Goal: Task Accomplishment & Management: Complete application form

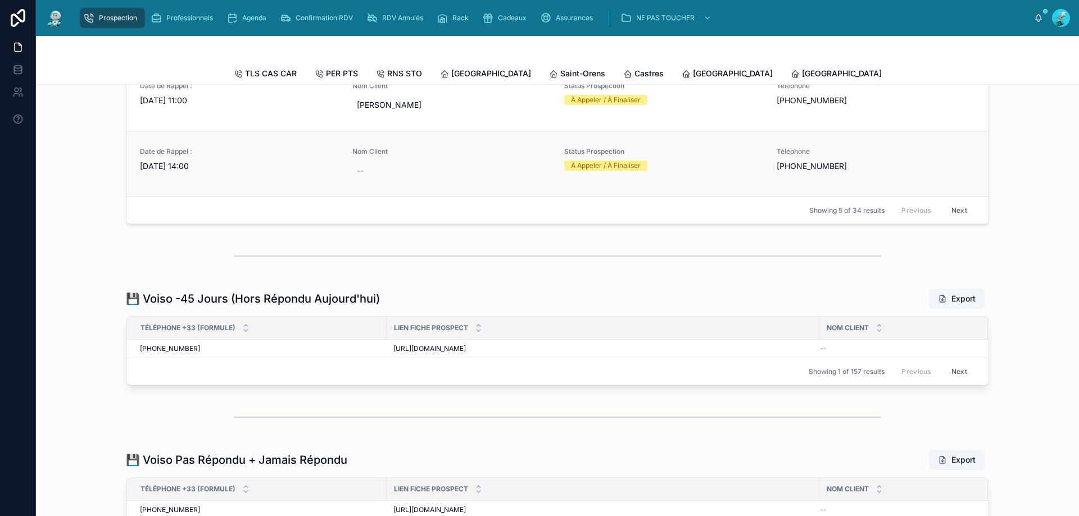
scroll to position [420, 0]
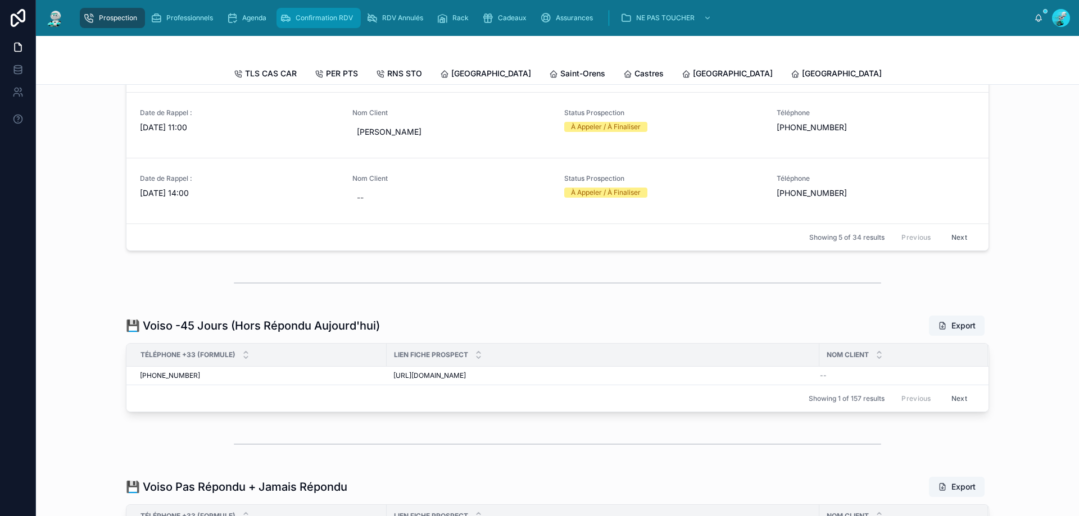
click at [348, 17] on span "Confirmation RDV" at bounding box center [324, 17] width 57 height 9
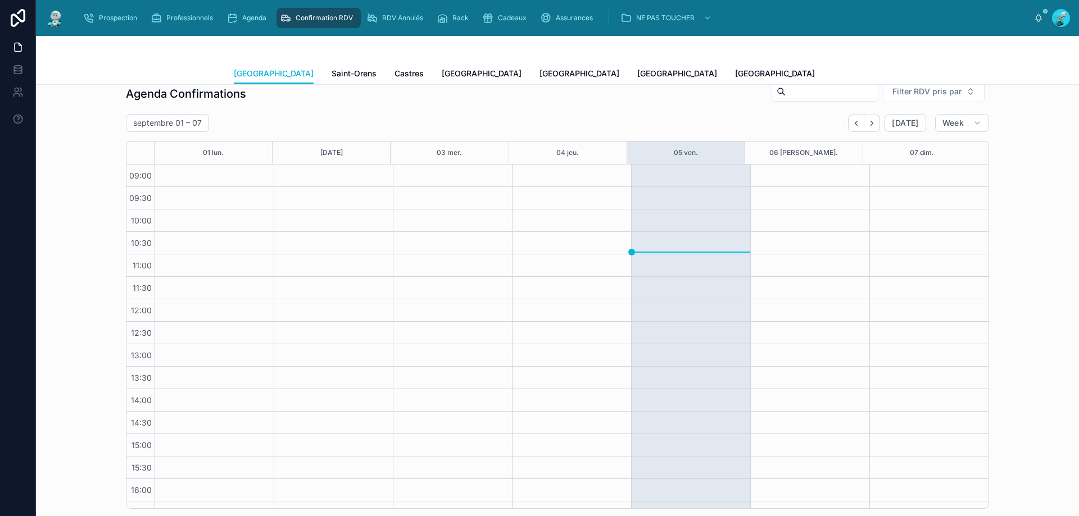
scroll to position [310, 0]
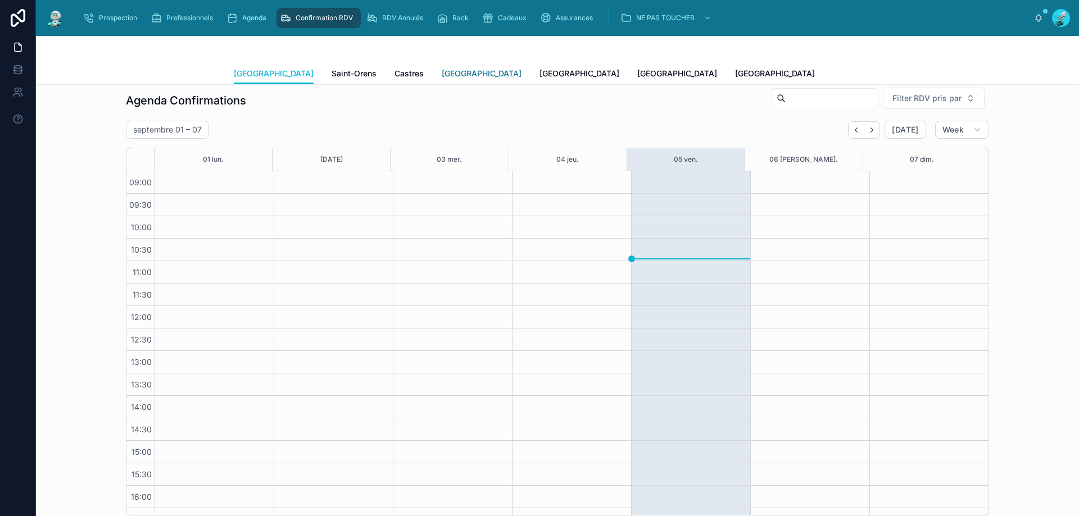
click at [442, 80] on link "[GEOGRAPHIC_DATA]" at bounding box center [482, 74] width 80 height 22
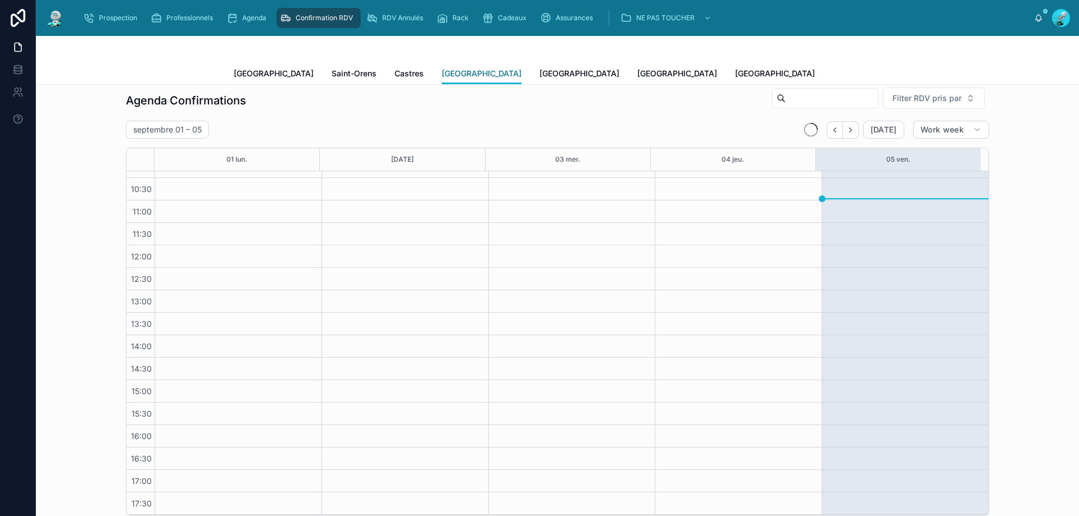
scroll to position [346, 0]
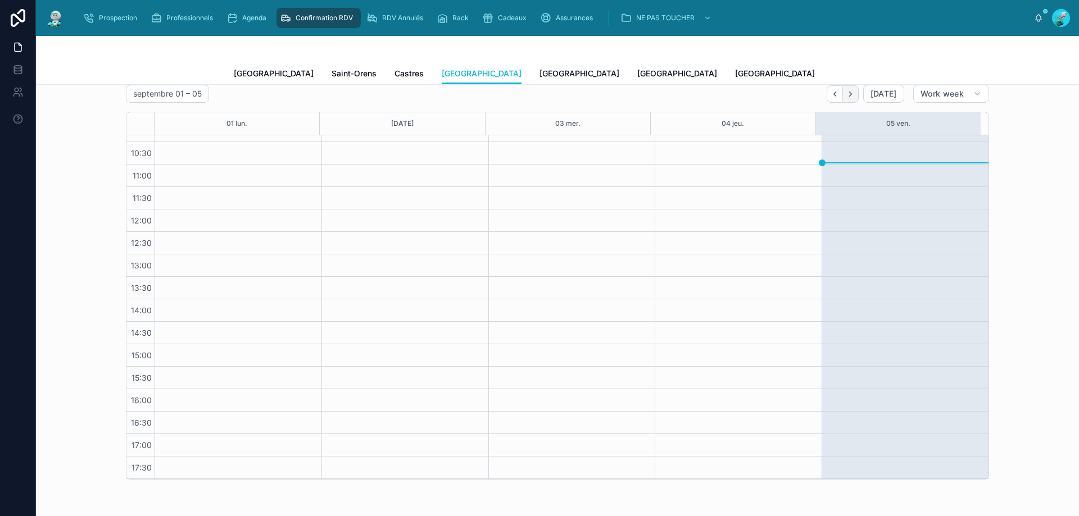
click at [845, 99] on button "Next" at bounding box center [851, 93] width 16 height 17
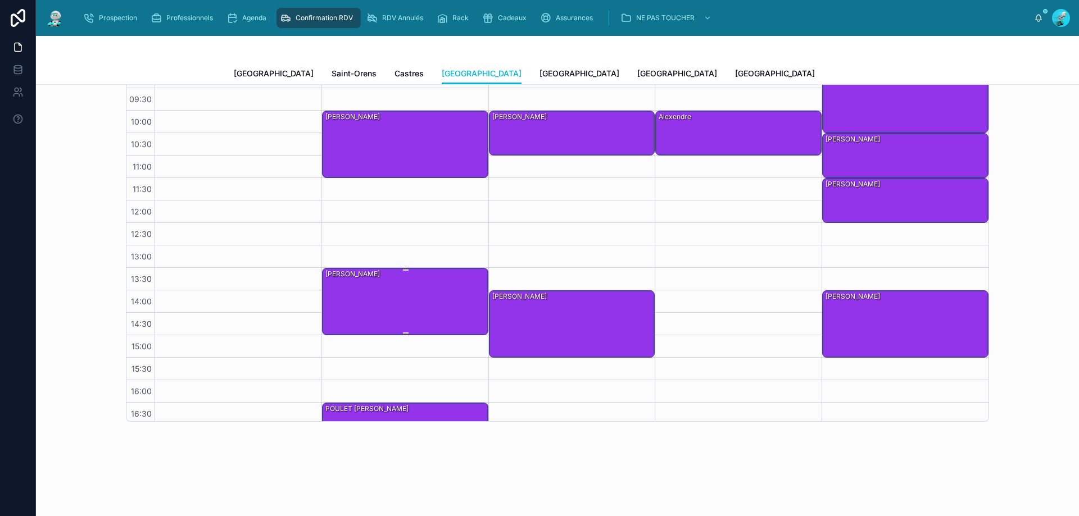
scroll to position [4, 0]
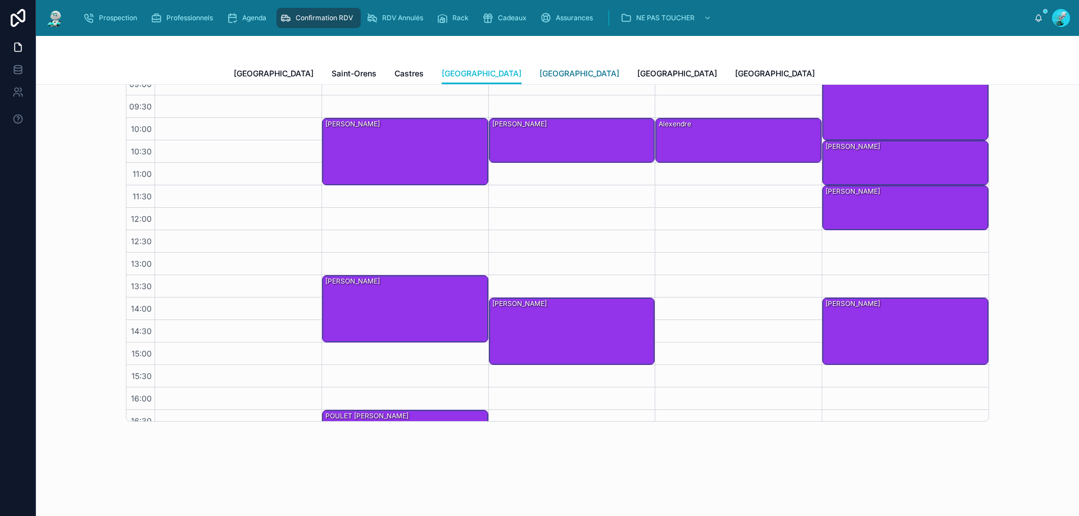
click at [539, 73] on span "[GEOGRAPHIC_DATA]" at bounding box center [579, 73] width 80 height 11
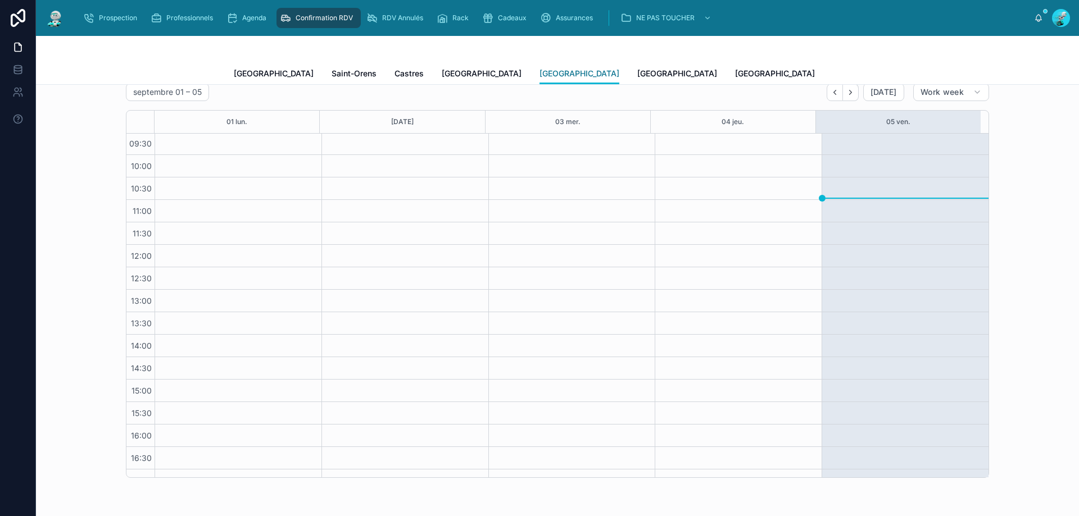
scroll to position [23, 0]
click at [851, 98] on button "Next" at bounding box center [851, 92] width 16 height 17
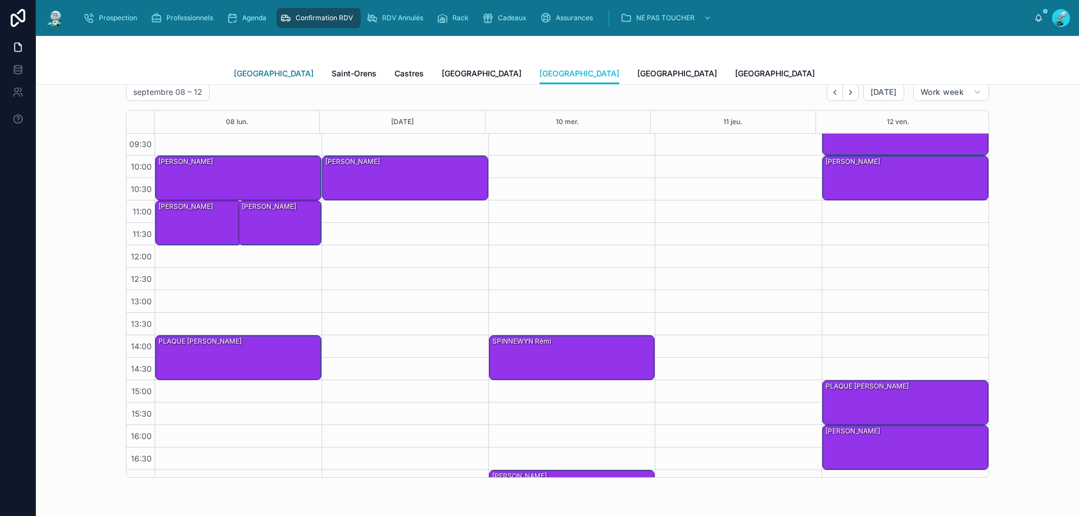
click at [243, 74] on span "[GEOGRAPHIC_DATA]" at bounding box center [274, 73] width 80 height 11
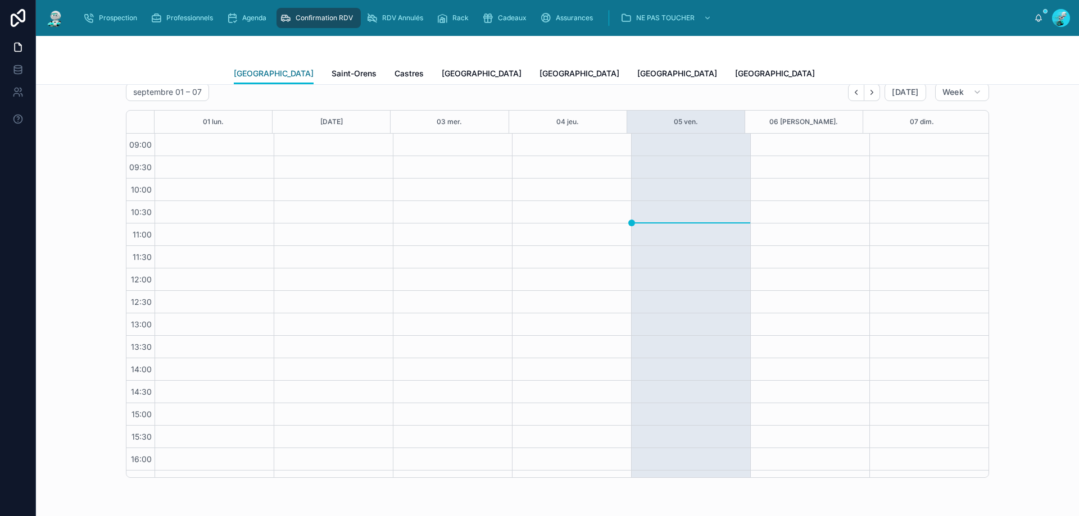
scroll to position [61, 0]
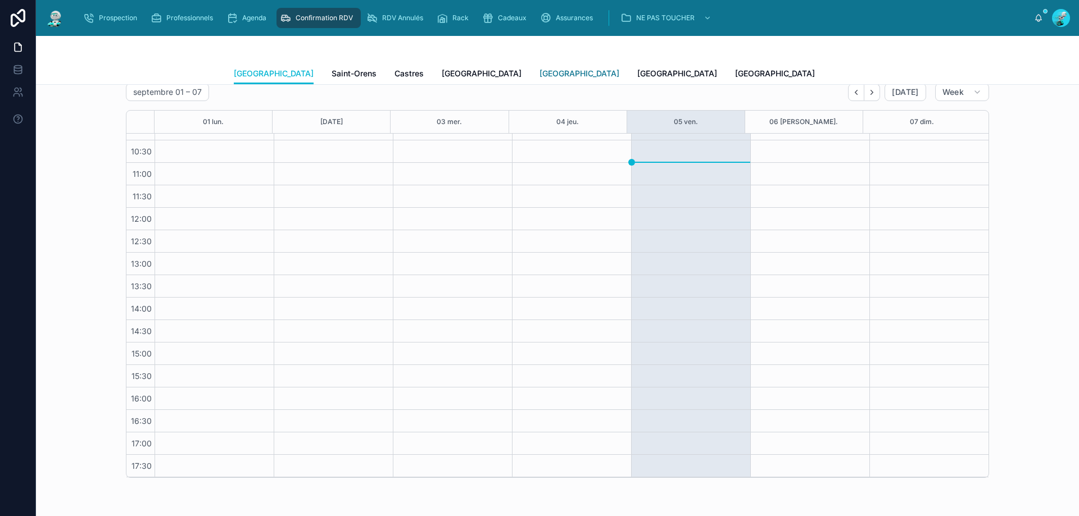
click at [539, 70] on span "[GEOGRAPHIC_DATA]" at bounding box center [579, 73] width 80 height 11
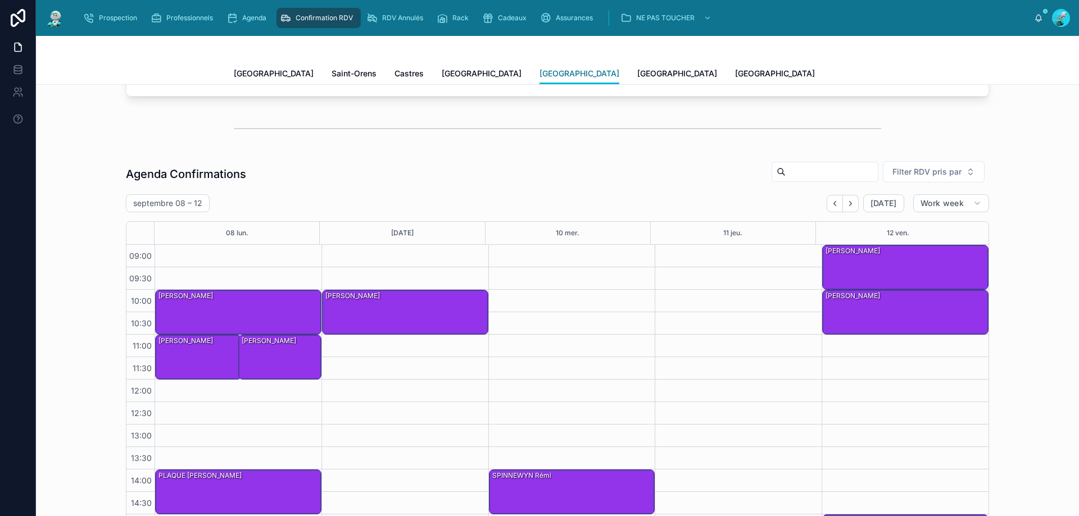
scroll to position [235, 0]
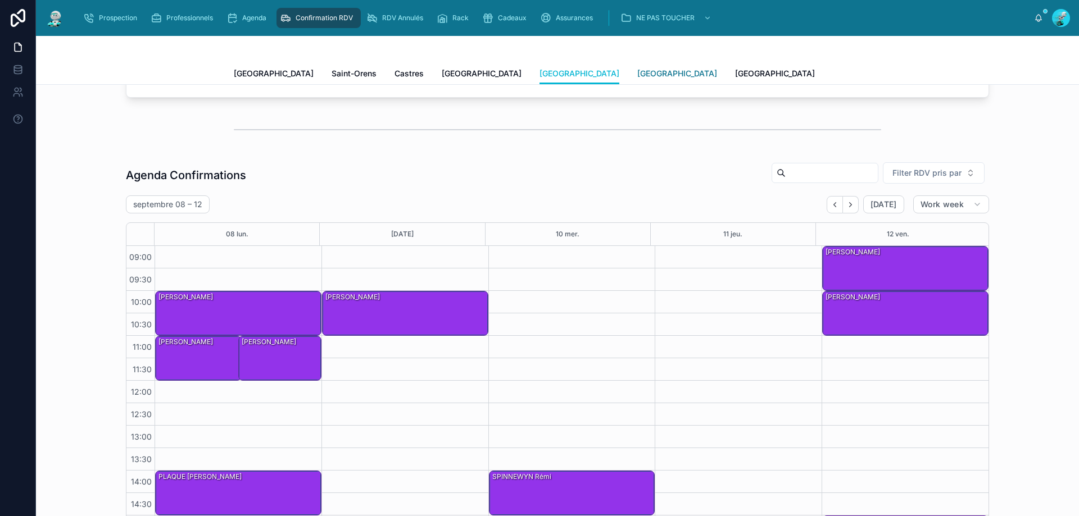
click at [637, 69] on span "[GEOGRAPHIC_DATA]" at bounding box center [677, 73] width 80 height 11
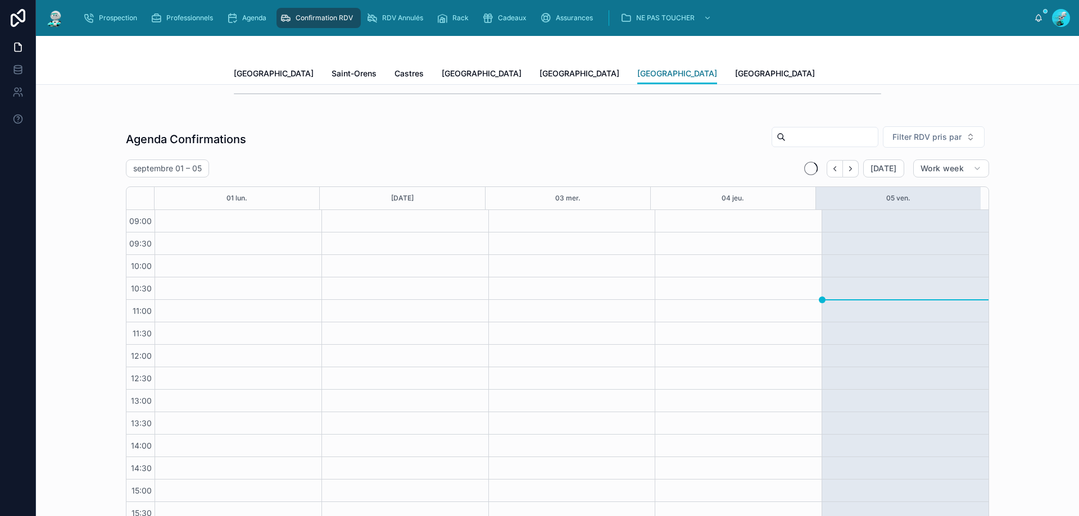
scroll to position [61, 0]
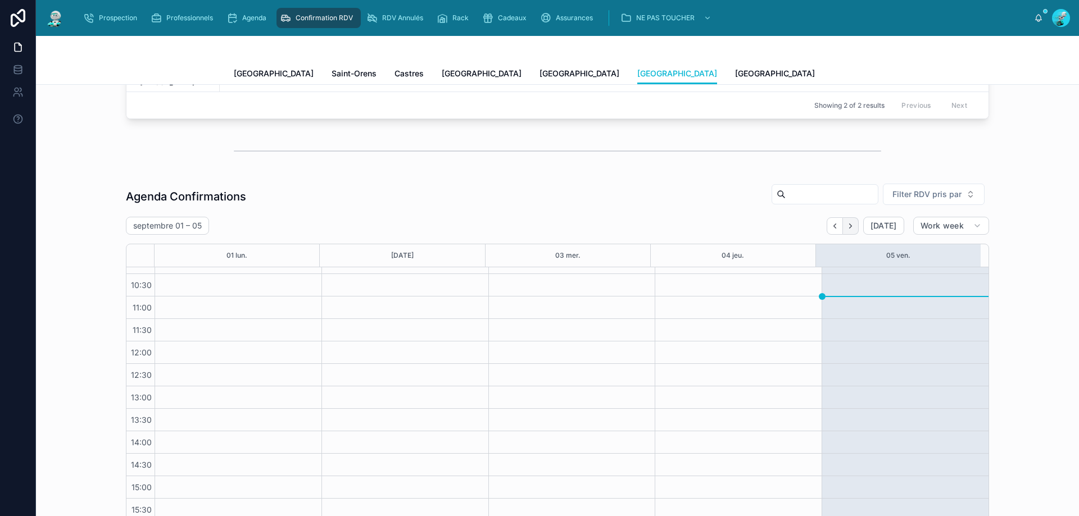
click at [847, 226] on icon "Next" at bounding box center [850, 226] width 8 height 8
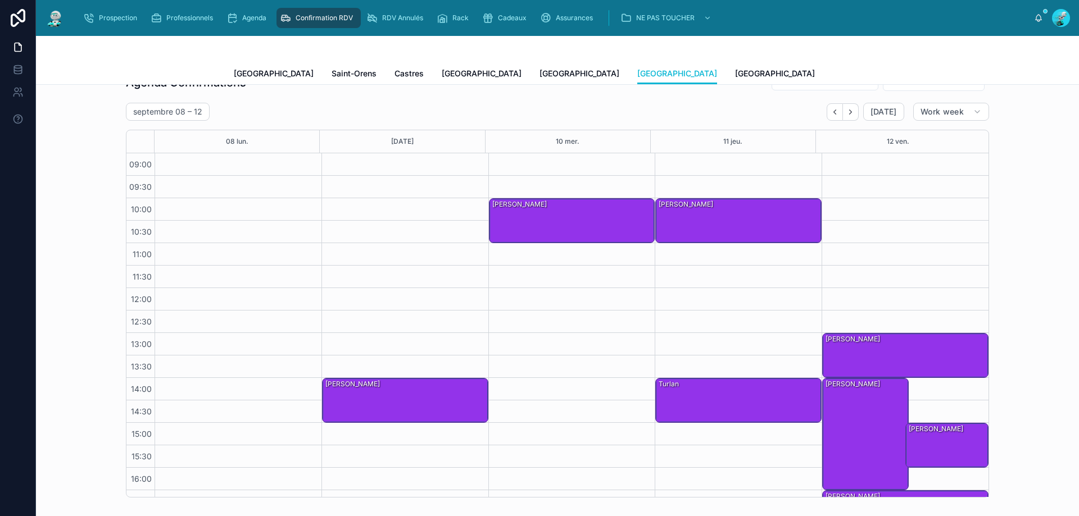
scroll to position [329, 0]
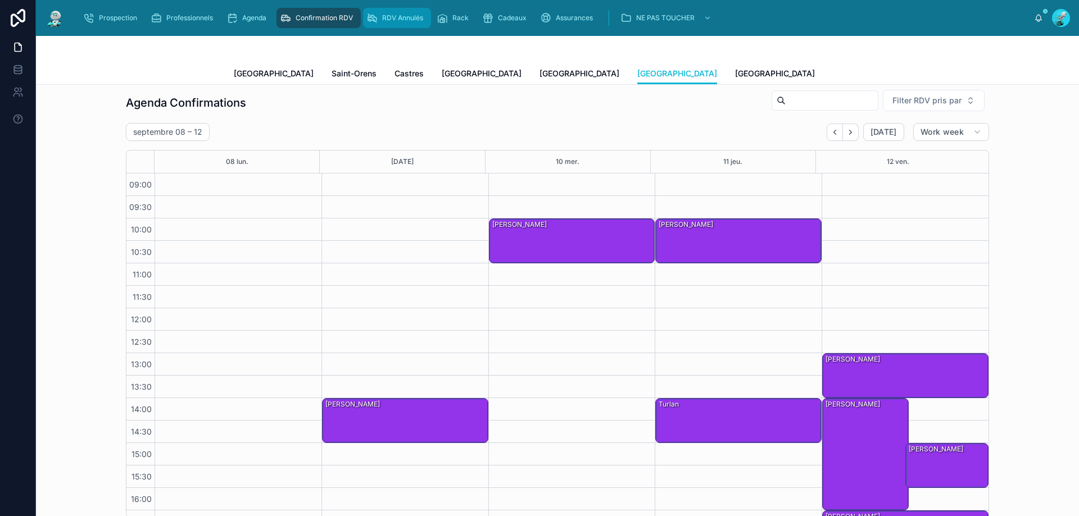
click at [401, 19] on span "RDV Annulés" at bounding box center [402, 17] width 41 height 9
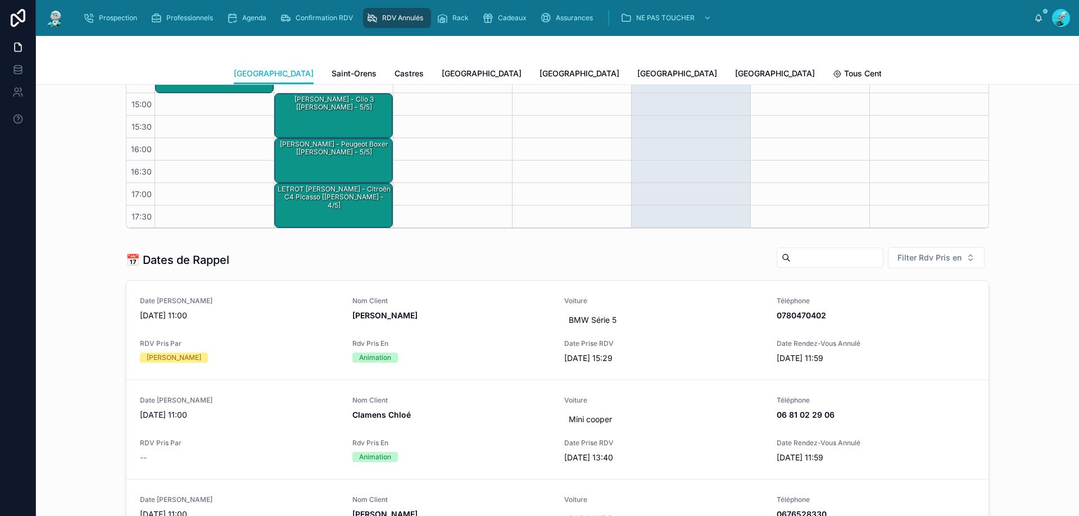
scroll to position [299, 0]
click at [923, 264] on button "Filter Rdv Pris en" at bounding box center [936, 256] width 97 height 21
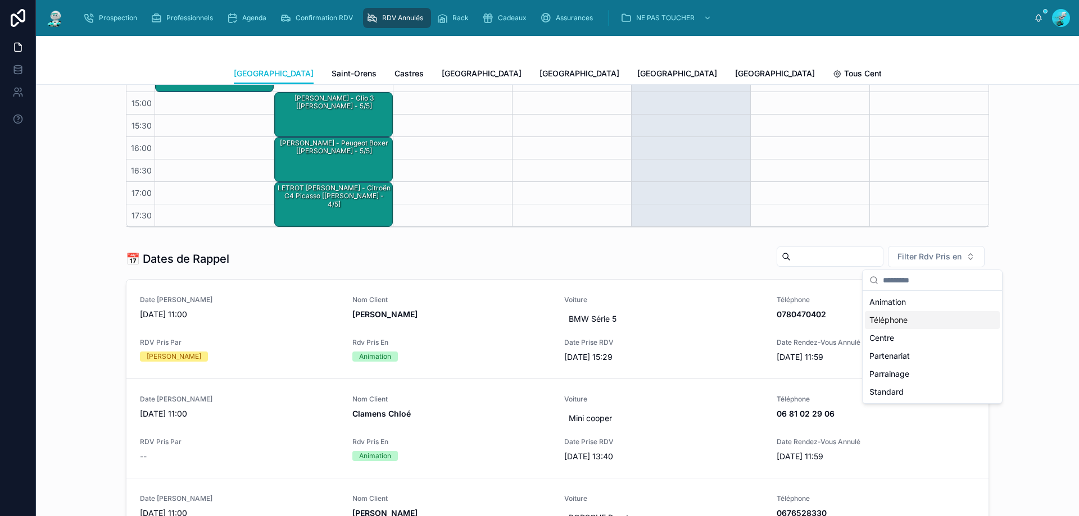
click at [901, 320] on div "Téléphone" at bounding box center [932, 320] width 135 height 18
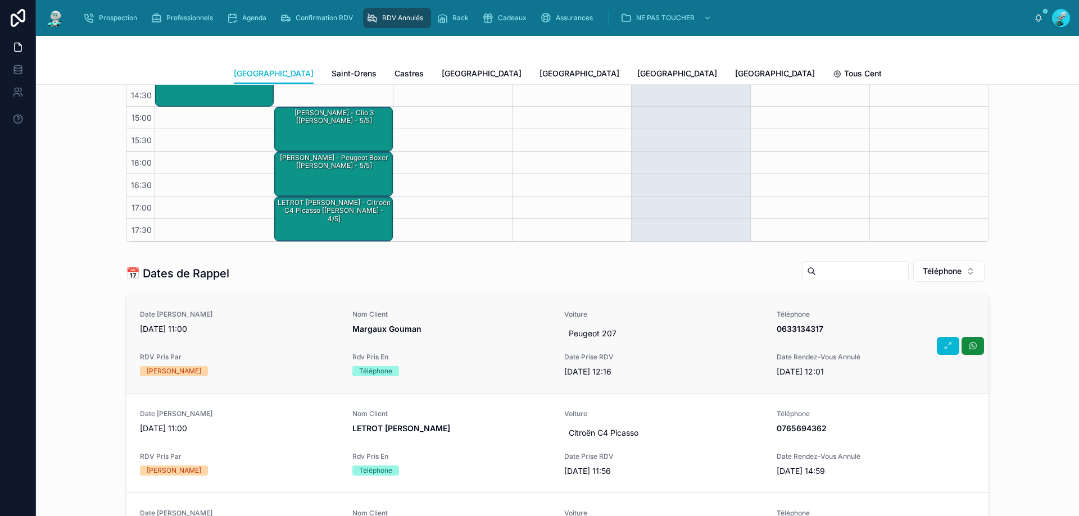
scroll to position [281, 0]
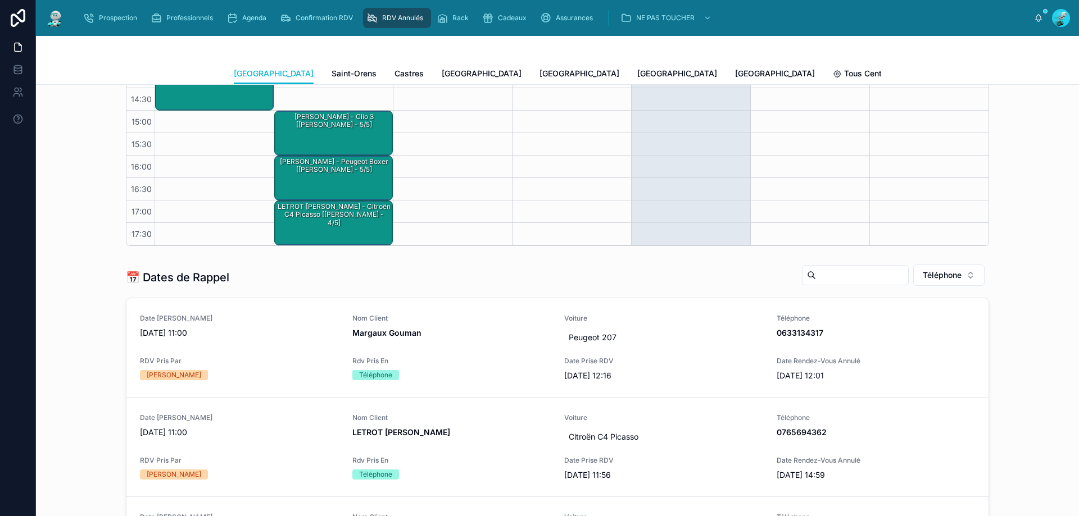
click at [279, 75] on div "Toulouse Saint-Orens Castres Carcassonne Perpignan Rennes Poitiers Tous Centres" at bounding box center [557, 73] width 647 height 21
click at [331, 74] on span "Saint-Orens" at bounding box center [353, 73] width 45 height 11
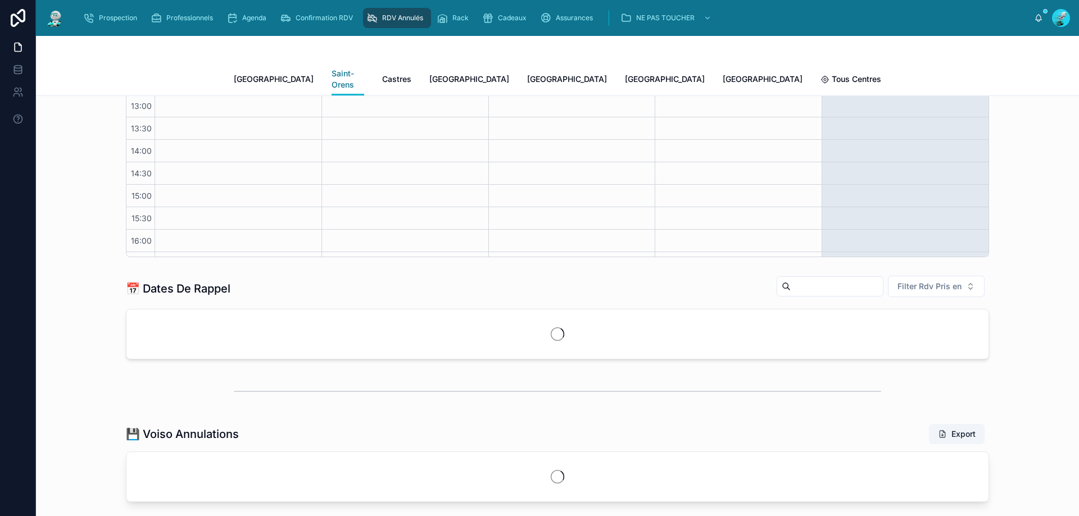
scroll to position [63, 0]
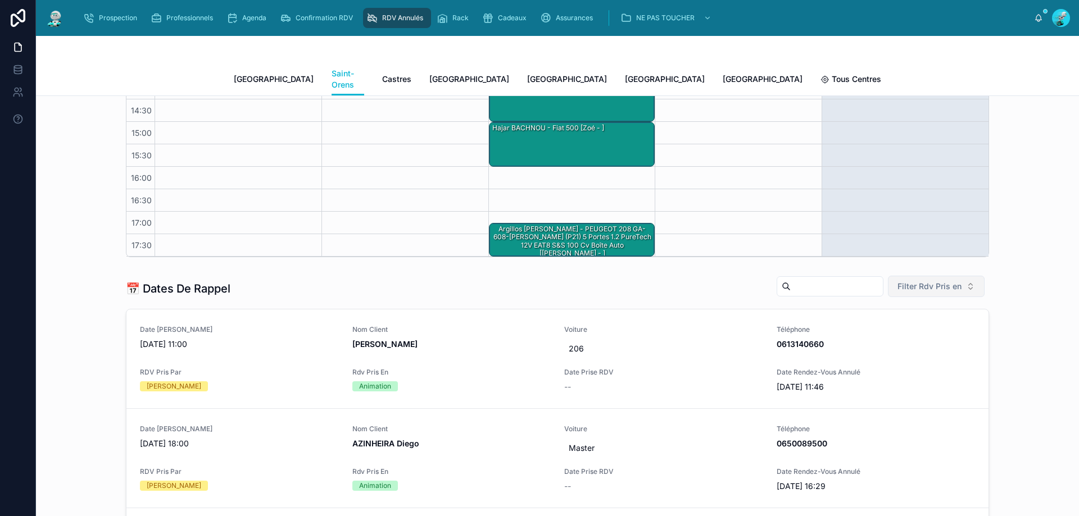
click at [930, 276] on button "Filter Rdv Pris en" at bounding box center [936, 286] width 97 height 21
click at [947, 346] on div "Téléphone" at bounding box center [932, 339] width 135 height 18
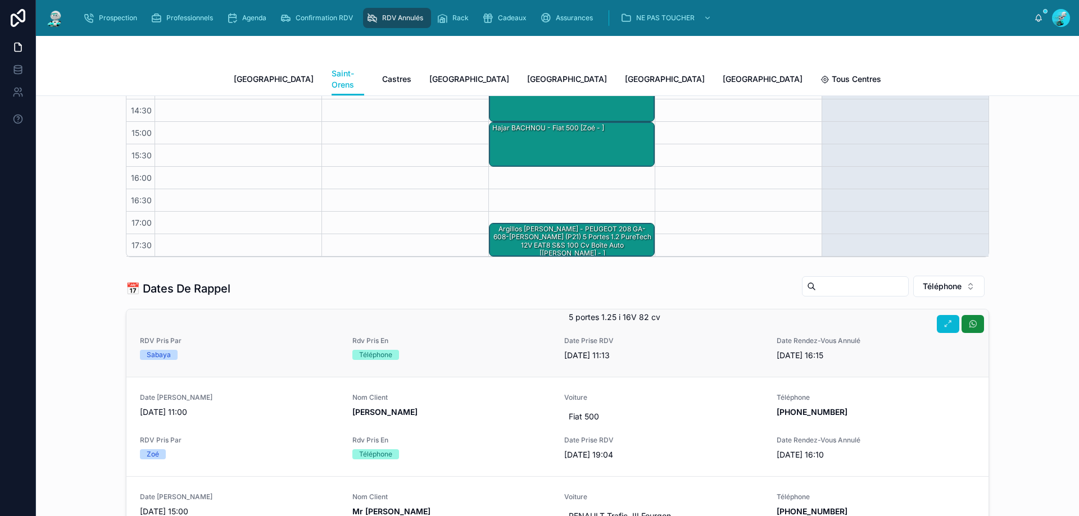
scroll to position [75, 0]
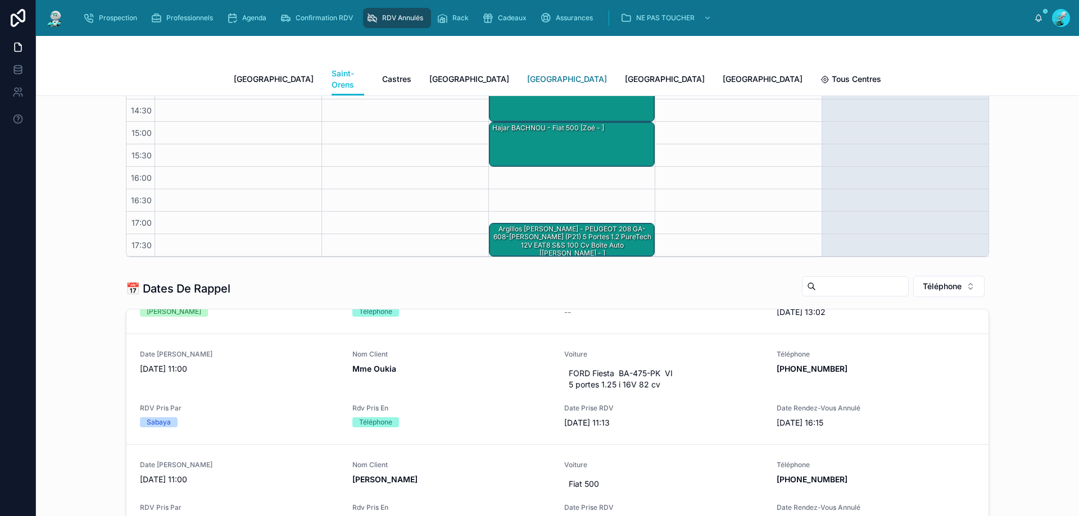
click at [527, 77] on span "[GEOGRAPHIC_DATA]" at bounding box center [567, 79] width 80 height 11
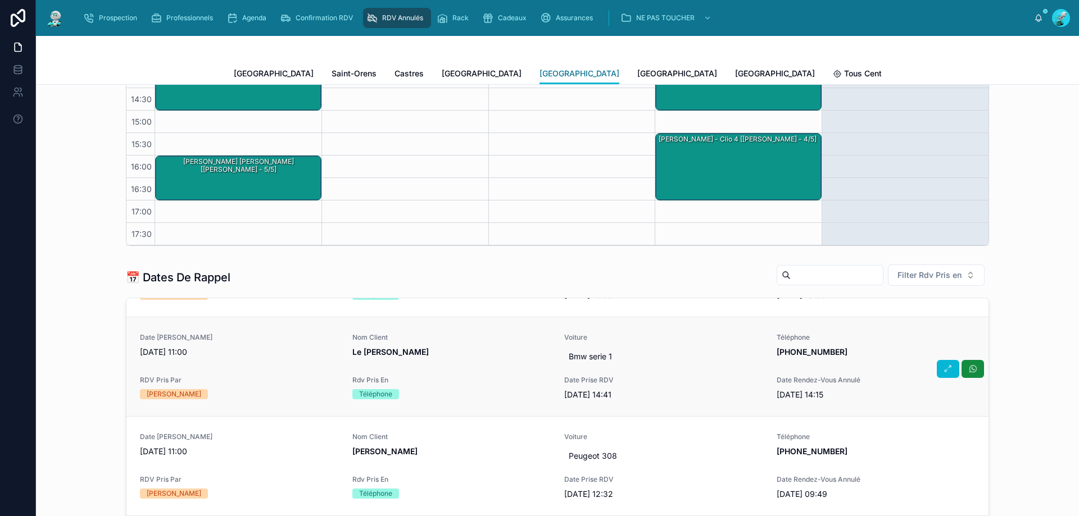
scroll to position [593, 0]
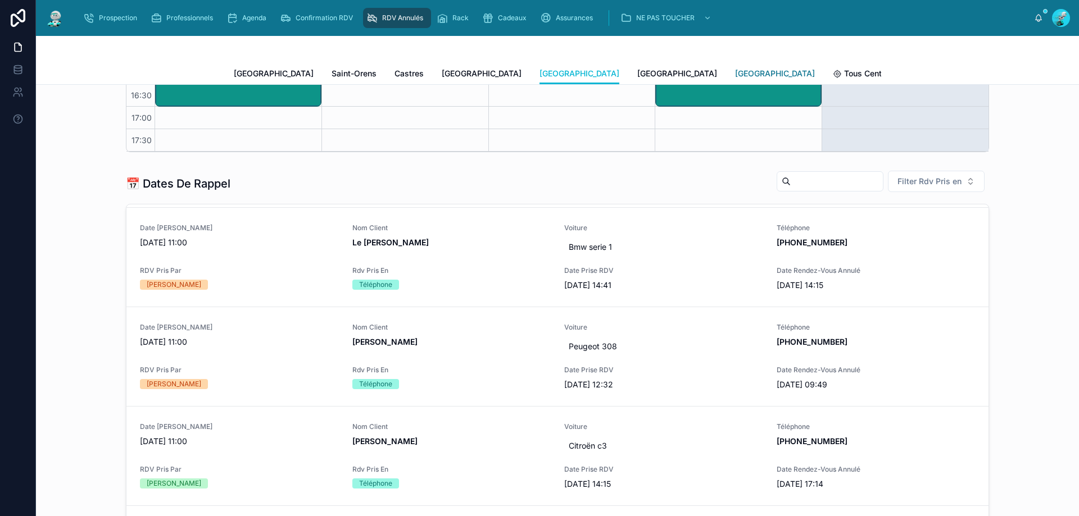
click at [735, 70] on span "[GEOGRAPHIC_DATA]" at bounding box center [775, 73] width 80 height 11
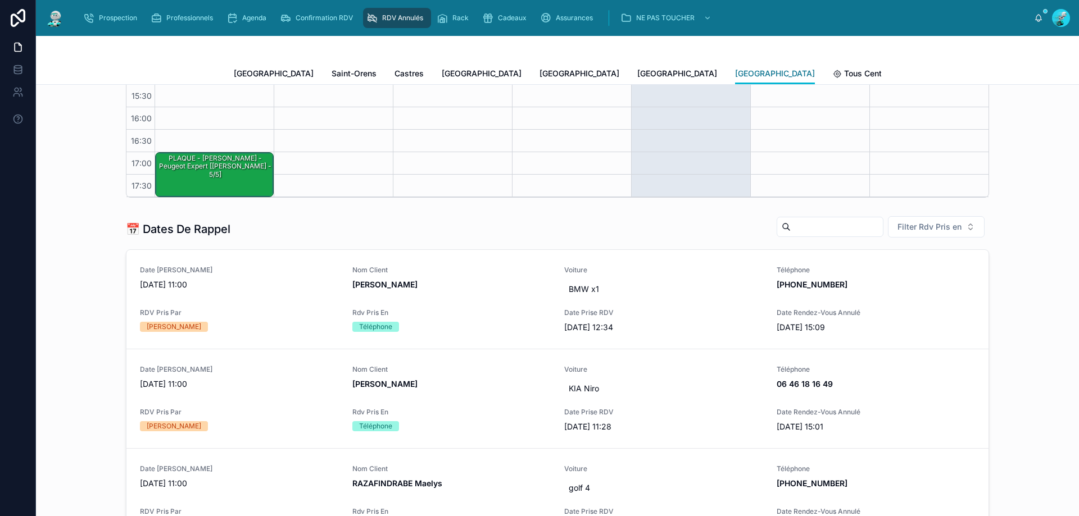
scroll to position [312, 0]
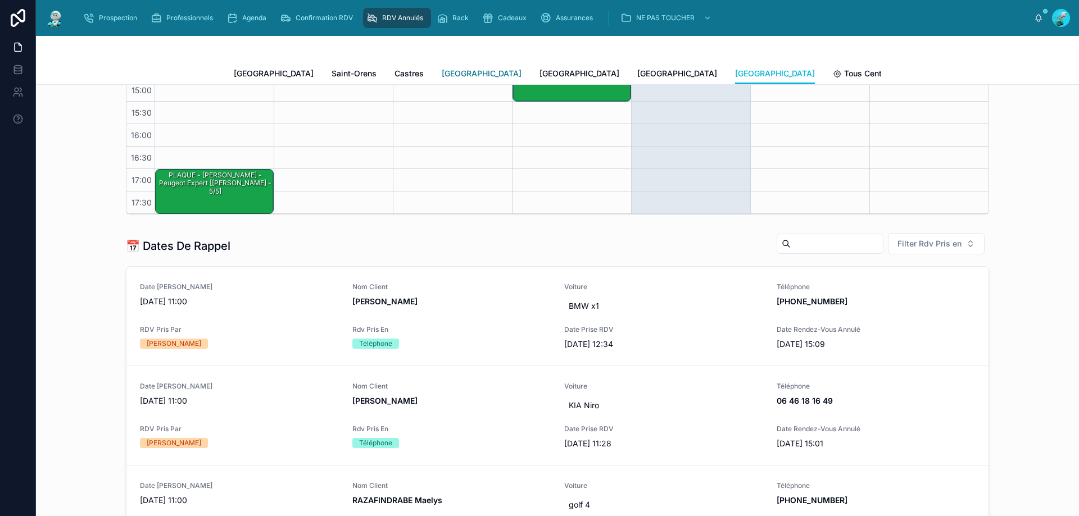
click at [442, 79] on span "[GEOGRAPHIC_DATA]" at bounding box center [482, 73] width 80 height 11
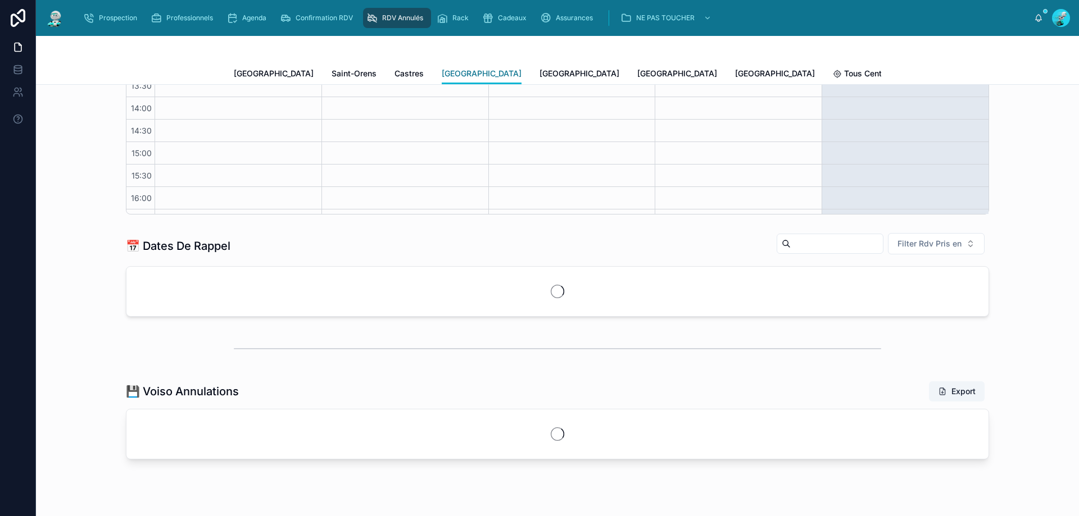
scroll to position [63, 0]
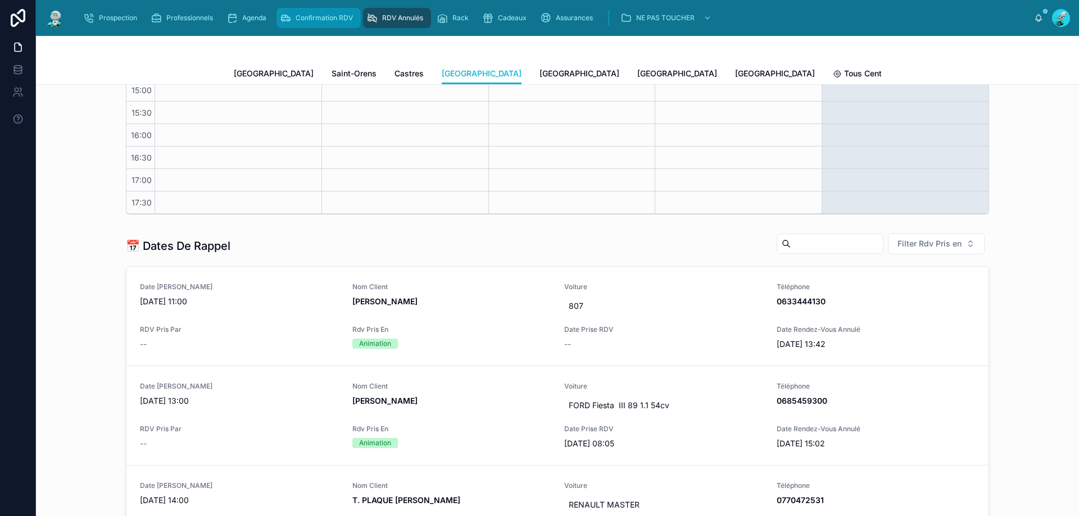
click at [308, 21] on span "Confirmation RDV" at bounding box center [324, 17] width 57 height 9
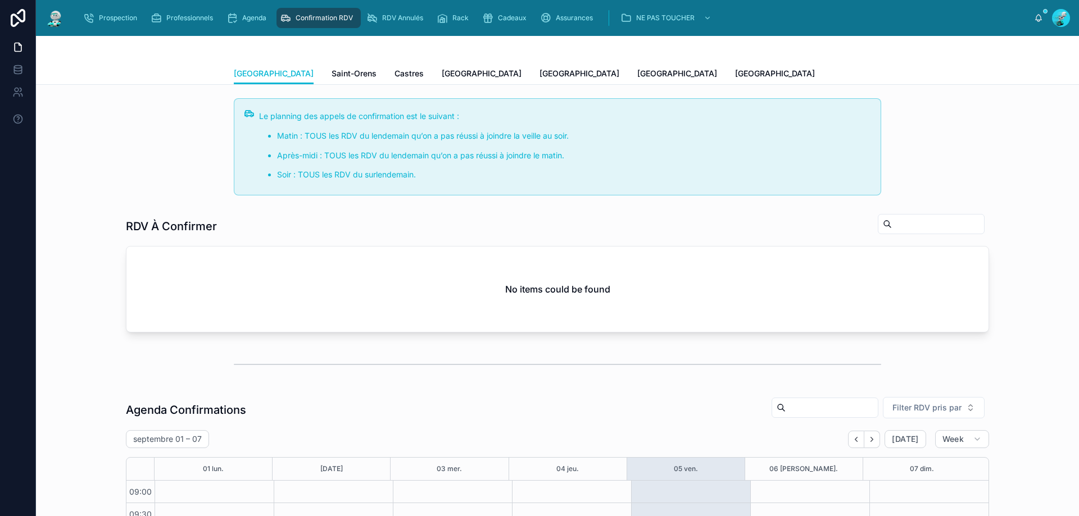
scroll to position [61, 0]
click at [442, 73] on span "[GEOGRAPHIC_DATA]" at bounding box center [482, 73] width 80 height 11
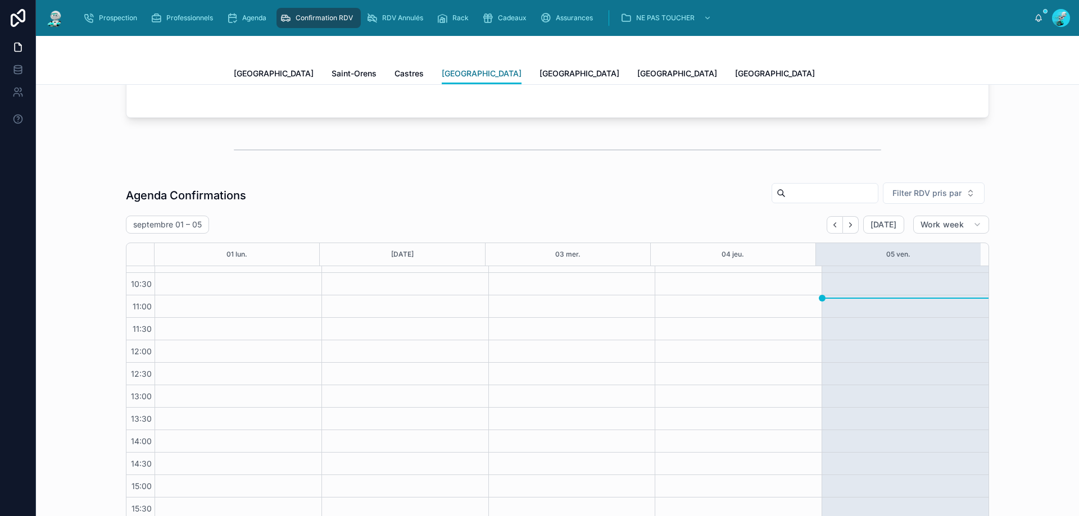
scroll to position [243, 0]
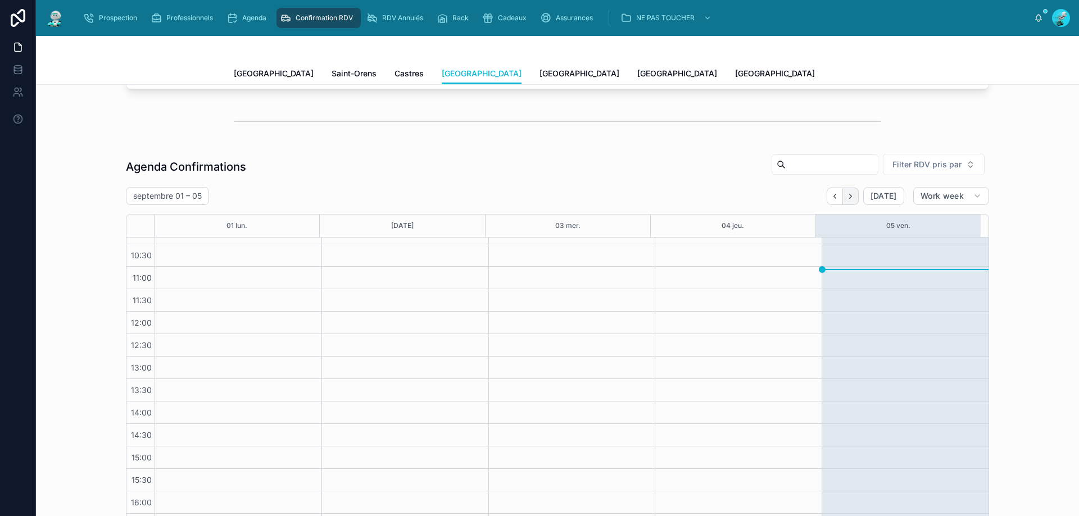
click at [849, 195] on icon "Next" at bounding box center [850, 196] width 8 height 8
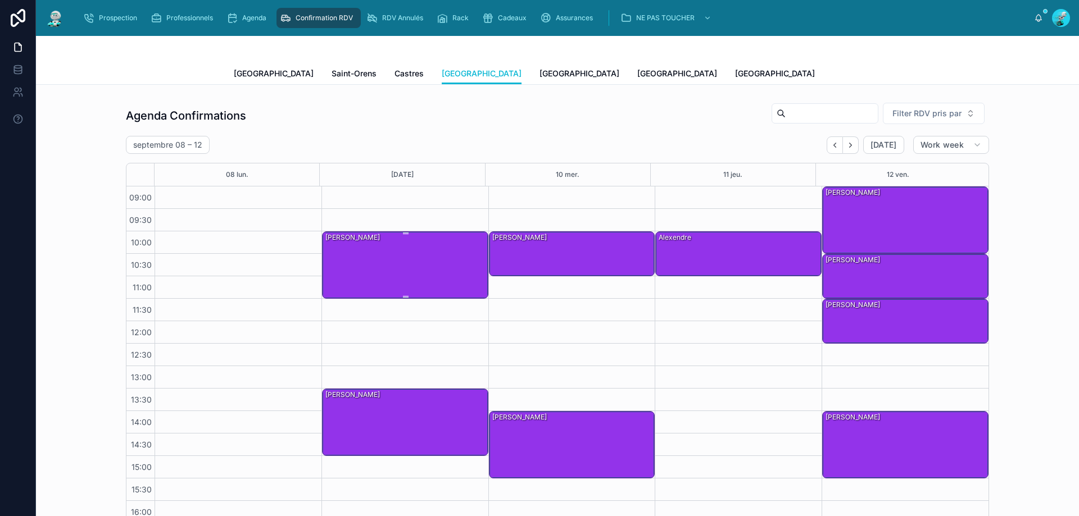
scroll to position [281, 0]
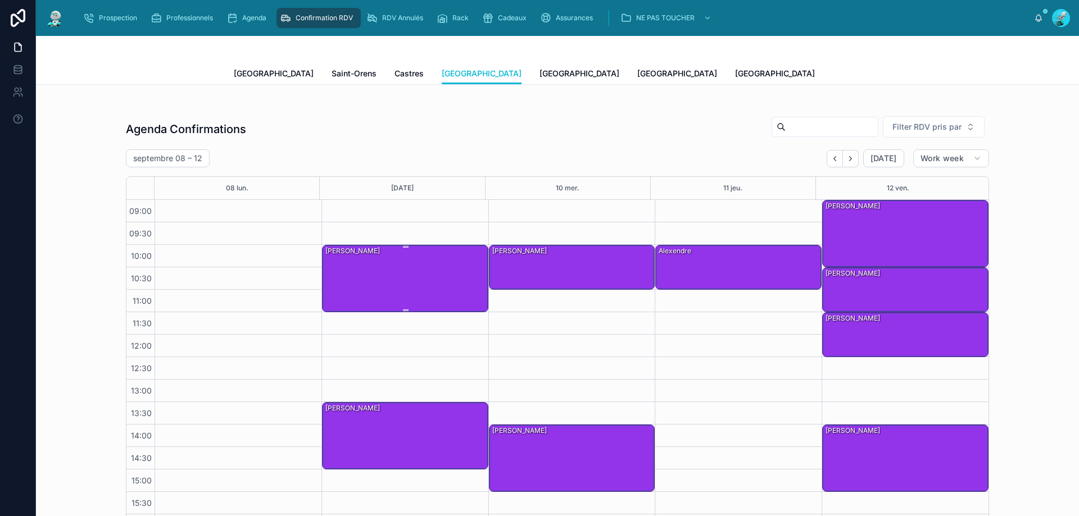
click at [401, 274] on div "CLARENS Jonathan" at bounding box center [405, 278] width 163 height 65
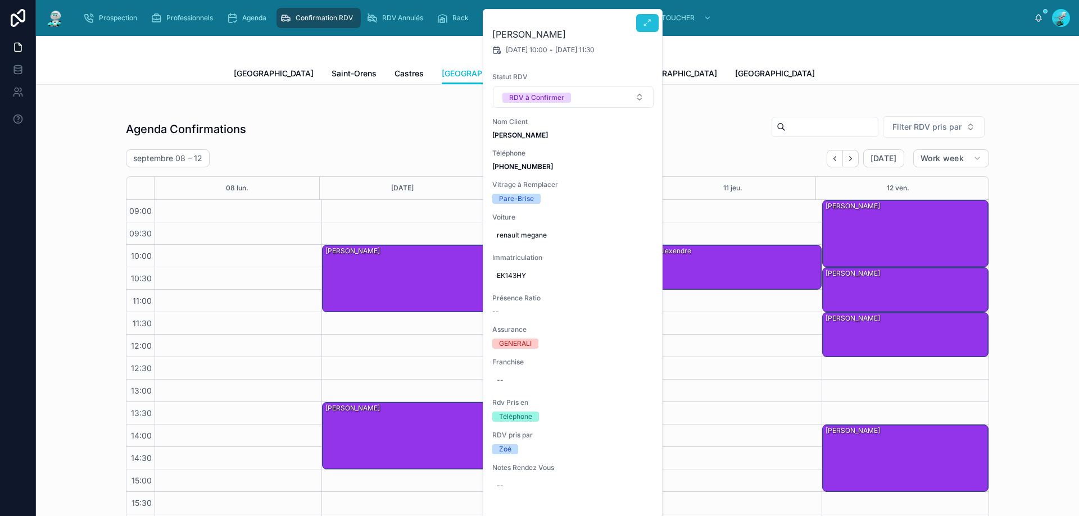
click at [640, 23] on button at bounding box center [647, 23] width 22 height 18
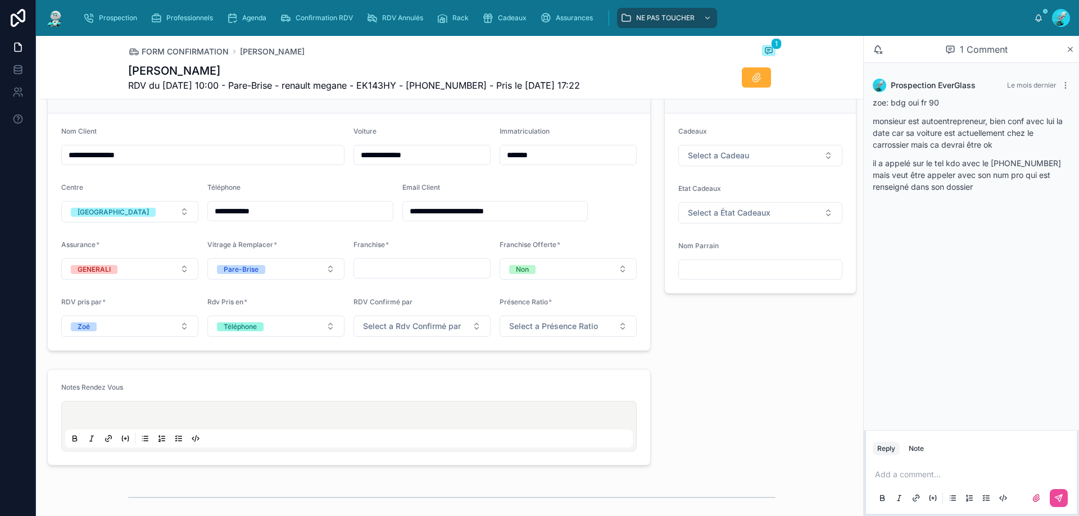
scroll to position [730, 0]
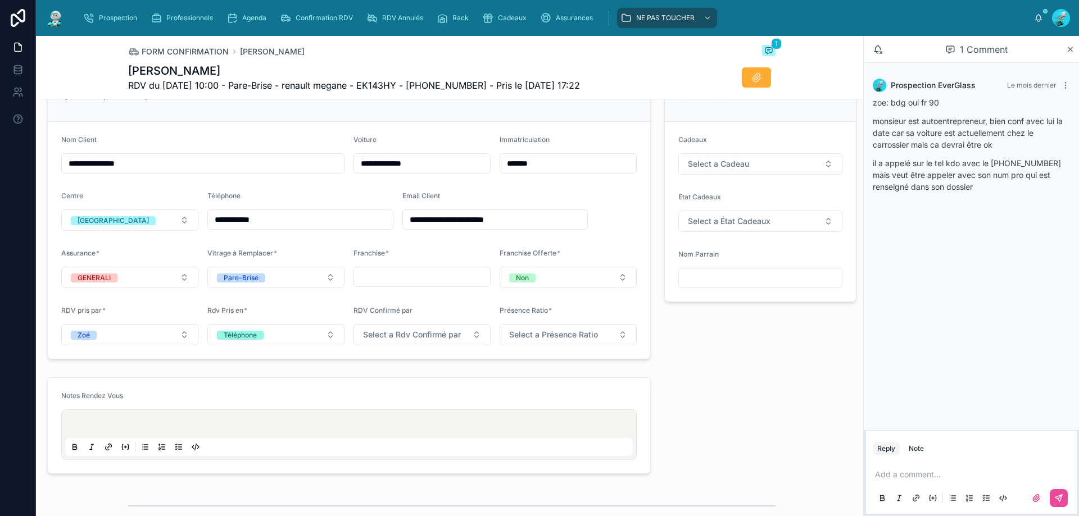
drag, startPoint x: 218, startPoint y: 220, endPoint x: 296, endPoint y: 219, distance: 78.1
click at [296, 219] on input "**********" at bounding box center [300, 220] width 185 height 16
click at [290, 174] on div "**********" at bounding box center [202, 163] width 283 height 20
click at [749, 366] on div "**********" at bounding box center [451, 31] width 822 height 1297
drag, startPoint x: 217, startPoint y: 219, endPoint x: 272, endPoint y: 220, distance: 55.6
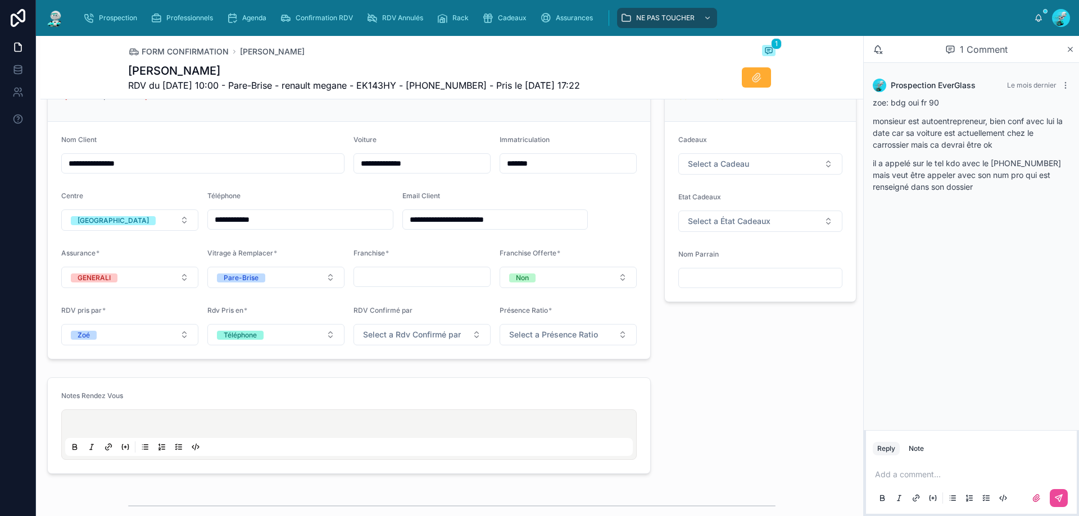
click at [276, 221] on input "**********" at bounding box center [300, 220] width 185 height 16
click at [745, 376] on div "**********" at bounding box center [451, 31] width 822 height 1297
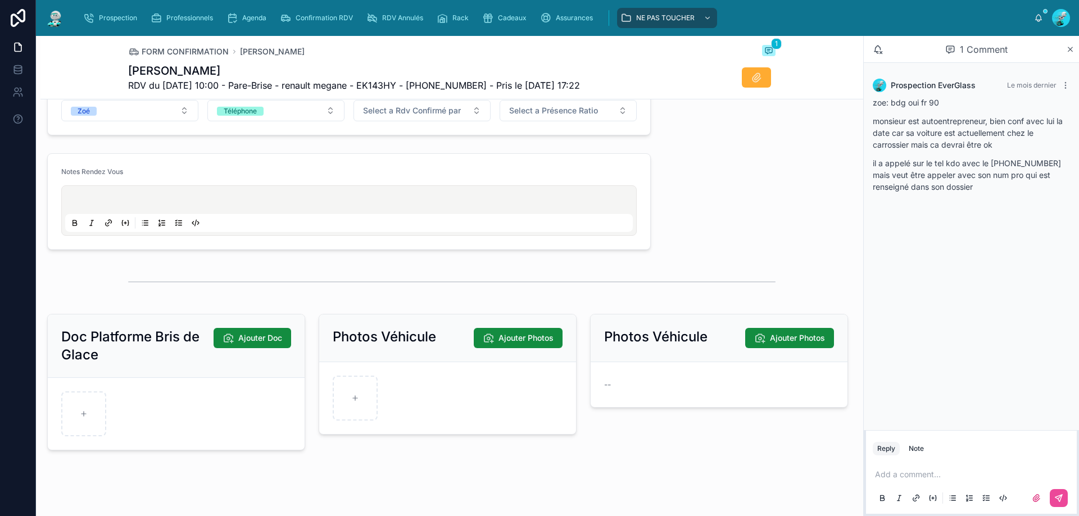
scroll to position [965, 0]
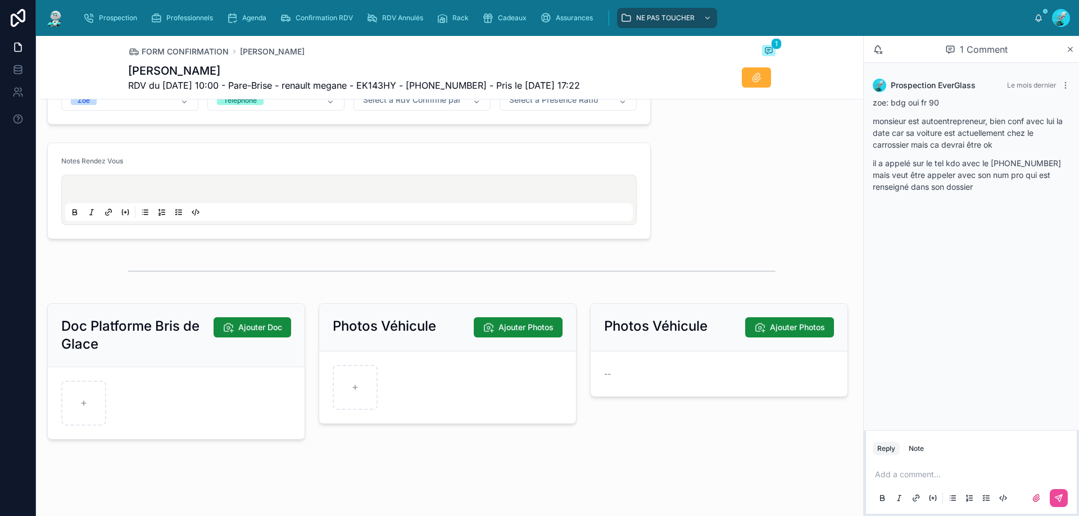
click at [925, 479] on p at bounding box center [973, 474] width 197 height 11
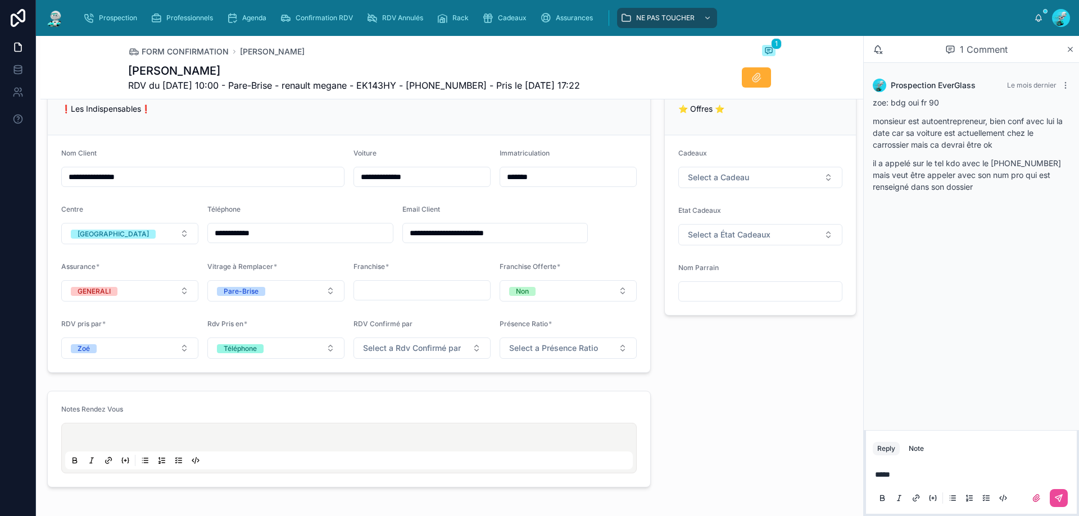
scroll to position [703, 0]
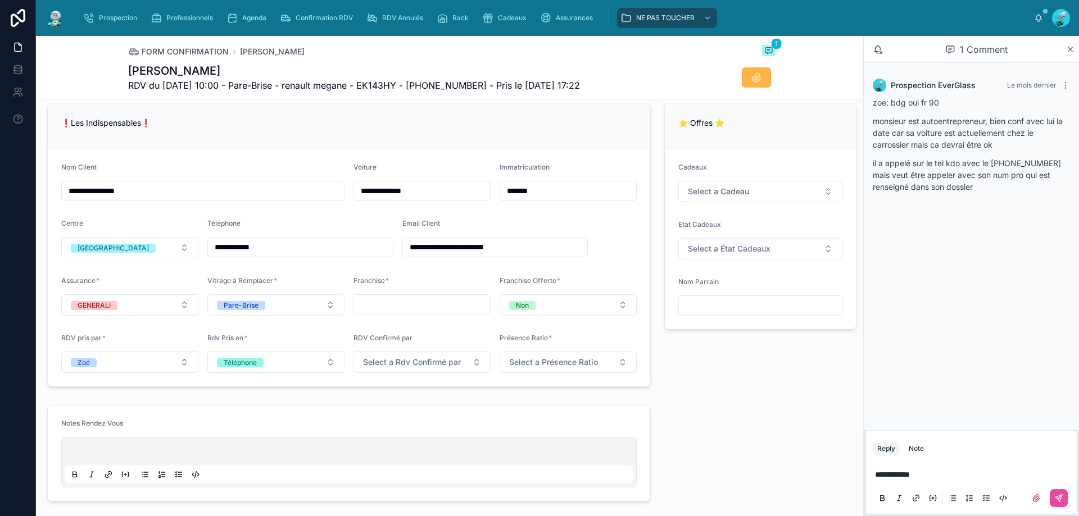
click at [759, 74] on button at bounding box center [756, 77] width 29 height 20
click at [1059, 498] on icon at bounding box center [1058, 498] width 9 height 9
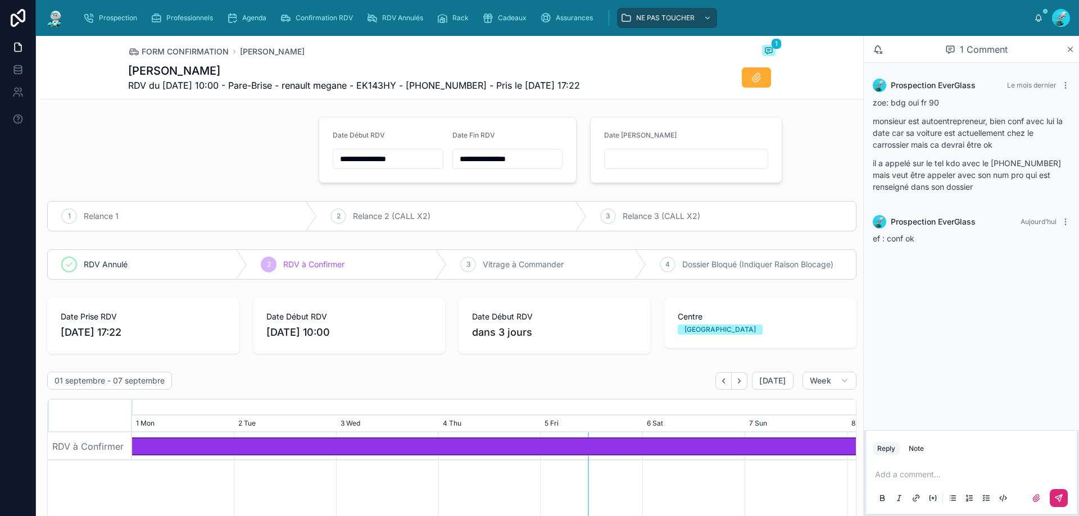
scroll to position [0, 0]
click at [455, 273] on div "3 Vitrage à Commander" at bounding box center [546, 265] width 199 height 29
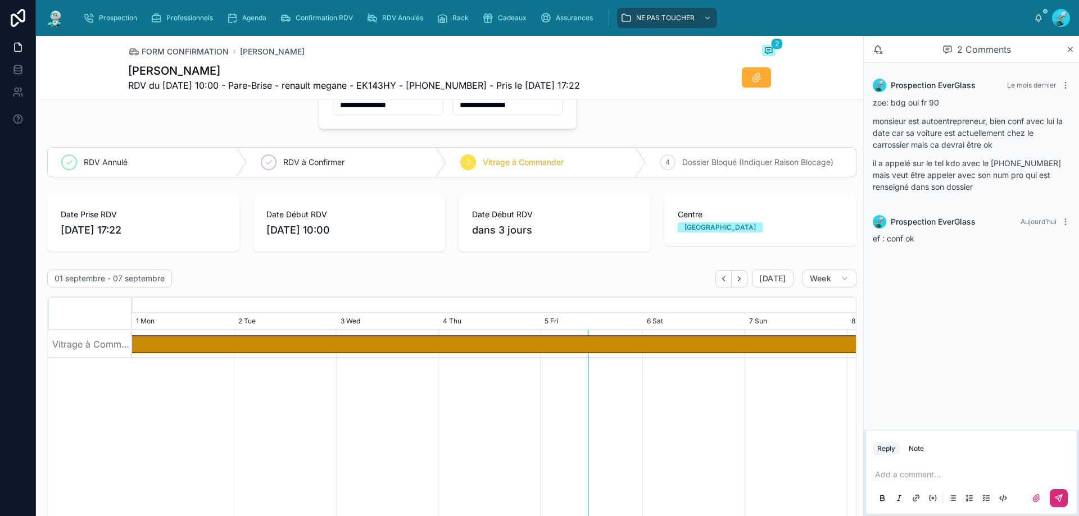
scroll to position [56, 0]
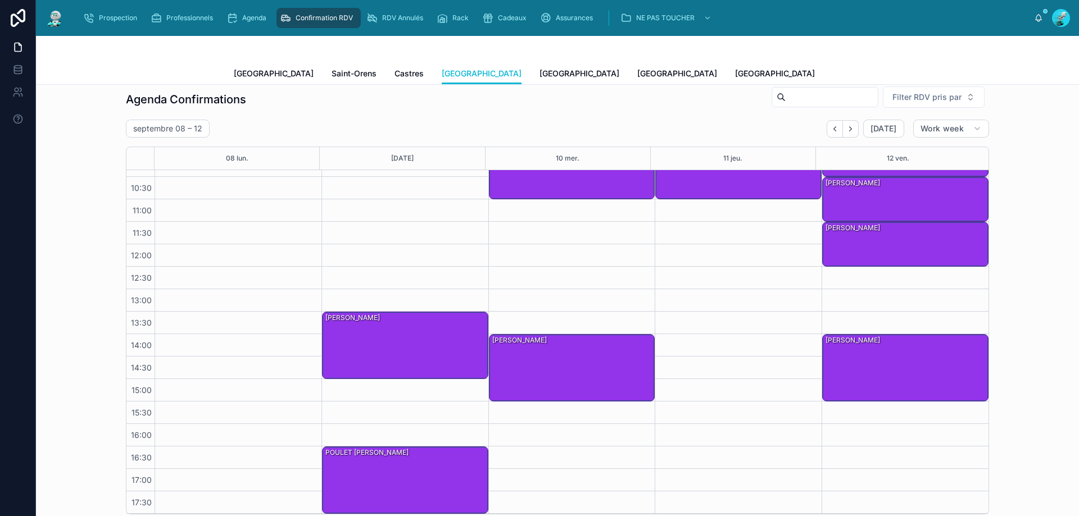
scroll to position [319, 0]
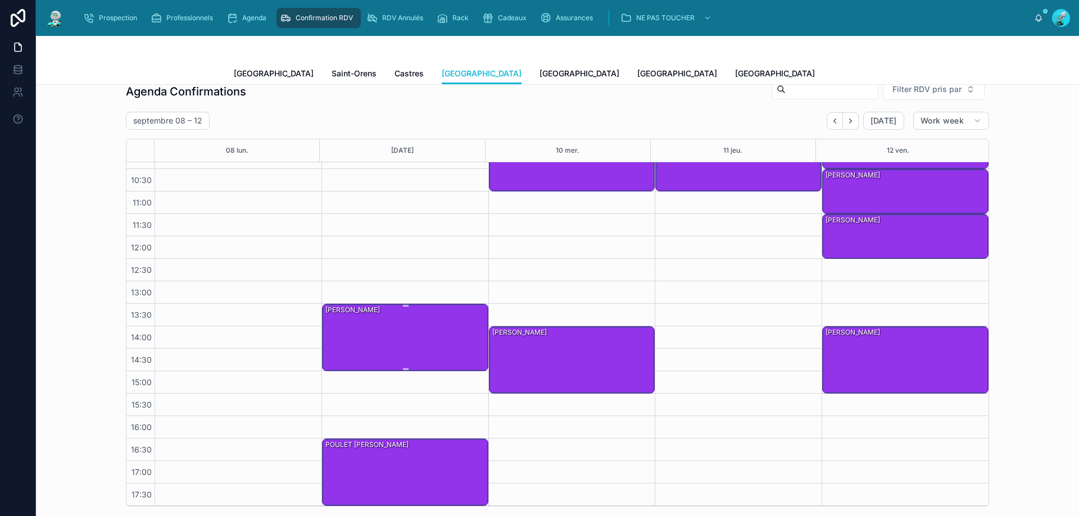
click at [410, 339] on div "SEHIL SAMIR" at bounding box center [405, 336] width 163 height 65
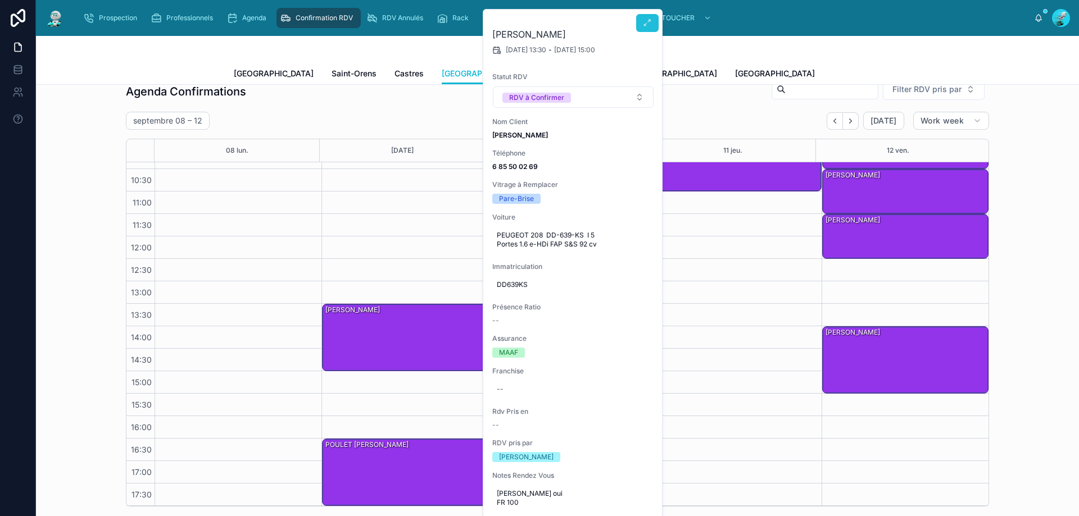
click at [639, 24] on button at bounding box center [647, 23] width 22 height 18
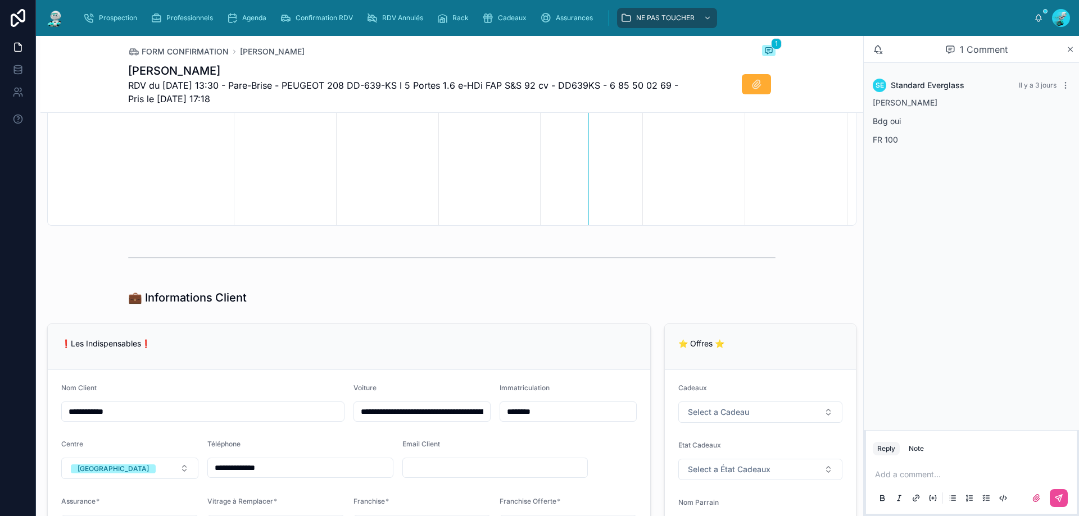
scroll to position [562, 0]
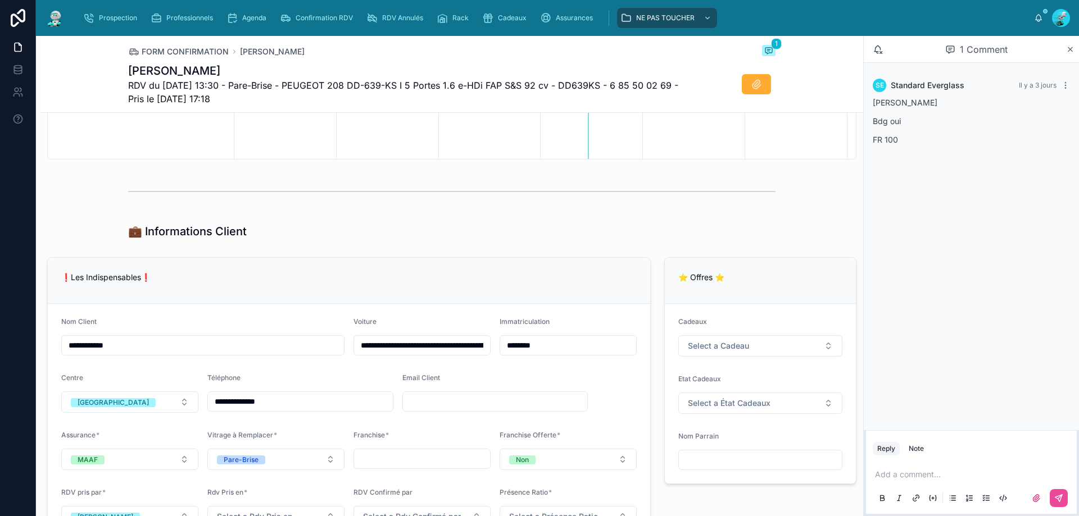
drag, startPoint x: 214, startPoint y: 399, endPoint x: 299, endPoint y: 399, distance: 85.4
click at [299, 399] on input "**********" at bounding box center [300, 402] width 185 height 16
click at [511, 259] on div "❗Les Indispensables❗" at bounding box center [349, 281] width 602 height 46
click at [423, 395] on input "text" at bounding box center [495, 402] width 185 height 16
click at [402, 273] on p "❗Les Indispensables❗" at bounding box center [348, 277] width 575 height 12
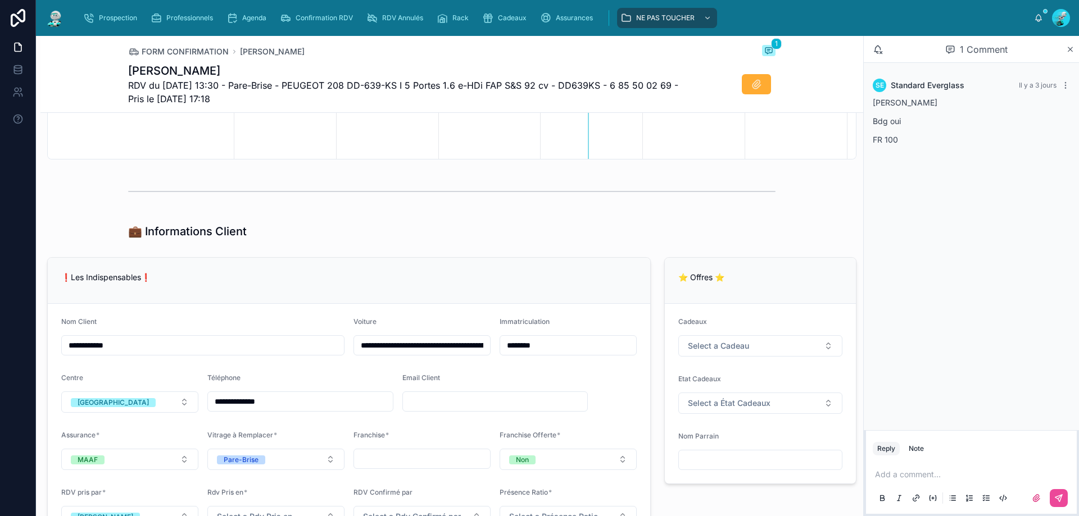
click at [422, 402] on input "text" at bounding box center [495, 402] width 185 height 16
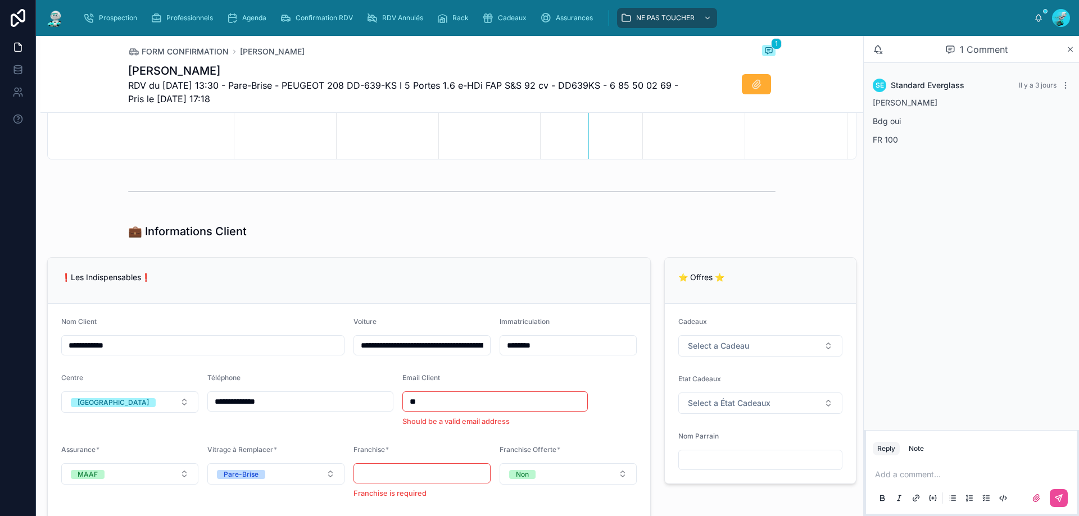
type input "*"
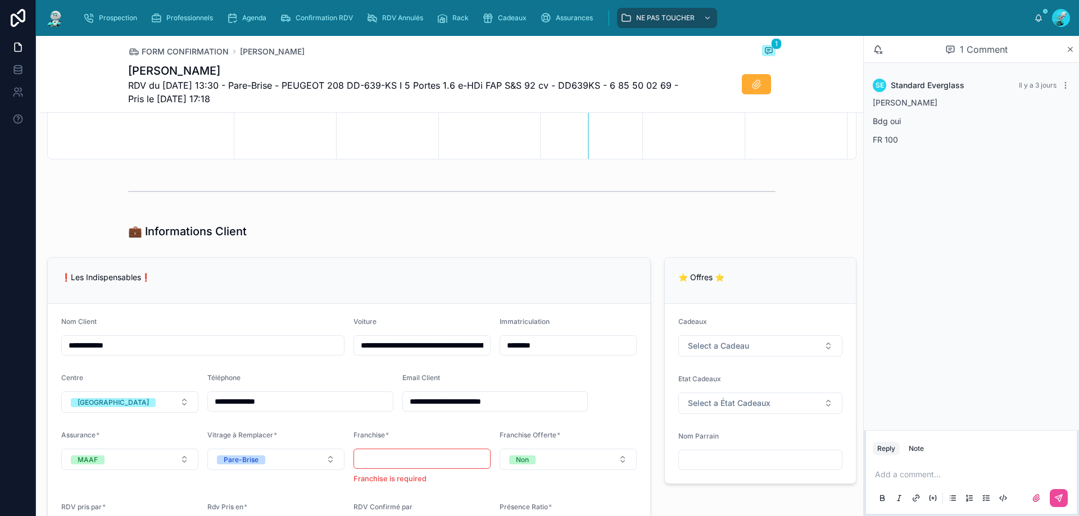
type input "**********"
click at [510, 248] on div "**********" at bounding box center [451, 239] width 822 height 1349
click at [889, 477] on p at bounding box center [973, 474] width 197 height 11
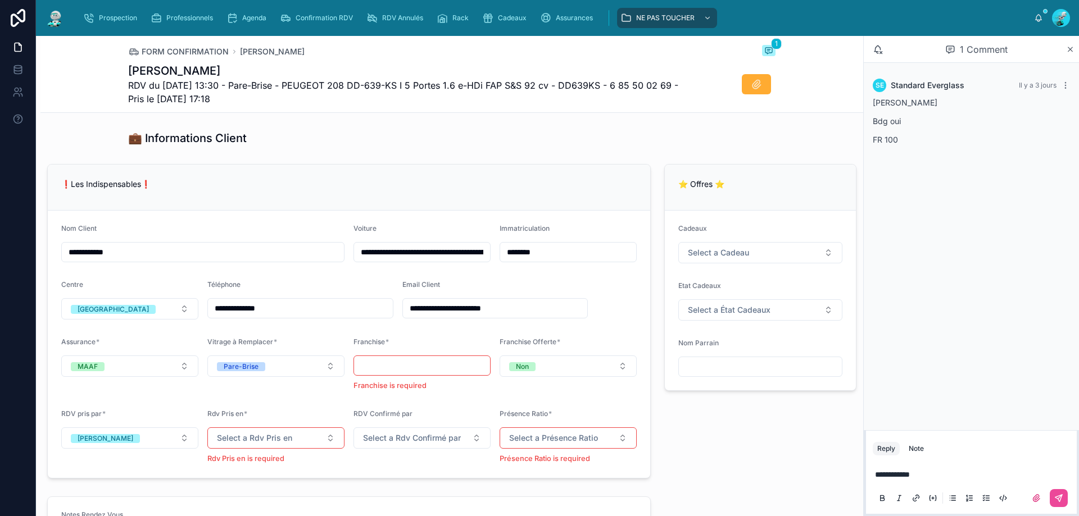
scroll to position [656, 0]
click at [439, 440] on span "Select a Rdv Confirmé par" at bounding box center [412, 437] width 98 height 11
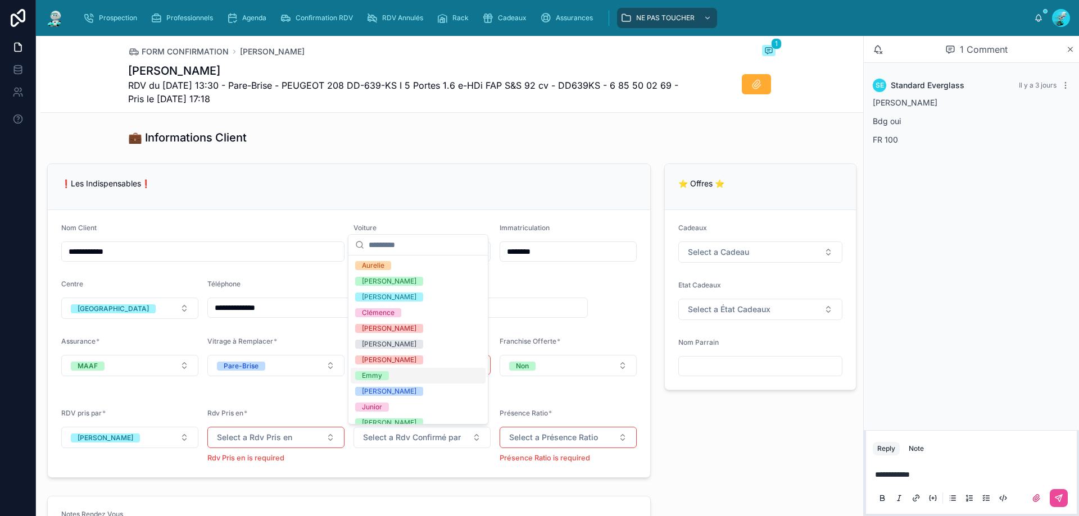
click at [377, 375] on div "Emmy" at bounding box center [372, 375] width 20 height 9
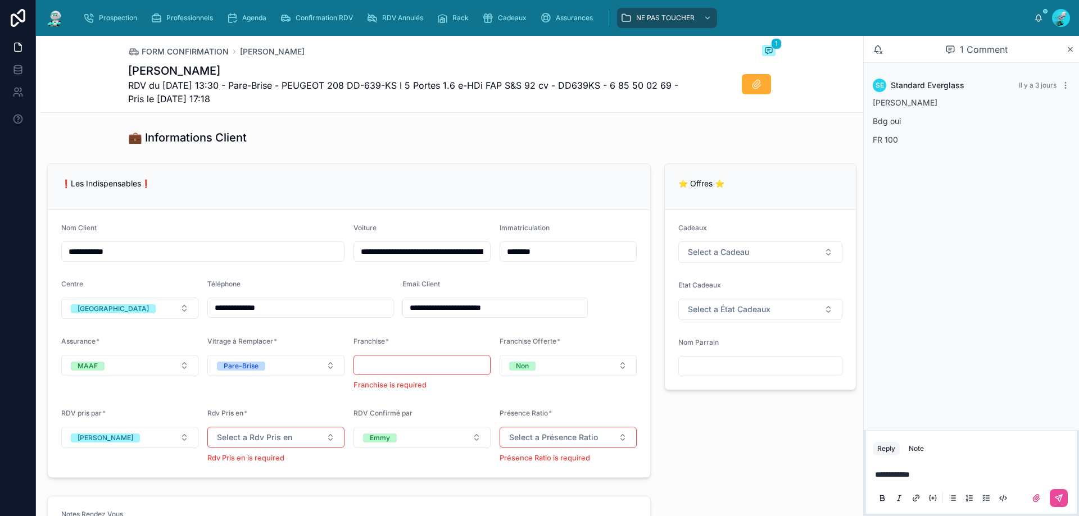
click at [394, 156] on div "**********" at bounding box center [451, 145] width 822 height 1349
click at [285, 441] on span "Select a Rdv Pris en" at bounding box center [254, 437] width 75 height 11
click at [272, 353] on div "Téléphone" at bounding box center [273, 351] width 135 height 16
click at [395, 127] on div "💼 Informations Client" at bounding box center [451, 137] width 822 height 25
click at [1062, 492] on button at bounding box center [1058, 498] width 18 height 18
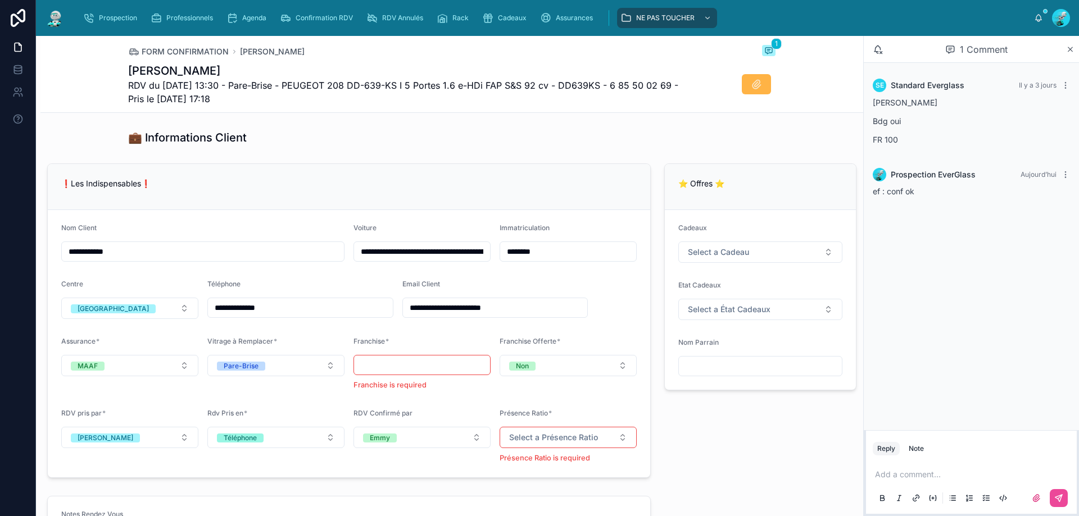
click at [752, 82] on icon at bounding box center [756, 84] width 11 height 11
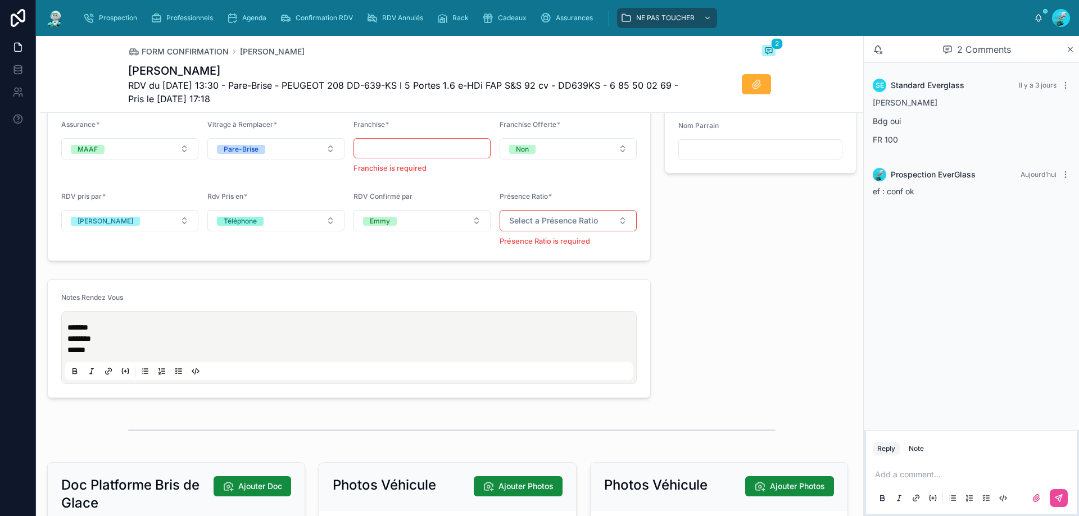
scroll to position [880, 0]
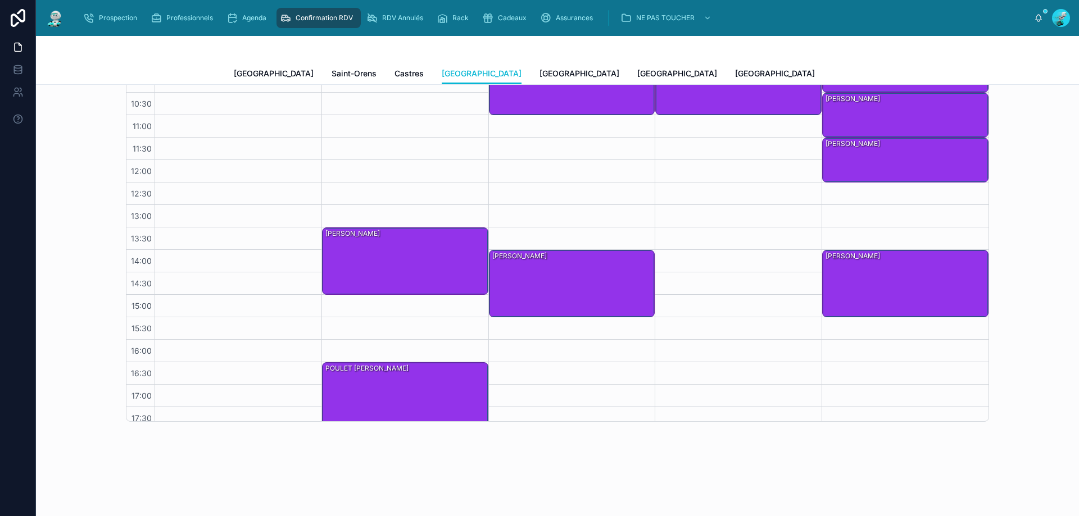
scroll to position [56, 0]
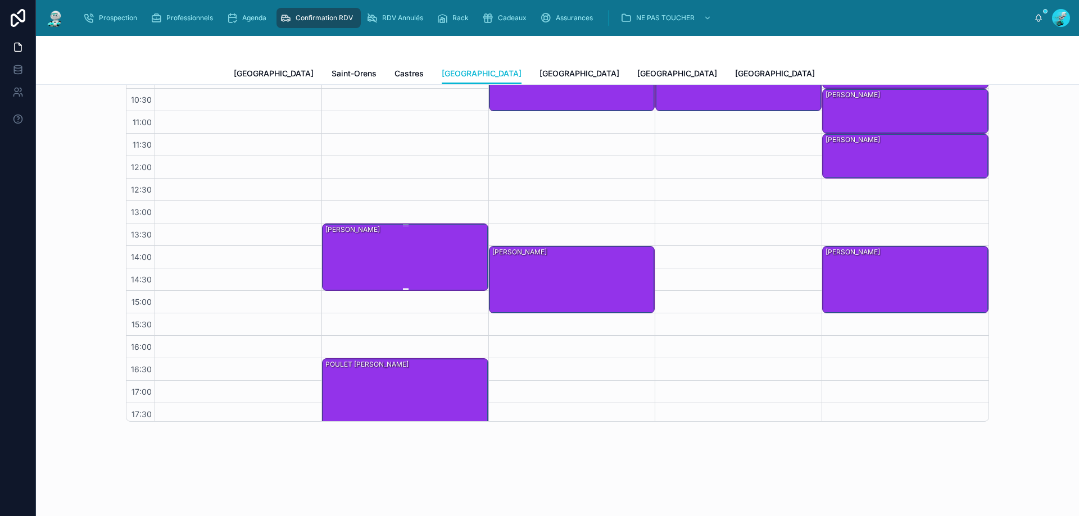
click at [367, 261] on div "SEHIL SAMIR" at bounding box center [405, 256] width 163 height 65
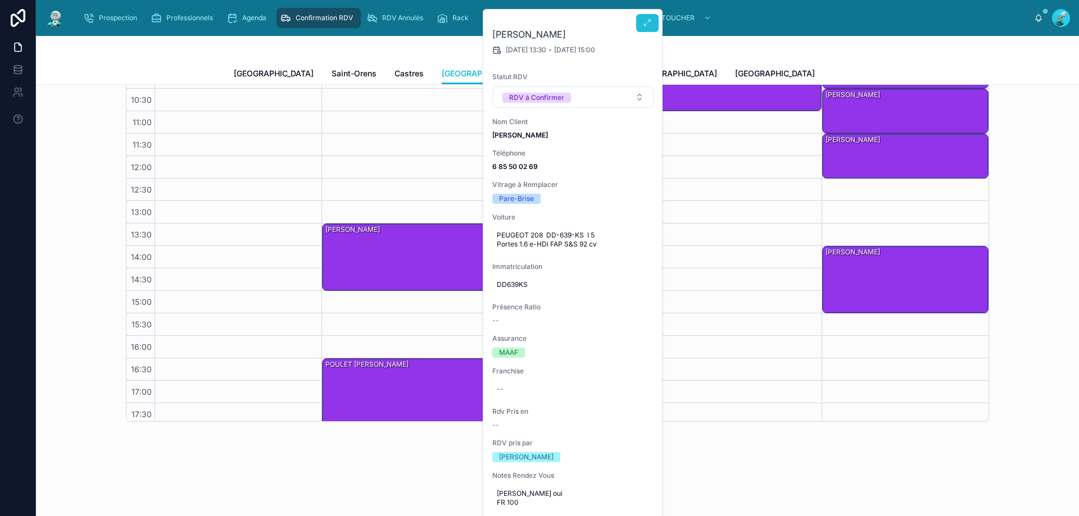
click at [646, 27] on icon at bounding box center [647, 23] width 9 height 9
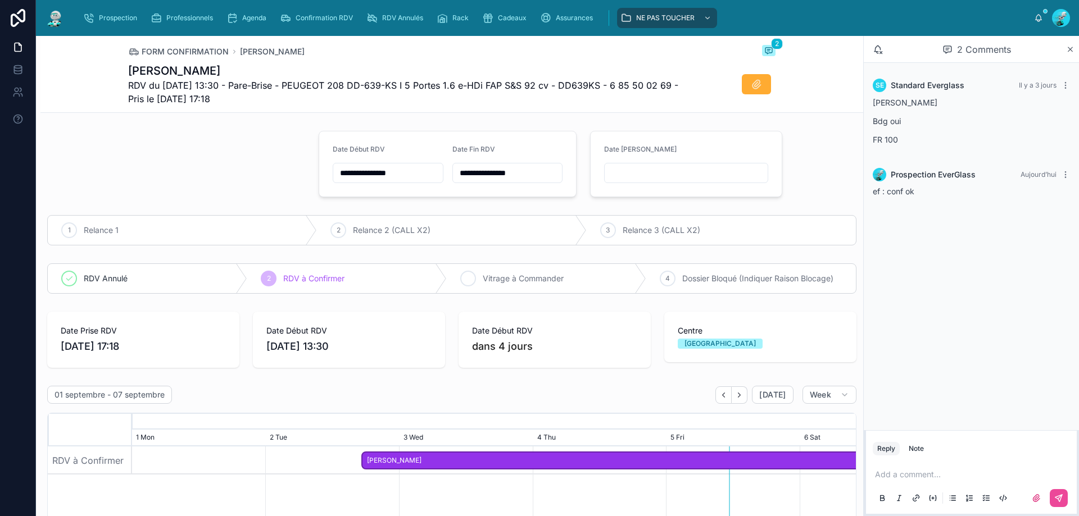
click at [463, 276] on icon at bounding box center [467, 278] width 9 height 9
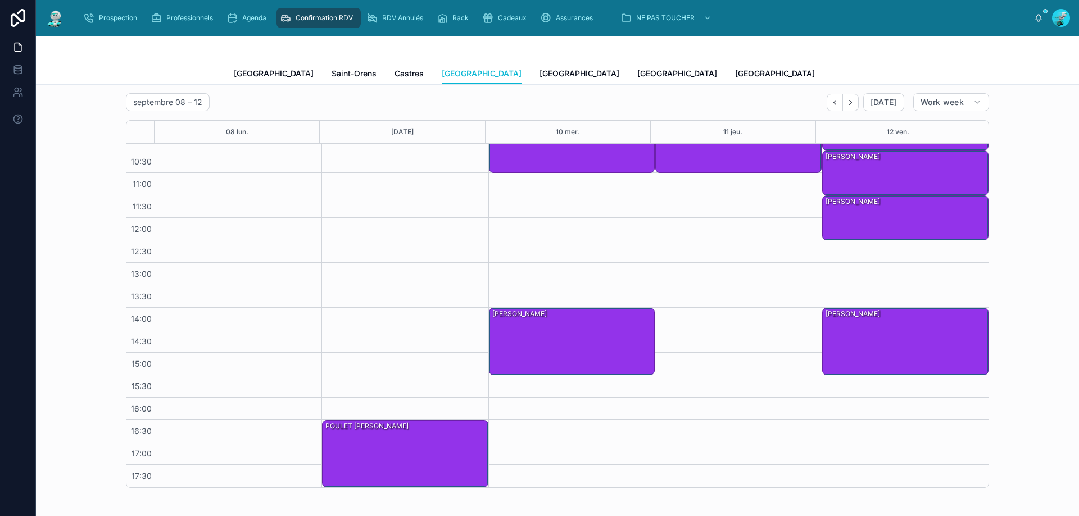
scroll to position [375, 0]
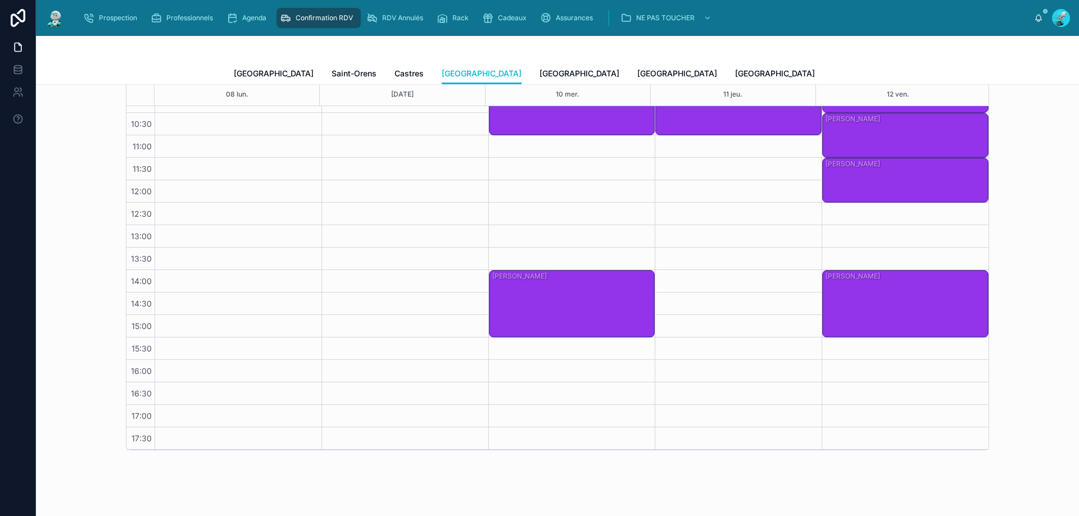
click at [367, 401] on div "POULET BENOIT" at bounding box center [405, 415] width 163 height 65
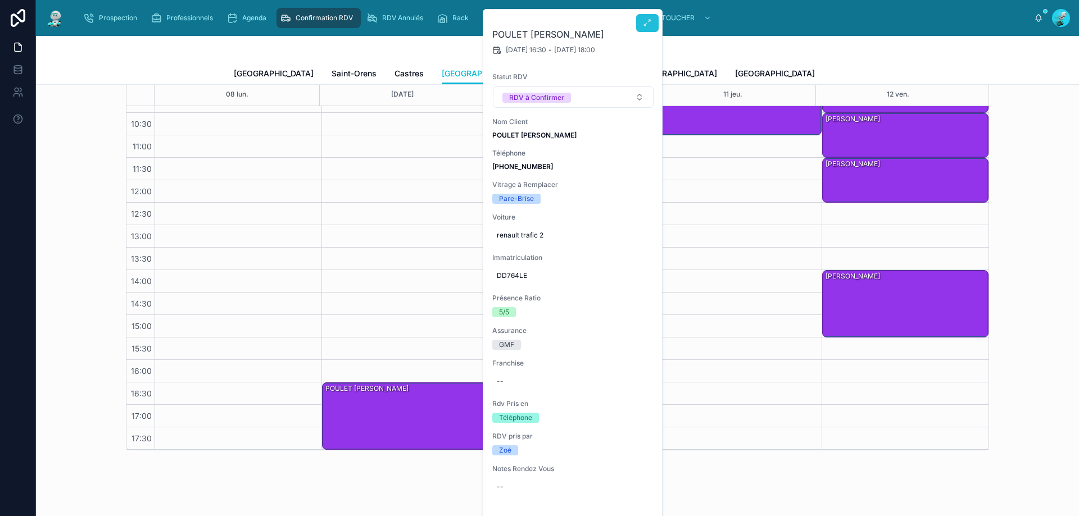
click at [643, 18] on button at bounding box center [647, 23] width 22 height 18
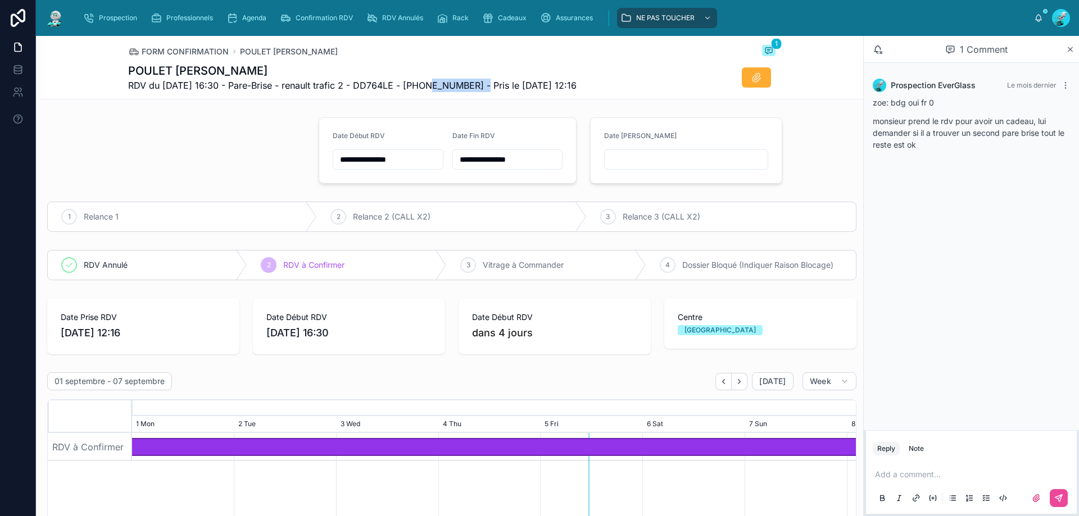
drag, startPoint x: 425, startPoint y: 85, endPoint x: 483, endPoint y: 96, distance: 58.8
click at [483, 96] on div "FORM CONFIRMATION POULET BENOIT 1 POULET BENOIT RDV du 09/09/2025 16:30 - Pare-…" at bounding box center [451, 67] width 647 height 63
copy span "33617788050"
click at [220, 145] on div at bounding box center [175, 150] width 271 height 75
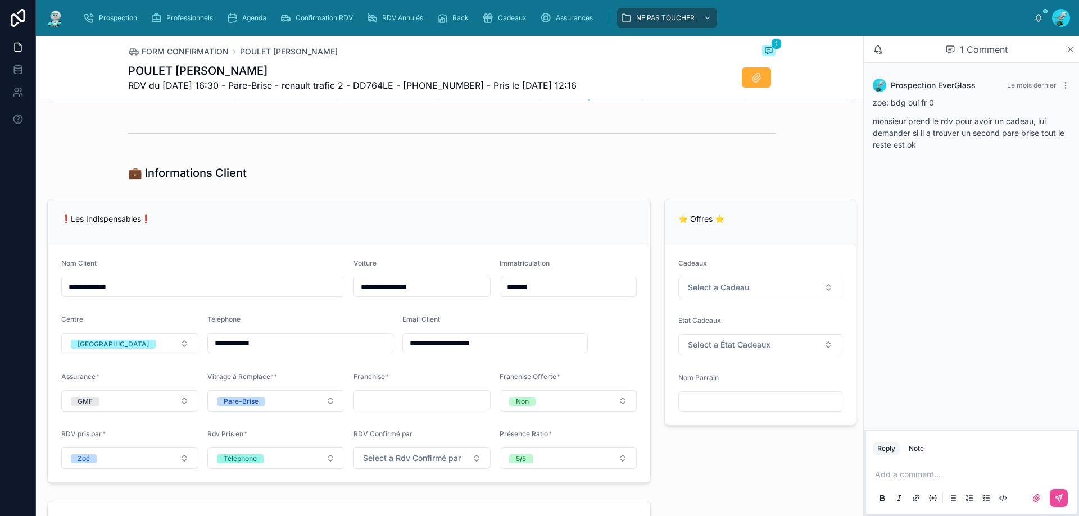
scroll to position [618, 0]
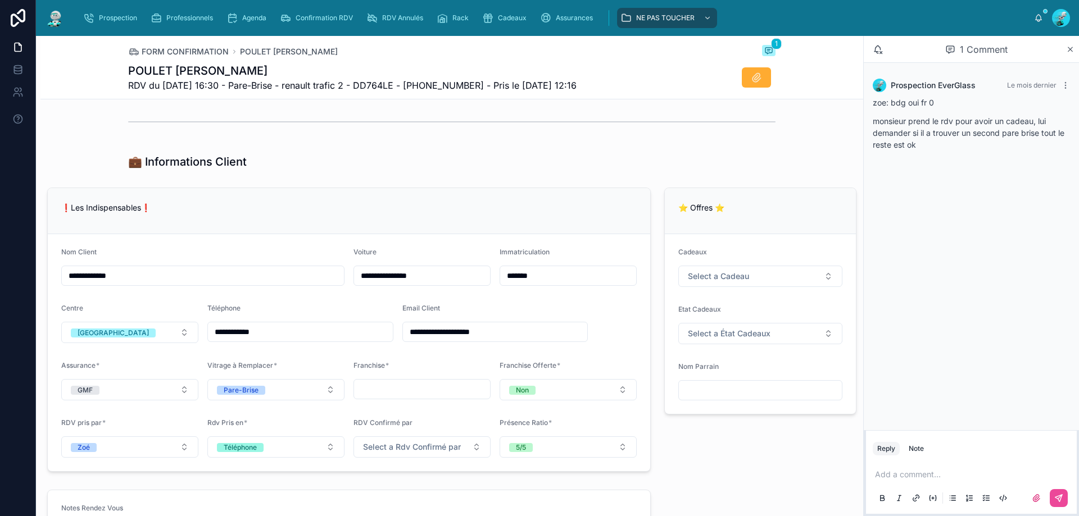
click at [885, 471] on p at bounding box center [973, 474] width 197 height 11
click at [1065, 498] on button at bounding box center [1058, 498] width 18 height 18
click at [443, 444] on span "Select a Rdv Confirmé par" at bounding box center [412, 447] width 98 height 11
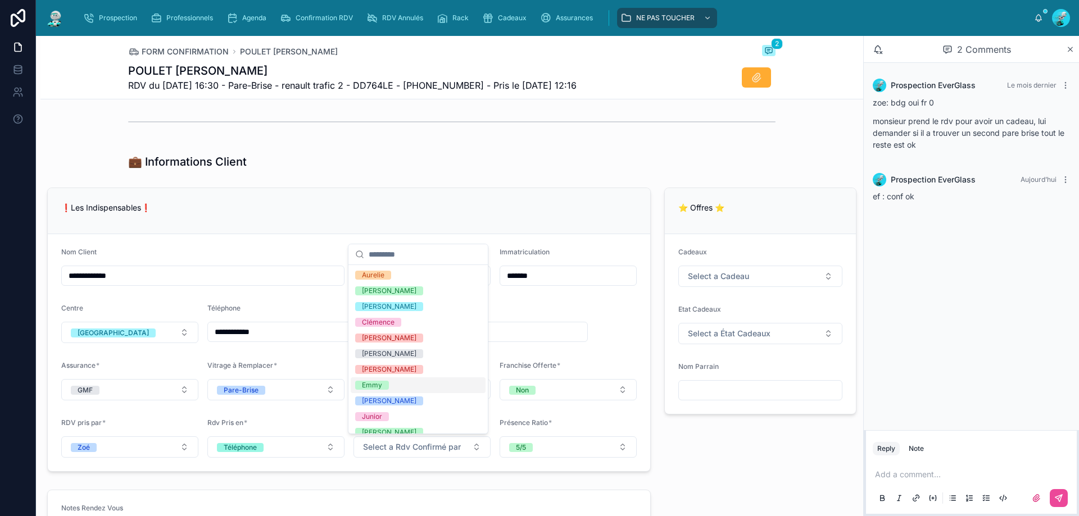
click at [406, 384] on div "Emmy" at bounding box center [418, 386] width 135 height 16
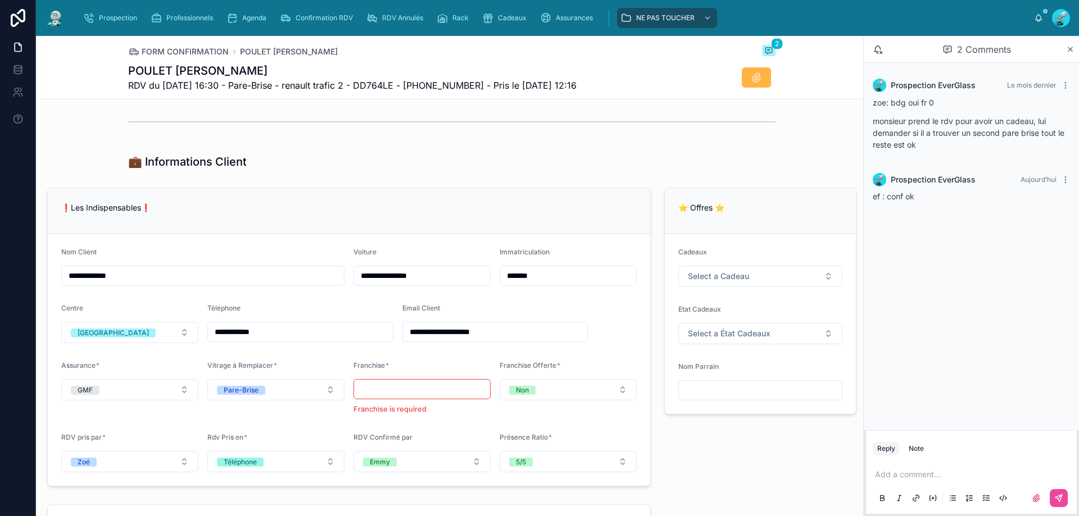
click at [756, 73] on icon at bounding box center [756, 77] width 11 height 11
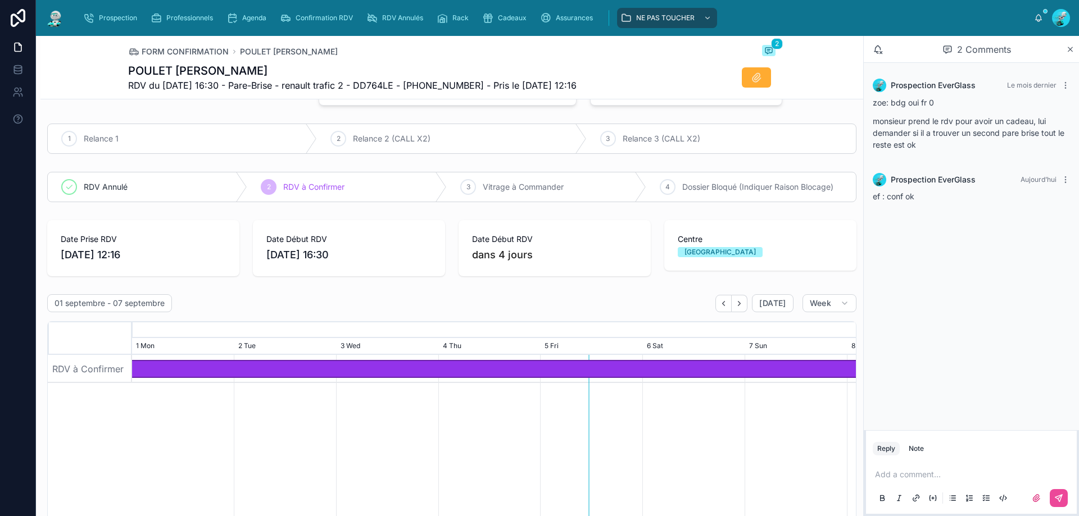
scroll to position [6, 0]
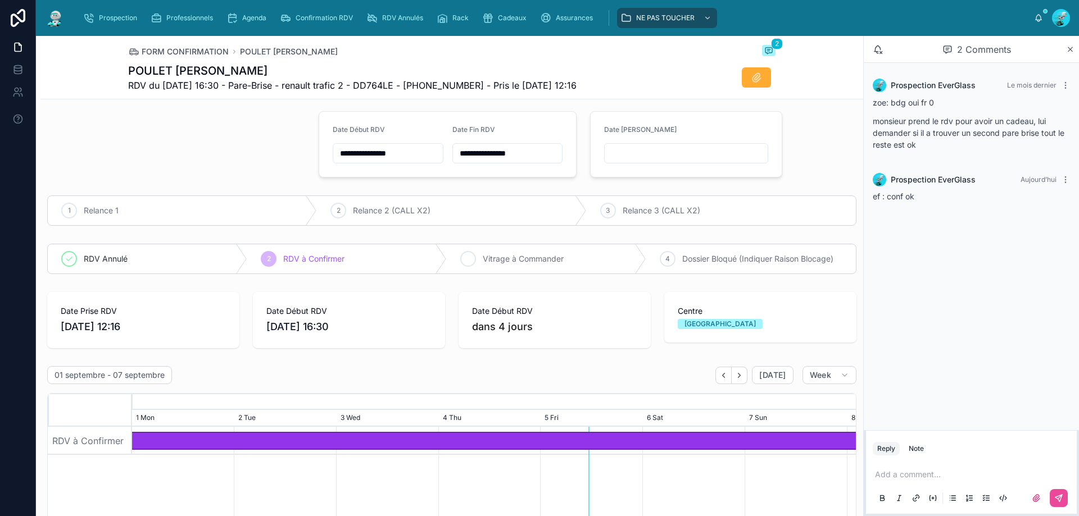
click at [463, 256] on icon at bounding box center [467, 258] width 9 height 9
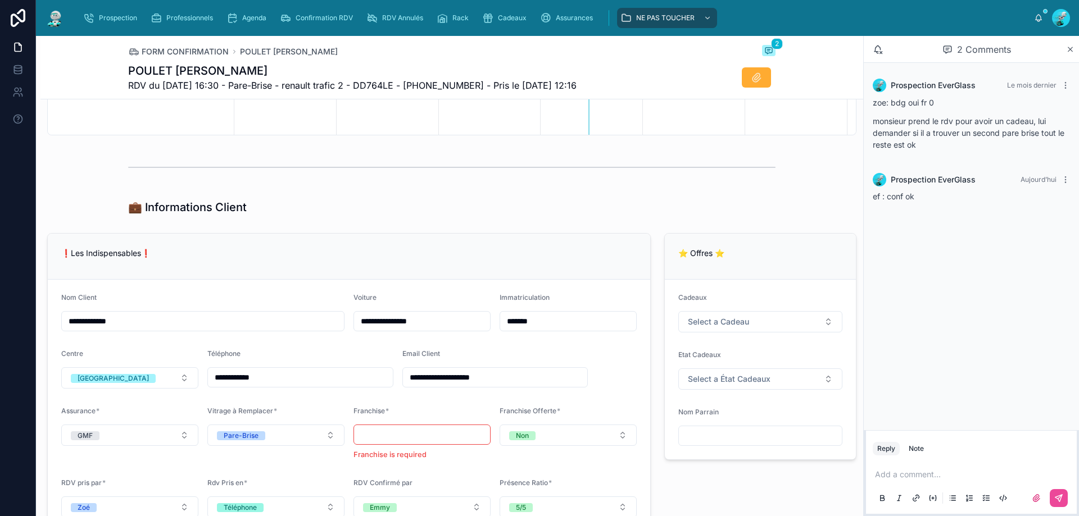
scroll to position [482, 0]
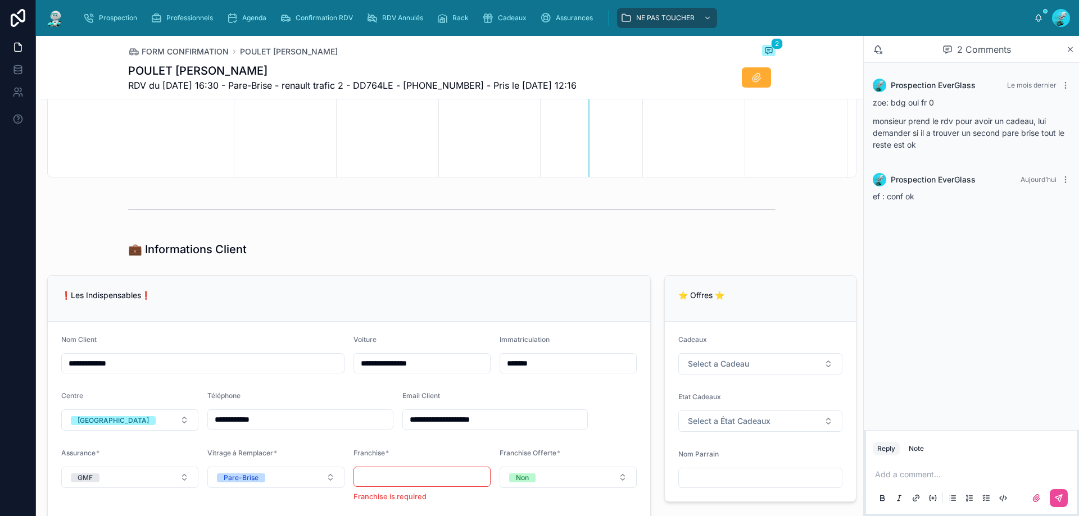
click at [908, 474] on p at bounding box center [973, 474] width 197 height 11
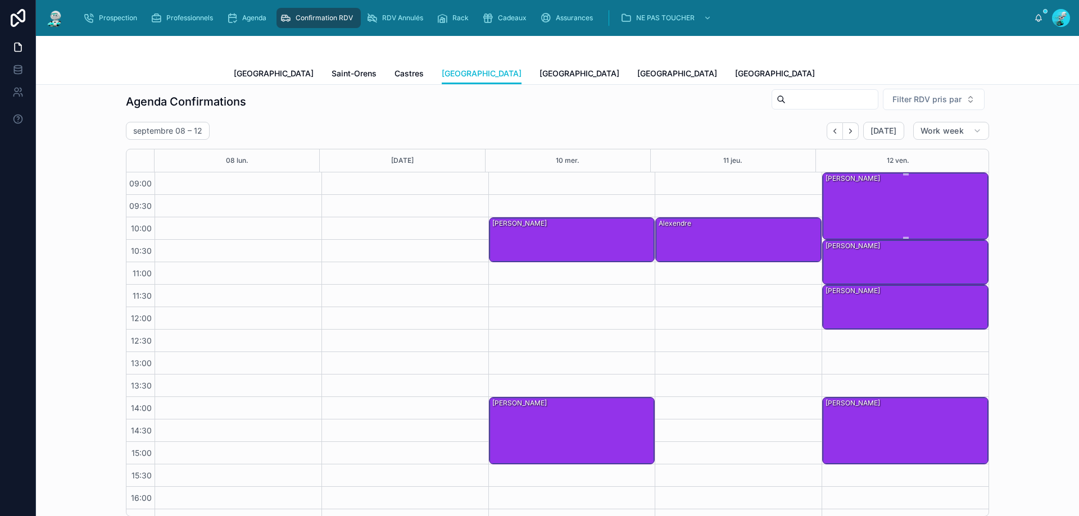
scroll to position [319, 0]
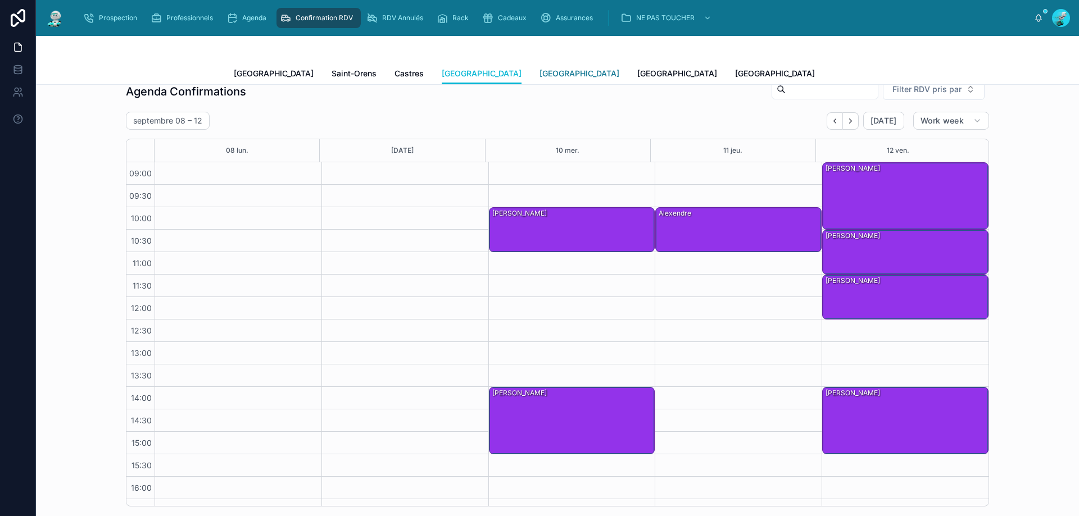
click at [539, 77] on span "[GEOGRAPHIC_DATA]" at bounding box center [579, 73] width 80 height 11
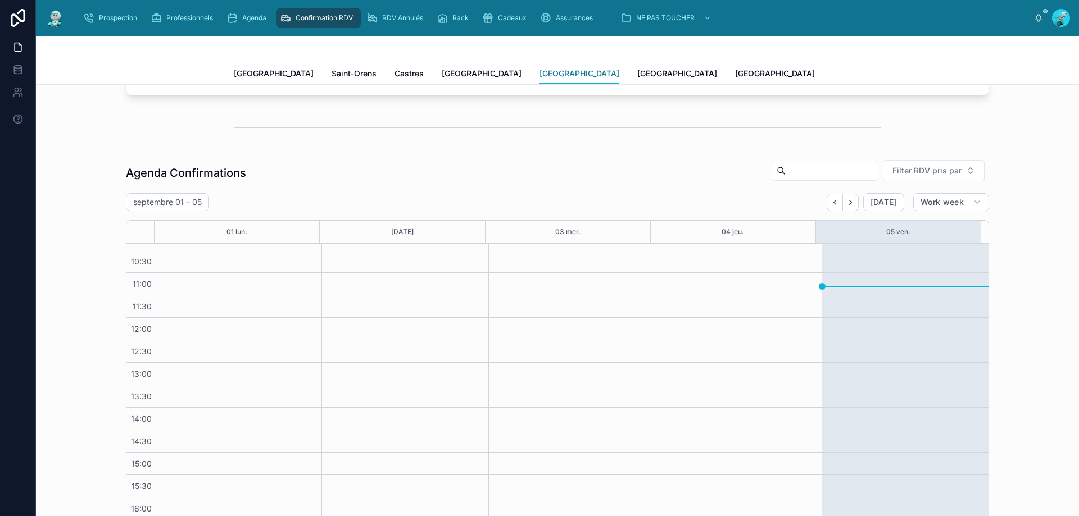
scroll to position [235, 0]
click at [852, 206] on icon "Next" at bounding box center [850, 205] width 8 height 8
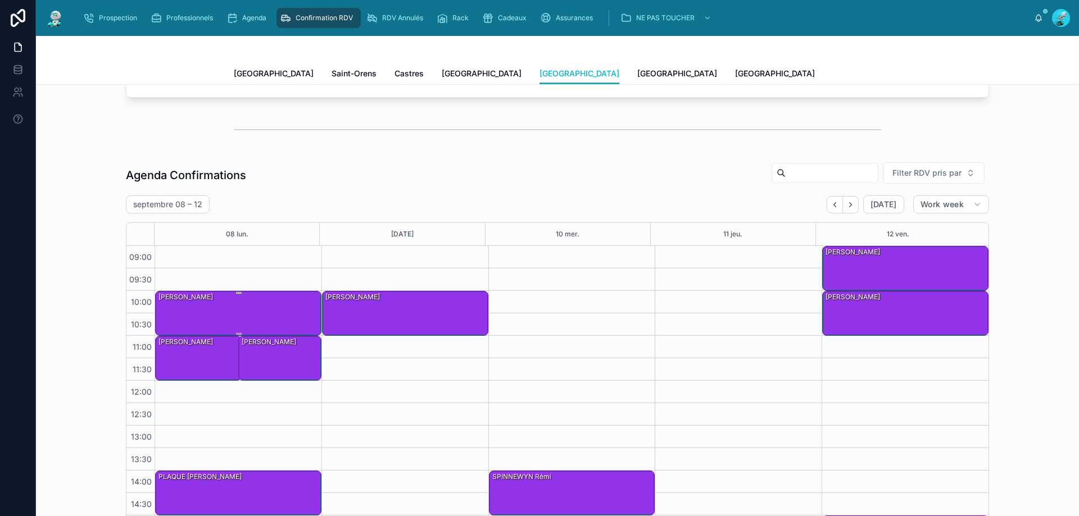
click at [254, 322] on div "[PERSON_NAME]" at bounding box center [238, 313] width 163 height 43
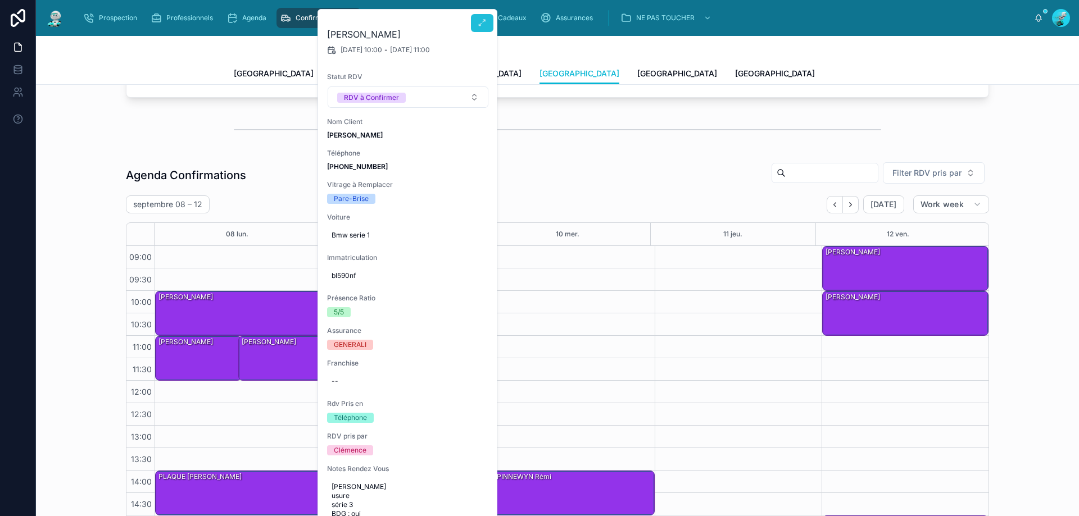
click at [479, 22] on icon at bounding box center [482, 23] width 9 height 9
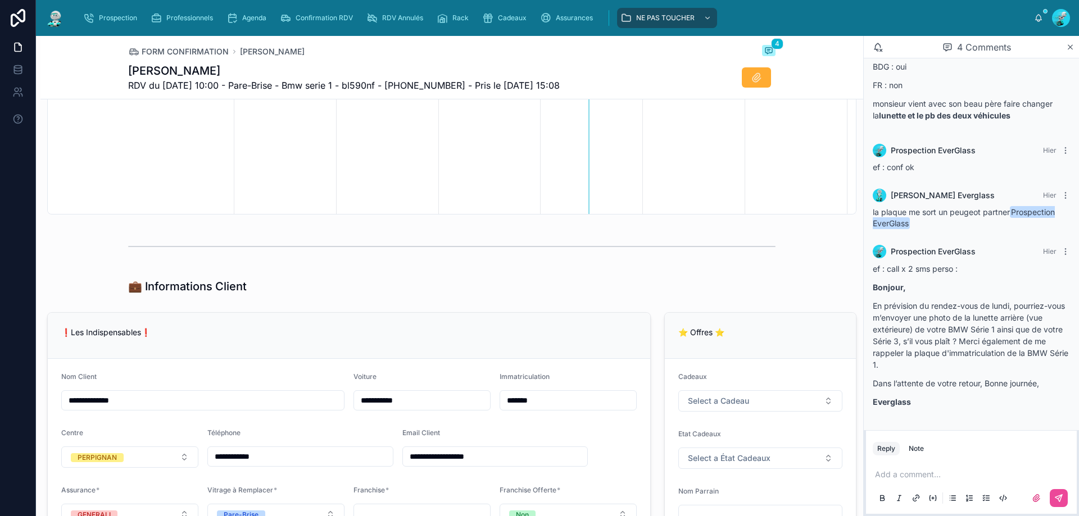
scroll to position [506, 0]
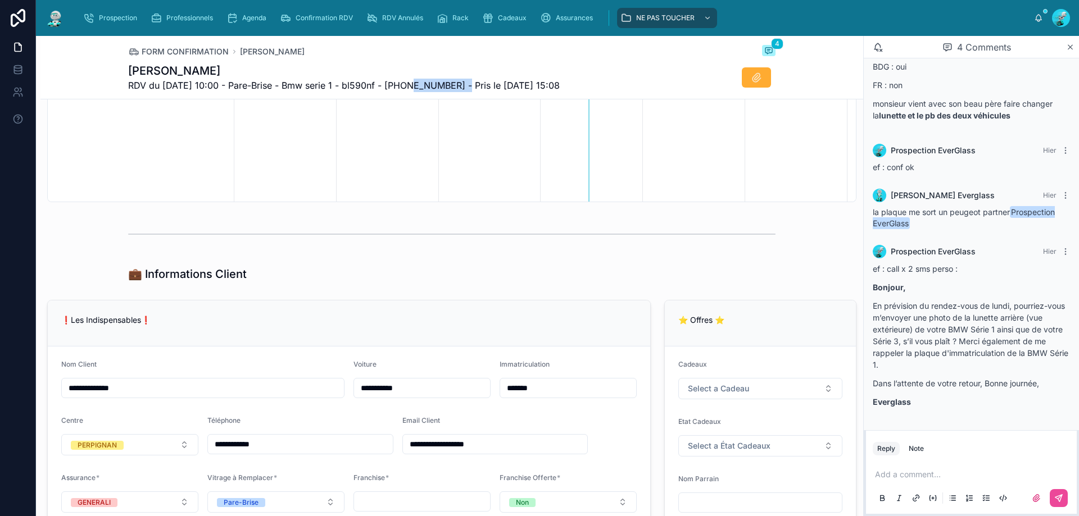
drag, startPoint x: 416, startPoint y: 85, endPoint x: 465, endPoint y: 85, distance: 48.3
click at [464, 83] on span "RDV du [DATE] 10:00 - Pare-Brise - Bmw serie 1 - bl590nf - [PHONE_NUMBER] - Pri…" at bounding box center [343, 85] width 431 height 13
copy span "33766521525"
click at [597, 62] on div "FORM CONFIRMATION DANIEL Lubramo 4 DANIEL Lubramo RDV du 08/09/2025 10:00 - Par…" at bounding box center [451, 67] width 647 height 63
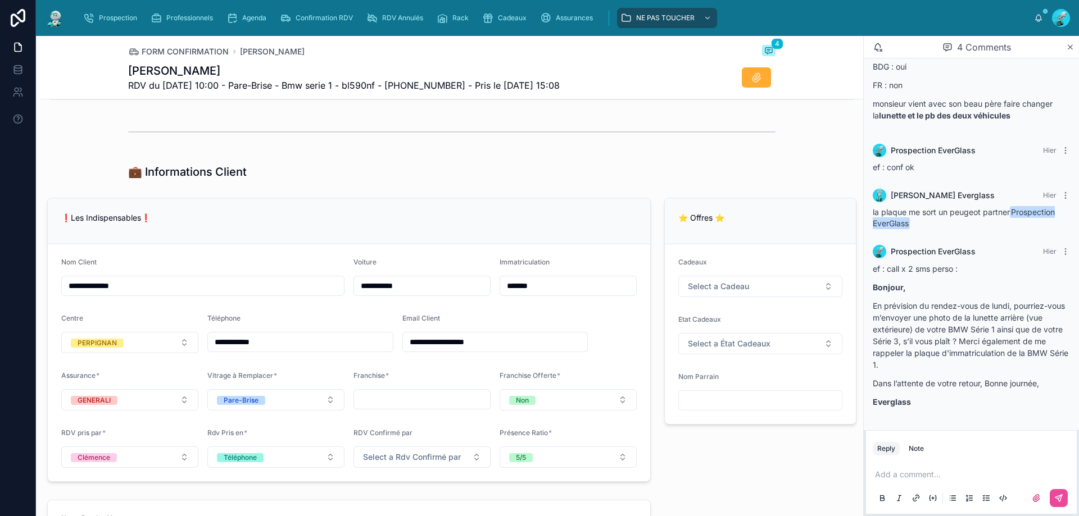
scroll to position [599, 0]
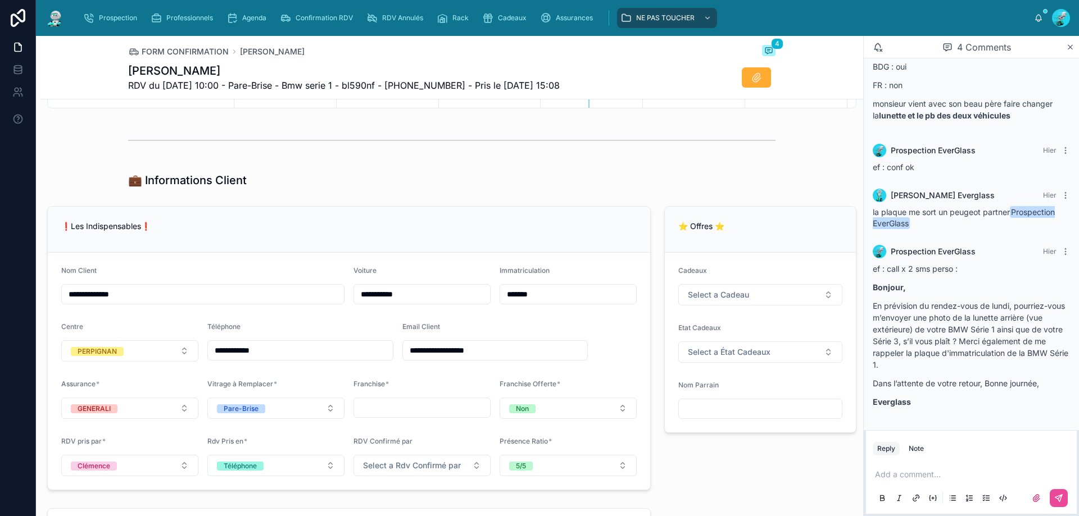
drag, startPoint x: 0, startPoint y: 24, endPoint x: 320, endPoint y: 58, distance: 321.5
click at [324, 60] on div "FORM CONFIRMATION DANIEL Lubramo 4 DANIEL Lubramo RDV du 08/09/2025 10:00 - Par…" at bounding box center [451, 67] width 647 height 63
click at [900, 467] on div "Add a comment..." at bounding box center [970, 485] width 197 height 47
click at [906, 480] on p at bounding box center [973, 474] width 197 height 11
drag, startPoint x: 407, startPoint y: 88, endPoint x: 463, endPoint y: 90, distance: 55.7
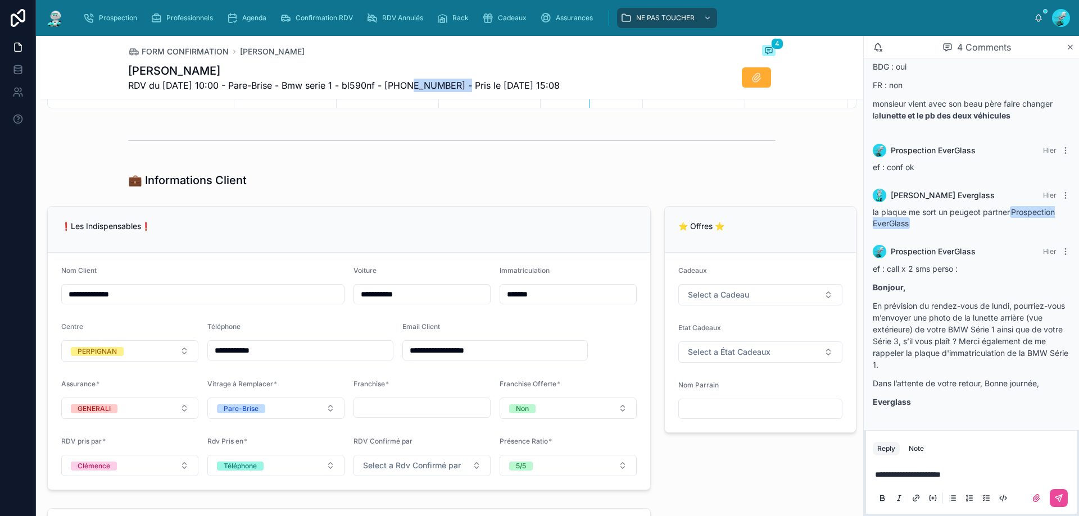
click at [463, 90] on span "RDV du [DATE] 10:00 - Pare-Brise - Bmw serie 1 - bl590nf - [PHONE_NUMBER] - Pri…" at bounding box center [343, 85] width 431 height 13
copy span "33766521525"
click at [981, 478] on p "**********" at bounding box center [973, 474] width 197 height 11
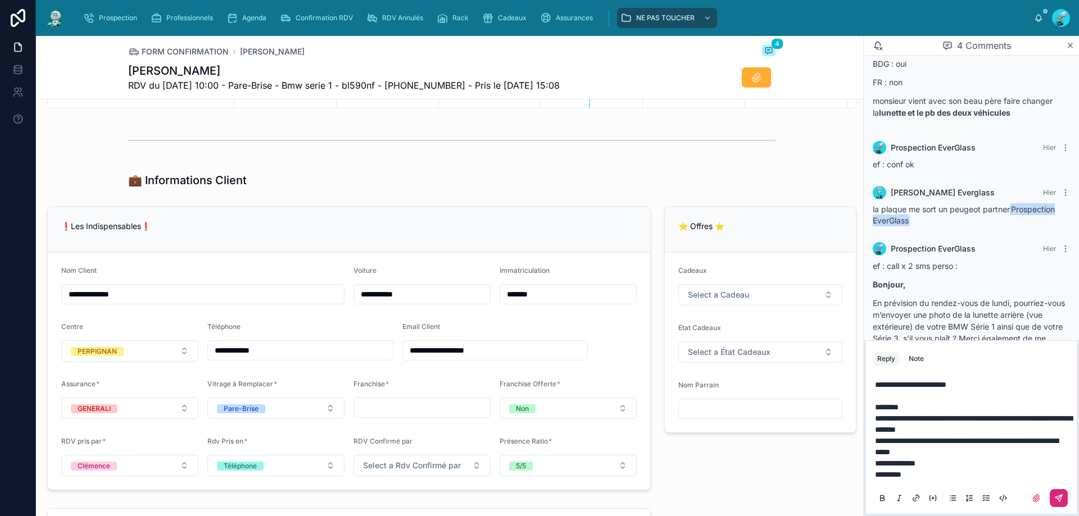
click at [1061, 501] on icon at bounding box center [1058, 498] width 9 height 9
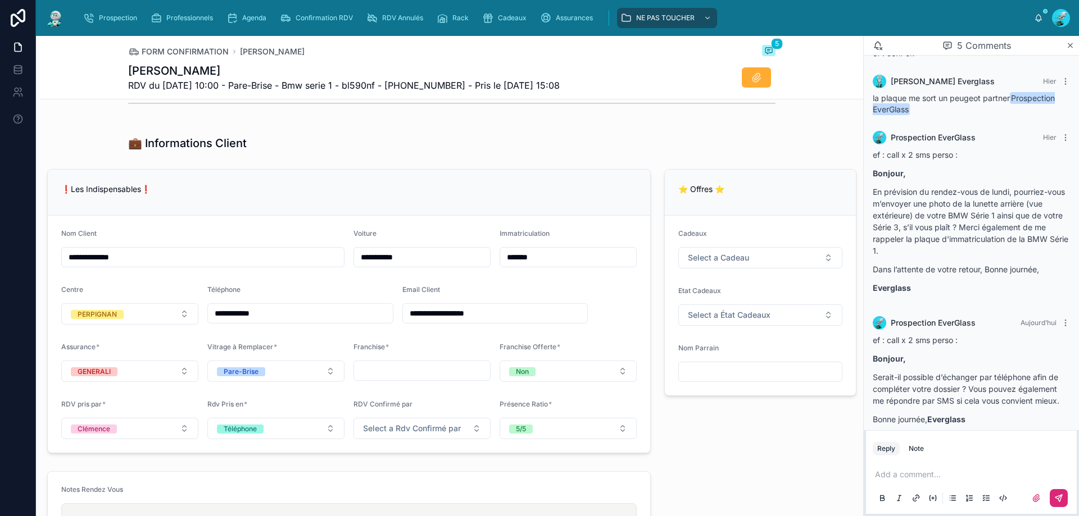
scroll to position [197, 0]
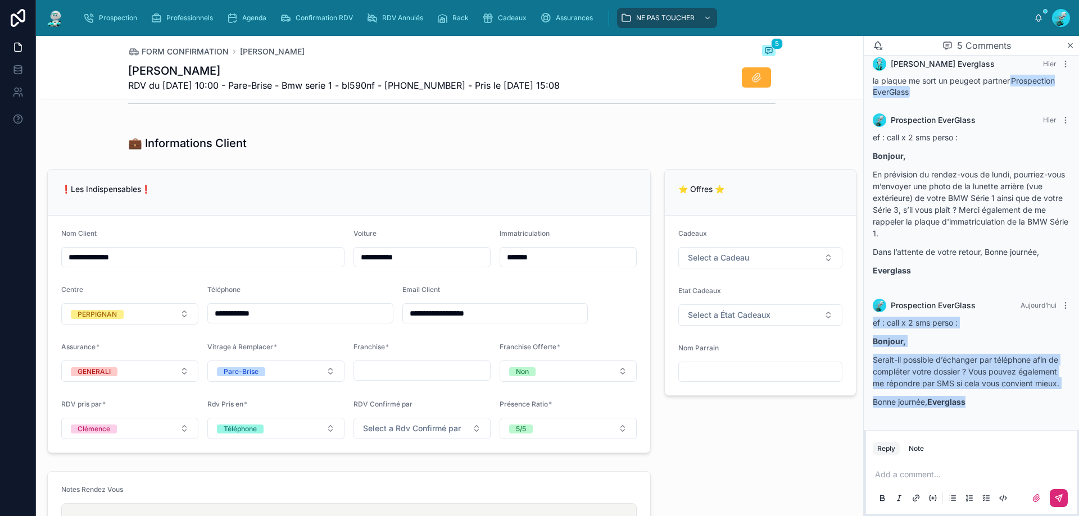
drag, startPoint x: 873, startPoint y: 325, endPoint x: 975, endPoint y: 406, distance: 130.4
click at [976, 405] on div "ef : call x 2 sms perso : Bonjour, Serait-il possible d’échanger par téléphone …" at bounding box center [970, 362] width 197 height 91
copy div "ef : call x 2 sms perso : Bonjour, Serait-il possible d’échanger par téléphone …"
click at [248, 15] on span "Agenda" at bounding box center [254, 17] width 24 height 9
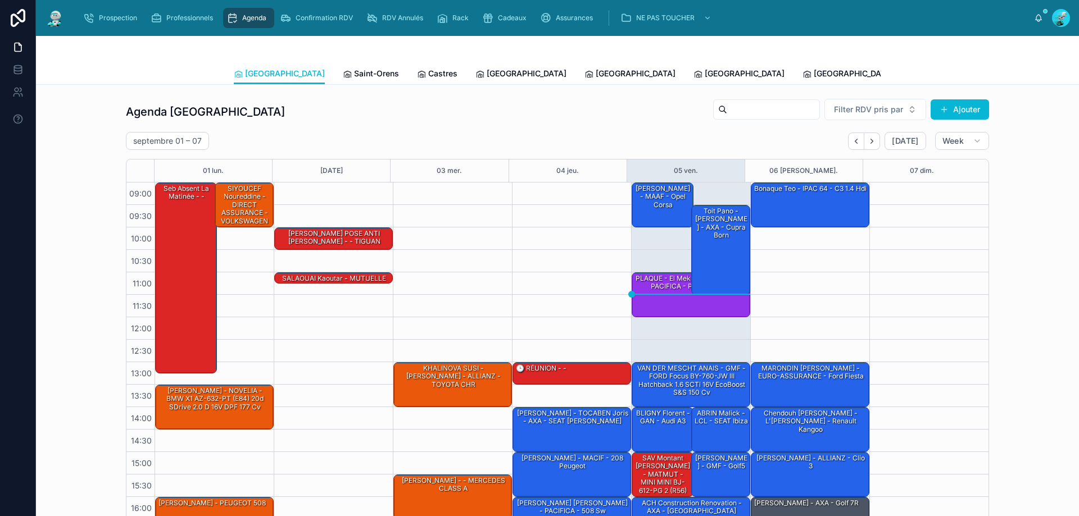
scroll to position [61, 0]
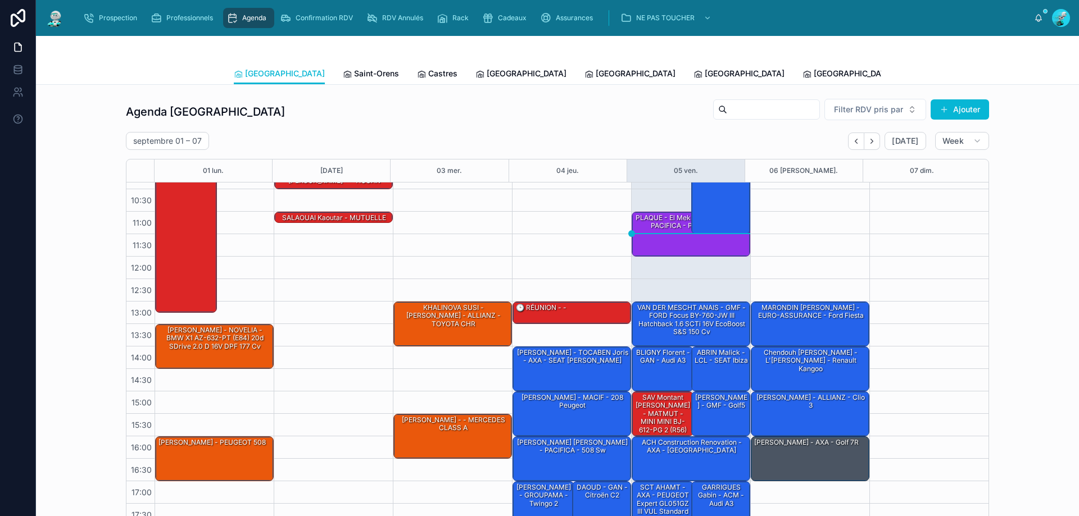
click at [803, 75] on div "Toulouse Saint-Orens Castres Carcassonne Perpignan Rennes Poitiers Michel Tous …" at bounding box center [557, 73] width 647 height 21
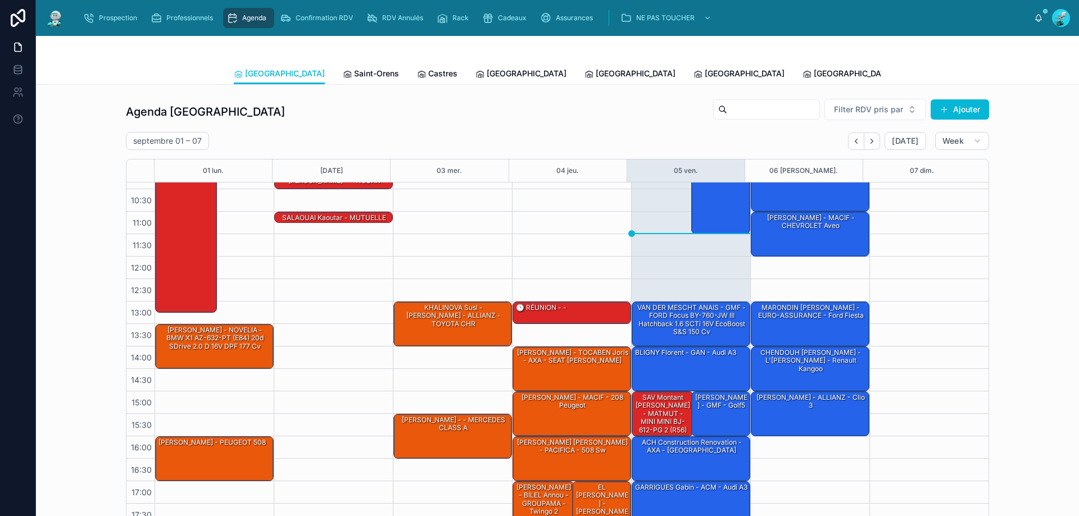
click at [1016, 74] on span "Tous Centres" at bounding box center [1040, 73] width 49 height 11
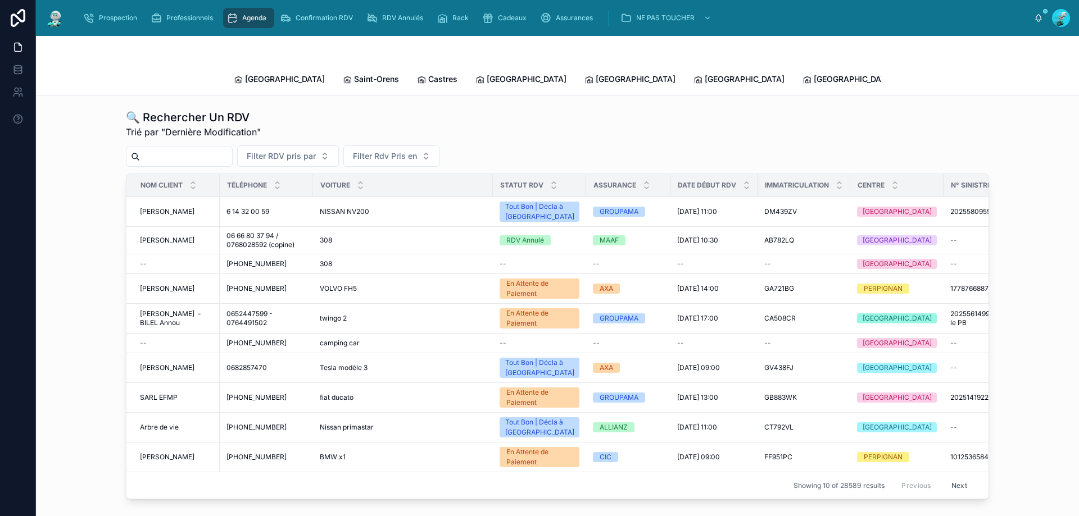
paste input "**********"
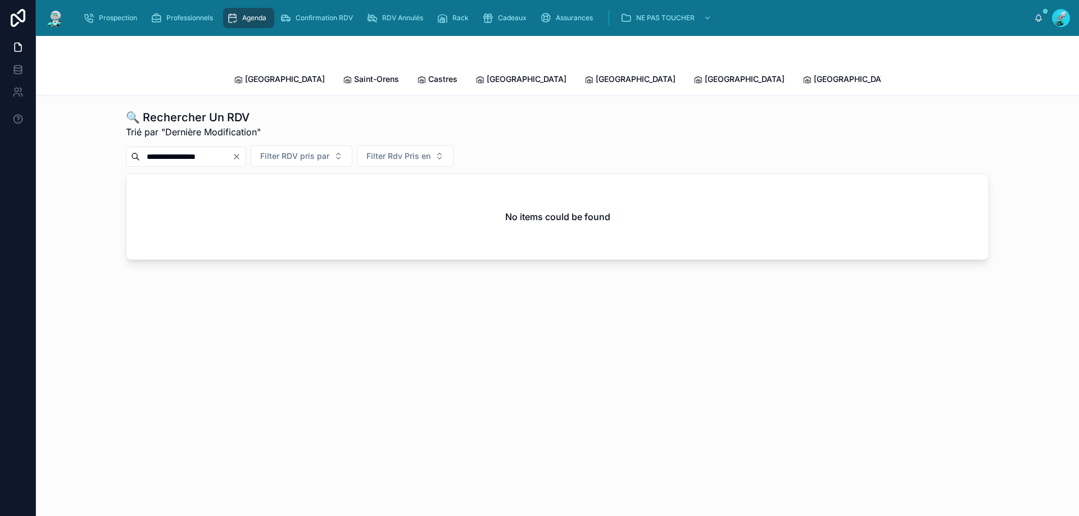
click at [206, 149] on input "**********" at bounding box center [186, 157] width 92 height 16
click at [193, 149] on input "**********" at bounding box center [186, 157] width 92 height 16
click at [179, 149] on input "**********" at bounding box center [186, 157] width 92 height 16
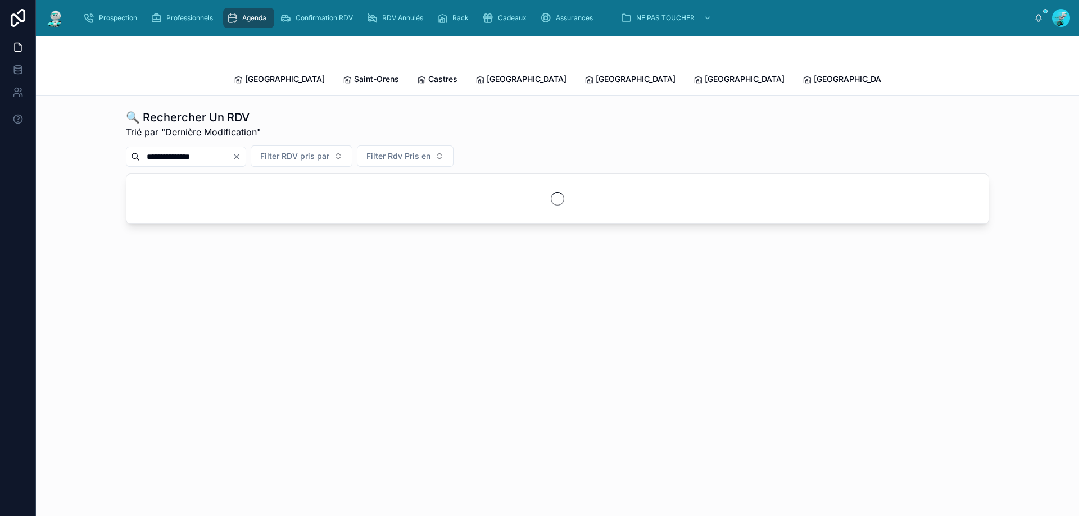
click at [181, 149] on input "**********" at bounding box center [186, 157] width 92 height 16
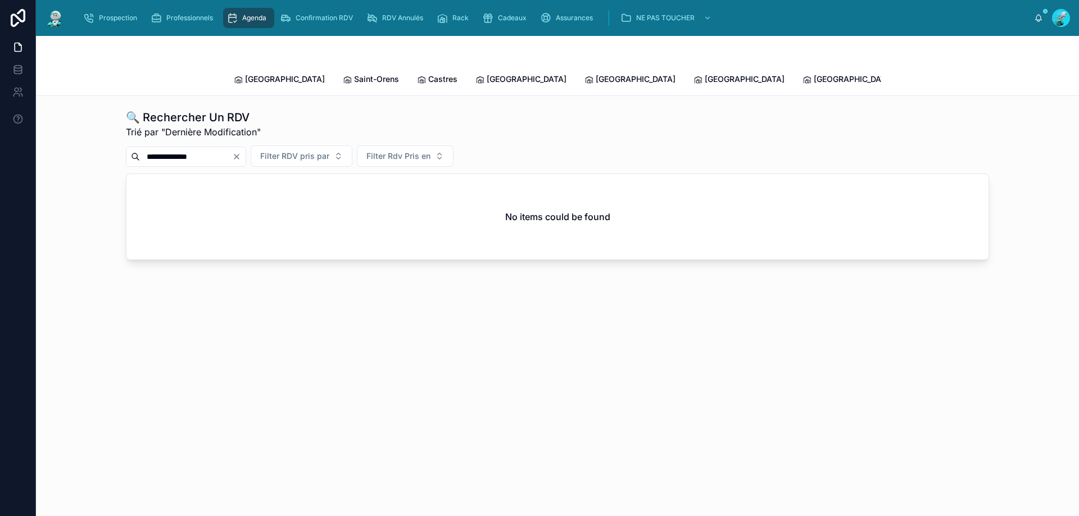
click at [172, 149] on input "**********" at bounding box center [186, 157] width 92 height 16
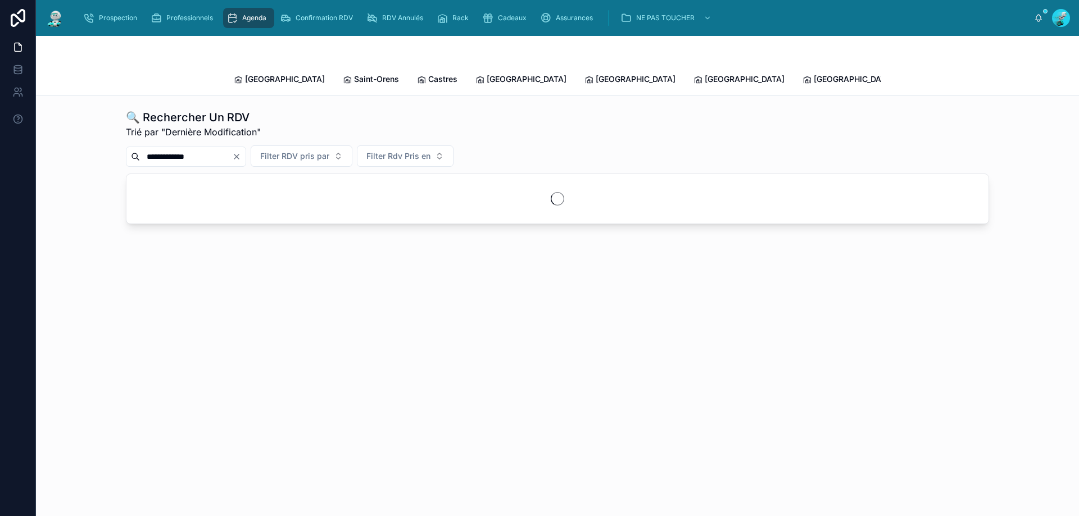
click at [163, 149] on input "**********" at bounding box center [186, 157] width 92 height 16
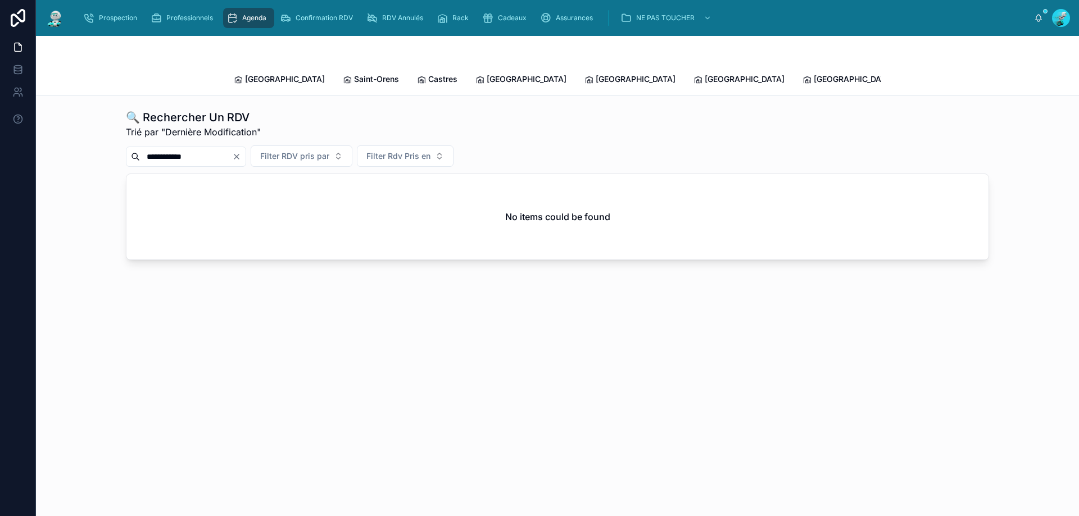
type input "**********"
click at [596, 74] on span "[GEOGRAPHIC_DATA]" at bounding box center [636, 79] width 80 height 11
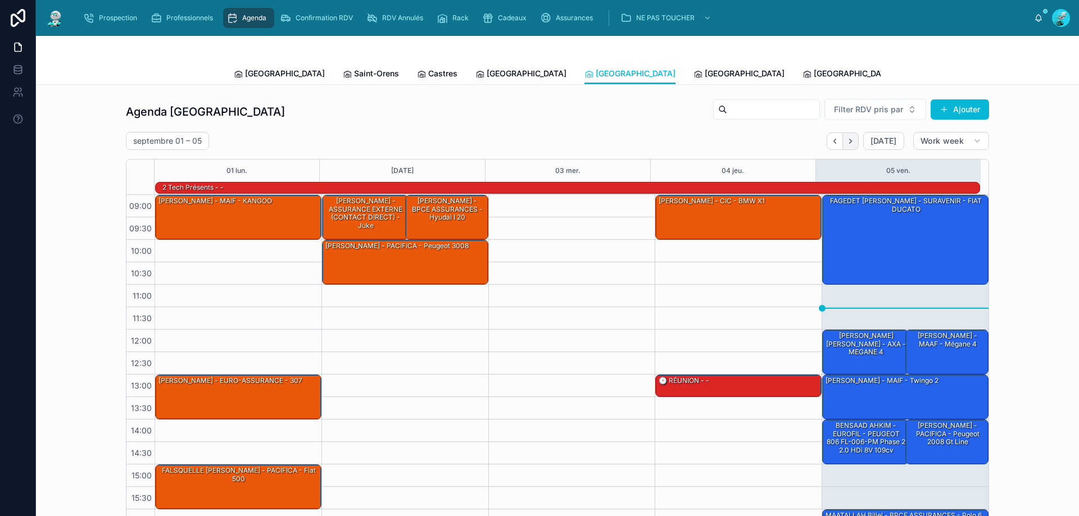
click at [849, 143] on icon "Next" at bounding box center [850, 141] width 8 height 8
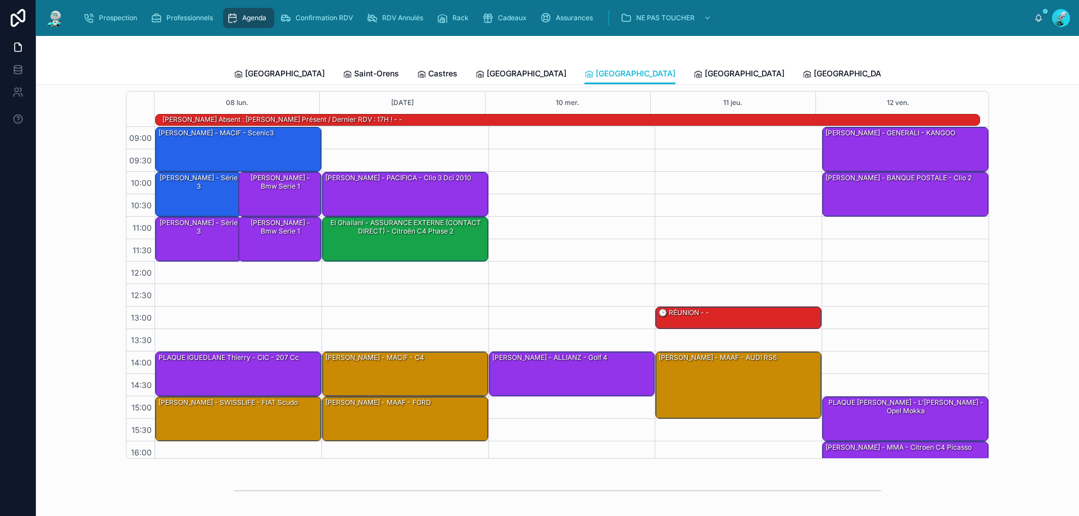
scroll to position [75, 0]
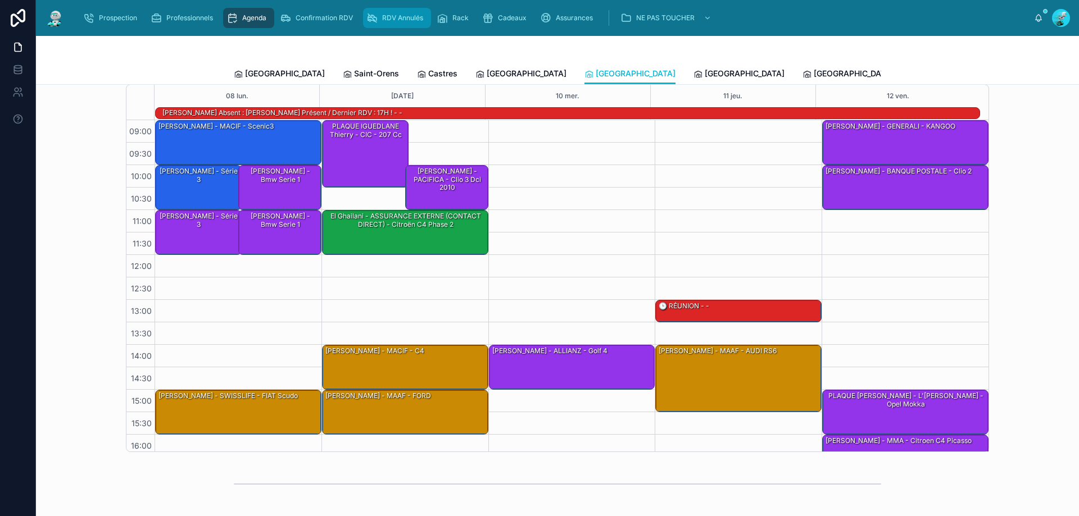
click at [408, 15] on span "RDV Annulés" at bounding box center [402, 17] width 41 height 9
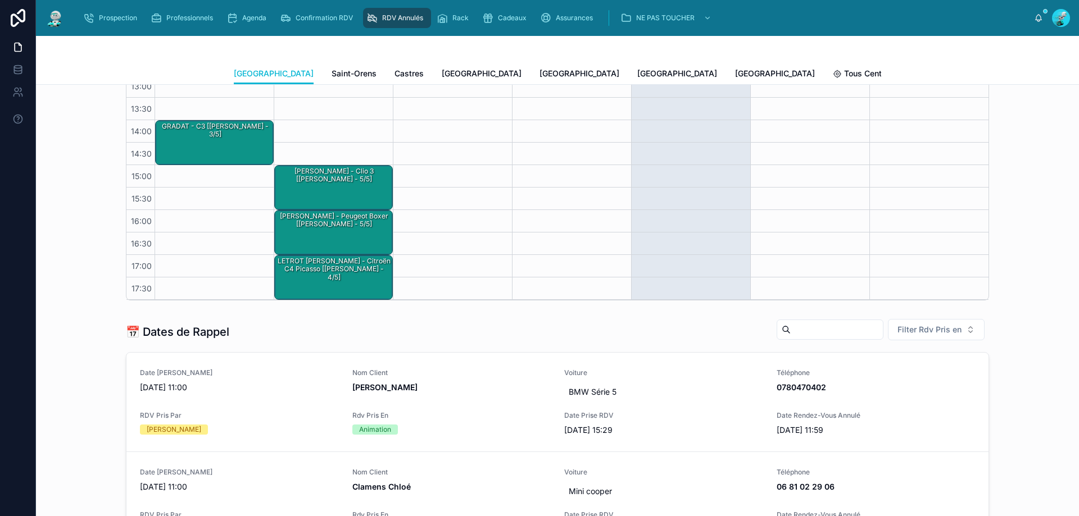
scroll to position [225, 0]
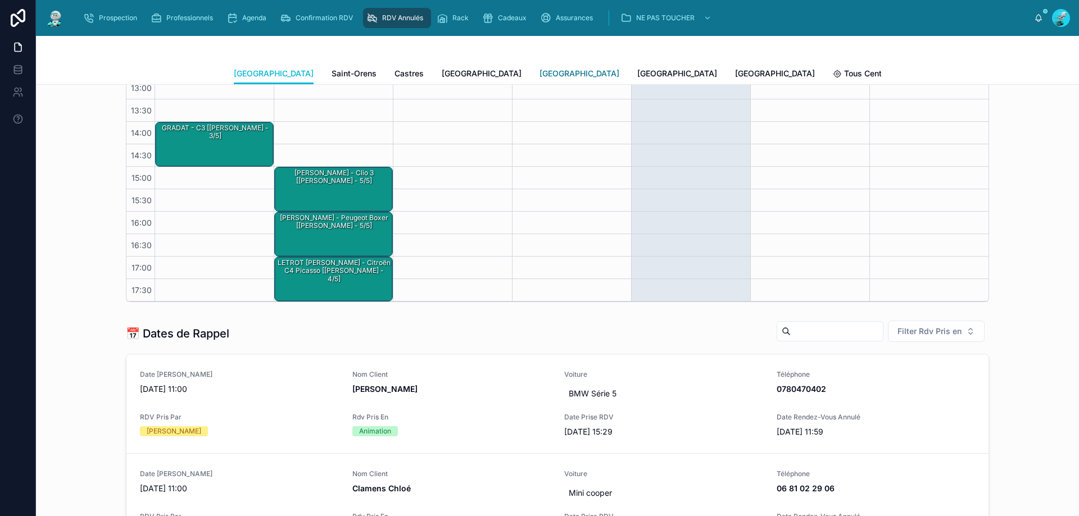
click at [539, 66] on link "[GEOGRAPHIC_DATA]" at bounding box center [579, 74] width 80 height 22
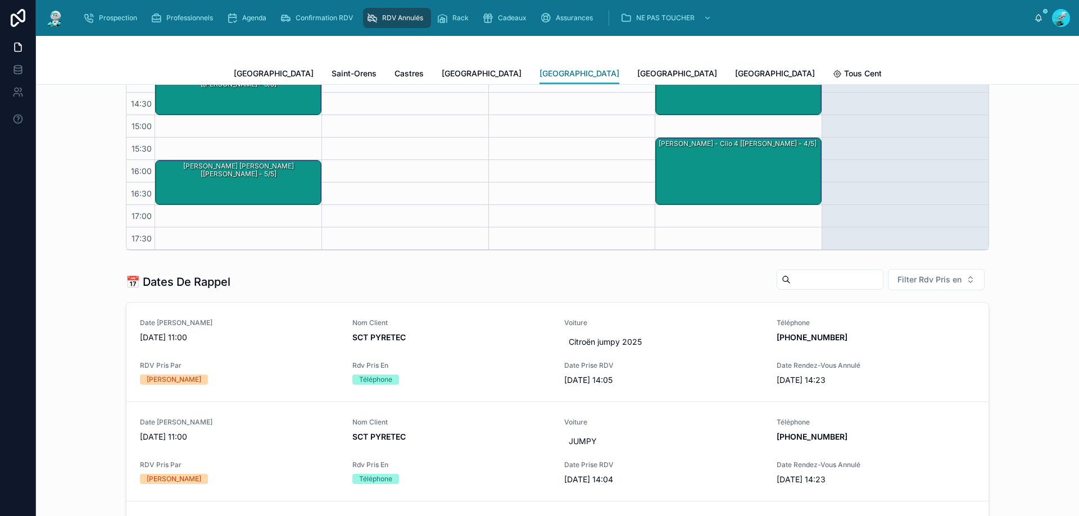
scroll to position [281, 0]
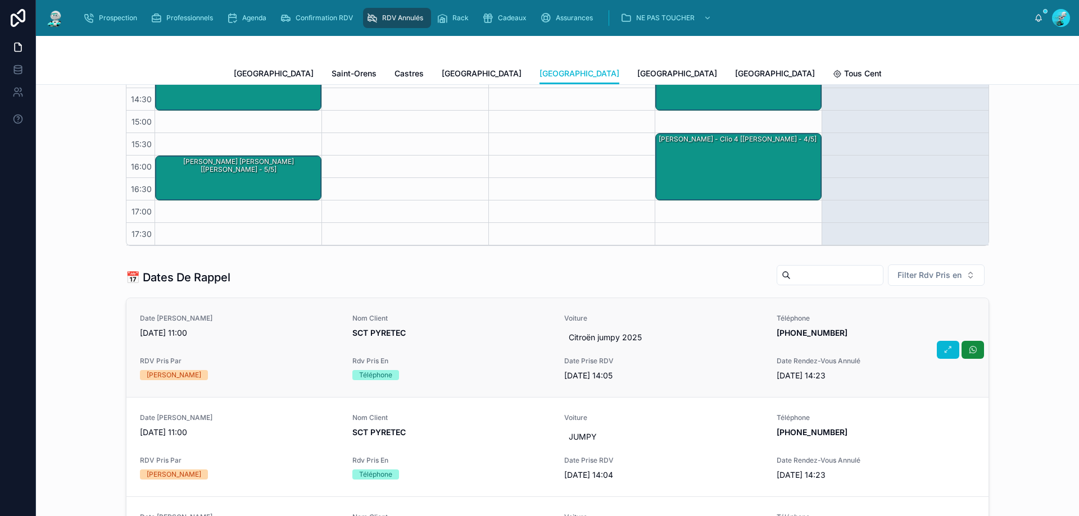
click at [447, 361] on span "Rdv Pris En" at bounding box center [451, 361] width 199 height 9
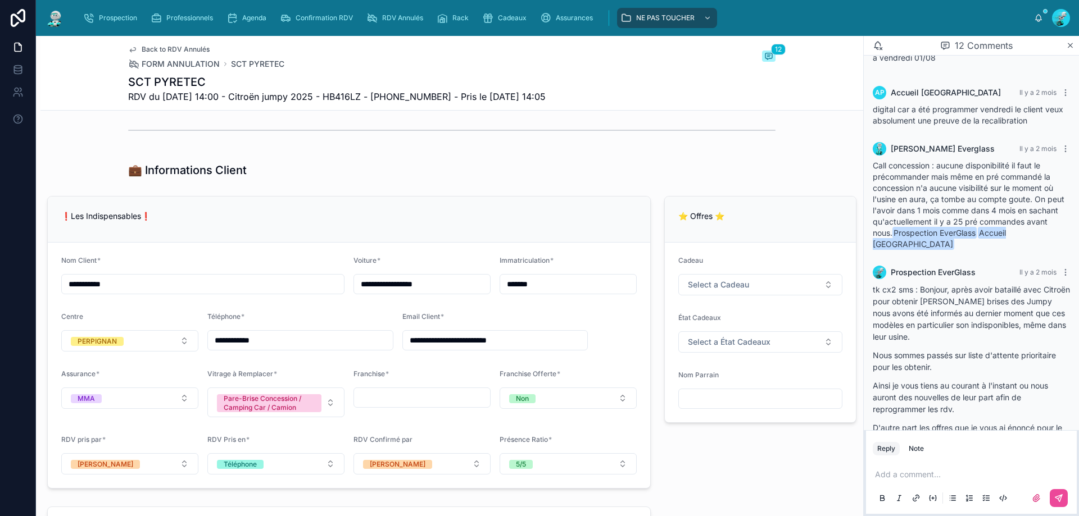
scroll to position [529, 0]
drag, startPoint x: 241, startPoint y: 94, endPoint x: 324, endPoint y: 96, distance: 83.2
click at [324, 96] on span "RDV du 01/08/2025 14:00 - Citroën jumpy 2025 - HB416LZ - +33625441591 - Pris le…" at bounding box center [336, 96] width 417 height 13
copy span "Citroën jumpy 2025"
drag, startPoint x: 499, startPoint y: 280, endPoint x: 556, endPoint y: 285, distance: 56.9
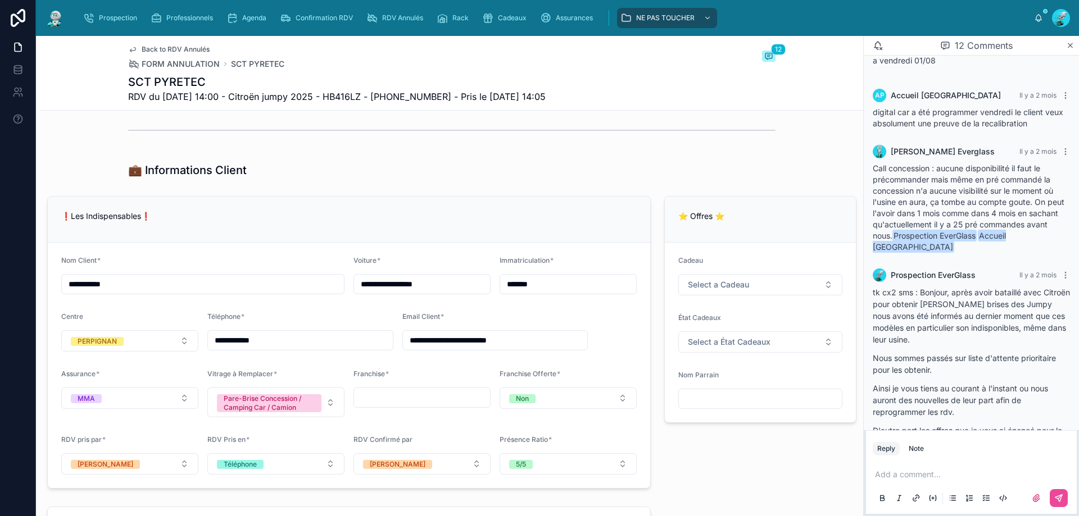
click at [556, 285] on input "*******" at bounding box center [568, 284] width 136 height 16
drag, startPoint x: 527, startPoint y: 283, endPoint x: 456, endPoint y: 175, distance: 129.0
click at [460, 176] on div "💼 Informations Client" at bounding box center [451, 170] width 647 height 16
drag, startPoint x: 335, startPoint y: 93, endPoint x: 374, endPoint y: 97, distance: 38.4
click at [374, 97] on span "RDV du 01/08/2025 14:00 - Citroën jumpy 2025 - HB416LZ - +33625441591 - Pris le…" at bounding box center [336, 96] width 417 height 13
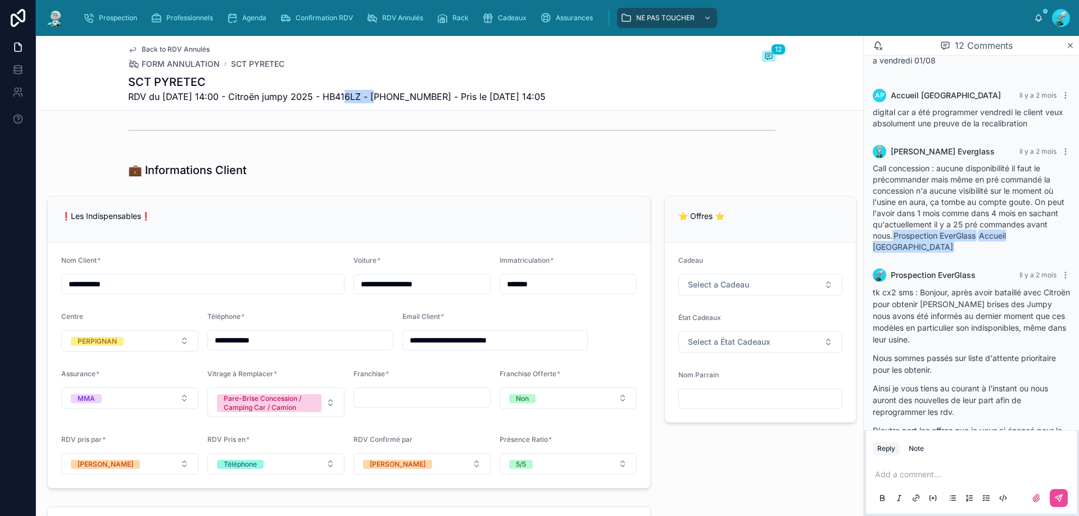
copy span "HB416LZ"
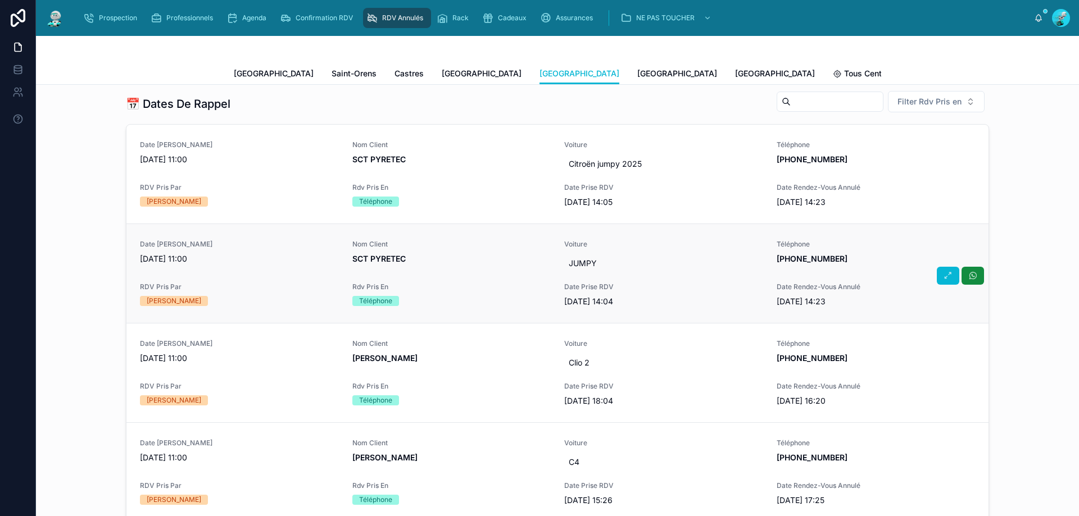
scroll to position [449, 0]
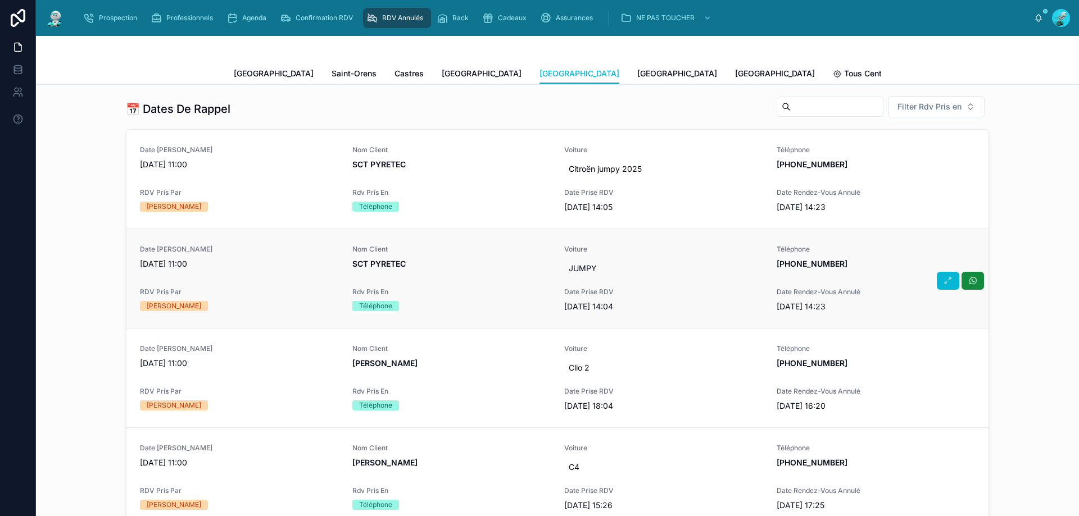
click at [507, 293] on span "Rdv Pris En" at bounding box center [451, 292] width 199 height 9
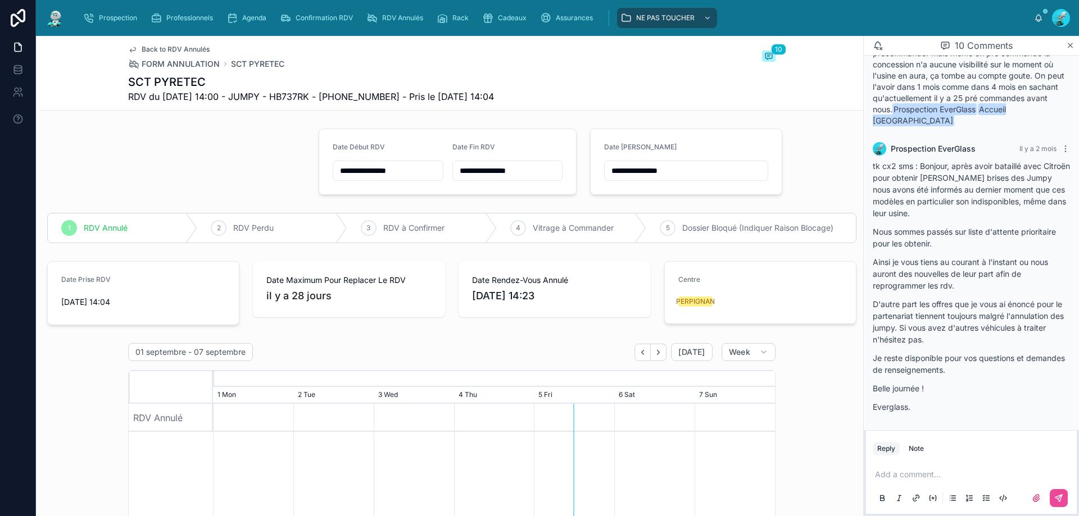
scroll to position [301, 0]
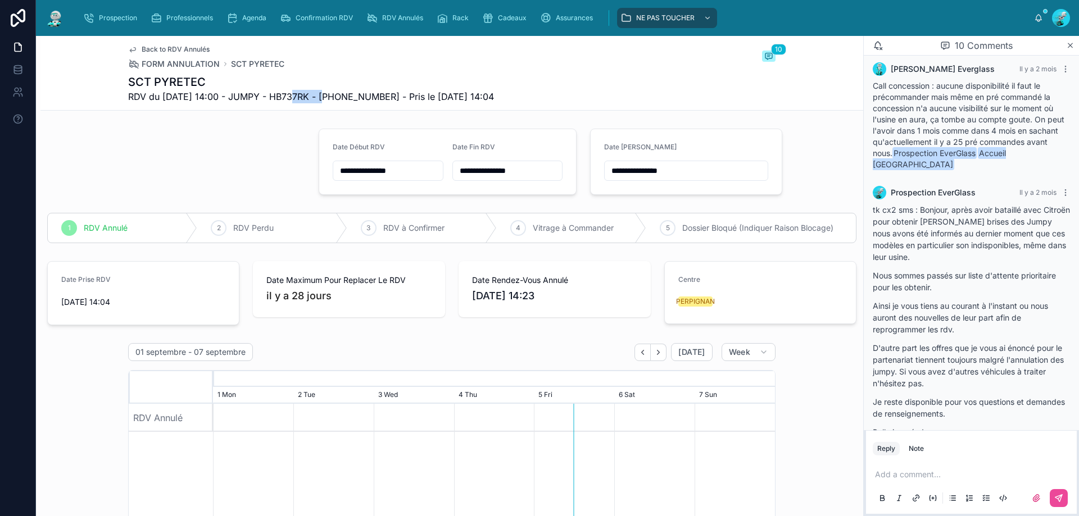
drag, startPoint x: 285, startPoint y: 99, endPoint x: 323, endPoint y: 97, distance: 38.2
click at [323, 97] on span "RDV du 01/08/2025 14:00 - JUMPY - HB737RK - +33625441591 - Pris le 31/07/2025 1…" at bounding box center [311, 96] width 366 height 13
copy span "HB737RK"
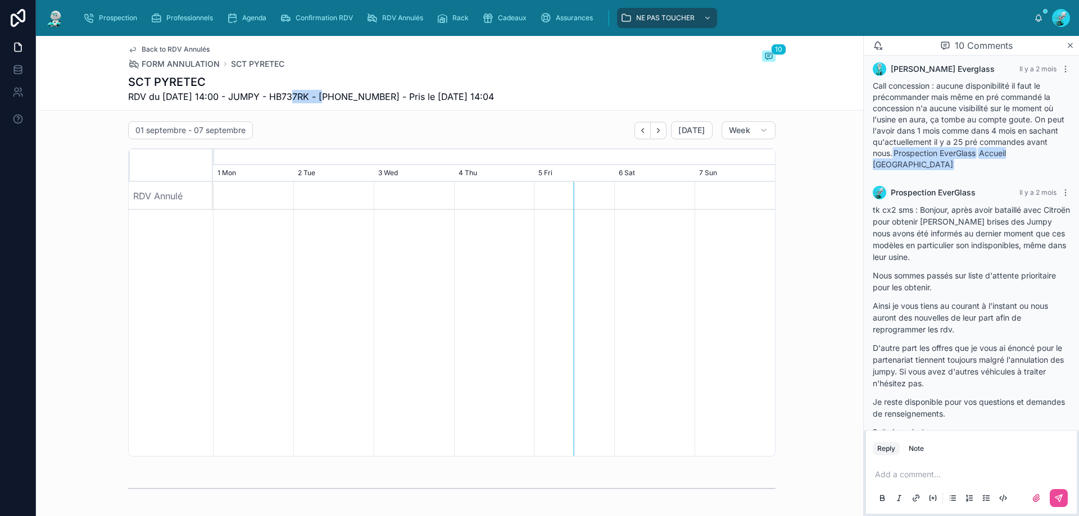
scroll to position [206, 0]
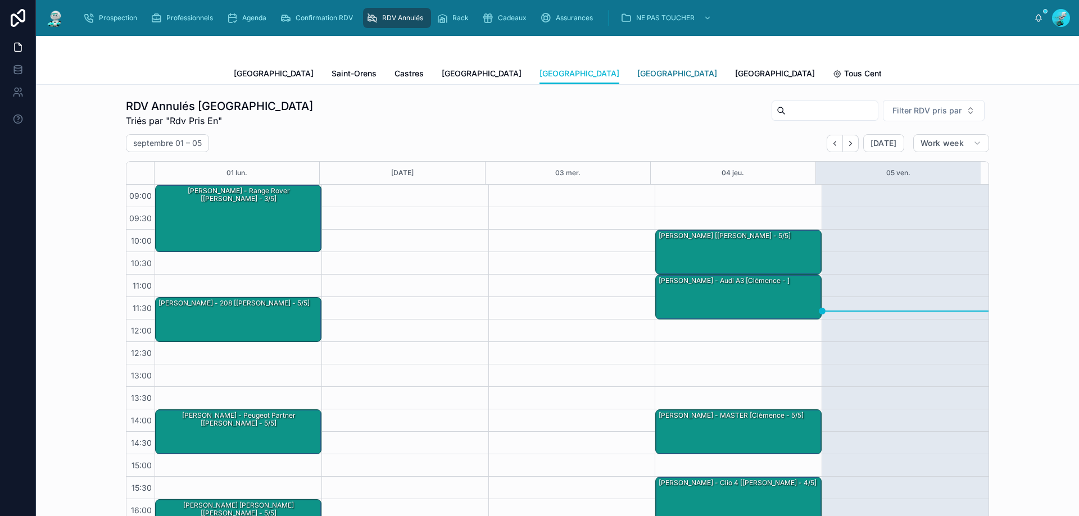
click at [637, 71] on span "[GEOGRAPHIC_DATA]" at bounding box center [677, 73] width 80 height 11
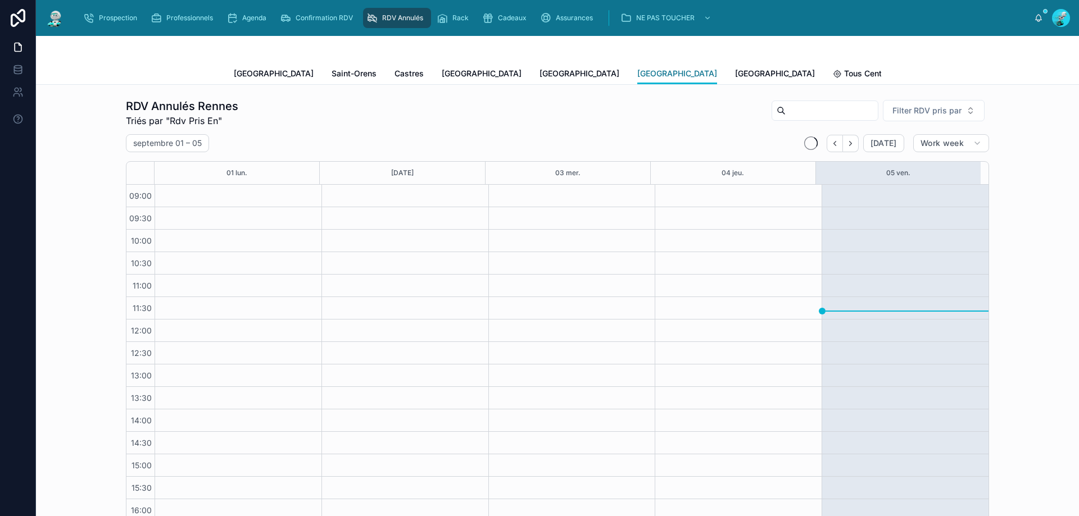
scroll to position [63, 0]
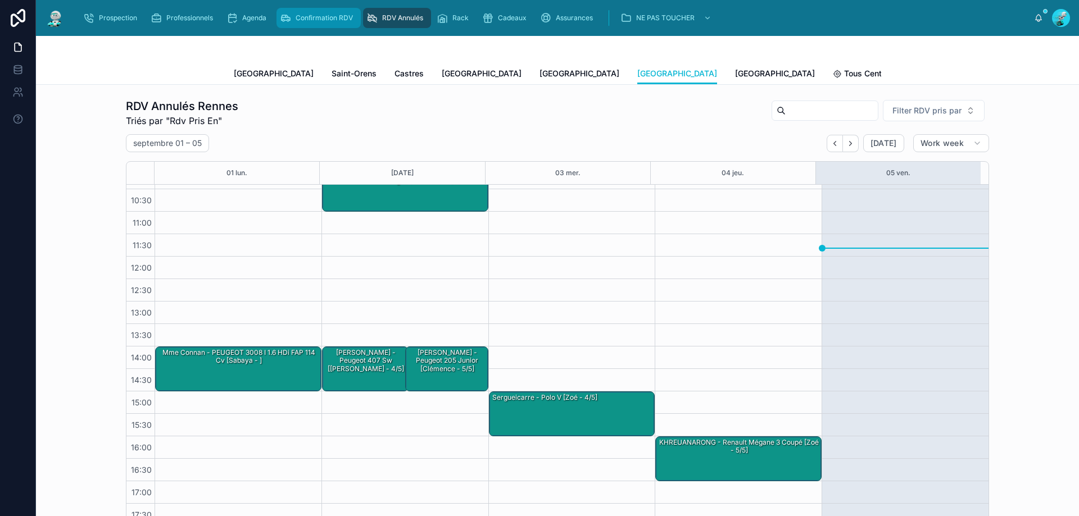
click at [349, 20] on span "Confirmation RDV" at bounding box center [324, 17] width 57 height 9
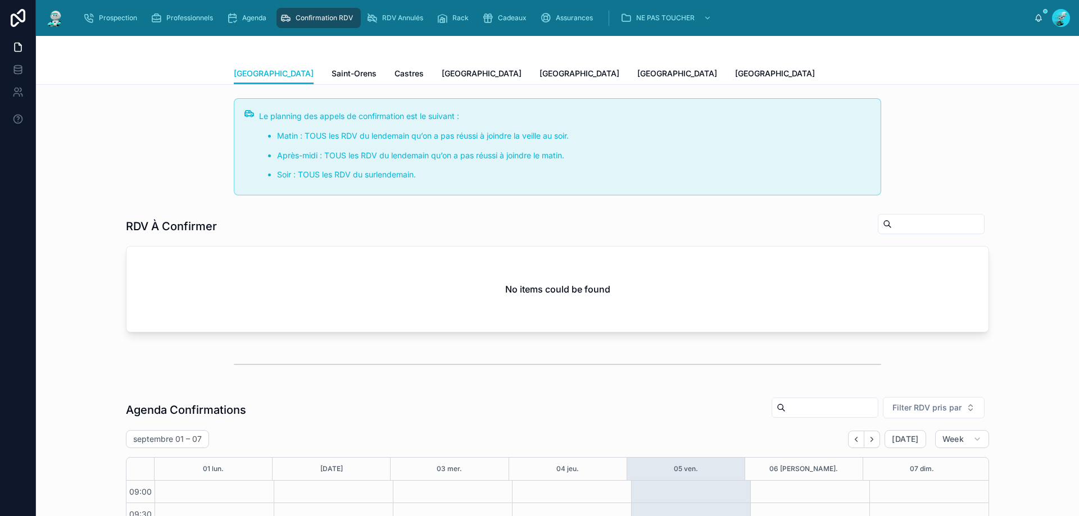
scroll to position [61, 0]
click at [637, 75] on span "[GEOGRAPHIC_DATA]" at bounding box center [677, 73] width 80 height 11
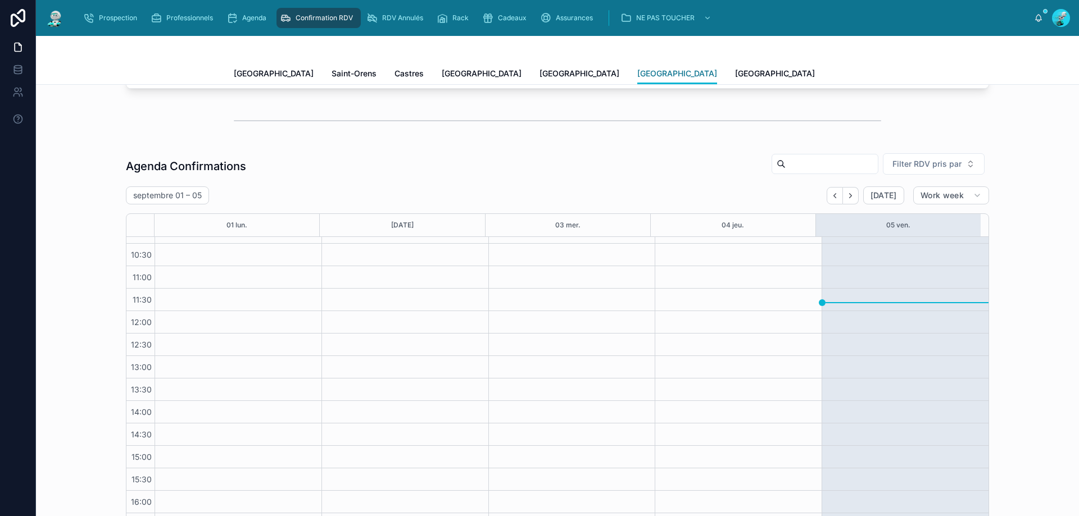
scroll to position [299, 0]
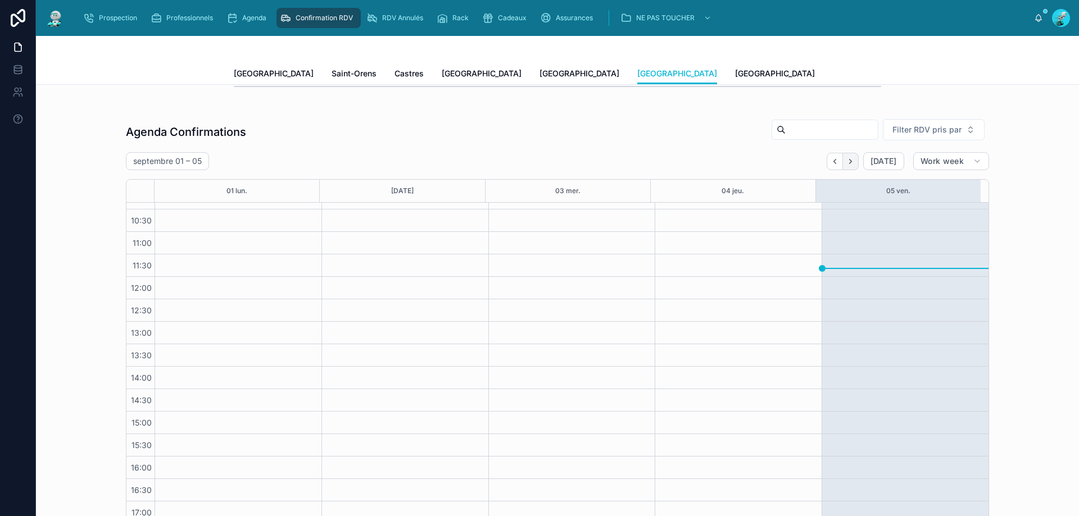
click at [849, 162] on icon "Next" at bounding box center [850, 161] width 2 height 4
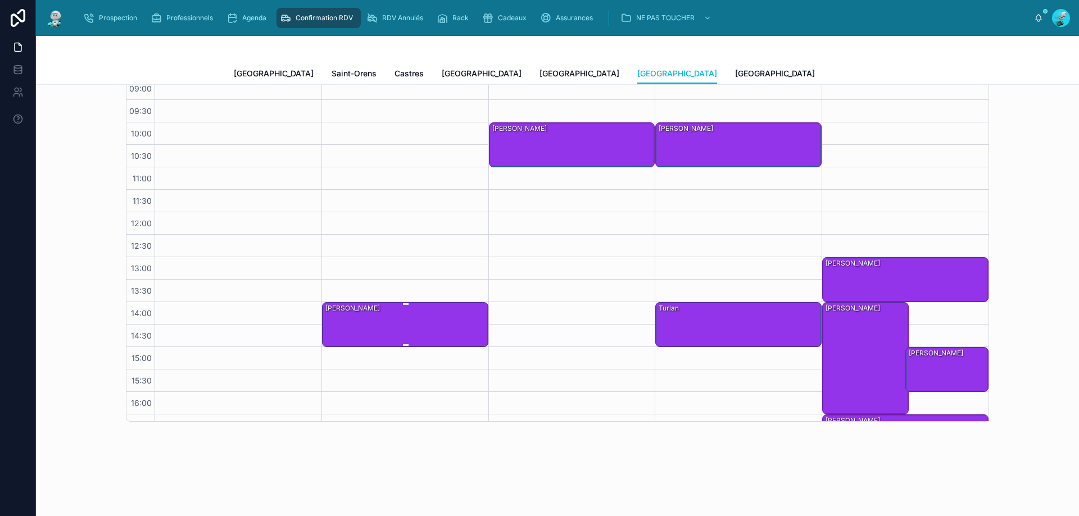
click at [384, 312] on div "Nicolas LEGUELLEC" at bounding box center [405, 324] width 163 height 43
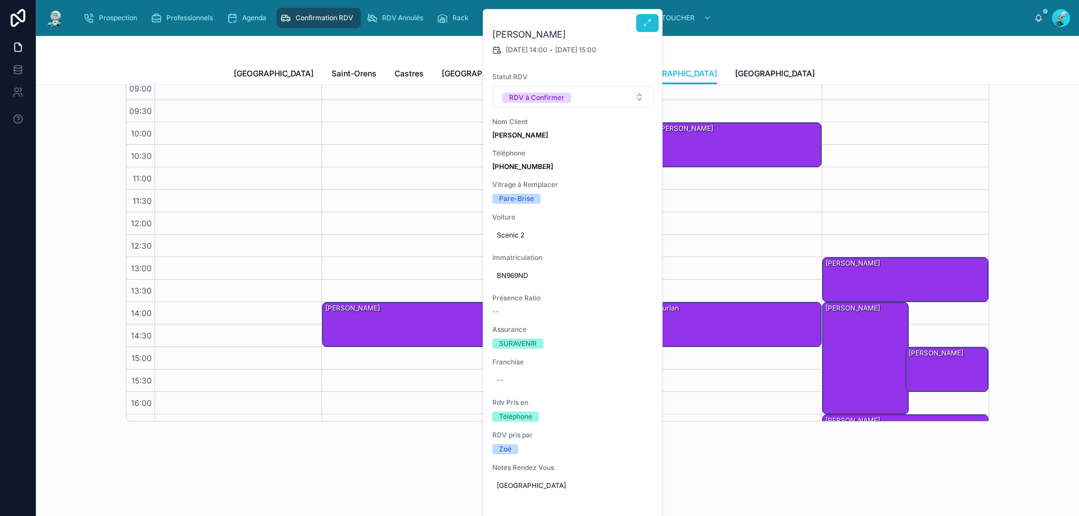
click at [642, 20] on button at bounding box center [647, 23] width 22 height 18
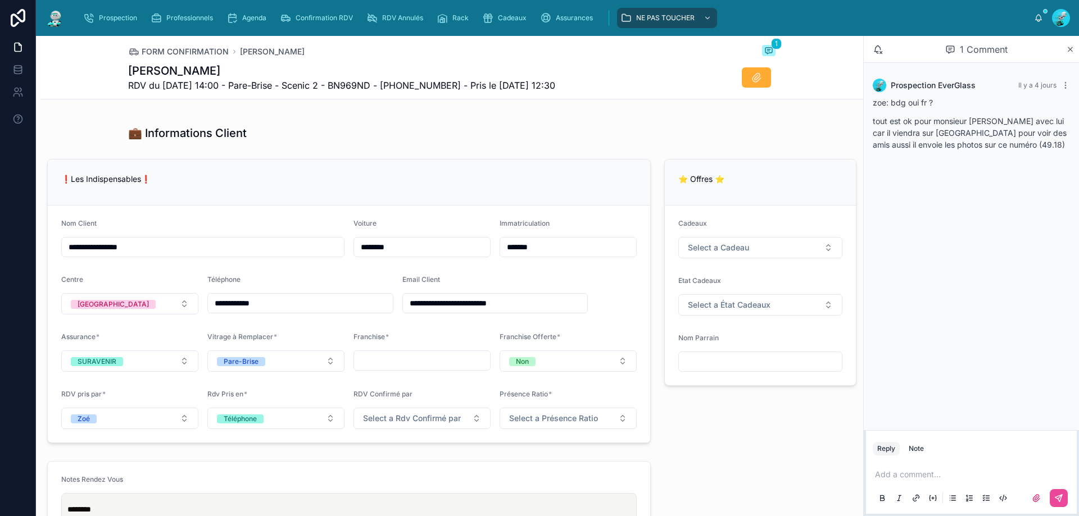
scroll to position [693, 0]
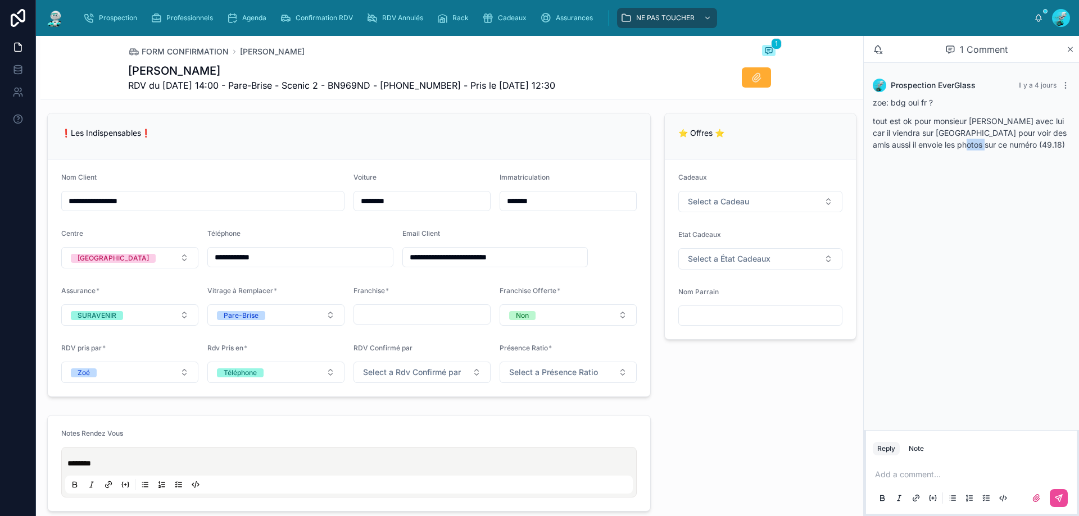
drag, startPoint x: 961, startPoint y: 147, endPoint x: 979, endPoint y: 154, distance: 19.9
click at [979, 154] on div "zoe: bdg oui fr ? tout est ok pour monsieur conf avec lui car il viendra sur Re…" at bounding box center [970, 127] width 197 height 61
copy p "49.18"
click at [972, 179] on div "Prospection EverGlass Il y a 4 jours zoe: bdg oui fr ? tout est ok pour monsieu…" at bounding box center [970, 246] width 215 height 367
click at [1011, 148] on p "tout est ok pour monsieur conf avec lui car il viendra sur Rennes pour voir des…" at bounding box center [970, 132] width 197 height 35
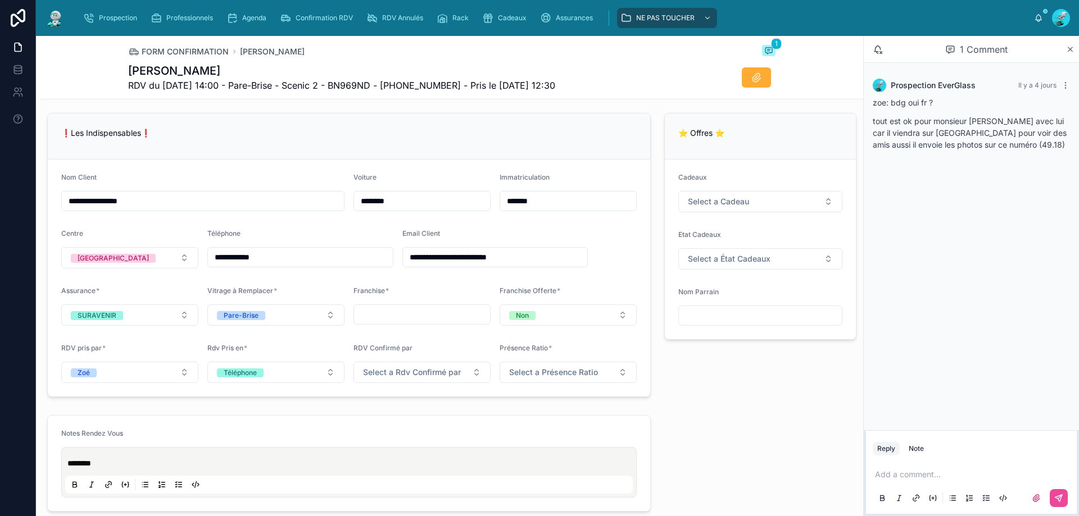
drag, startPoint x: 228, startPoint y: 254, endPoint x: 265, endPoint y: 263, distance: 38.7
click at [266, 262] on input "**********" at bounding box center [300, 257] width 185 height 16
click at [243, 262] on input "**********" at bounding box center [300, 257] width 185 height 16
drag, startPoint x: 219, startPoint y: 258, endPoint x: 274, endPoint y: 254, distance: 55.2
click at [274, 254] on input "**********" at bounding box center [300, 257] width 185 height 16
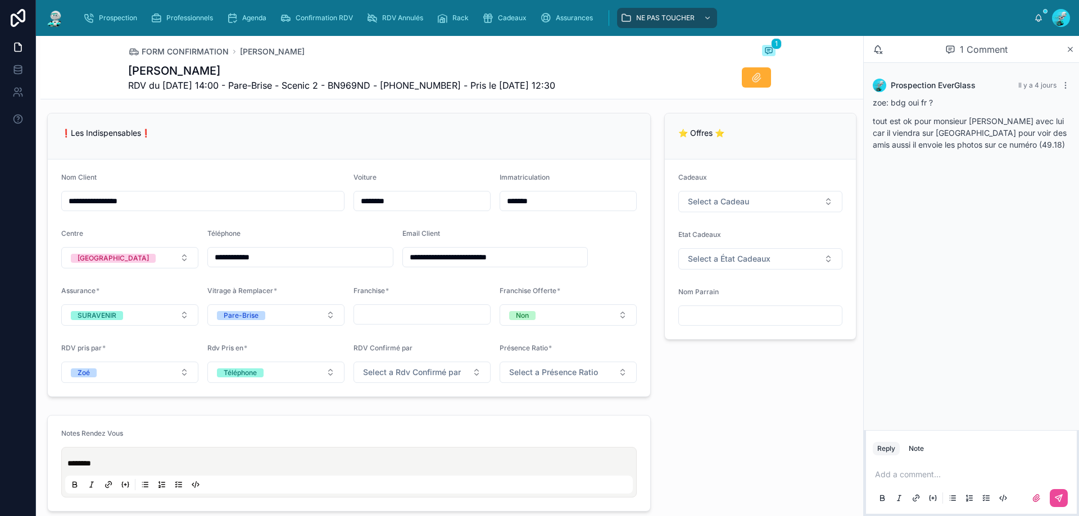
click at [325, 147] on div "❗Les Indispensables❗" at bounding box center [349, 136] width 602 height 46
drag, startPoint x: 401, startPoint y: 84, endPoint x: 461, endPoint y: 84, distance: 59.6
click at [461, 84] on span "RDV du 09/09/2025 14:00 - Pare-Brise - Scenic 2 - BN969ND - +33680646598 - Pris…" at bounding box center [341, 85] width 427 height 13
copy span "33680646598"
drag, startPoint x: 479, startPoint y: 138, endPoint x: 456, endPoint y: 144, distance: 23.5
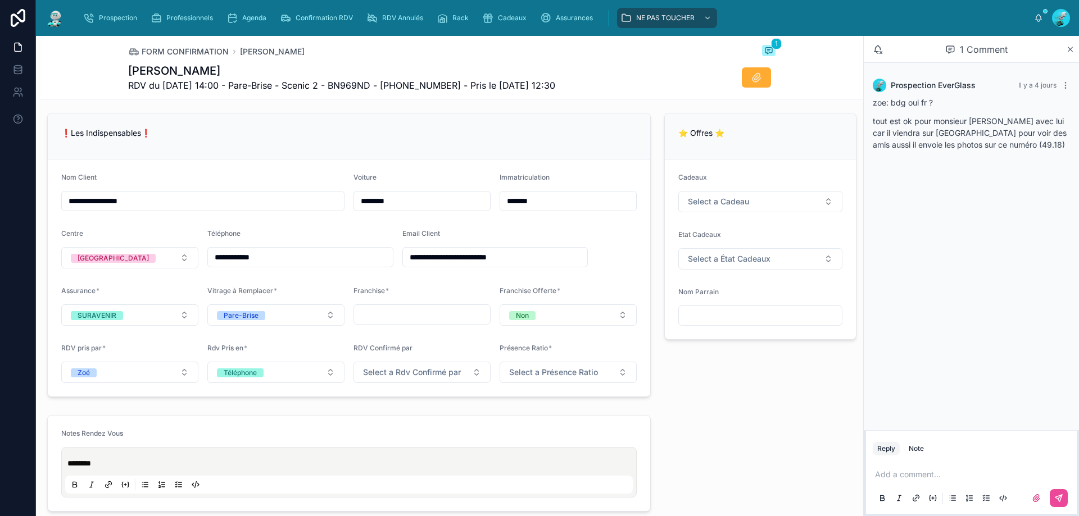
click at [460, 143] on div "❗Les Indispensables❗" at bounding box center [348, 136] width 575 height 19
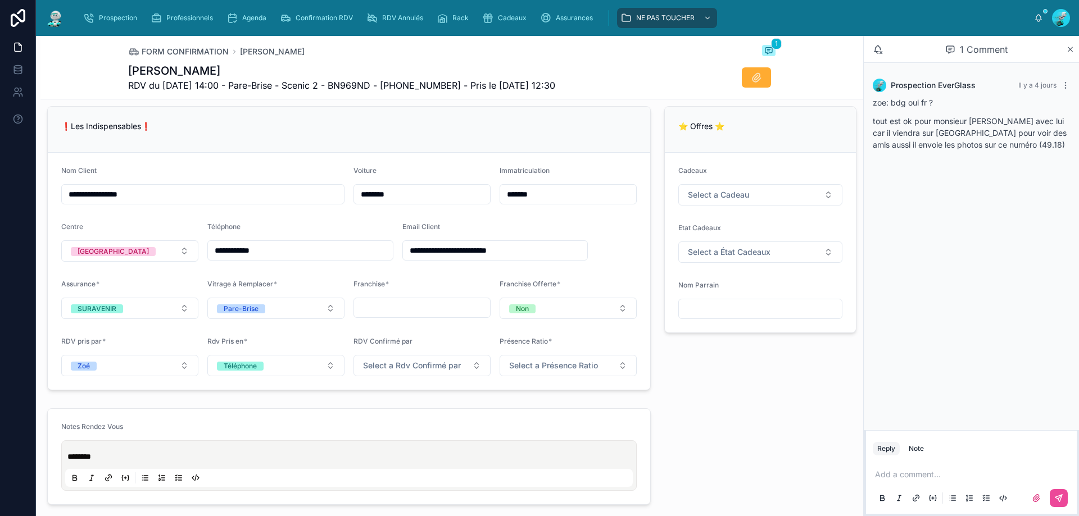
scroll to position [703, 0]
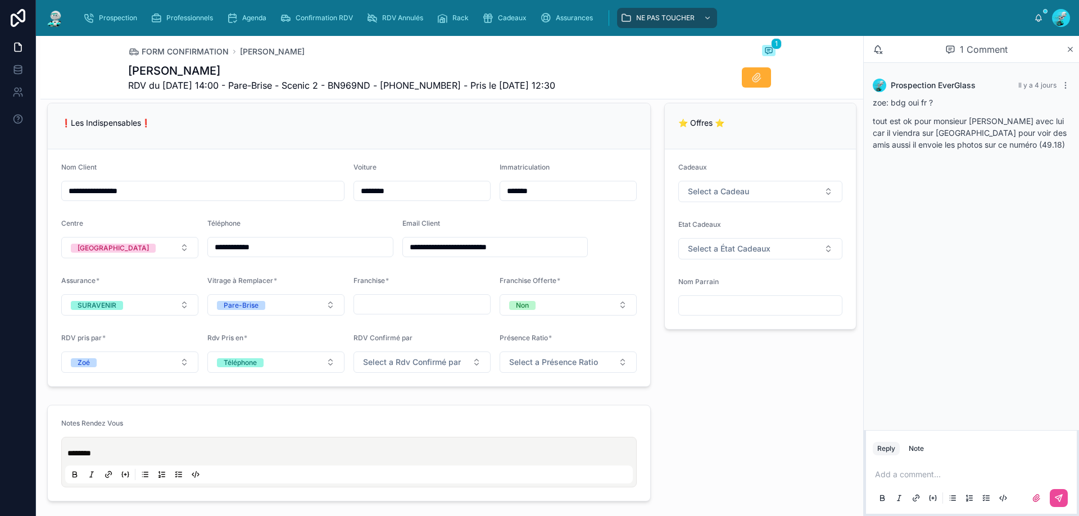
drag, startPoint x: 220, startPoint y: 249, endPoint x: 272, endPoint y: 249, distance: 52.8
click at [272, 249] on input "**********" at bounding box center [300, 247] width 185 height 16
drag, startPoint x: 261, startPoint y: 246, endPoint x: 211, endPoint y: 133, distance: 124.0
click at [211, 133] on div "❗Les Indispensables❗" at bounding box center [348, 126] width 575 height 19
click at [898, 474] on p at bounding box center [973, 474] width 197 height 11
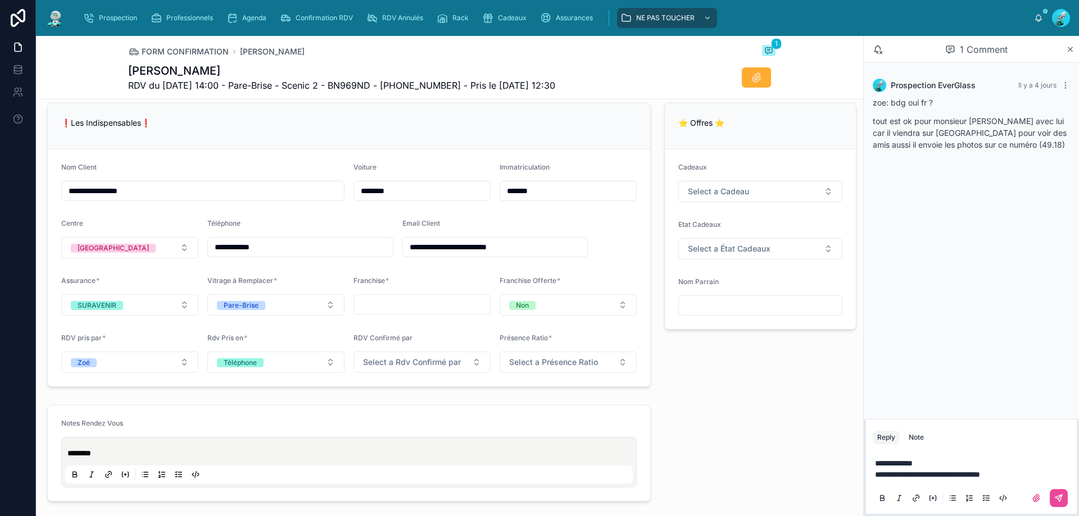
click at [980, 472] on span "**********" at bounding box center [927, 475] width 105 height 8
click at [1015, 470] on p "**********" at bounding box center [973, 474] width 197 height 11
click at [1060, 497] on icon at bounding box center [1058, 498] width 9 height 9
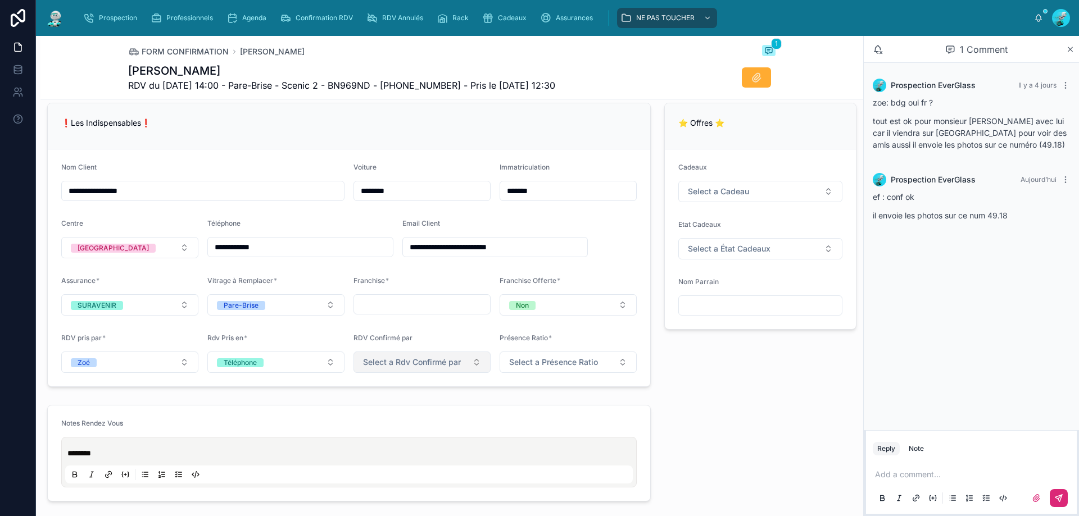
click at [404, 359] on span "Select a Rdv Confirmé par" at bounding box center [412, 362] width 98 height 11
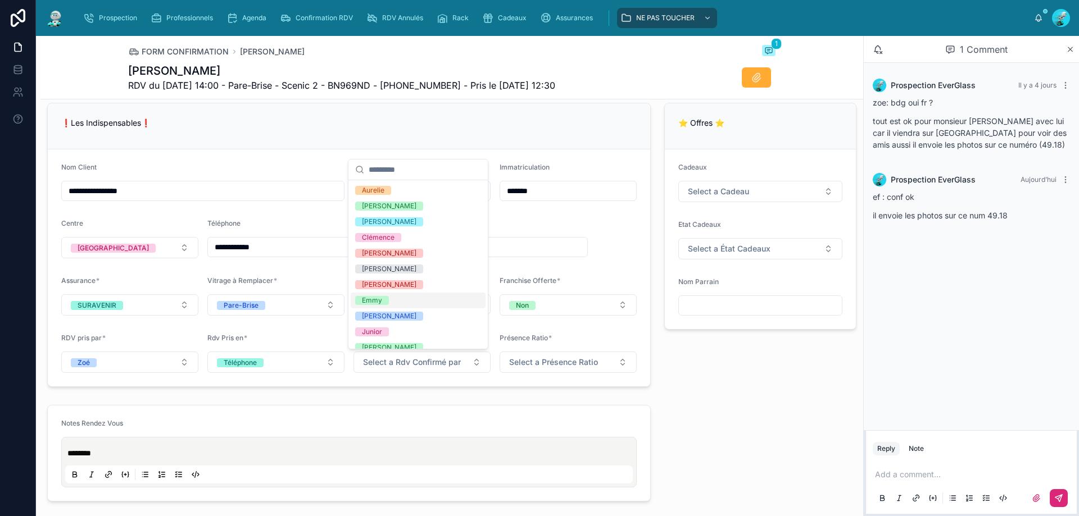
click at [395, 298] on div "Emmy" at bounding box center [418, 301] width 135 height 16
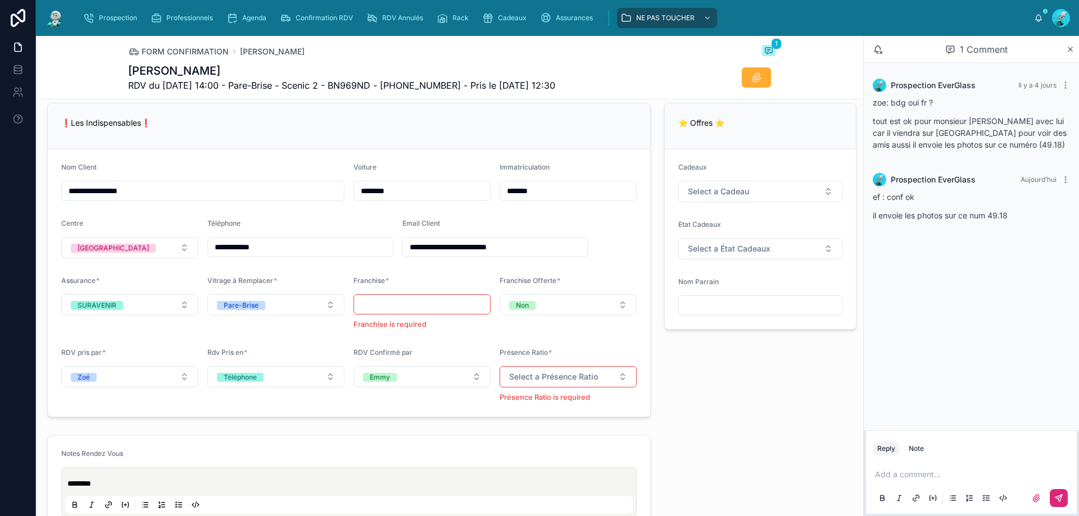
click at [451, 143] on div "❗Les Indispensables❗" at bounding box center [349, 126] width 602 height 46
click at [602, 221] on form "**********" at bounding box center [349, 282] width 602 height 267
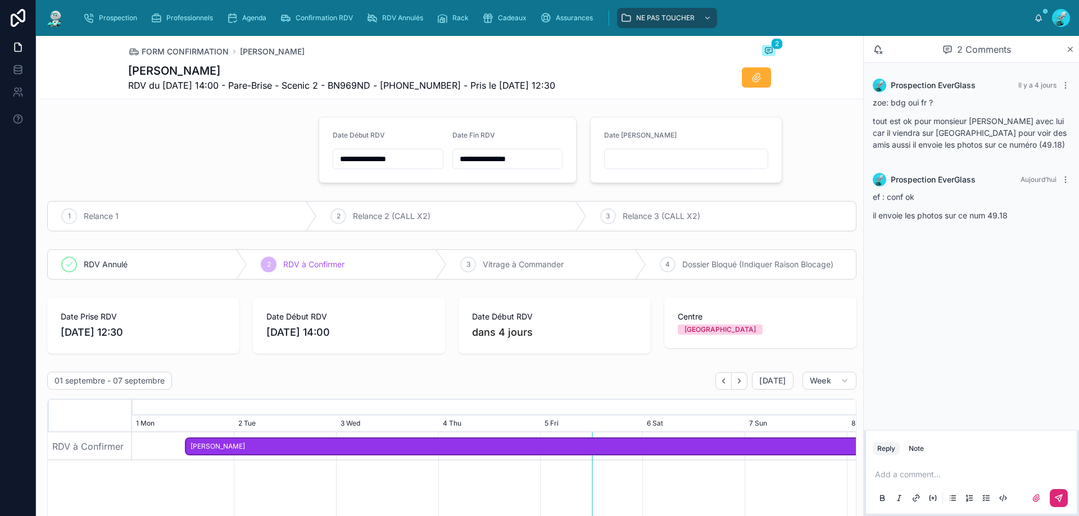
scroll to position [0, 0]
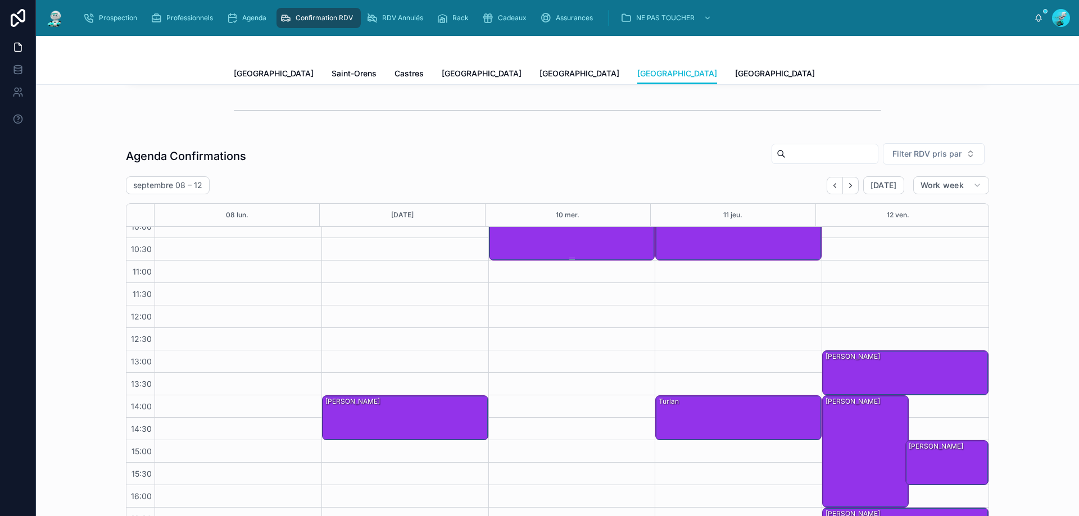
scroll to position [61, 0]
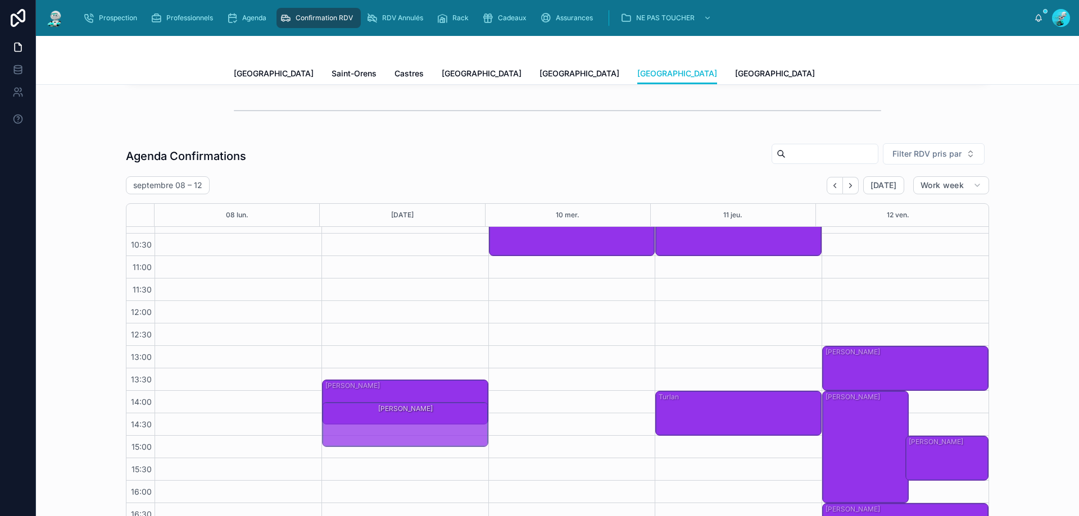
drag, startPoint x: 406, startPoint y: 408, endPoint x: 391, endPoint y: 424, distance: 21.5
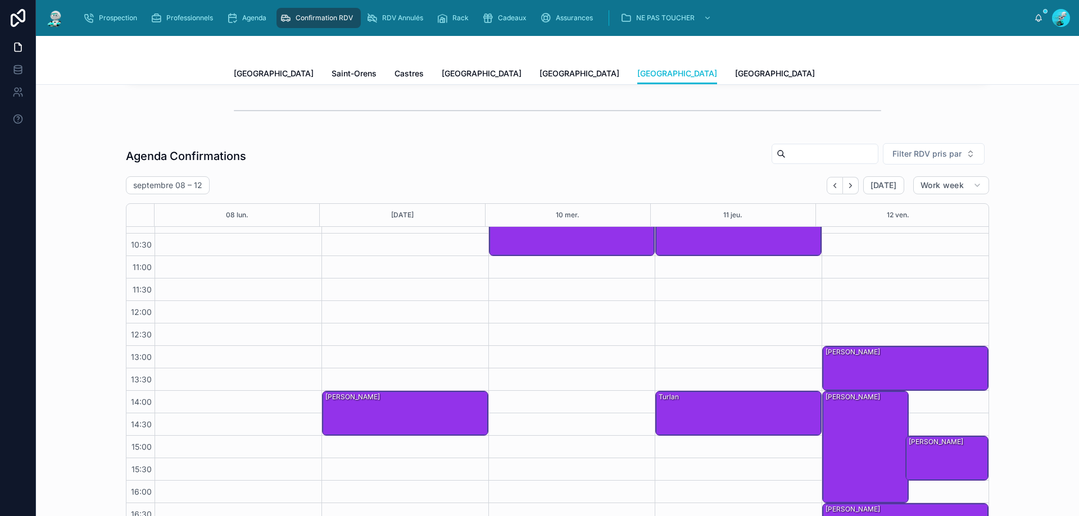
click at [58, 314] on div "Agenda Confirmations Filter RDV pris par septembre 08 – 12 Today Work week 08 l…" at bounding box center [557, 357] width 1025 height 438
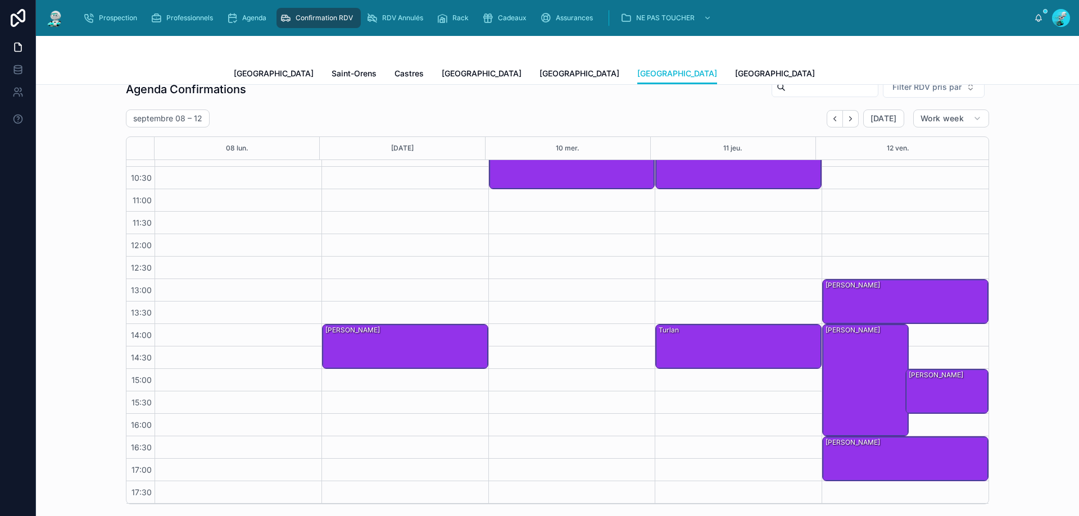
scroll to position [388, 0]
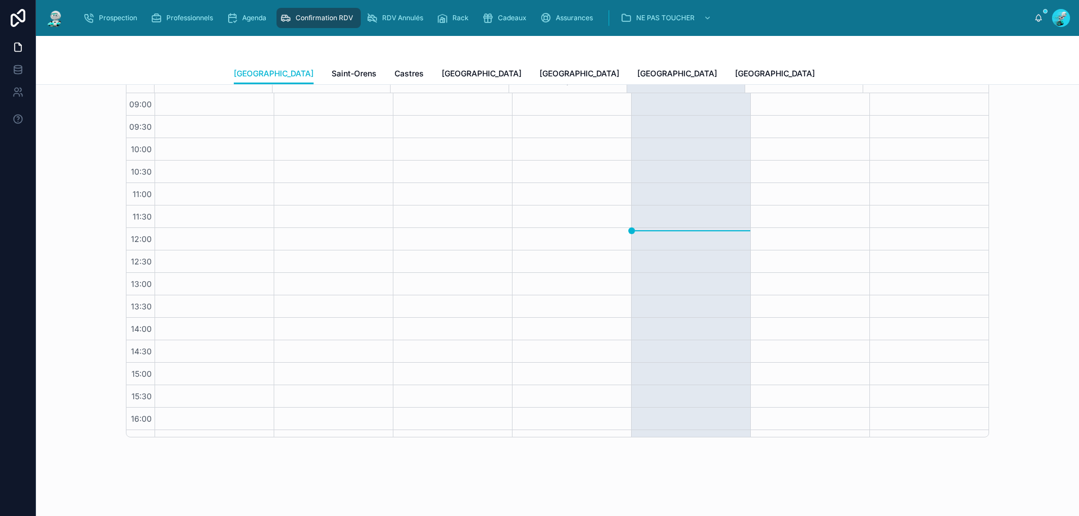
scroll to position [61, 0]
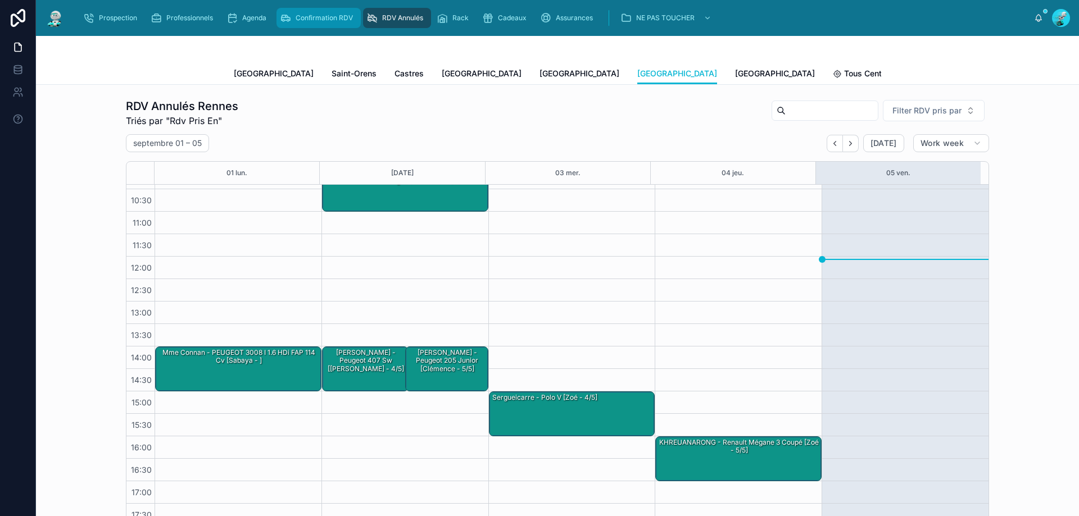
click at [327, 21] on span "Confirmation RDV" at bounding box center [324, 17] width 57 height 9
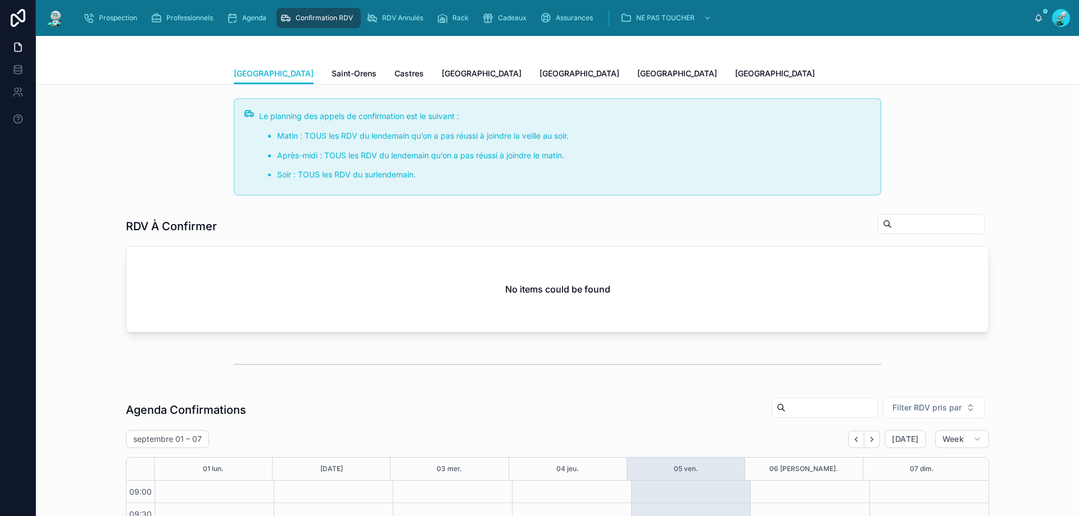
scroll to position [61, 0]
click at [637, 78] on span "[GEOGRAPHIC_DATA]" at bounding box center [677, 73] width 80 height 11
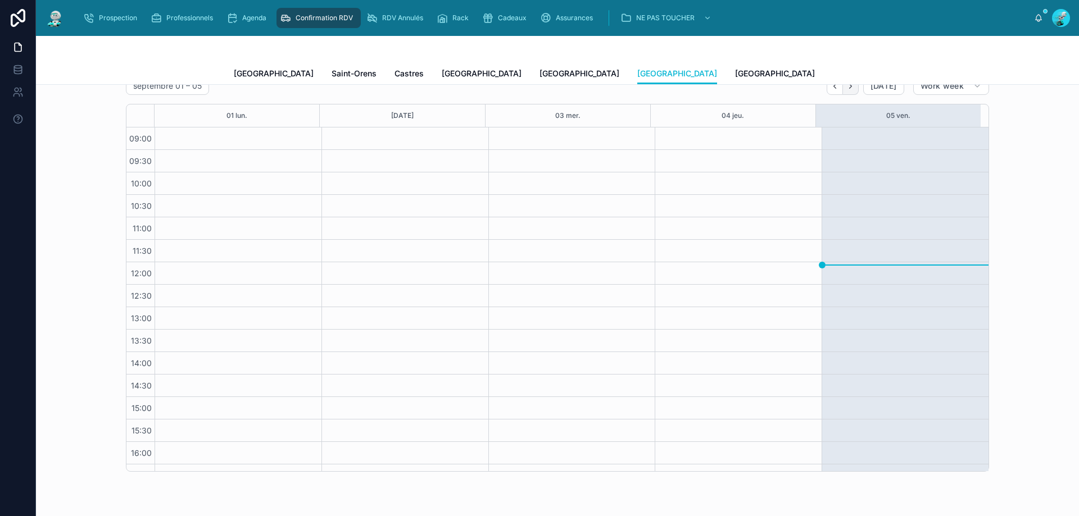
click at [846, 89] on icon "Next" at bounding box center [850, 86] width 8 height 8
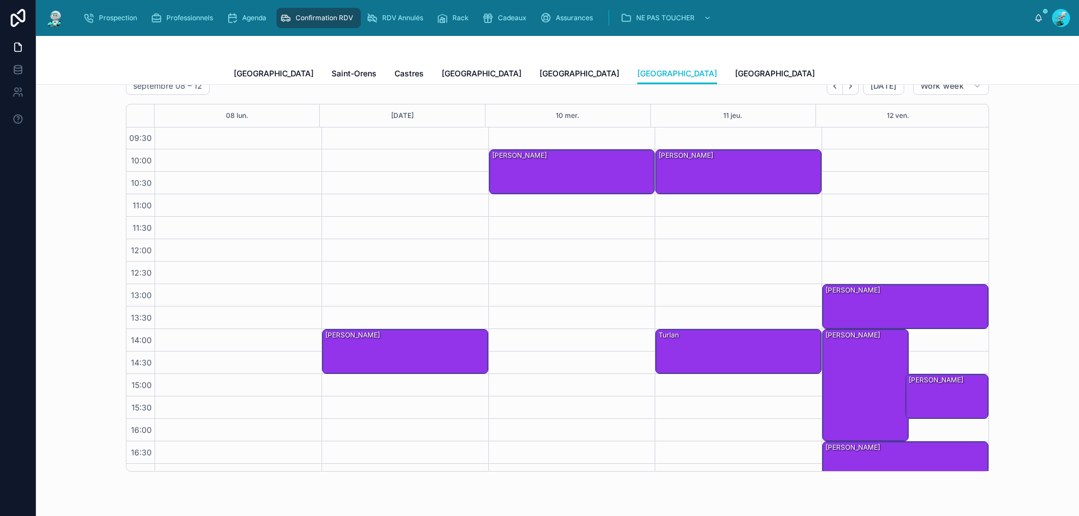
scroll to position [61, 0]
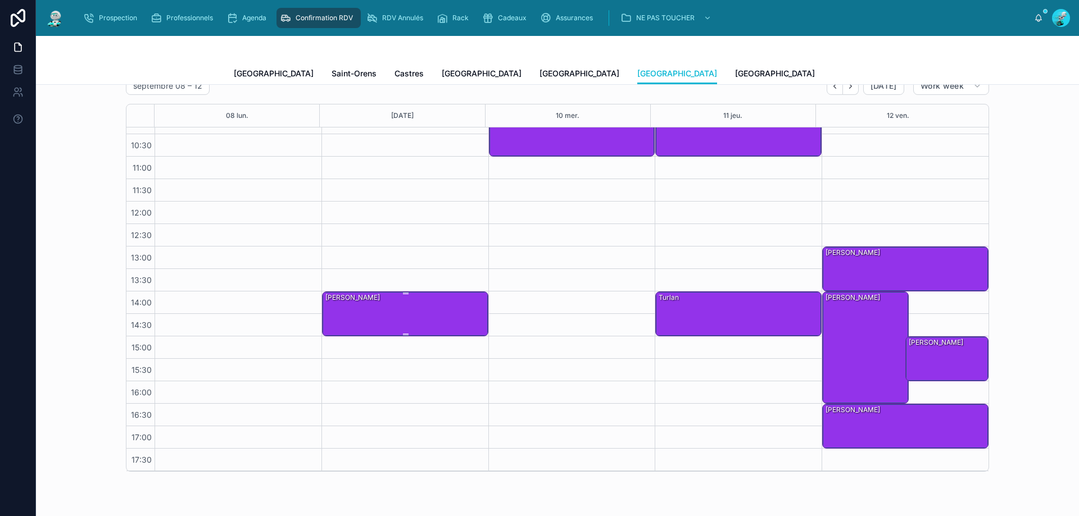
click at [407, 306] on div "Nicolas LEGUELLEC" at bounding box center [405, 313] width 163 height 43
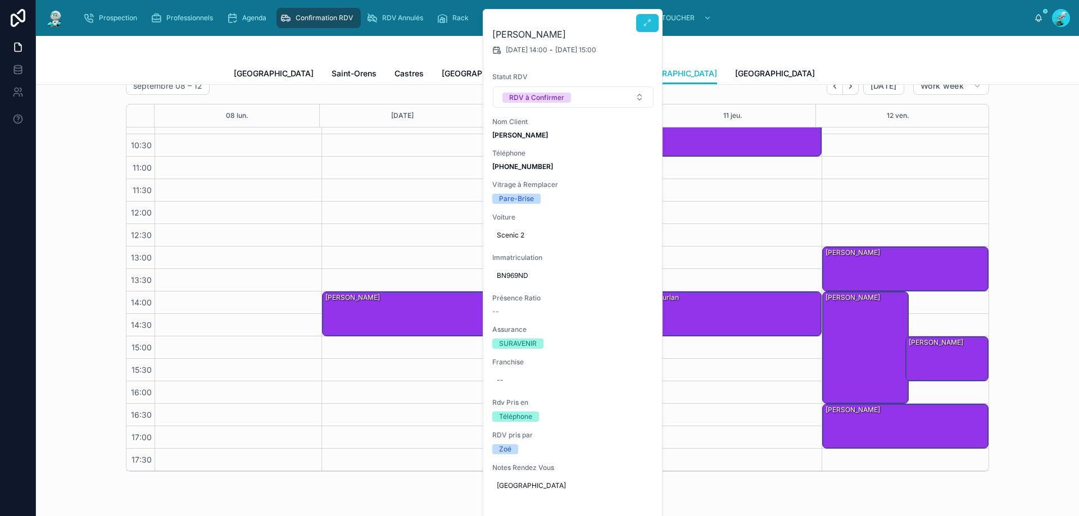
click at [652, 16] on button at bounding box center [647, 23] width 22 height 18
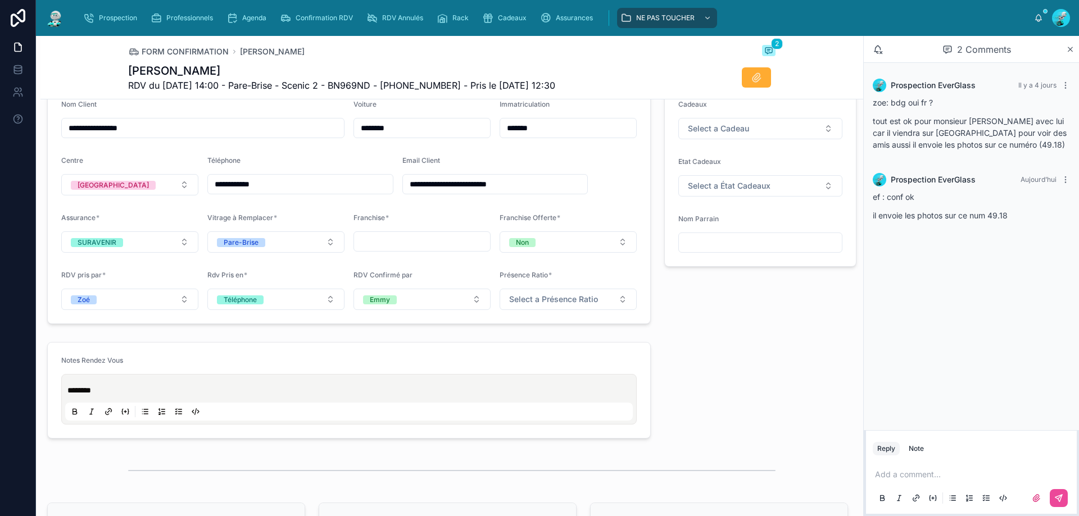
scroll to position [768, 0]
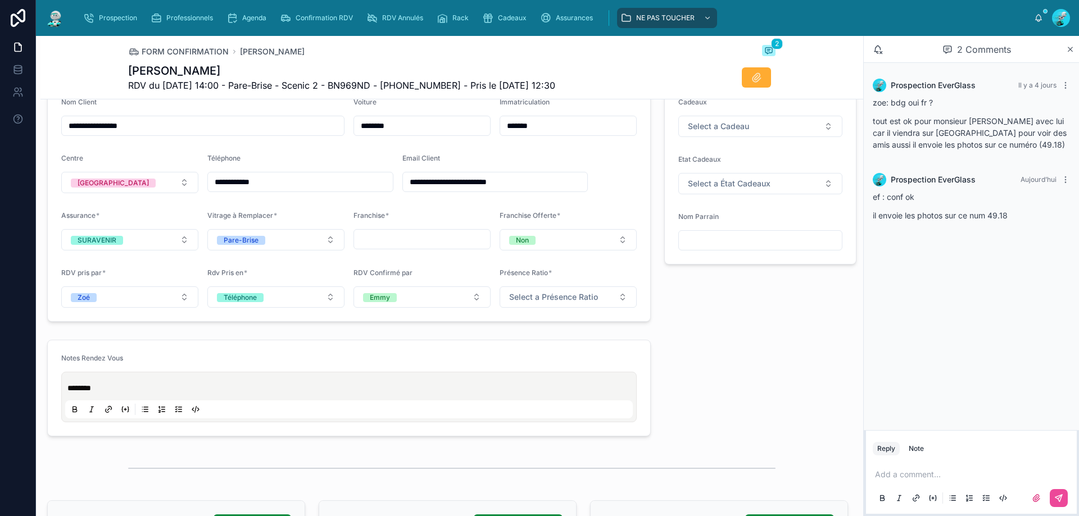
click at [887, 474] on p at bounding box center [973, 474] width 197 height 11
drag, startPoint x: 957, startPoint y: 479, endPoint x: 852, endPoint y: 489, distance: 105.0
click at [852, 489] on div "**********" at bounding box center [557, 276] width 1043 height 480
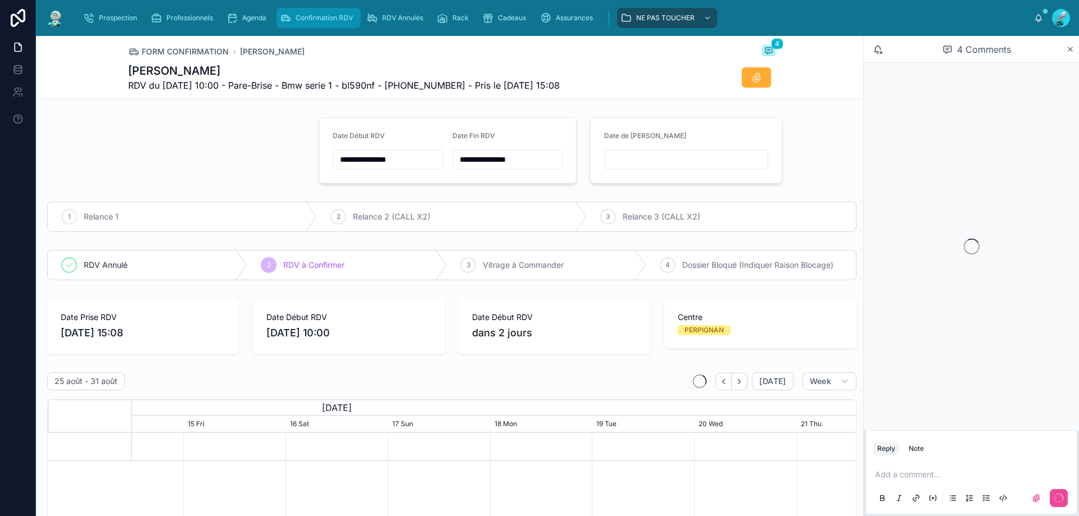
click at [304, 23] on div "Confirmation RDV" at bounding box center [319, 18] width 78 height 18
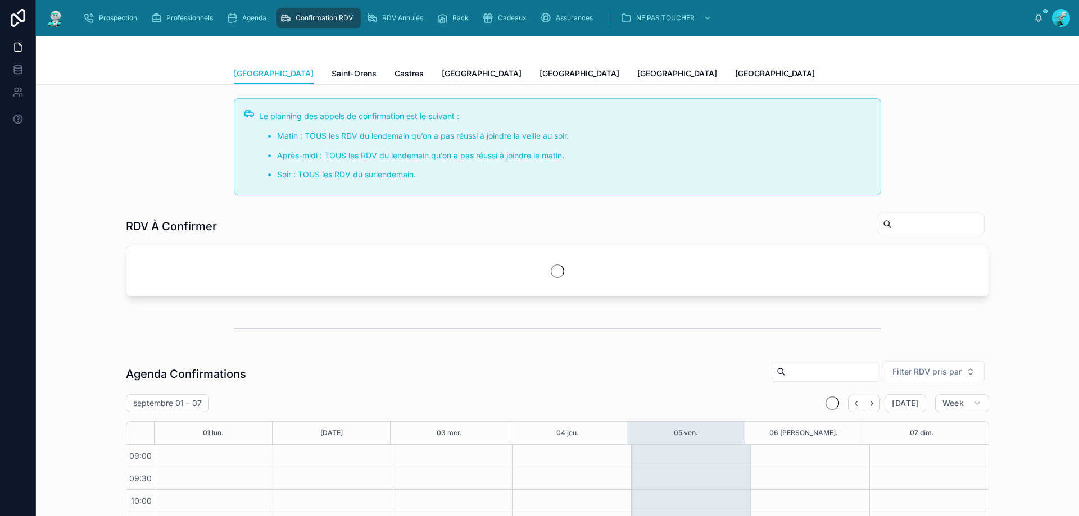
scroll to position [61, 0]
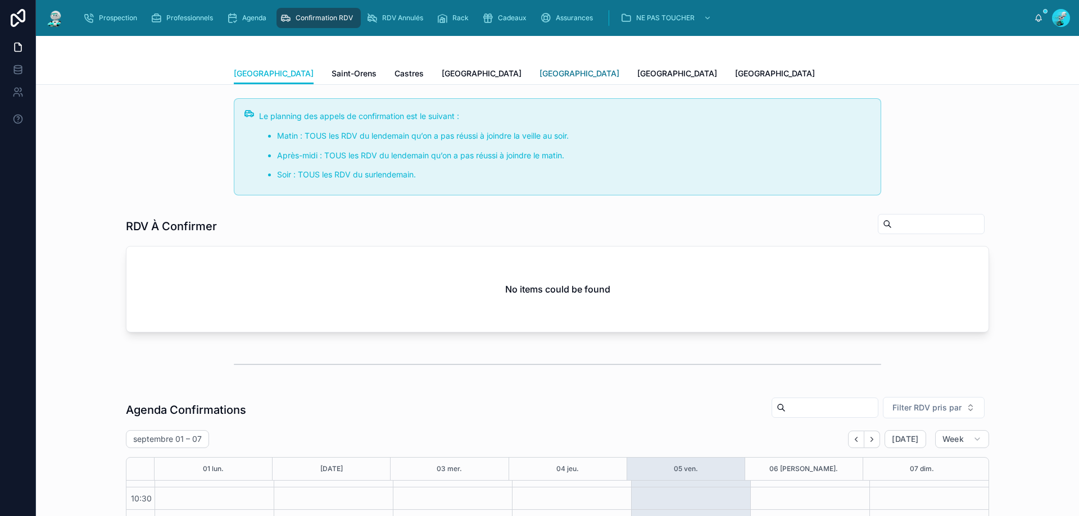
click at [539, 75] on span "[GEOGRAPHIC_DATA]" at bounding box center [579, 73] width 80 height 11
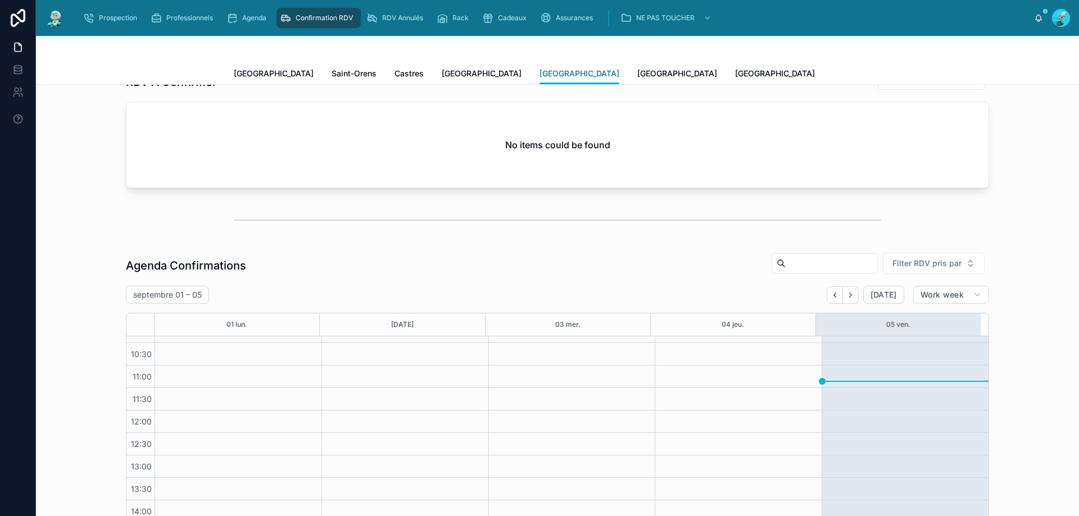
scroll to position [150, 0]
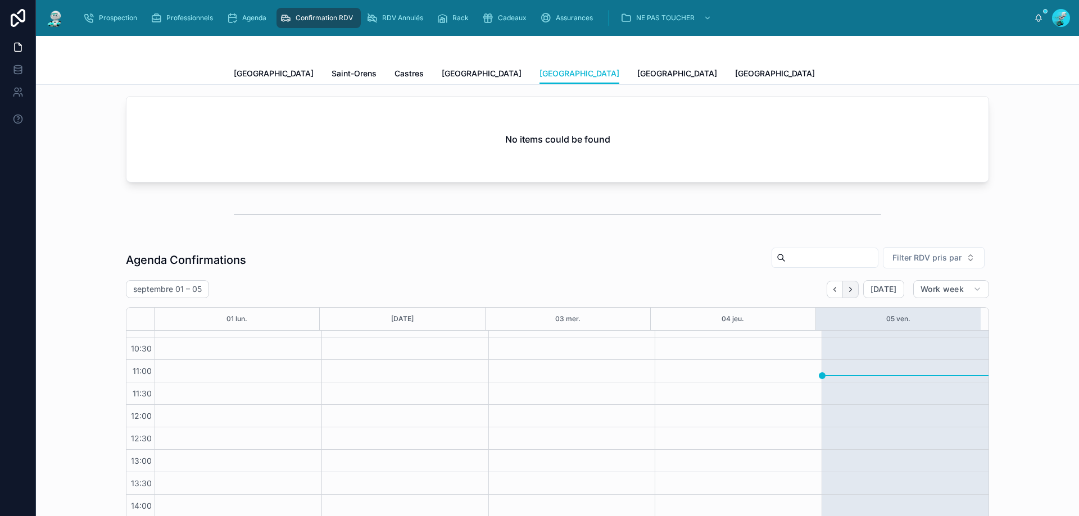
click at [850, 292] on icon "Next" at bounding box center [850, 289] width 8 height 8
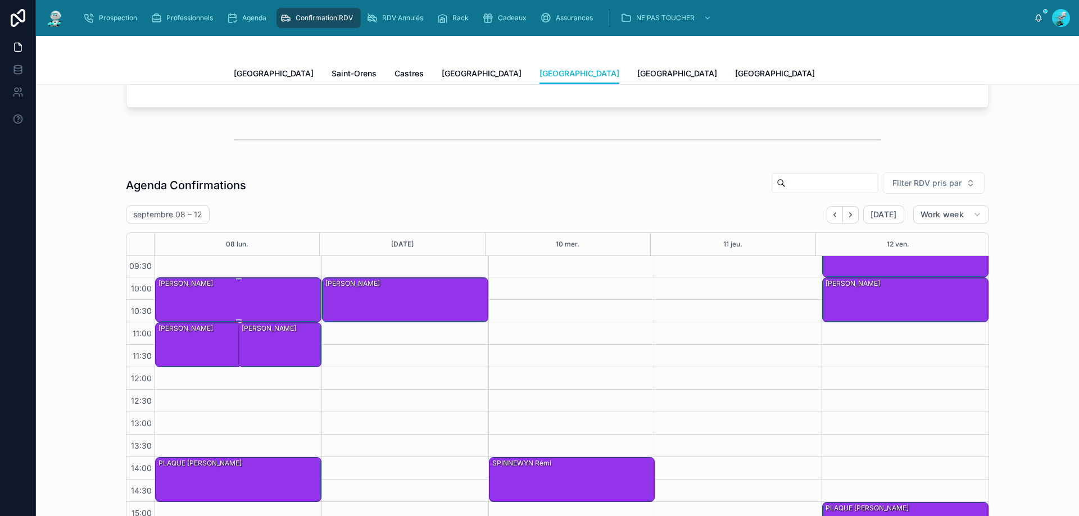
scroll to position [23, 0]
click at [185, 343] on div "[PERSON_NAME]" at bounding box center [198, 345] width 83 height 43
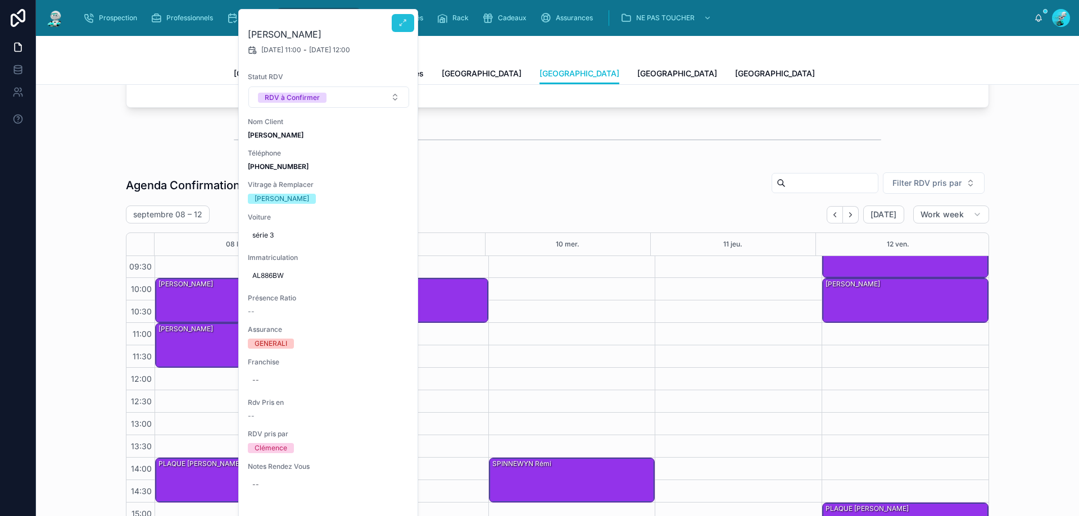
click at [403, 26] on icon at bounding box center [402, 23] width 9 height 9
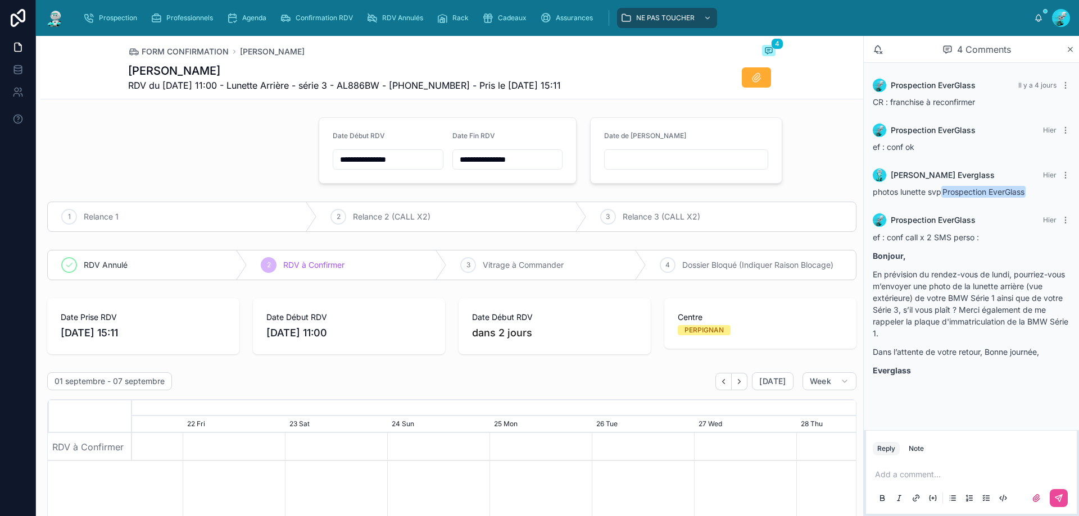
scroll to position [0, 1073]
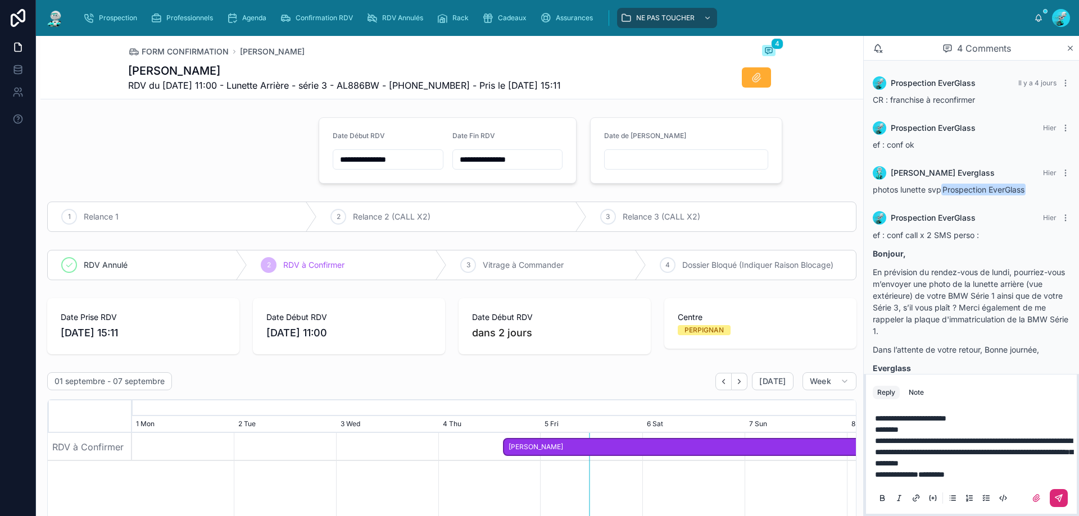
click at [1060, 501] on icon at bounding box center [1058, 498] width 7 height 7
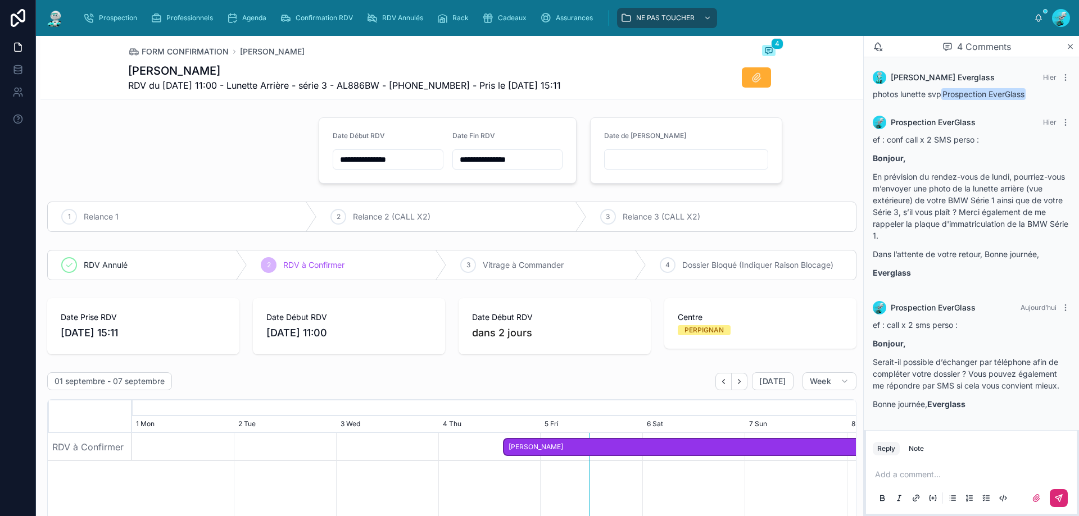
scroll to position [94, 0]
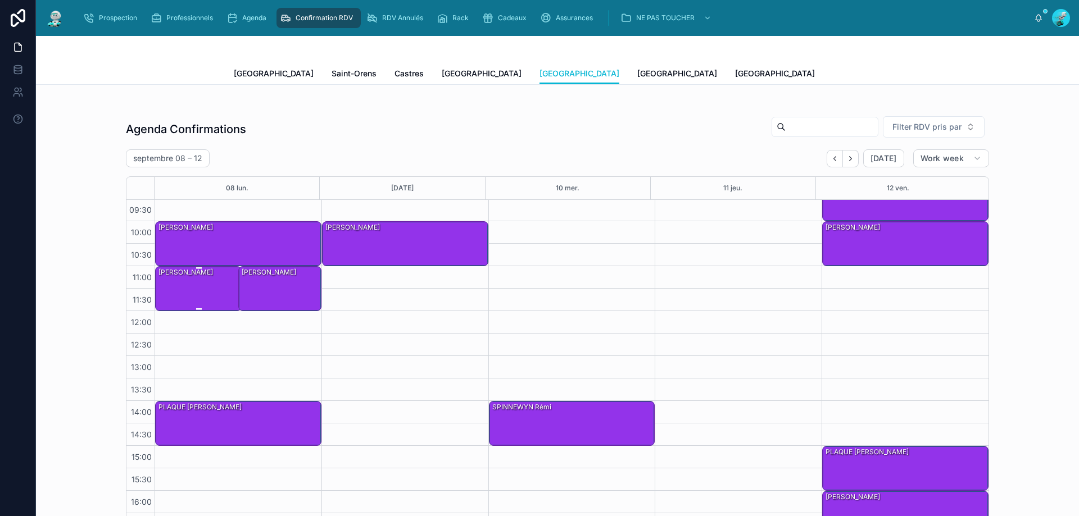
scroll to position [23, 0]
click at [257, 297] on div "[PERSON_NAME]" at bounding box center [280, 288] width 80 height 43
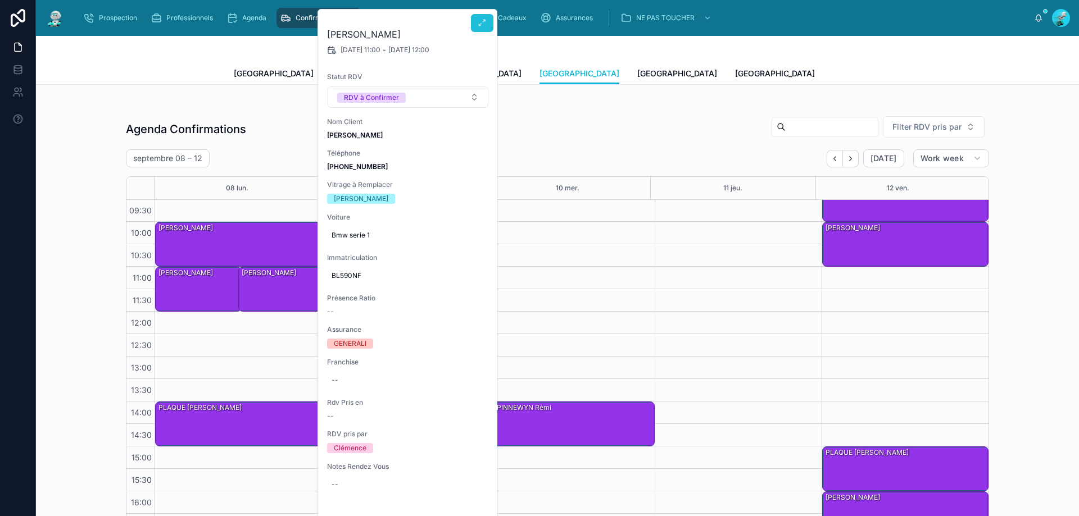
click at [487, 31] on button at bounding box center [482, 23] width 22 height 18
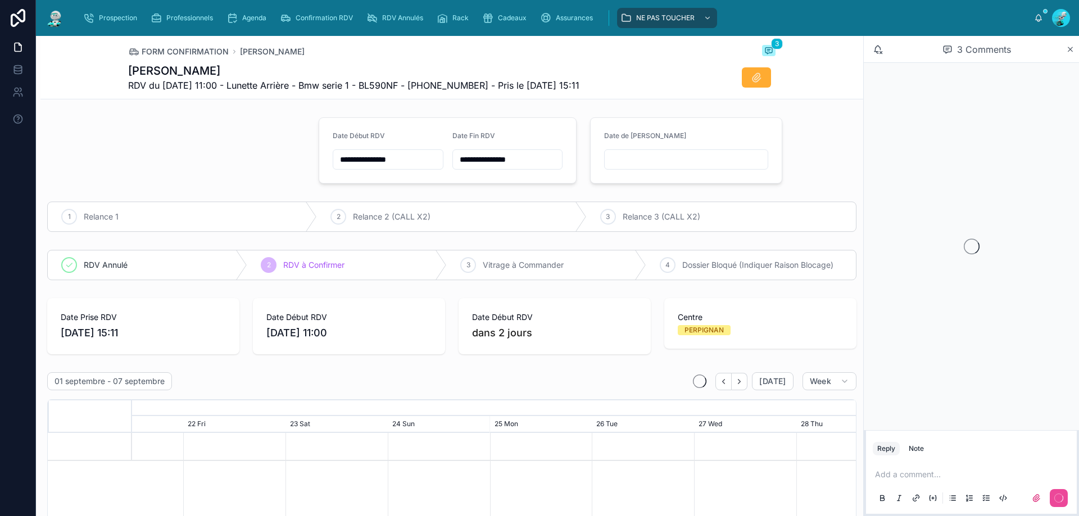
scroll to position [0, 1073]
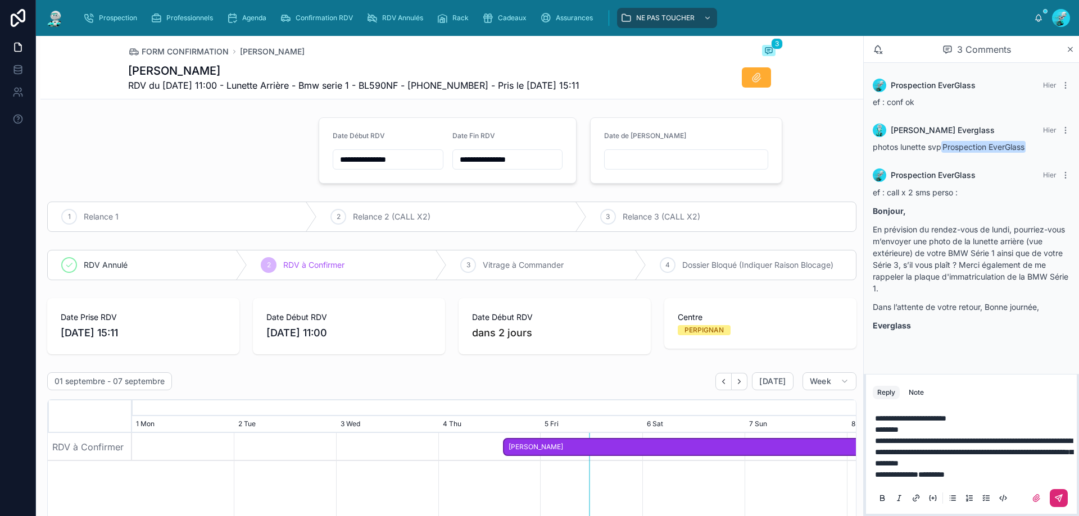
click at [1059, 499] on icon at bounding box center [1058, 498] width 9 height 9
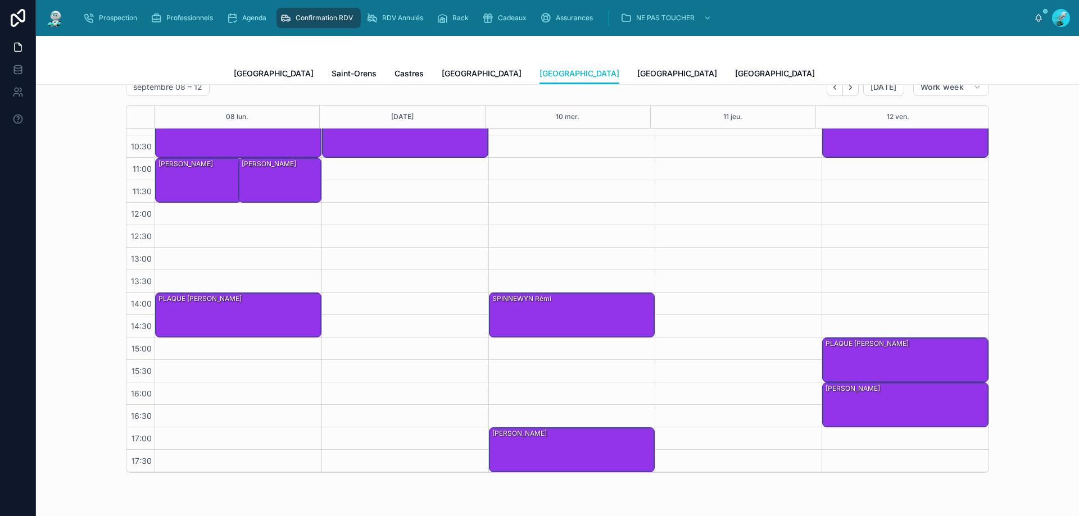
scroll to position [356, 0]
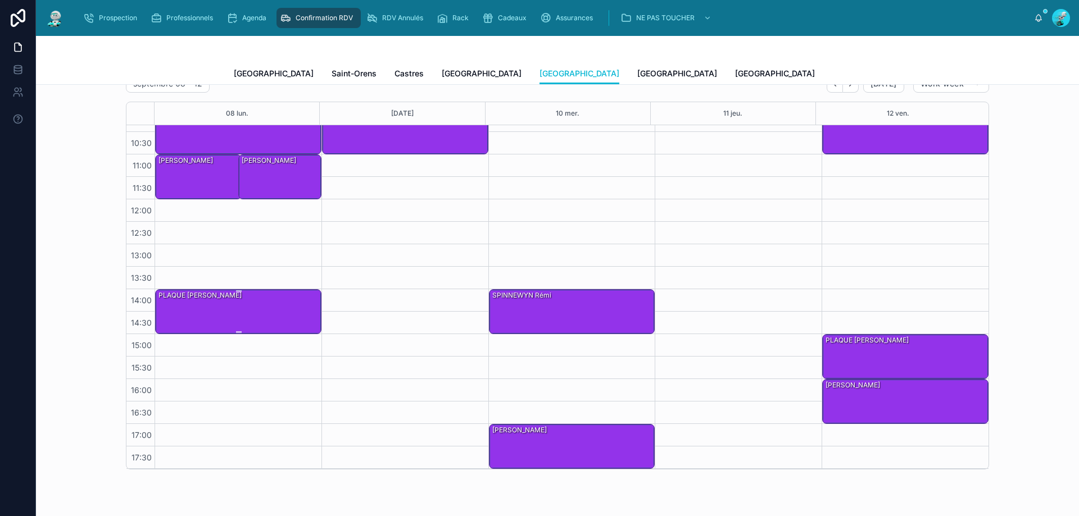
click at [218, 308] on div "PLAQUE [PERSON_NAME]" at bounding box center [238, 311] width 163 height 43
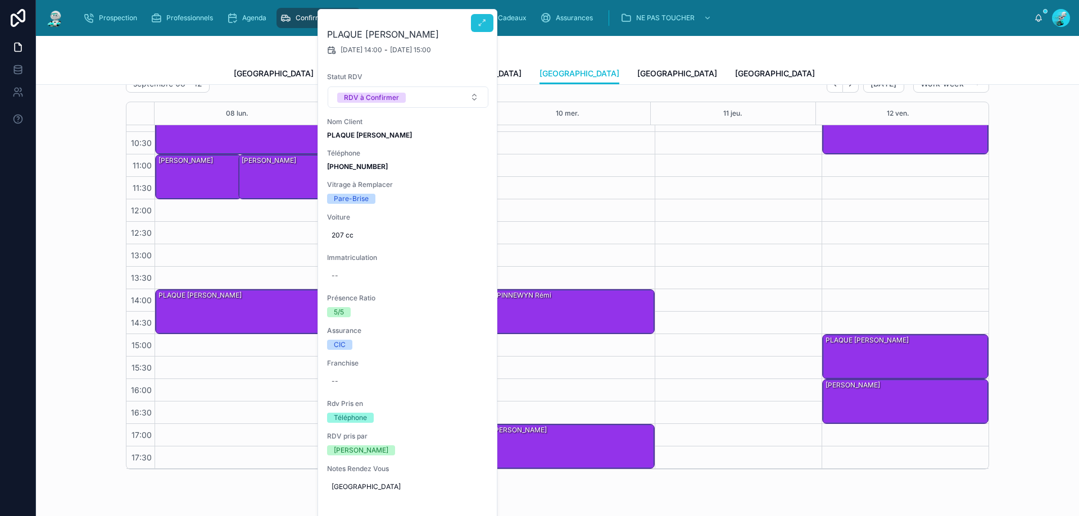
click at [481, 16] on button at bounding box center [482, 23] width 22 height 18
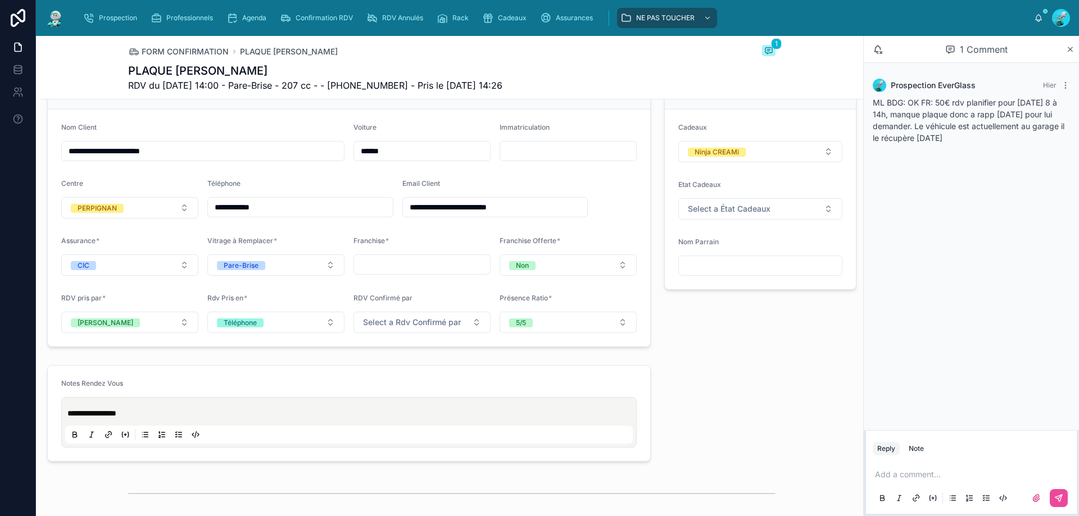
scroll to position [740, 0]
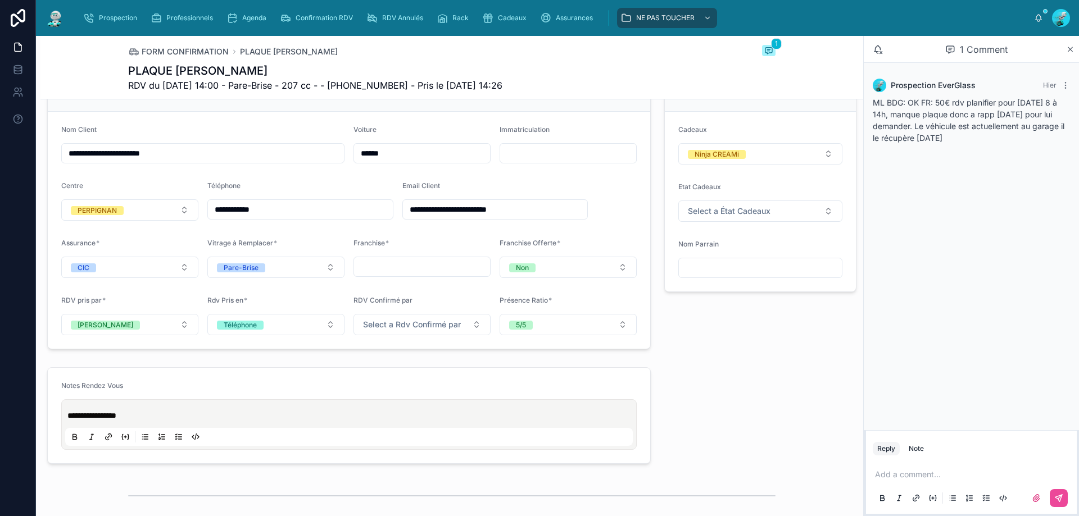
drag, startPoint x: 219, startPoint y: 211, endPoint x: 275, endPoint y: 199, distance: 57.3
click at [275, 199] on div "**********" at bounding box center [300, 209] width 186 height 20
click at [361, 174] on form "**********" at bounding box center [349, 230] width 602 height 237
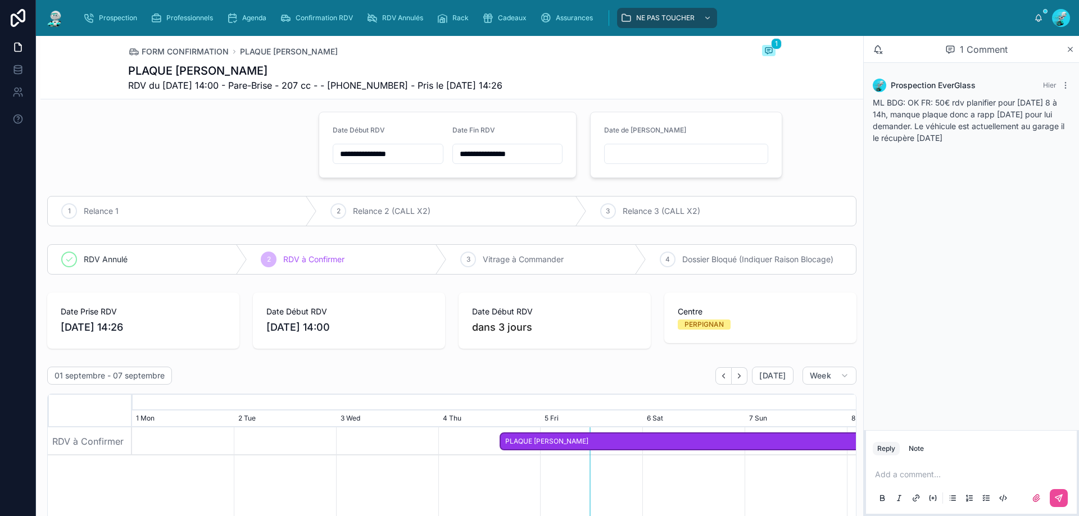
scroll to position [0, 0]
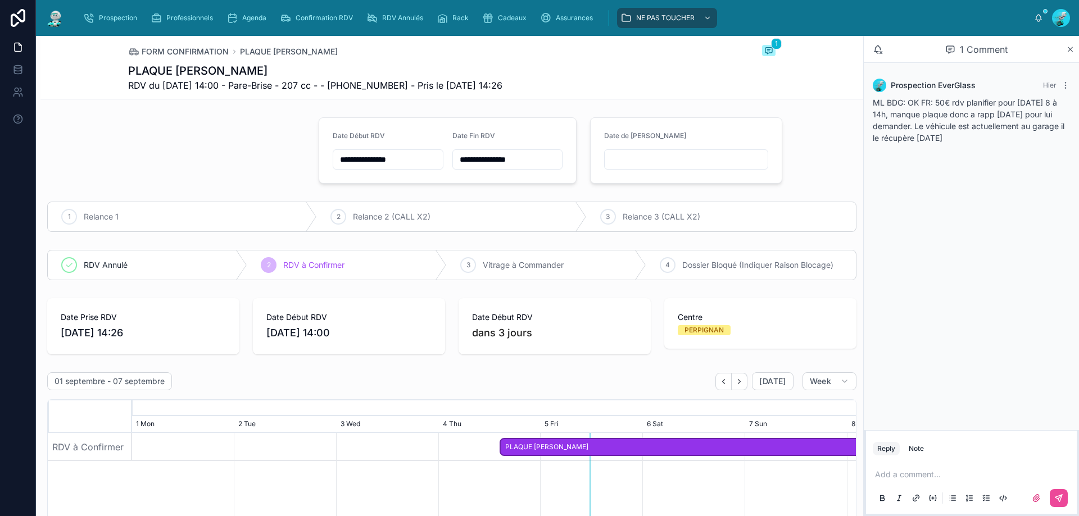
click at [412, 160] on input "**********" at bounding box center [388, 160] width 110 height 16
click at [346, 278] on button "9" at bounding box center [344, 277] width 20 height 20
click at [375, 390] on input "**" at bounding box center [374, 386] width 26 height 16
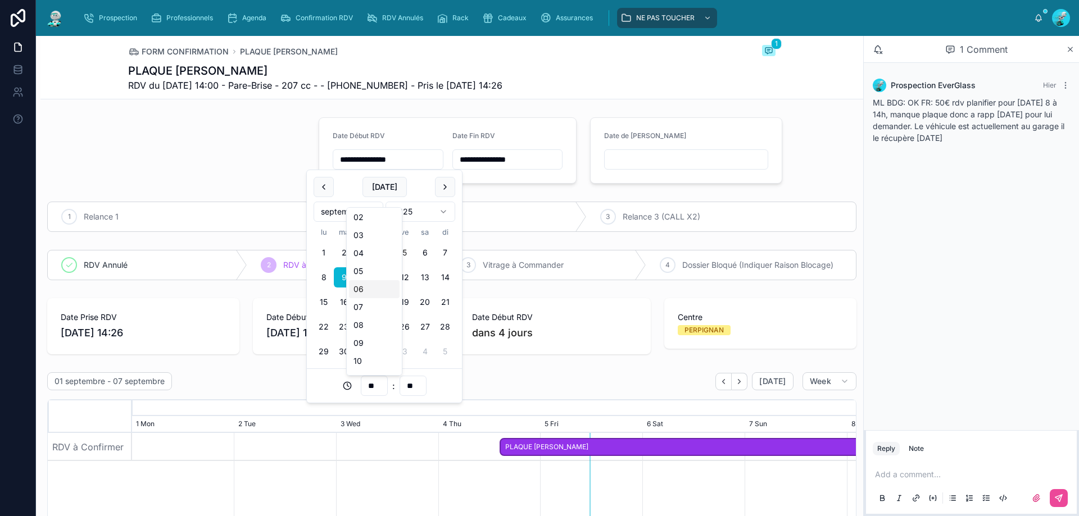
scroll to position [75, 0]
click at [366, 306] on div "09" at bounding box center [374, 306] width 51 height 18
type input "**********"
type input "**"
click at [410, 380] on input "**" at bounding box center [413, 386] width 26 height 16
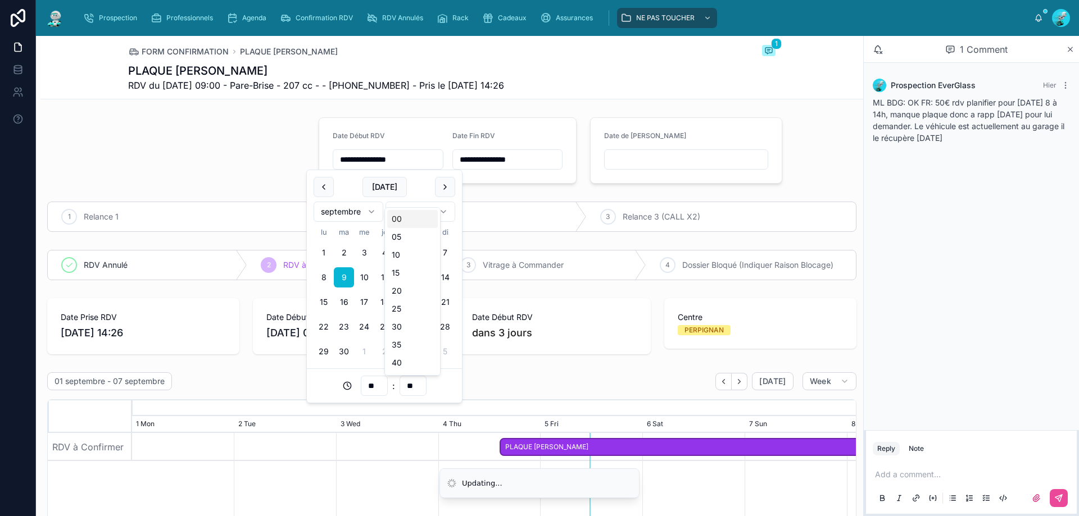
click at [511, 184] on div "**********" at bounding box center [447, 150] width 271 height 75
click at [513, 163] on input "**********" at bounding box center [508, 160] width 110 height 16
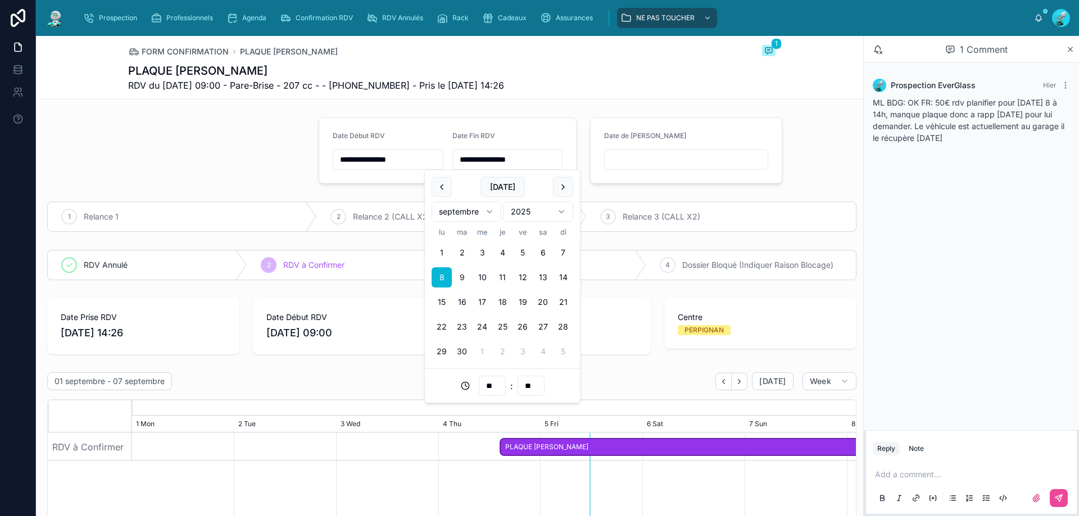
click at [462, 278] on button "9" at bounding box center [462, 277] width 20 height 20
click at [491, 383] on input "**" at bounding box center [492, 386] width 26 height 16
click at [484, 288] on div "10" at bounding box center [492, 287] width 51 height 18
type input "**********"
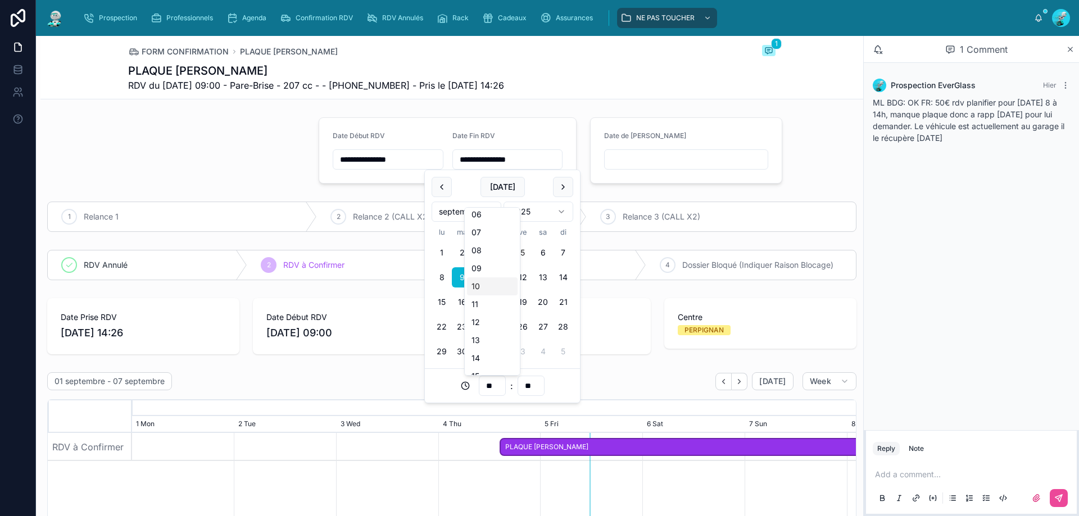
type input "**"
click at [522, 388] on input "**" at bounding box center [531, 386] width 26 height 16
click at [522, 309] on div "30" at bounding box center [530, 308] width 51 height 18
type input "**********"
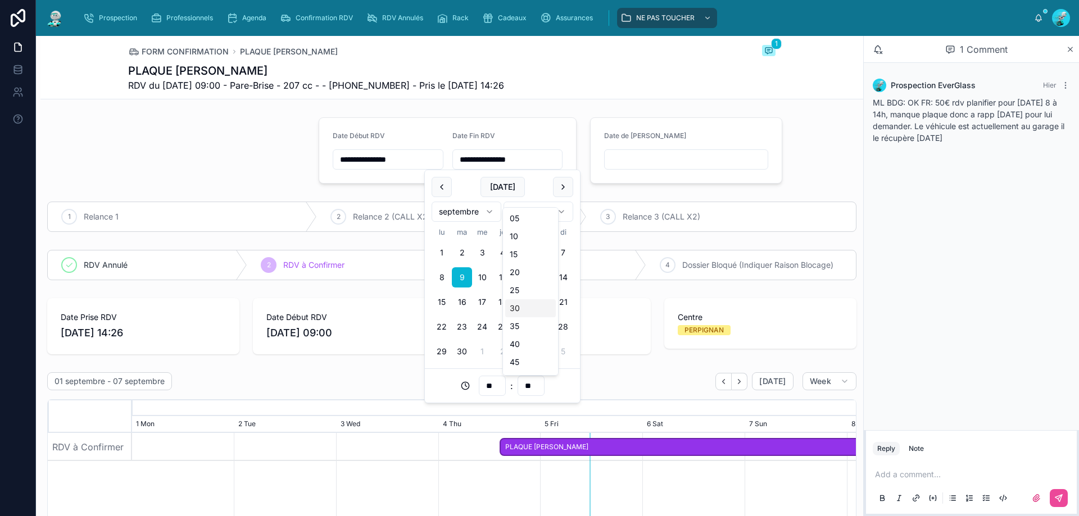
type input "**"
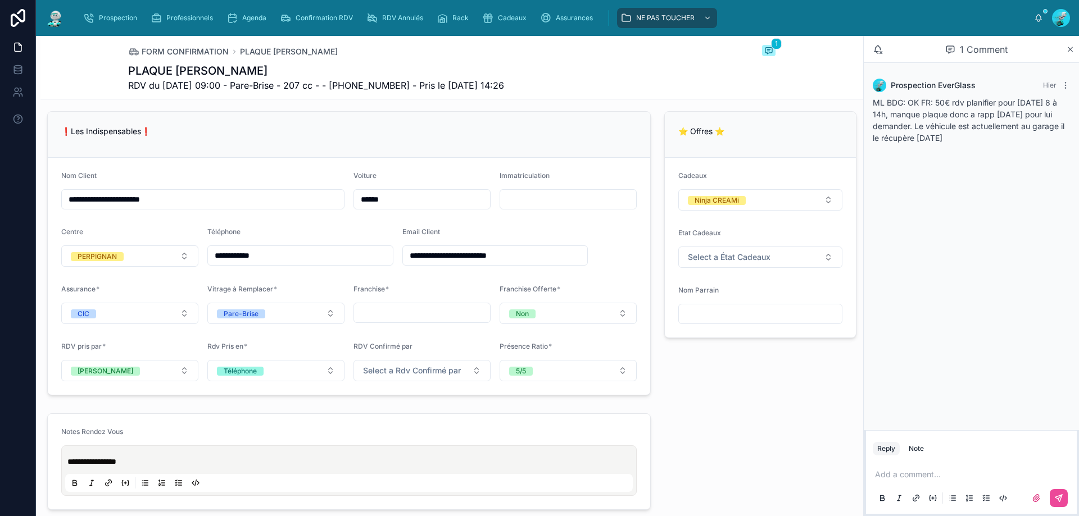
scroll to position [684, 0]
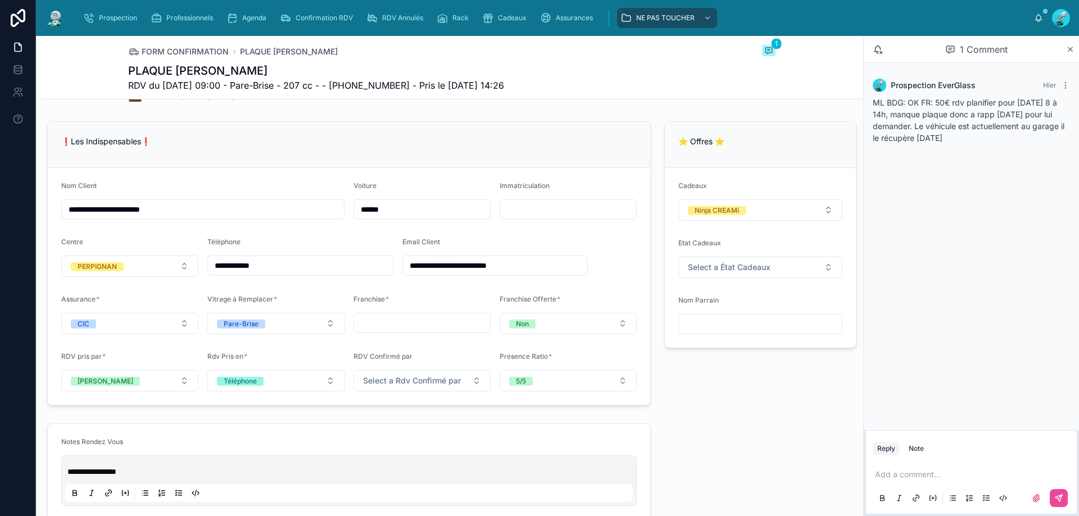
click at [947, 480] on p at bounding box center [973, 474] width 197 height 11
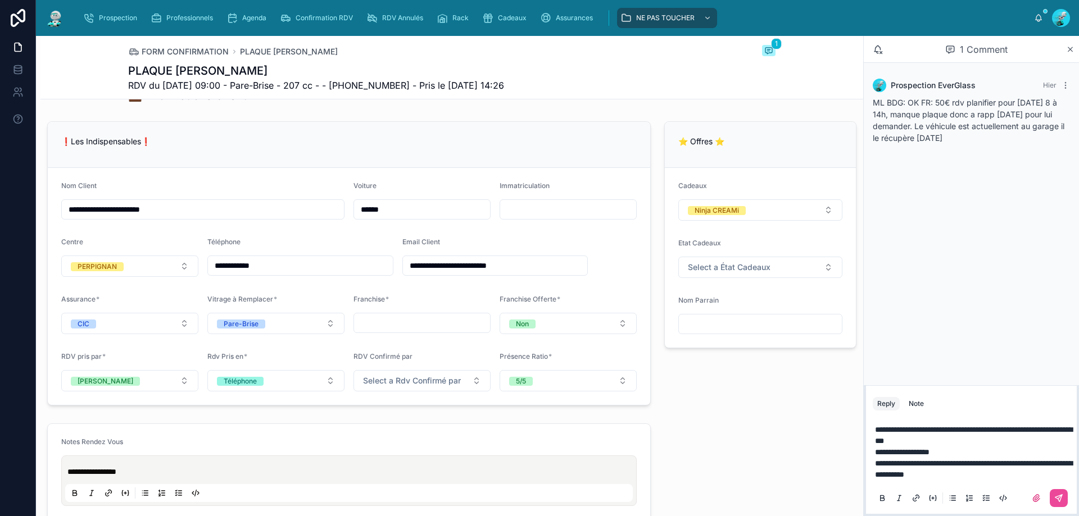
click at [906, 464] on span "**********" at bounding box center [973, 469] width 197 height 19
click at [1057, 496] on icon at bounding box center [1058, 498] width 9 height 9
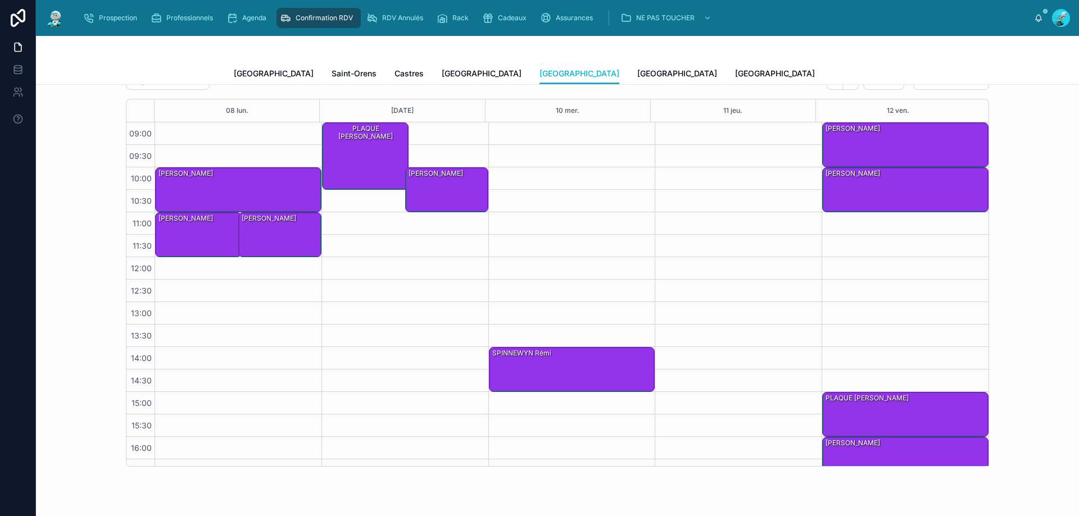
scroll to position [356, 0]
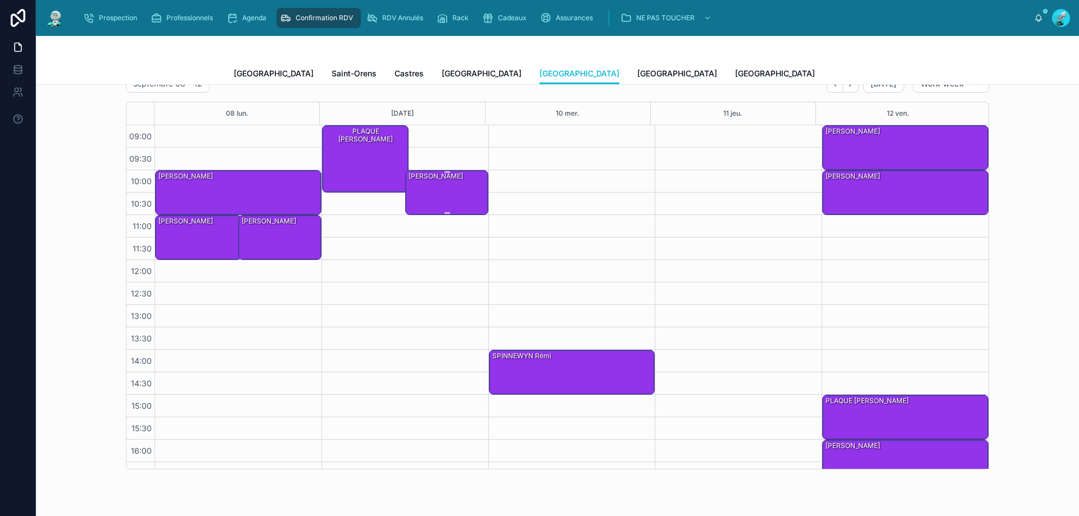
click at [431, 188] on div "[PERSON_NAME]" at bounding box center [447, 192] width 80 height 43
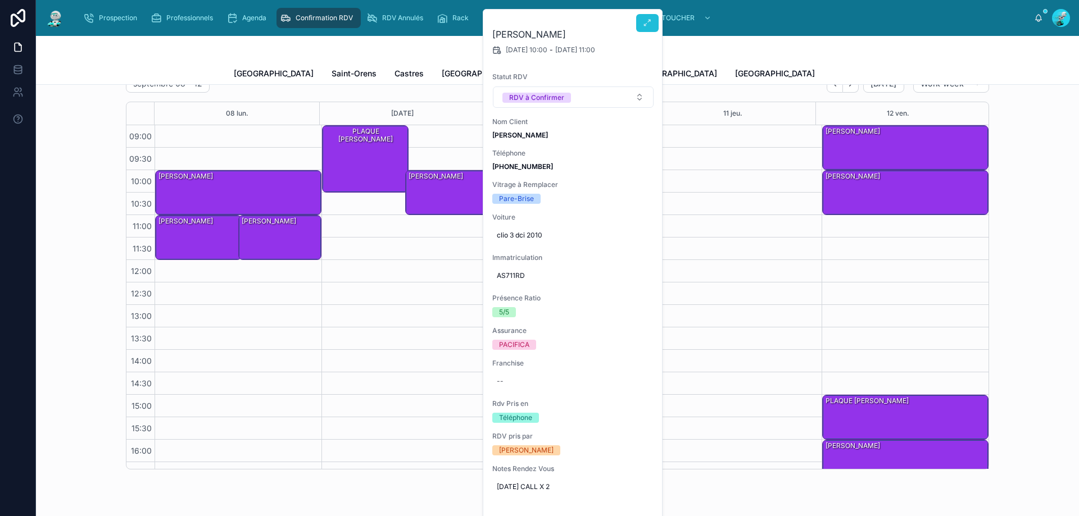
click at [647, 20] on icon at bounding box center [647, 23] width 9 height 9
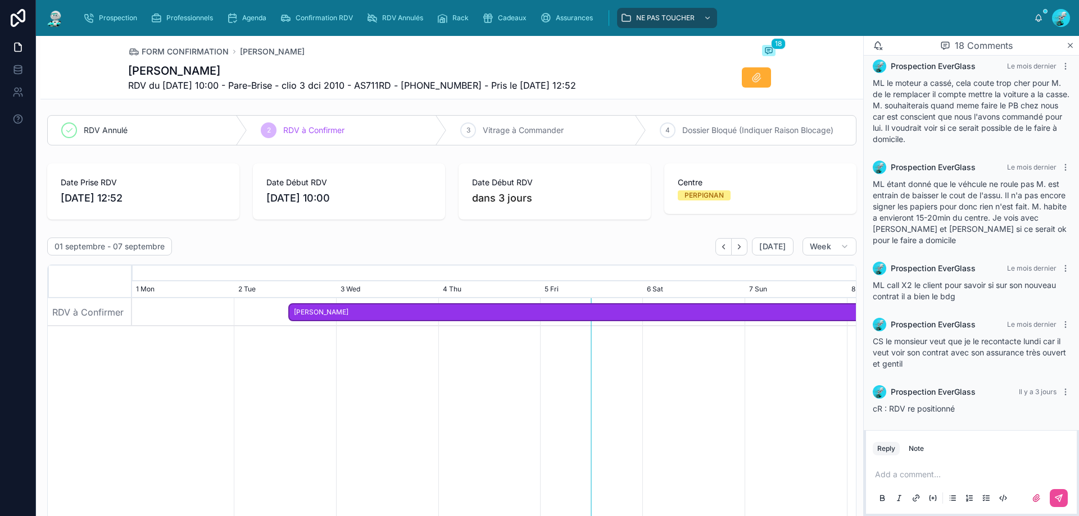
scroll to position [116, 0]
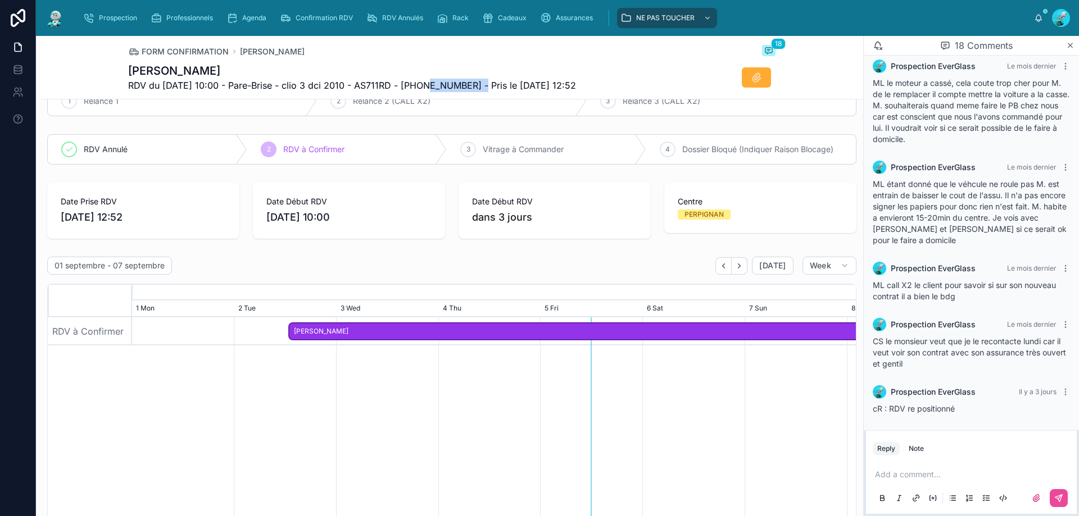
drag, startPoint x: 420, startPoint y: 83, endPoint x: 479, endPoint y: 80, distance: 59.6
click at [479, 80] on span "RDV du [DATE] 10:00 - Pare-Brise - clio 3 dci 2010 - AS711RD - [PHONE_NUMBER] -…" at bounding box center [352, 85] width 448 height 13
copy span "33666844818"
click at [919, 474] on p at bounding box center [973, 474] width 197 height 11
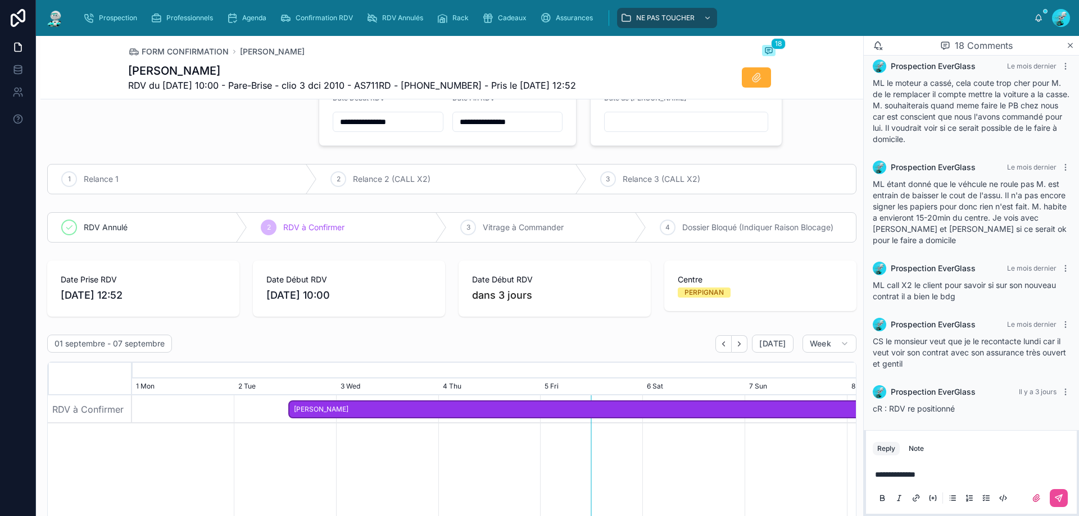
scroll to position [22, 0]
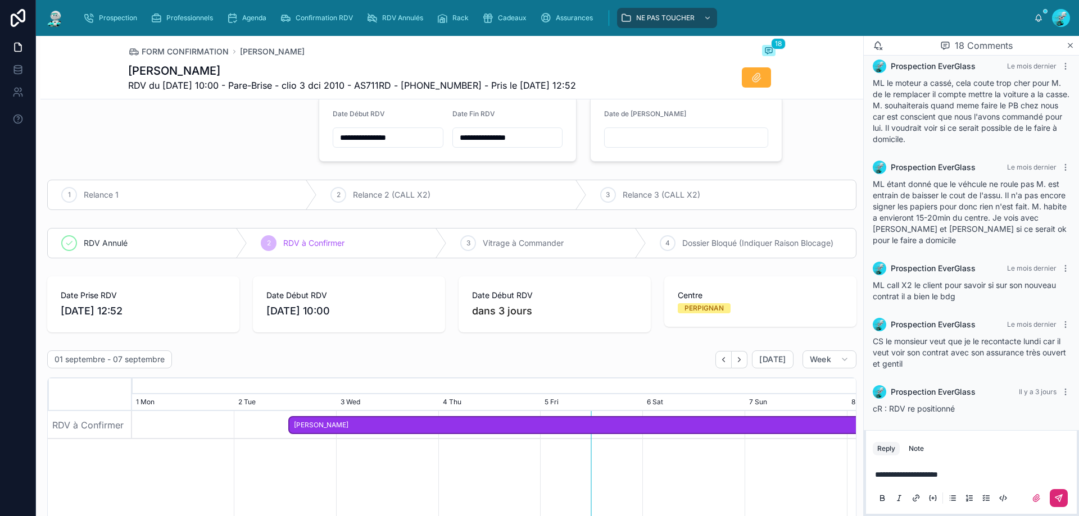
click at [1061, 498] on icon at bounding box center [1058, 498] width 7 height 7
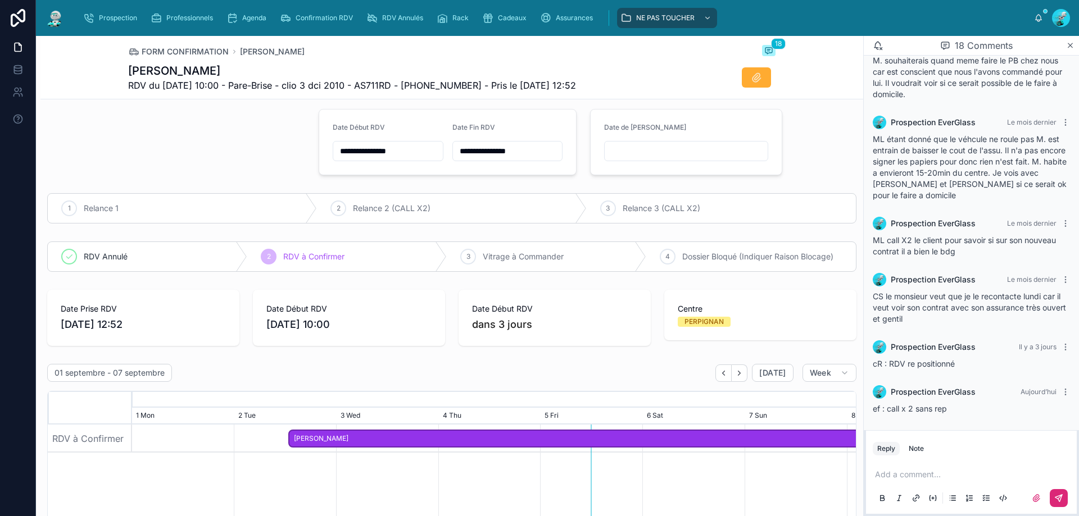
scroll to position [0, 0]
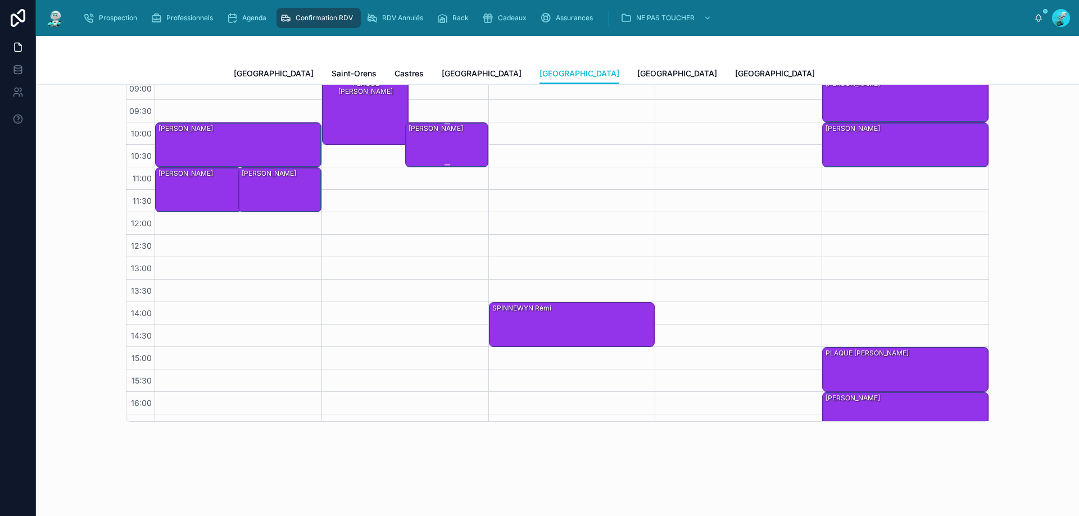
scroll to position [385, 0]
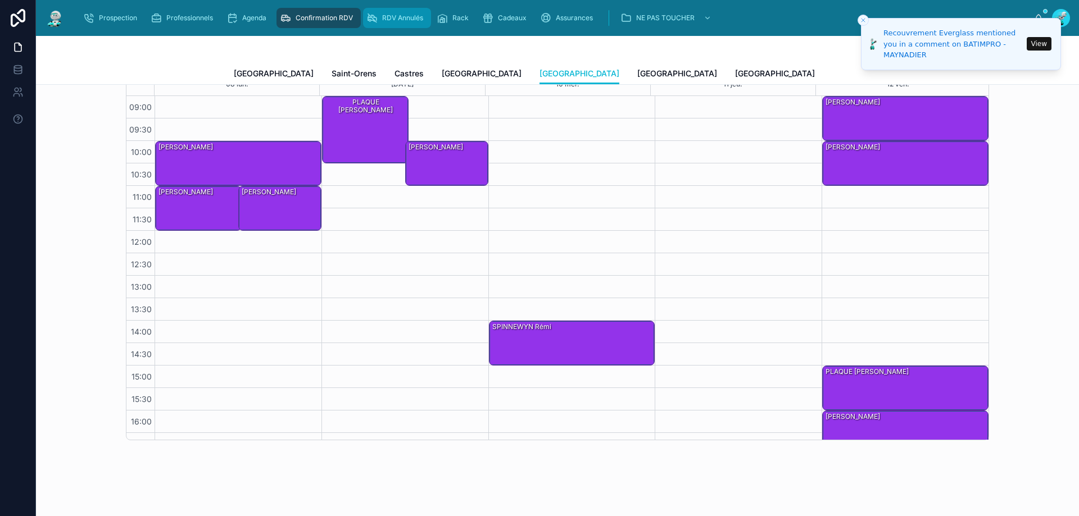
click at [403, 24] on div "RDV Annulés" at bounding box center [396, 18] width 61 height 18
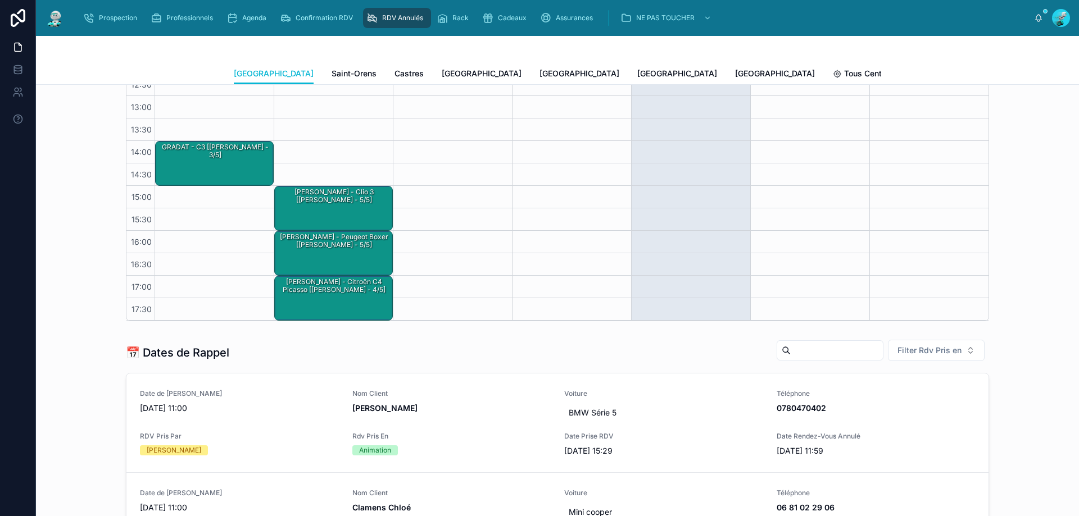
scroll to position [206, 0]
click at [331, 71] on span "Saint-Orens" at bounding box center [353, 73] width 45 height 11
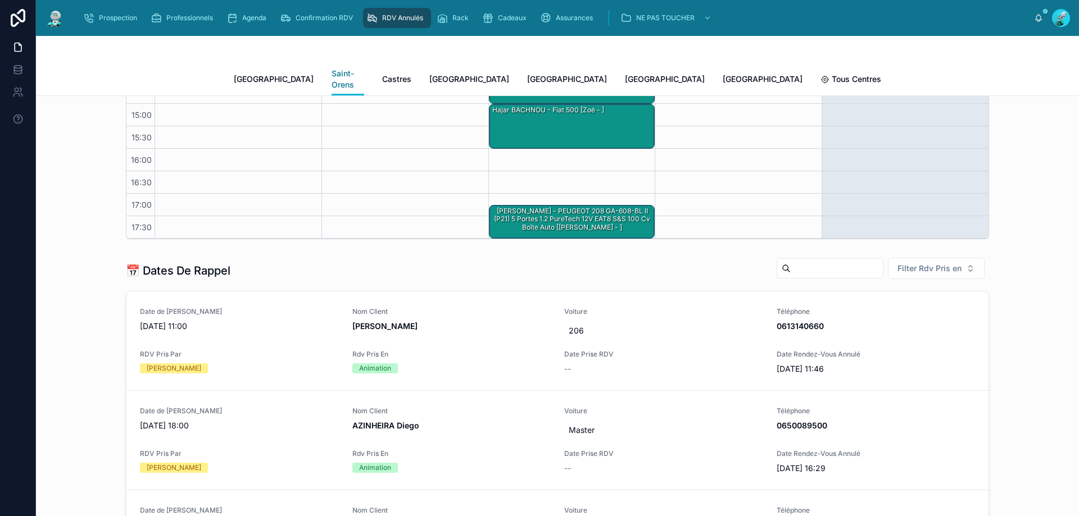
scroll to position [299, 0]
click at [921, 263] on button "Filter Rdv Pris en" at bounding box center [936, 267] width 97 height 21
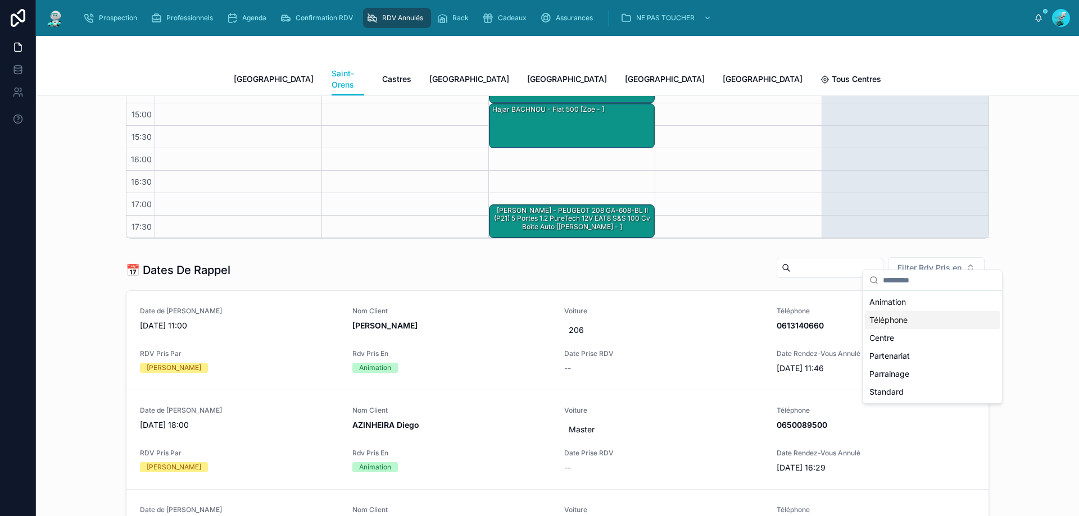
click at [917, 326] on div "Téléphone" at bounding box center [932, 320] width 135 height 18
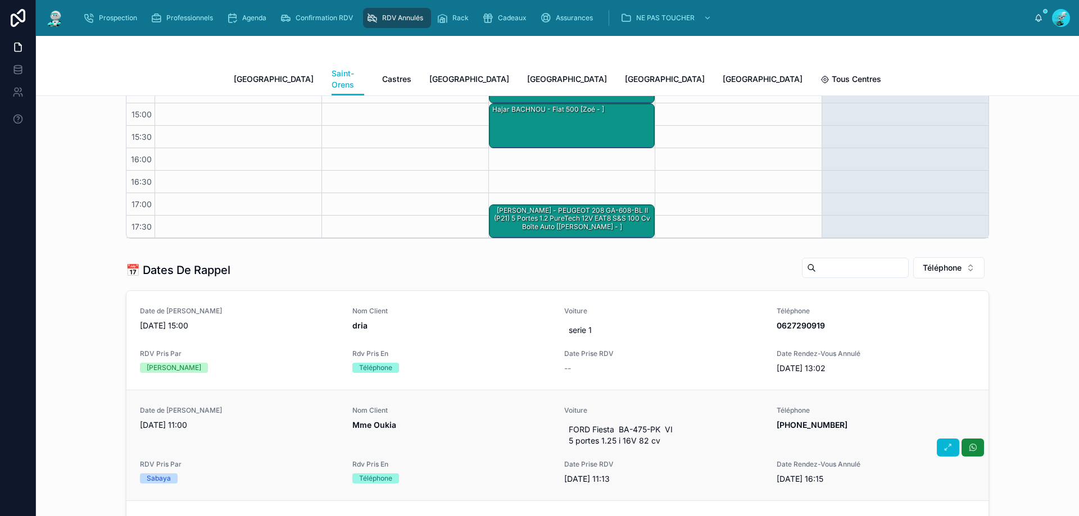
click at [425, 436] on div "Nom Client Mme Oukia" at bounding box center [451, 428] width 199 height 45
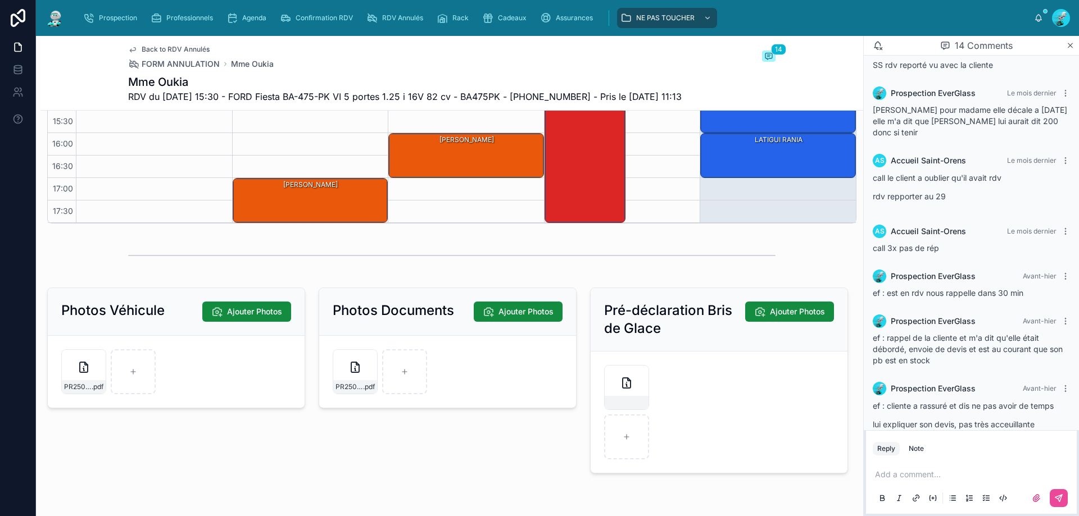
scroll to position [1666, 0]
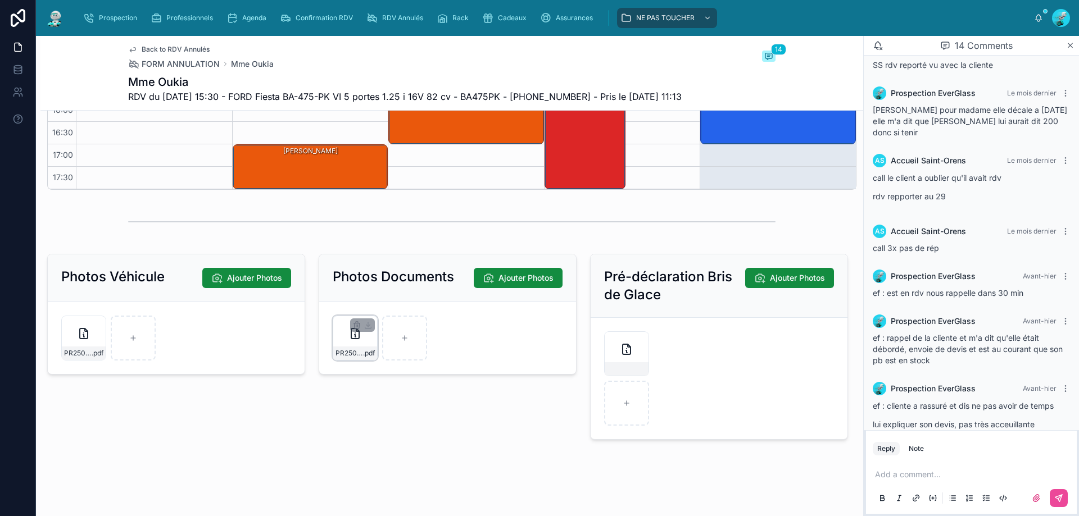
click at [364, 334] on div "PR2507-1592 .pdf" at bounding box center [355, 338] width 45 height 45
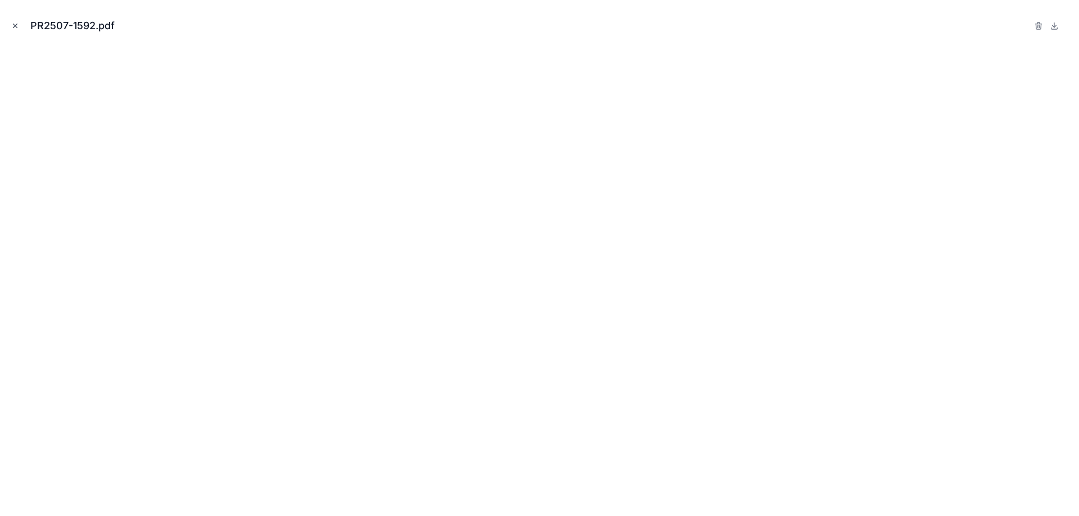
click at [13, 22] on icon "Close modal" at bounding box center [15, 26] width 8 height 8
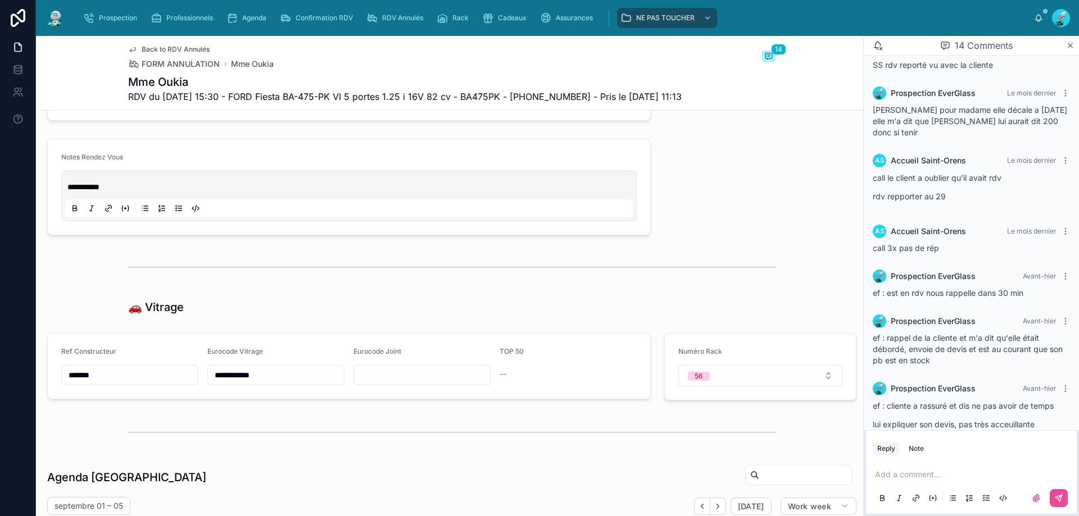
scroll to position [935, 0]
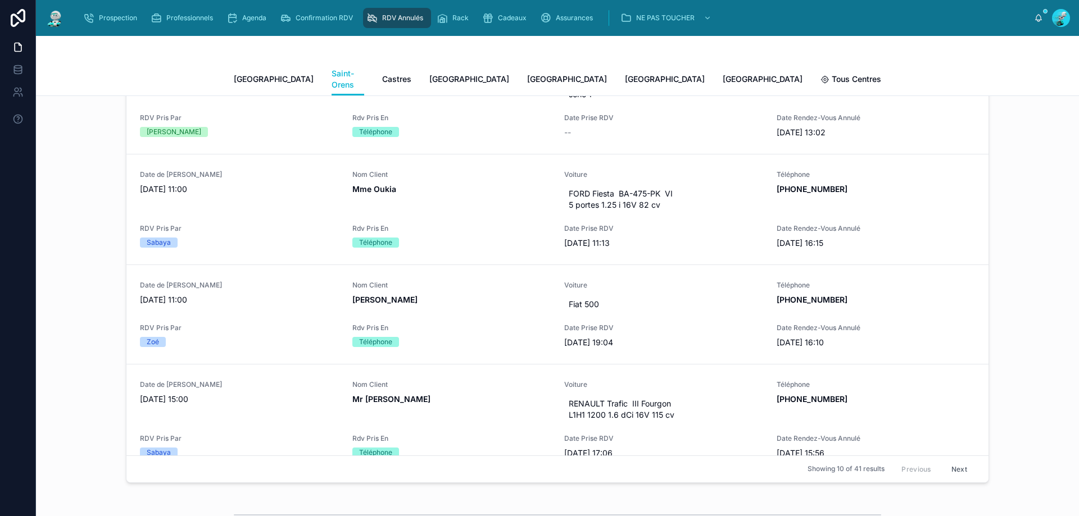
scroll to position [530, 0]
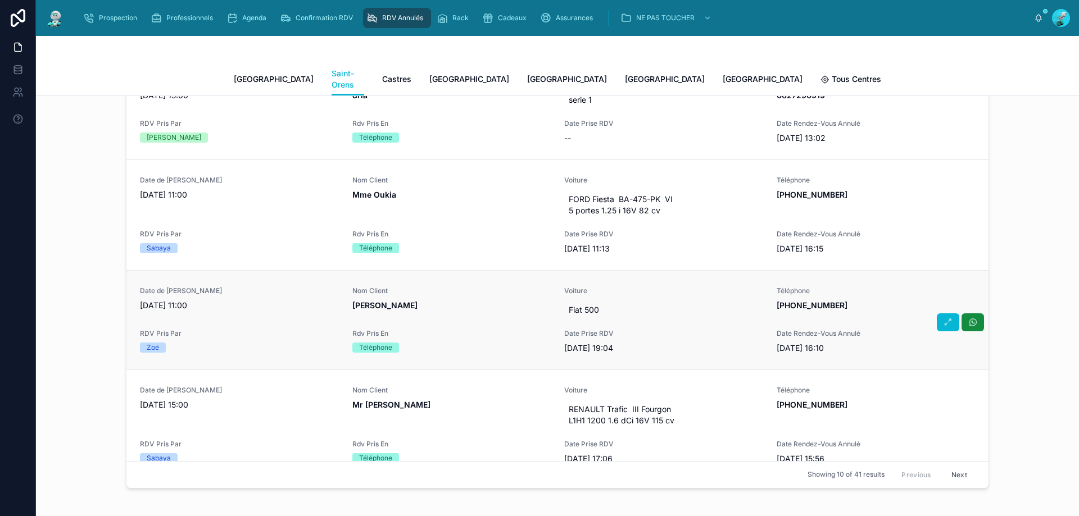
click at [449, 306] on div "Nom Client [PERSON_NAME]" at bounding box center [451, 304] width 199 height 34
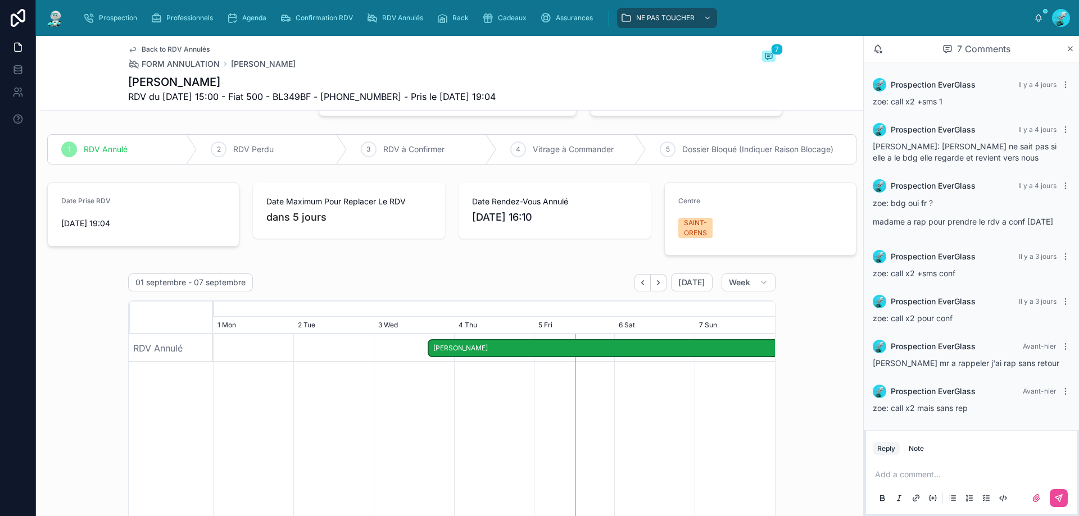
scroll to position [94, 0]
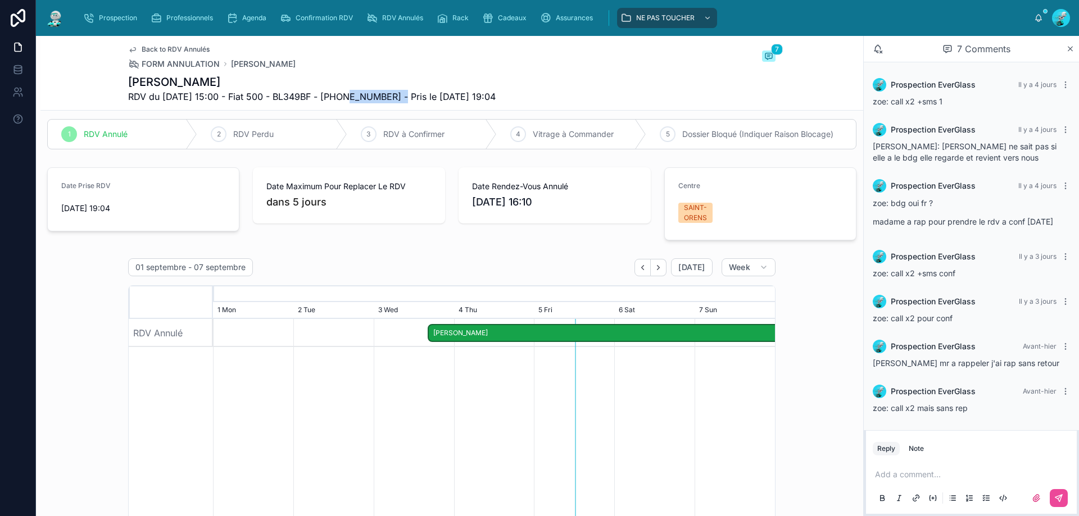
drag, startPoint x: 342, startPoint y: 94, endPoint x: 401, endPoint y: 98, distance: 58.5
click at [401, 98] on span "RDV du [DATE] 15:00 - Fiat 500 - BL349BF - [PHONE_NUMBER] - Pris le [DATE] 19:04" at bounding box center [311, 96] width 367 height 13
copy span "33764478284"
drag, startPoint x: 353, startPoint y: 99, endPoint x: 361, endPoint y: 92, distance: 10.4
copy span "33764478284"
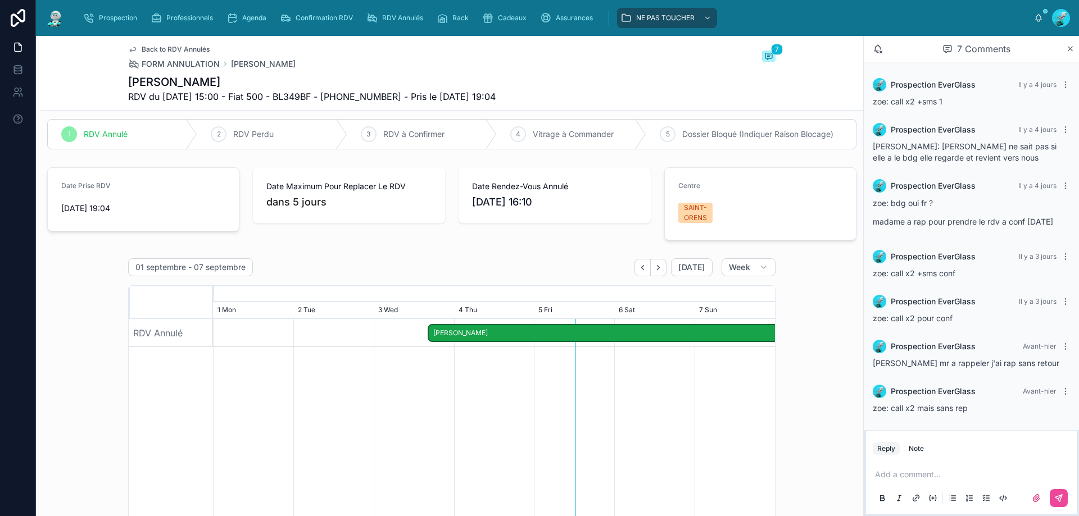
click at [422, 78] on h1 "[PERSON_NAME]" at bounding box center [311, 82] width 367 height 16
click at [905, 479] on p at bounding box center [973, 474] width 197 height 11
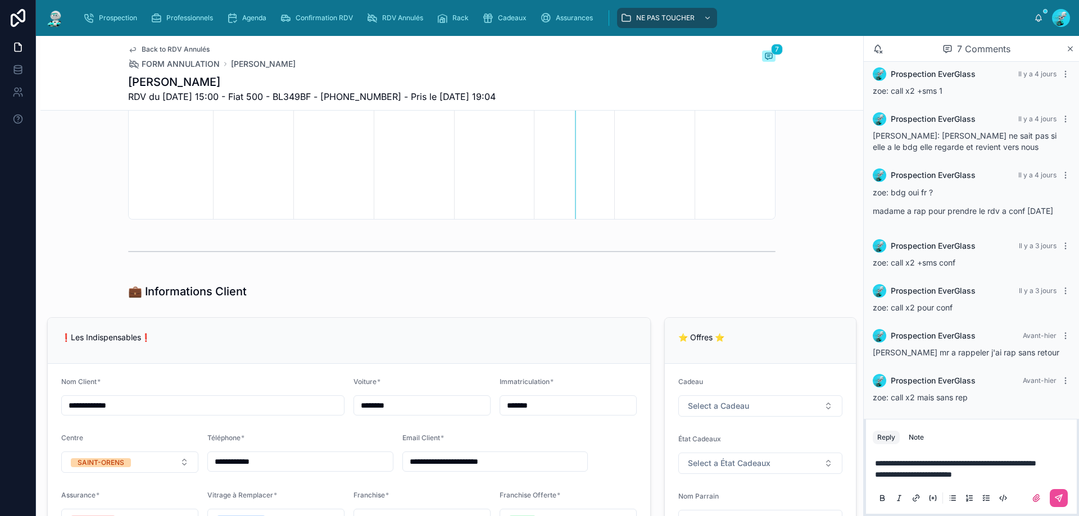
scroll to position [21, 0]
click at [1051, 502] on button at bounding box center [1058, 498] width 18 height 18
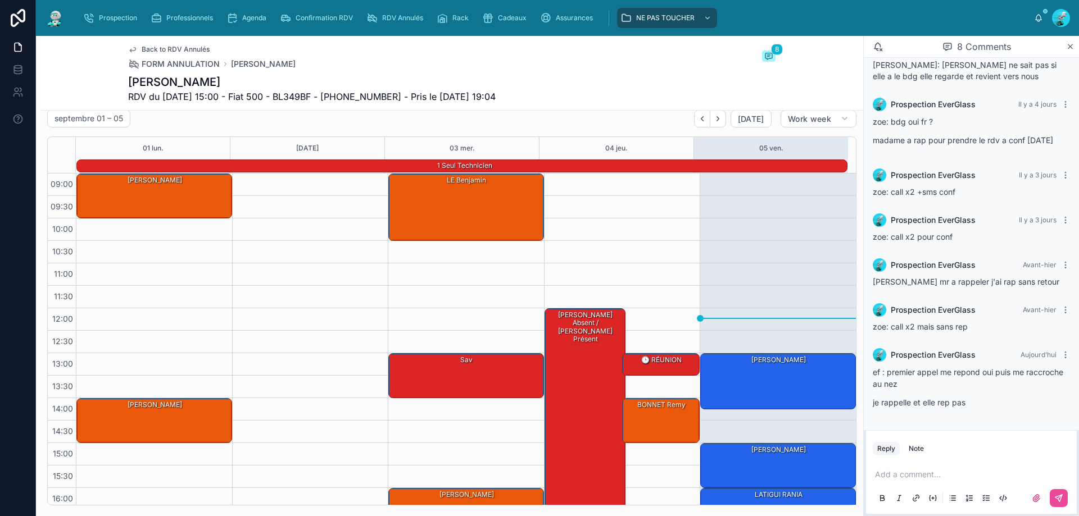
scroll to position [1330, 0]
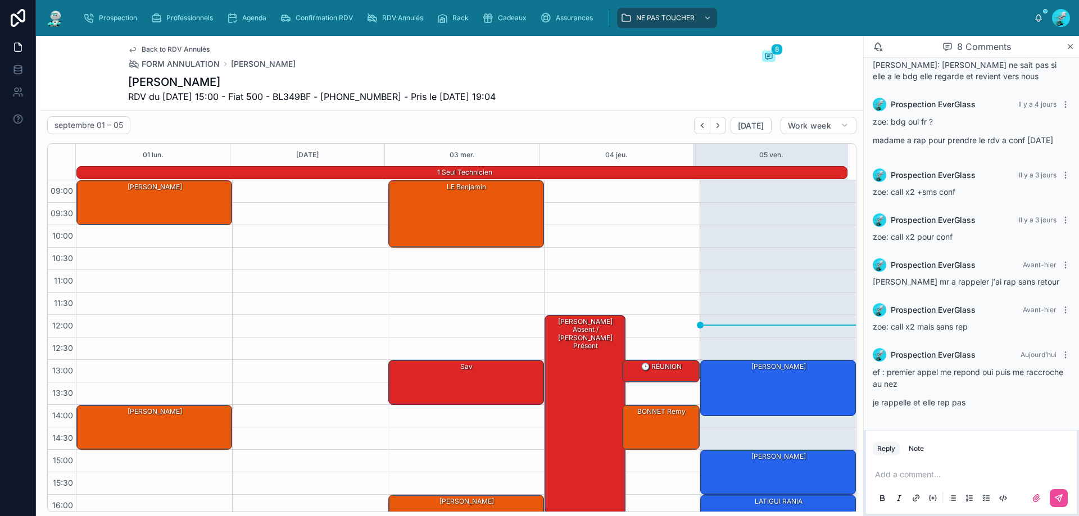
click at [462, 207] on div "LE Benjamin" at bounding box center [466, 213] width 152 height 65
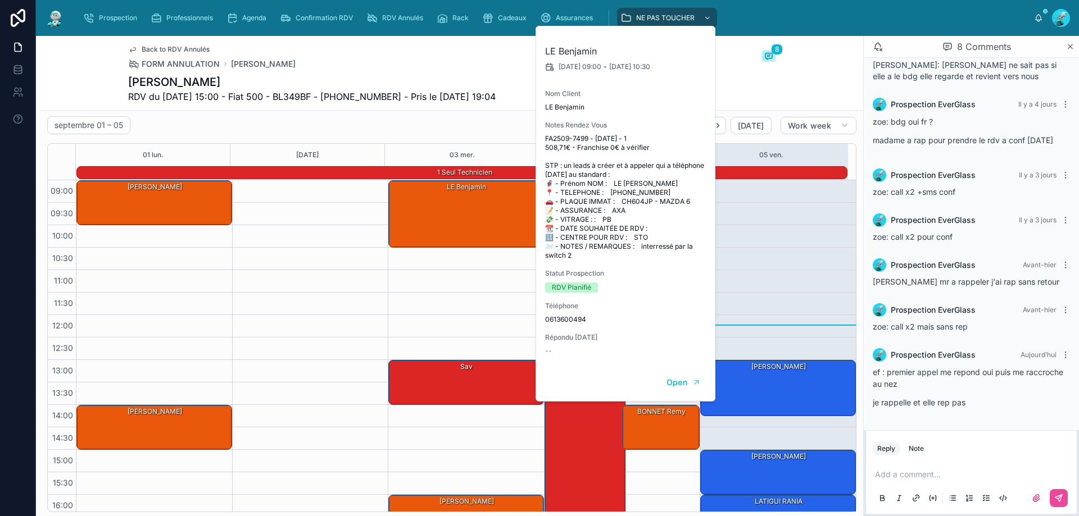
click at [369, 134] on div "[DATE] – [DATE] [DATE] Work week" at bounding box center [451, 125] width 809 height 18
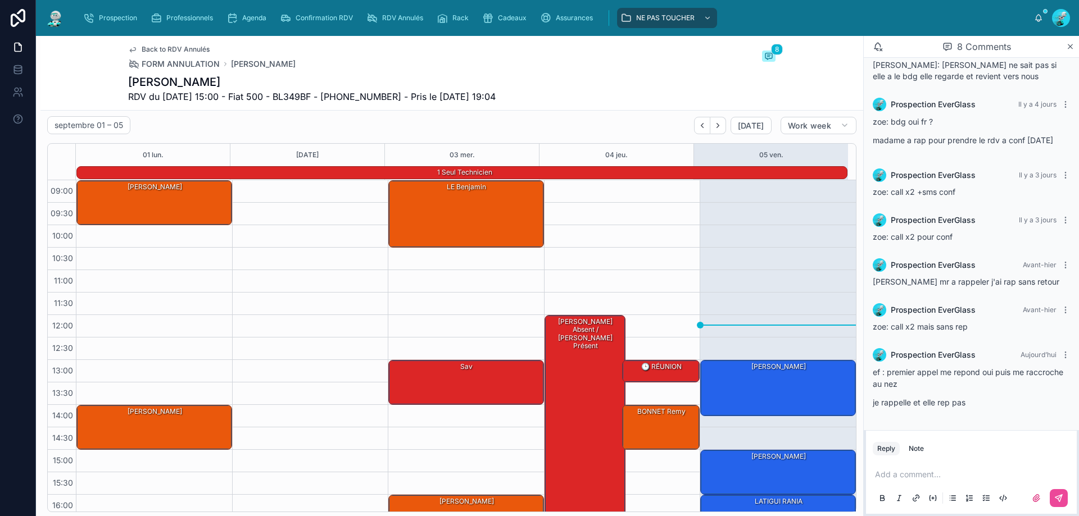
click at [932, 472] on p at bounding box center [973, 474] width 197 height 11
click at [875, 476] on span "*****" at bounding box center [884, 475] width 18 height 8
click at [925, 469] on p "**********" at bounding box center [973, 474] width 197 height 11
click at [1058, 499] on icon at bounding box center [1058, 498] width 7 height 7
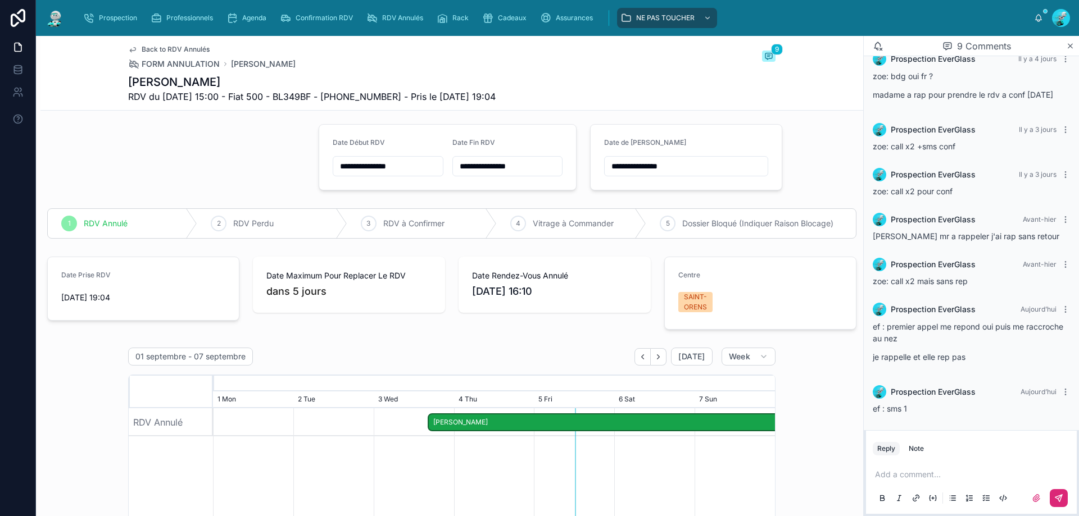
scroll to position [0, 0]
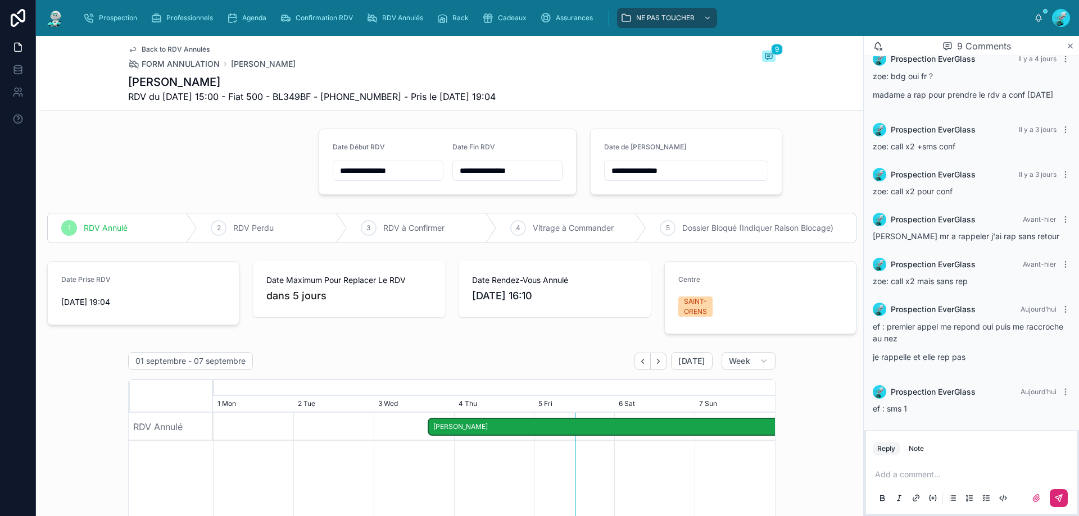
click at [701, 172] on input "**********" at bounding box center [686, 171] width 163 height 16
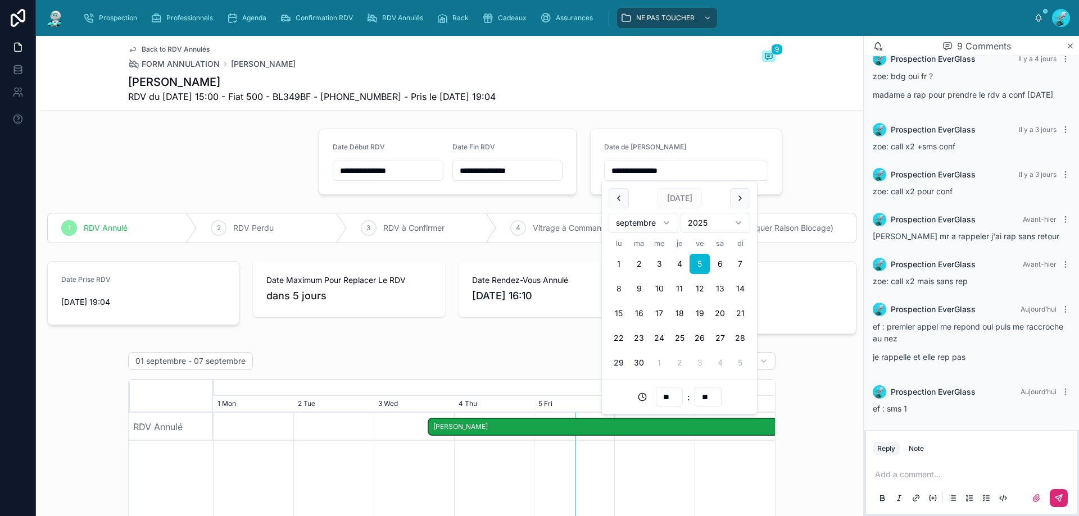
click at [621, 283] on button "8" at bounding box center [618, 289] width 20 height 20
type input "**********"
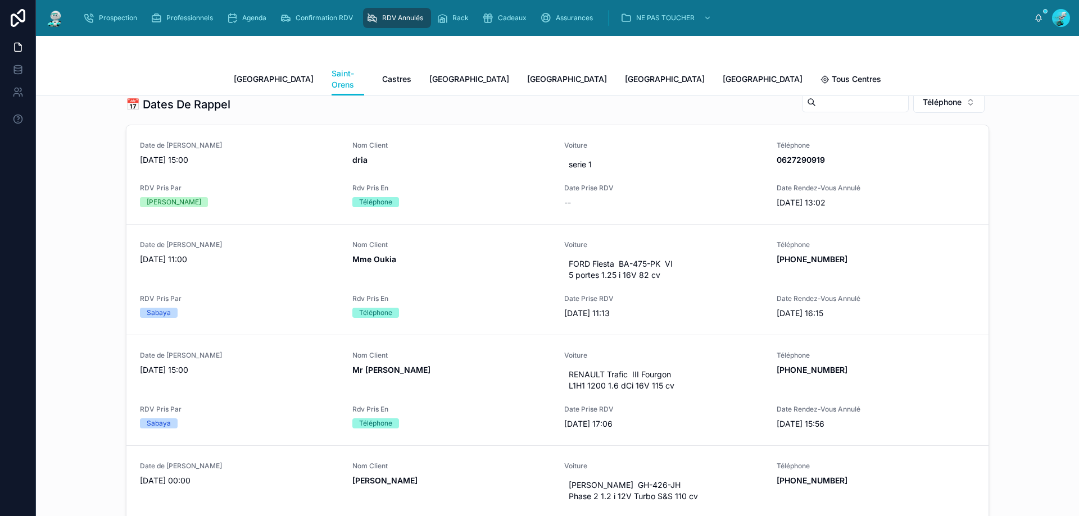
scroll to position [506, 0]
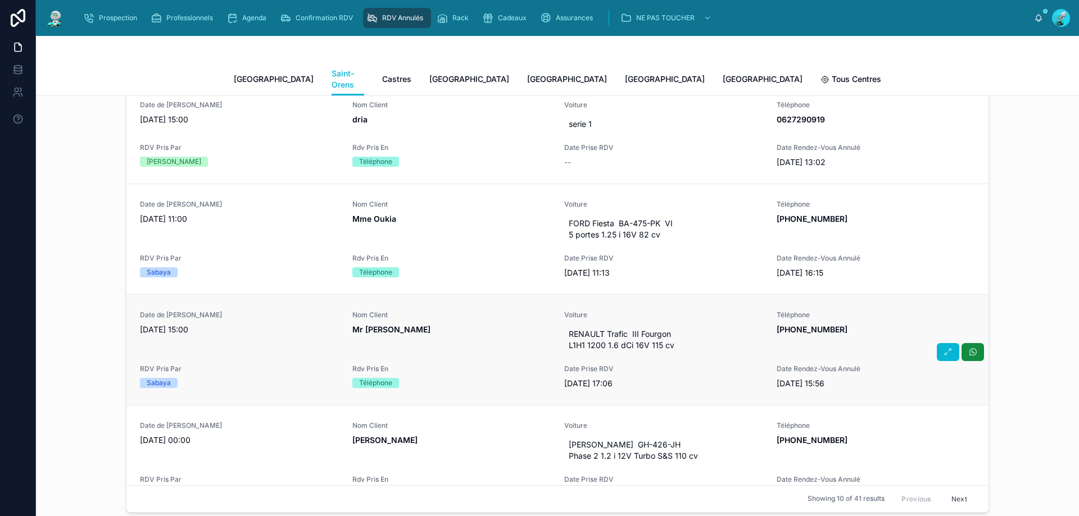
click at [420, 365] on span "Rdv Pris En" at bounding box center [451, 369] width 199 height 9
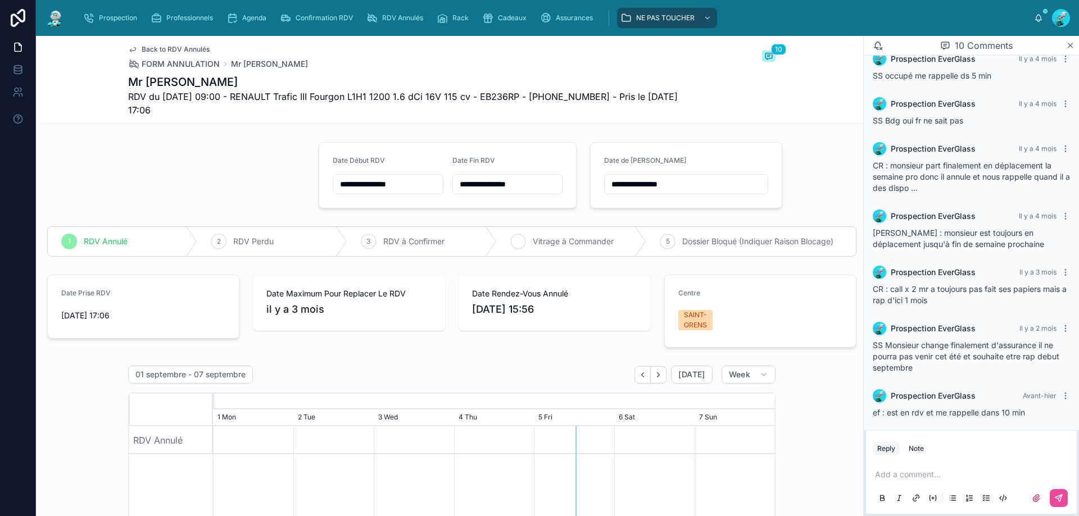
scroll to position [195, 0]
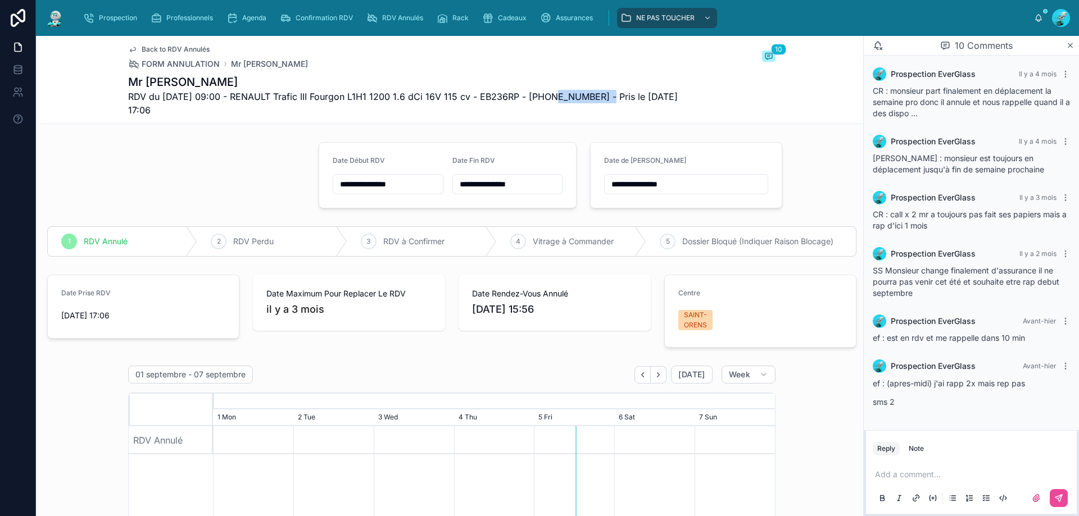
drag, startPoint x: 547, startPoint y: 94, endPoint x: 601, endPoint y: 98, distance: 54.0
click at [601, 98] on span "RDV du [DATE] 09:00 - RENAULT Trafic III Fourgon L1H1 1200 1.6 dCi 16V 115 cv -…" at bounding box center [409, 103] width 563 height 27
copy span "33617862351"
click at [919, 474] on p at bounding box center [973, 474] width 197 height 11
click at [1054, 498] on icon at bounding box center [1058, 498] width 9 height 9
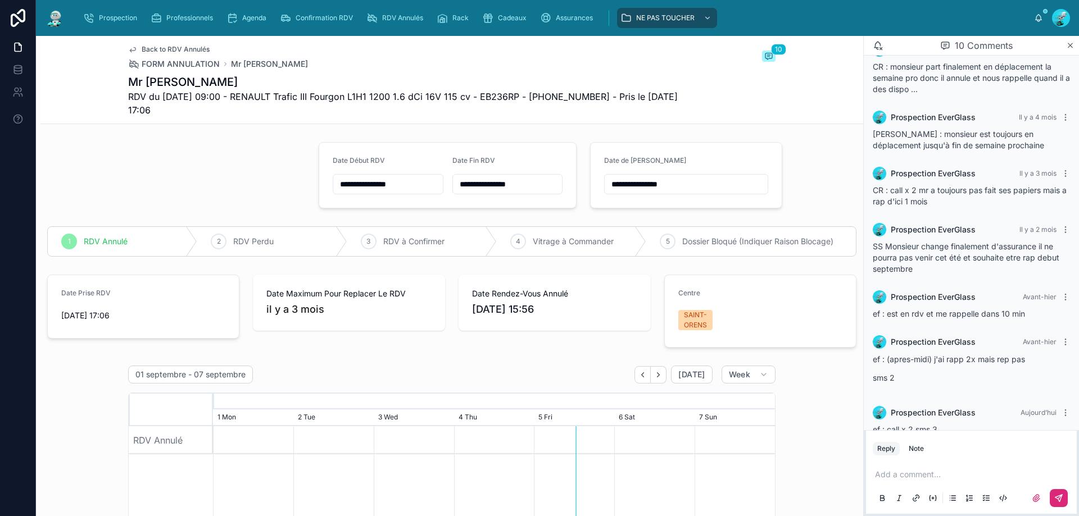
scroll to position [240, 0]
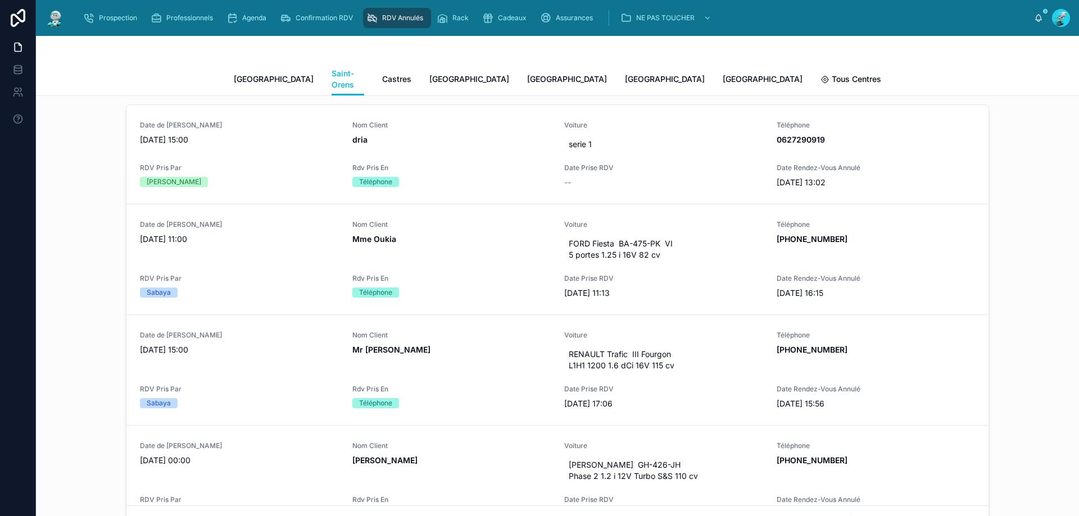
scroll to position [487, 0]
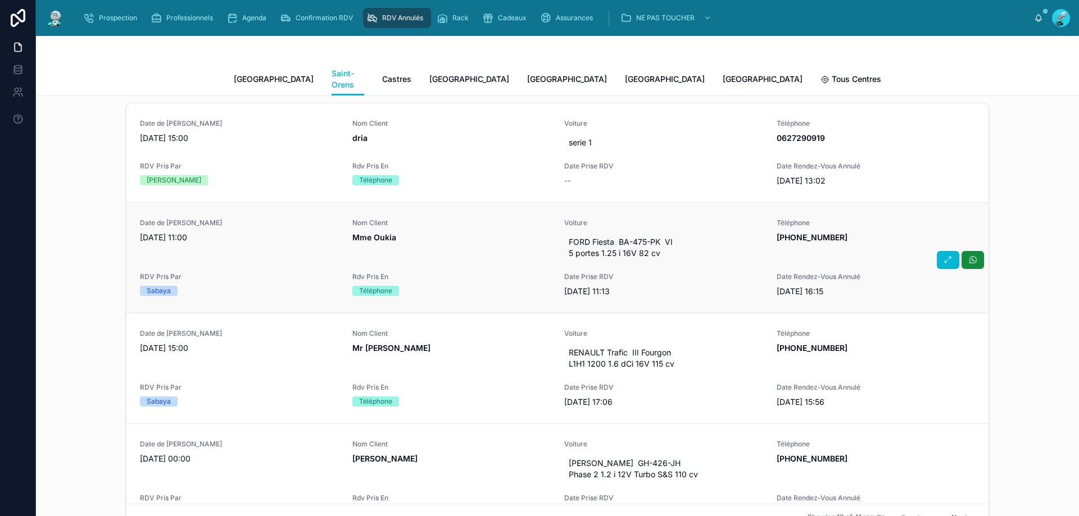
click at [451, 240] on div "Nom Client Mme Oukia" at bounding box center [451, 241] width 199 height 45
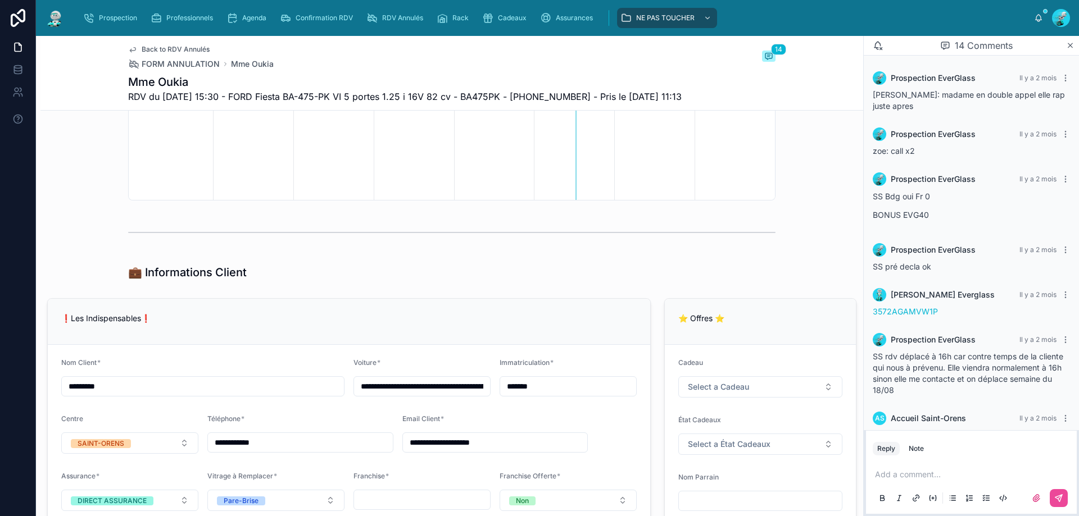
scroll to position [415, 0]
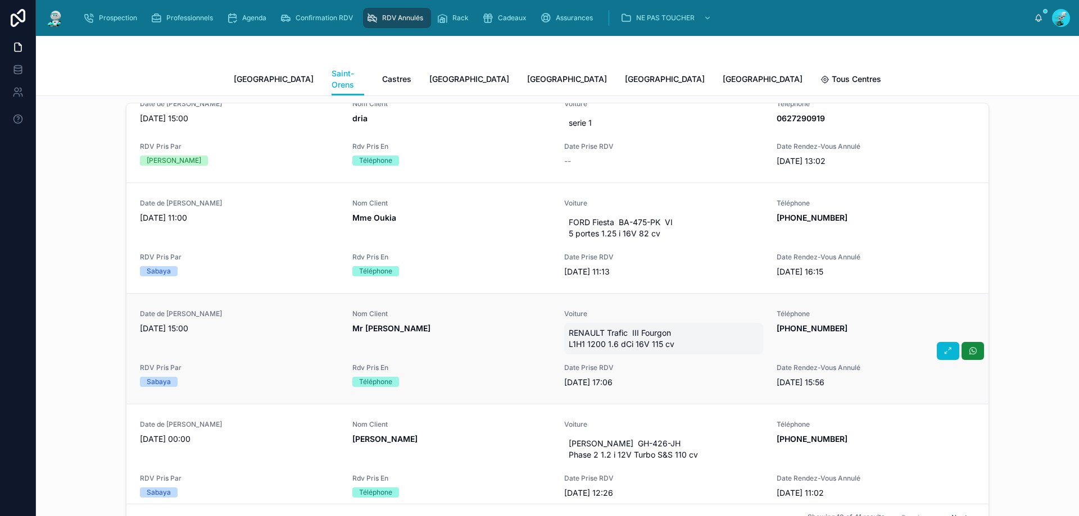
scroll to position [19, 0]
click at [307, 338] on div "Date de Rappel [DATE] 15:00" at bounding box center [239, 333] width 199 height 45
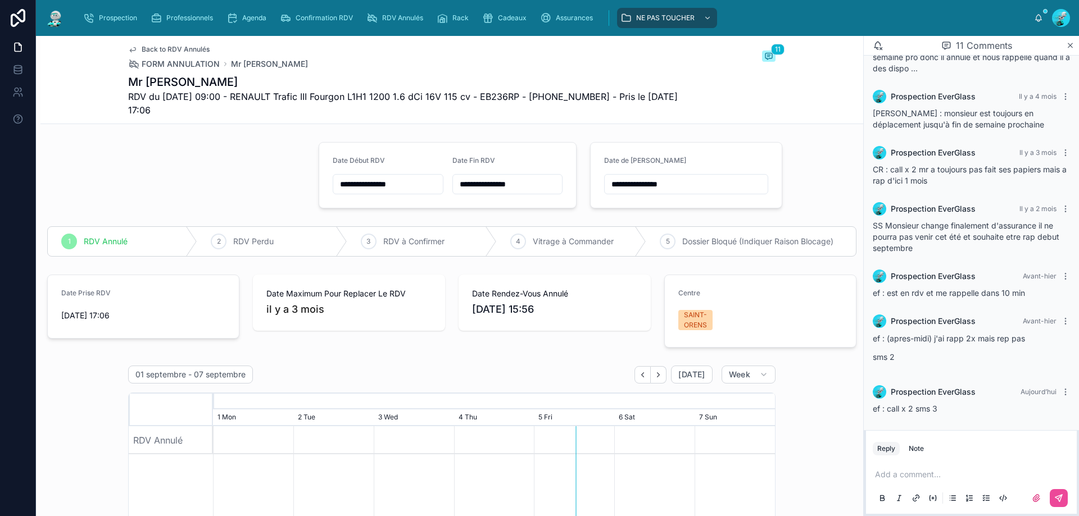
click at [692, 189] on input "**********" at bounding box center [686, 184] width 163 height 16
click at [619, 322] on button "15" at bounding box center [618, 327] width 20 height 20
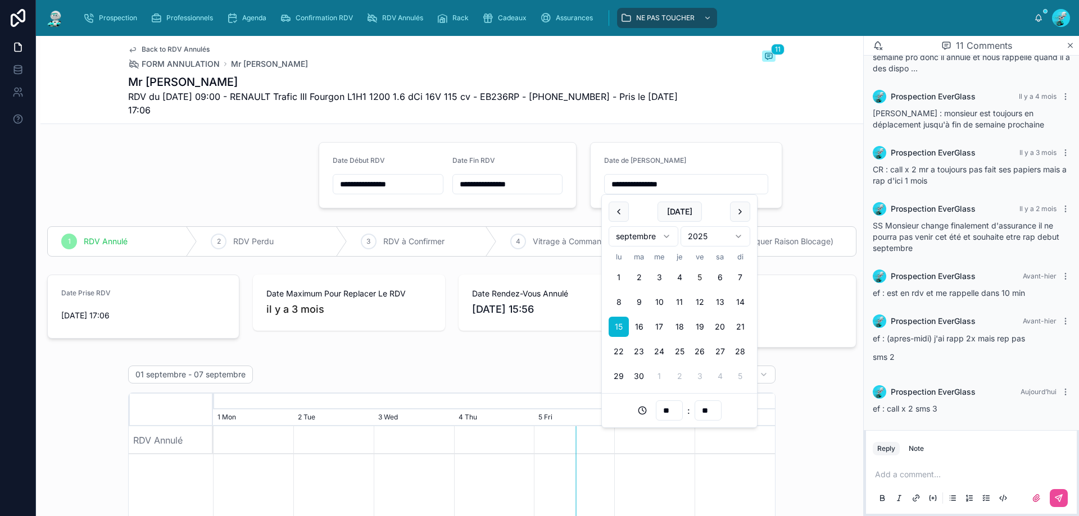
type input "**********"
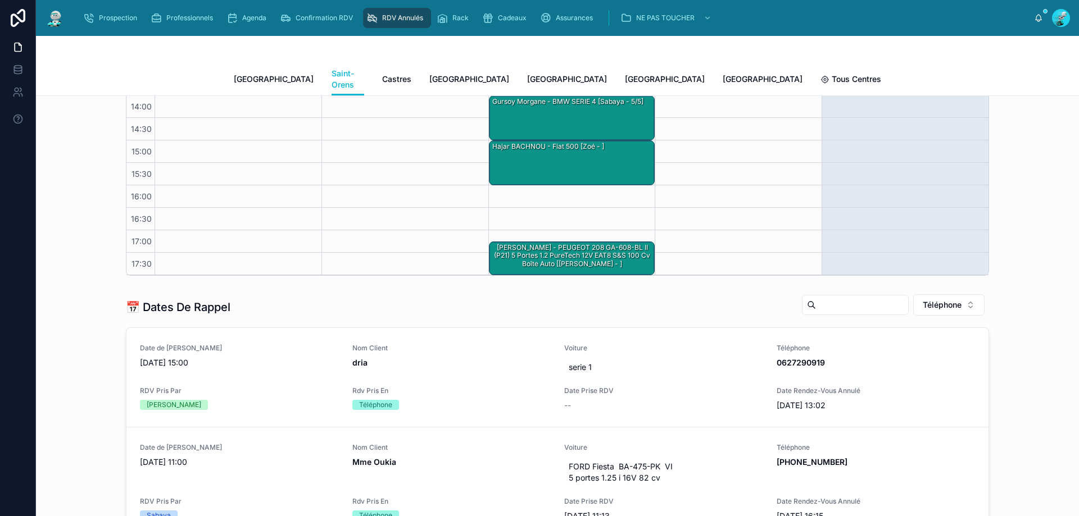
scroll to position [412, 0]
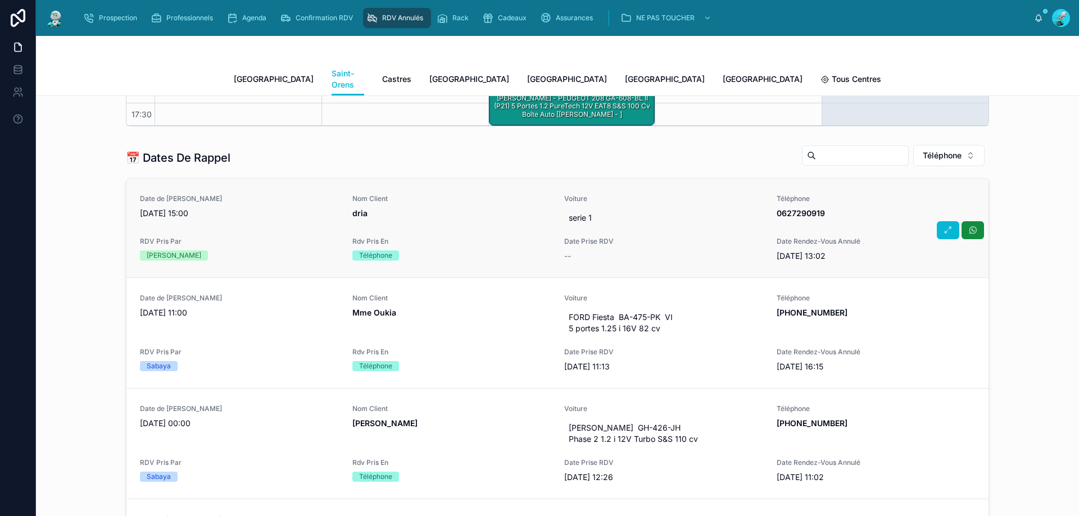
click at [377, 208] on span "dria" at bounding box center [451, 213] width 199 height 11
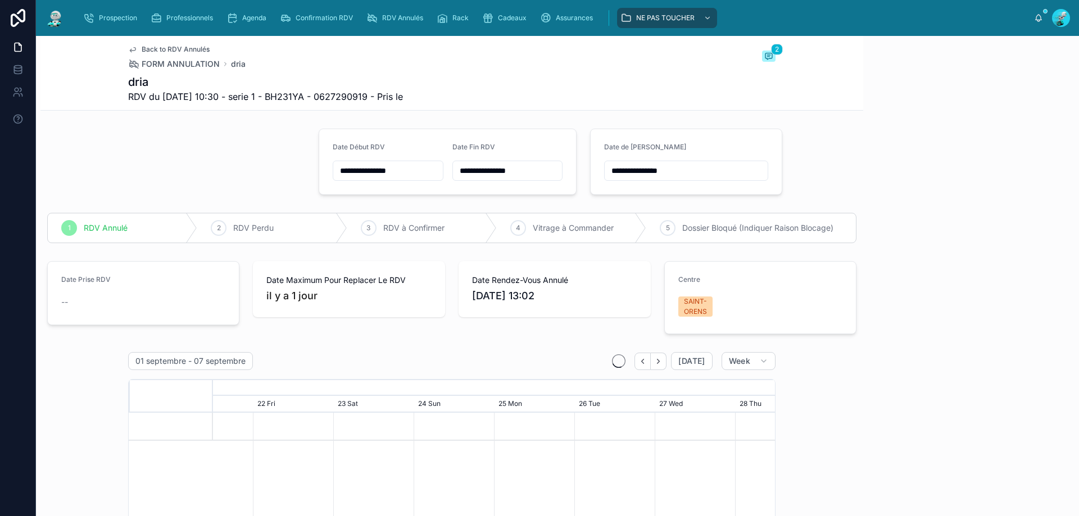
scroll to position [73, 0]
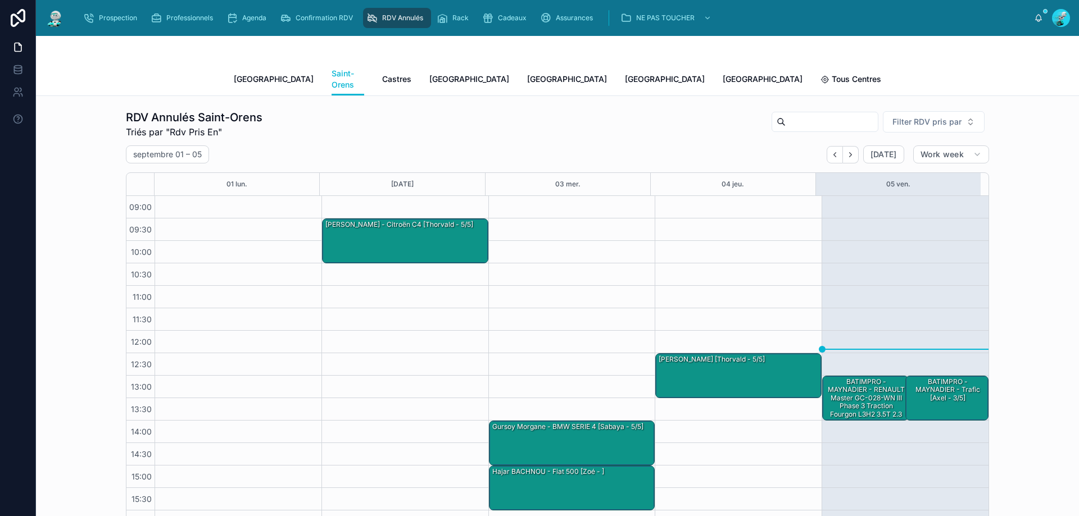
scroll to position [63, 0]
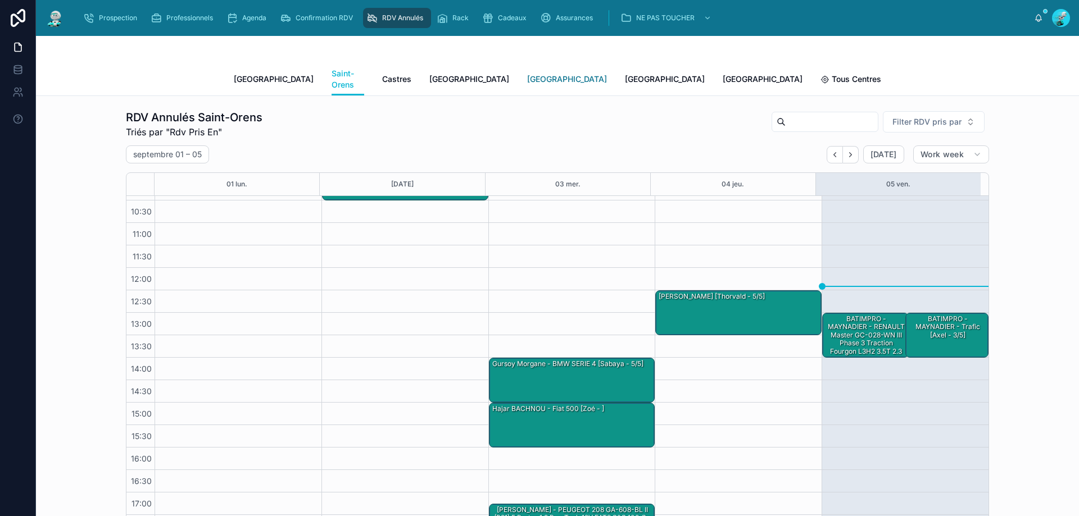
click at [527, 74] on span "[GEOGRAPHIC_DATA]" at bounding box center [567, 79] width 80 height 11
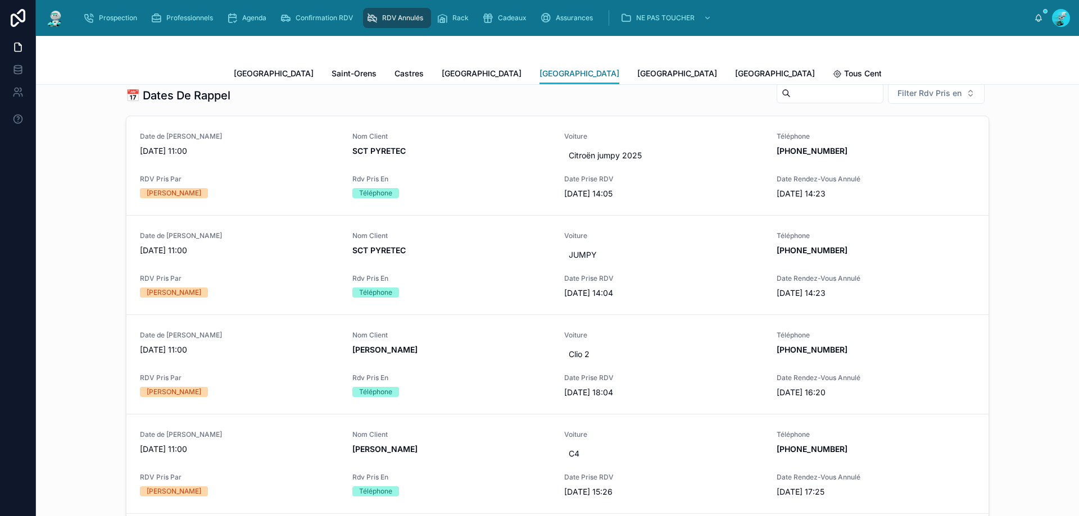
scroll to position [487, 0]
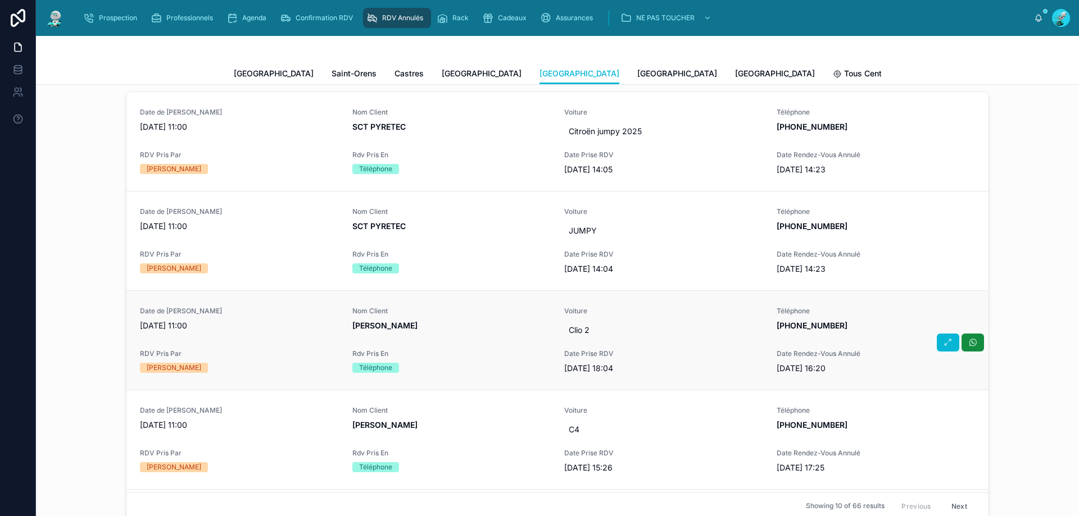
click at [480, 335] on div "Nom Client [PERSON_NAME]" at bounding box center [451, 324] width 199 height 34
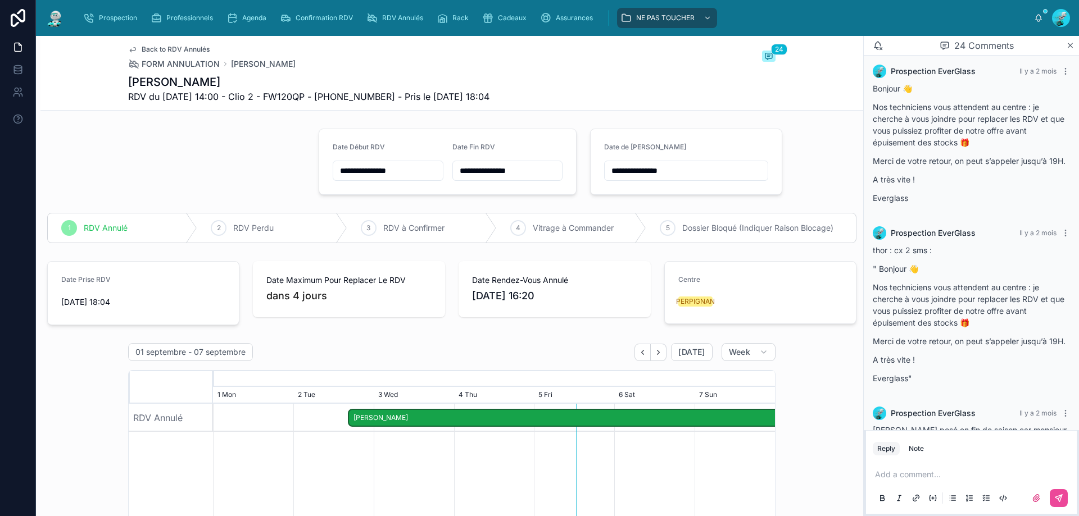
click at [803, 58] on div "Back to RDV Annulés FORM ANNULATION [PERSON_NAME] 24 [PERSON_NAME] RDV du [DATE…" at bounding box center [451, 73] width 822 height 75
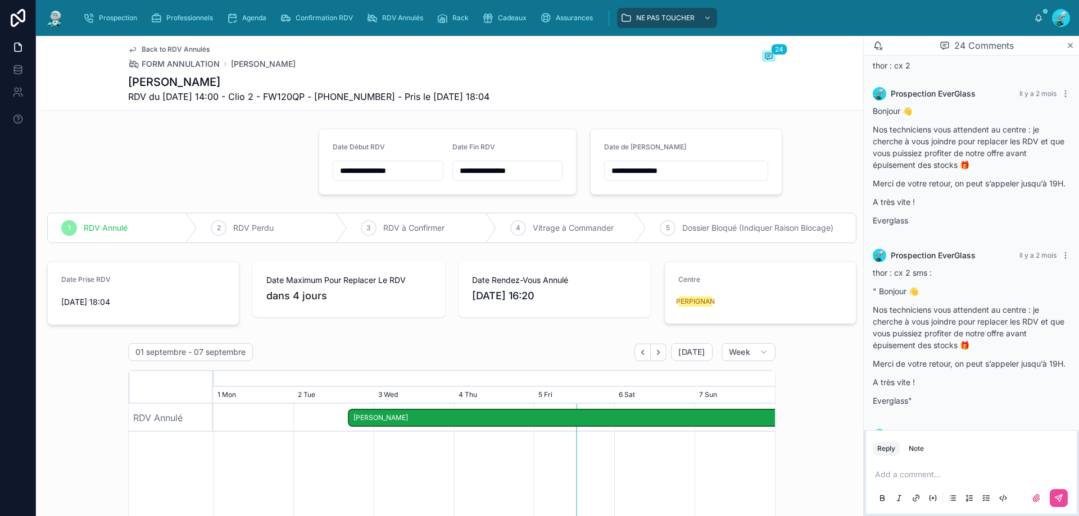
scroll to position [1092, 0]
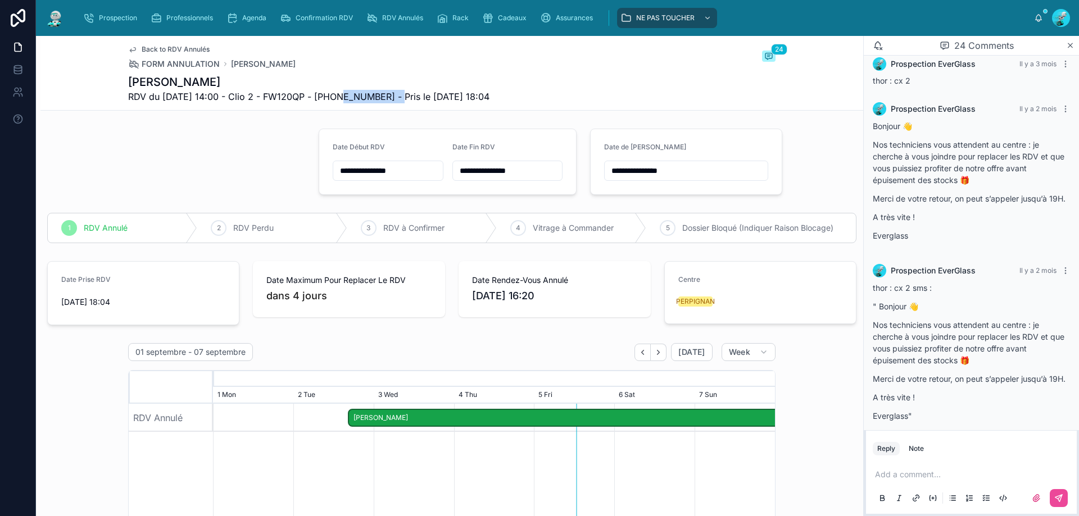
drag, startPoint x: 335, startPoint y: 93, endPoint x: 387, endPoint y: 97, distance: 51.3
click at [394, 97] on span "RDV du [DATE] 14:00 - Clio 2 - FW120QP - [PHONE_NUMBER] - Pris le [DATE] 18:04" at bounding box center [308, 96] width 361 height 13
copy span "33677828404"
click at [889, 474] on p at bounding box center [973, 474] width 197 height 11
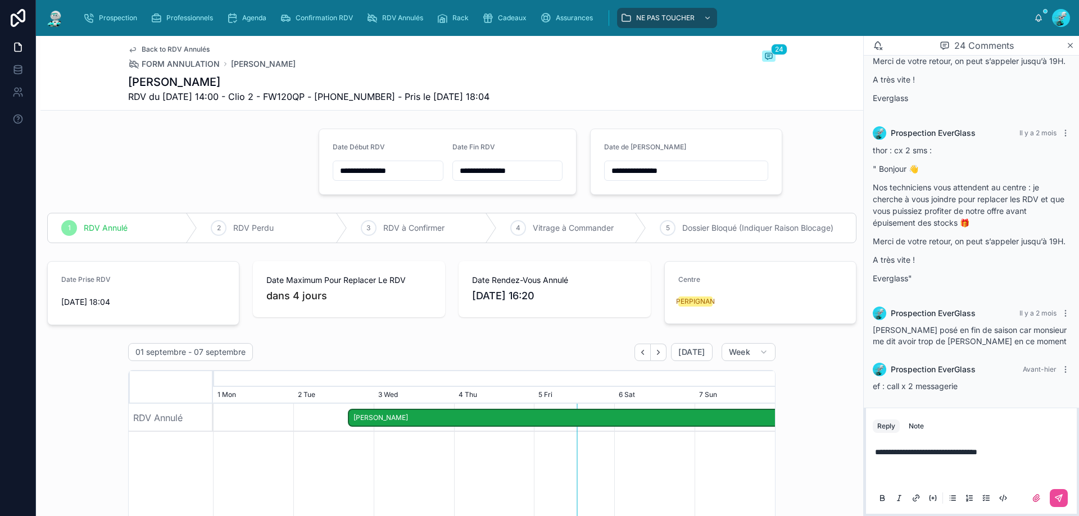
scroll to position [1265, 0]
drag, startPoint x: 1011, startPoint y: 450, endPoint x: 981, endPoint y: 451, distance: 29.8
click at [981, 451] on p "**********" at bounding box center [973, 452] width 197 height 11
click at [1058, 496] on icon at bounding box center [1058, 498] width 7 height 7
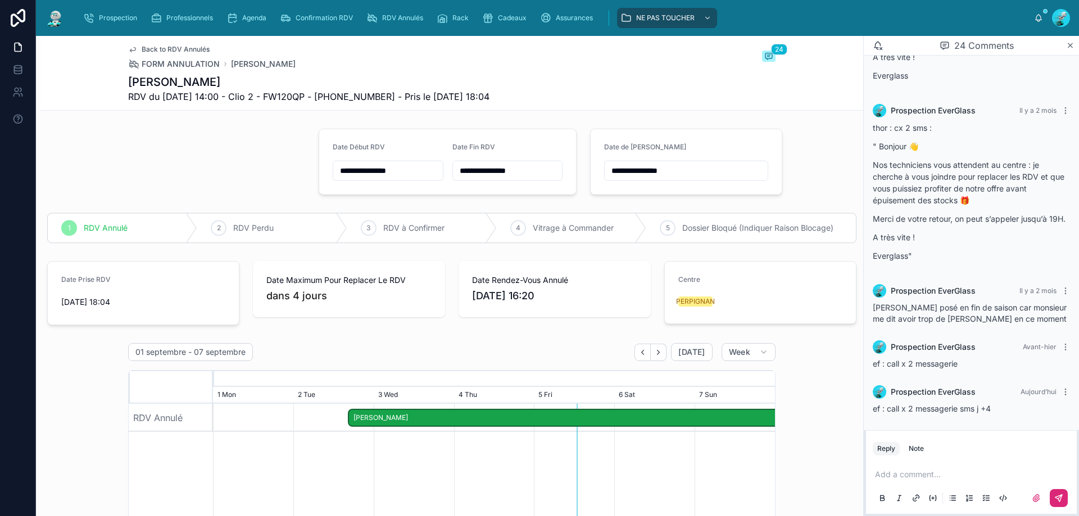
click at [712, 172] on input "**********" at bounding box center [686, 171] width 163 height 16
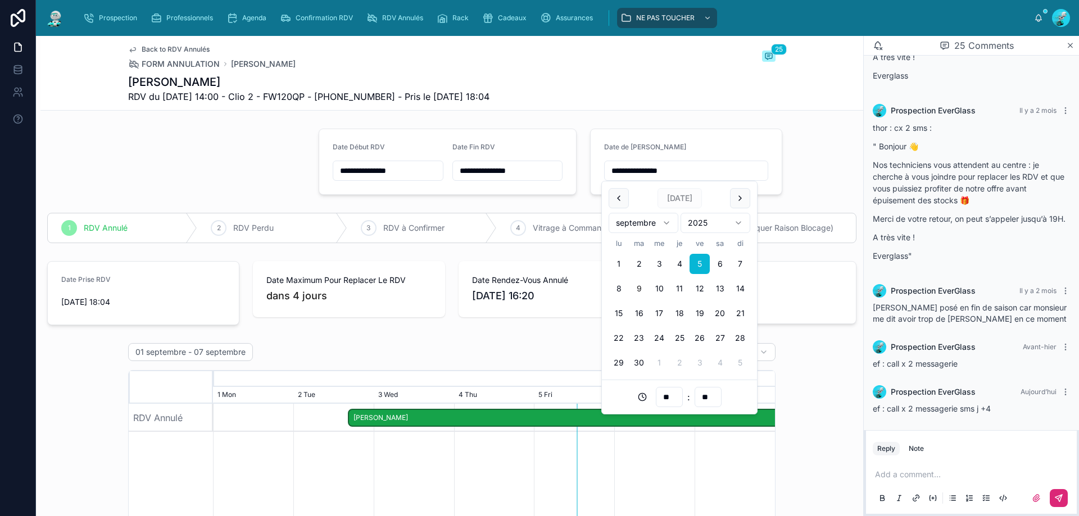
click at [634, 292] on button "9" at bounding box center [639, 289] width 20 height 20
type input "**********"
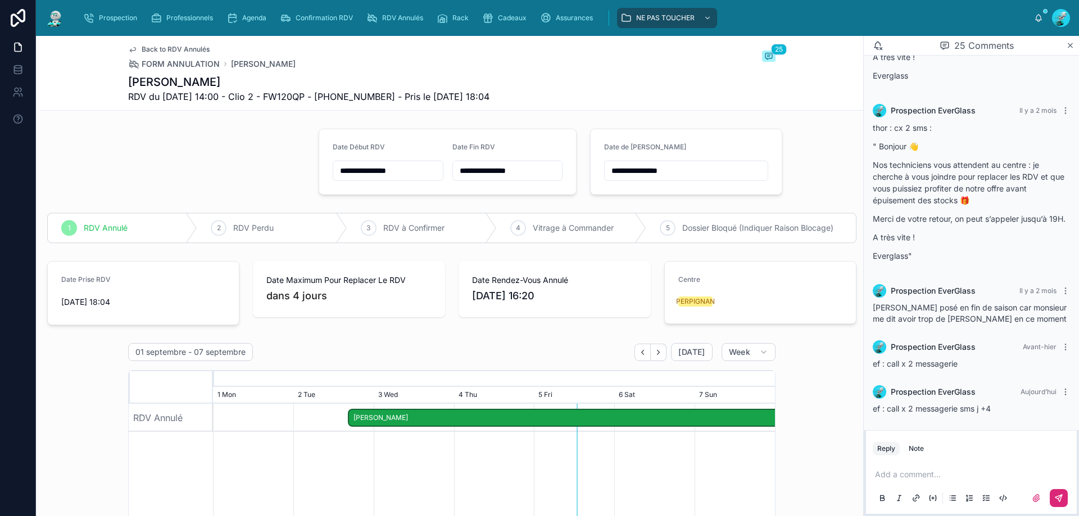
scroll to position [1287, 0]
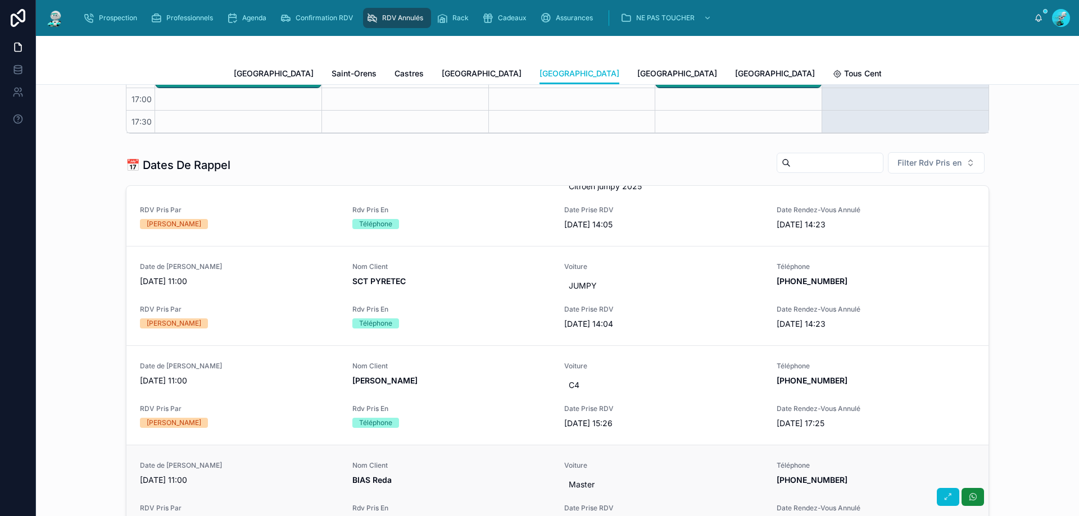
scroll to position [112, 0]
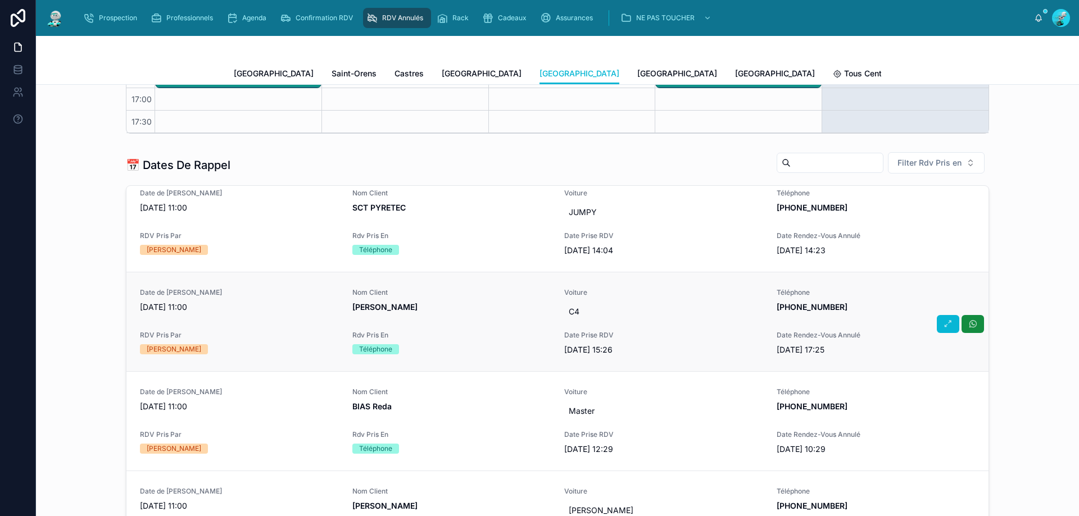
click at [501, 296] on span "Nom Client" at bounding box center [451, 292] width 199 height 9
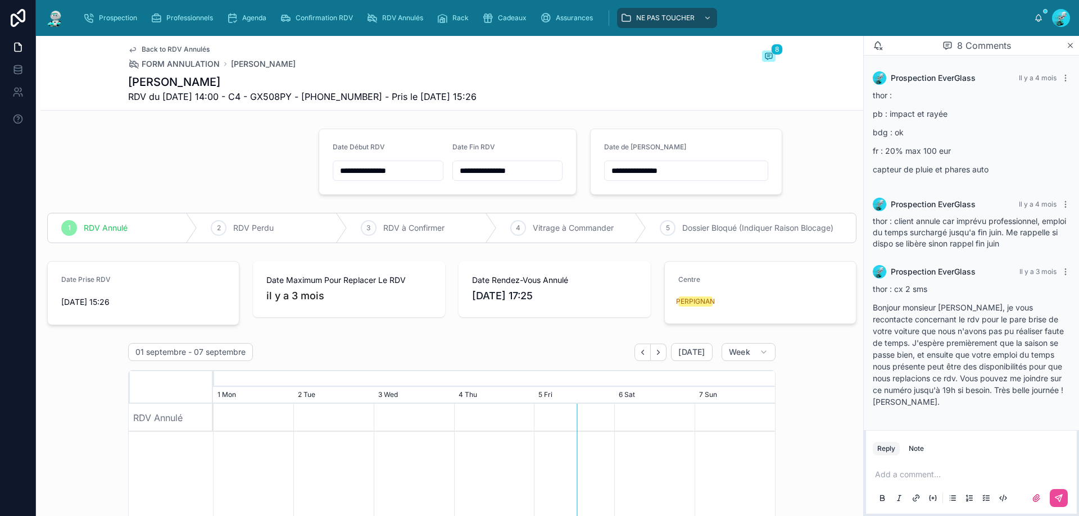
scroll to position [383, 0]
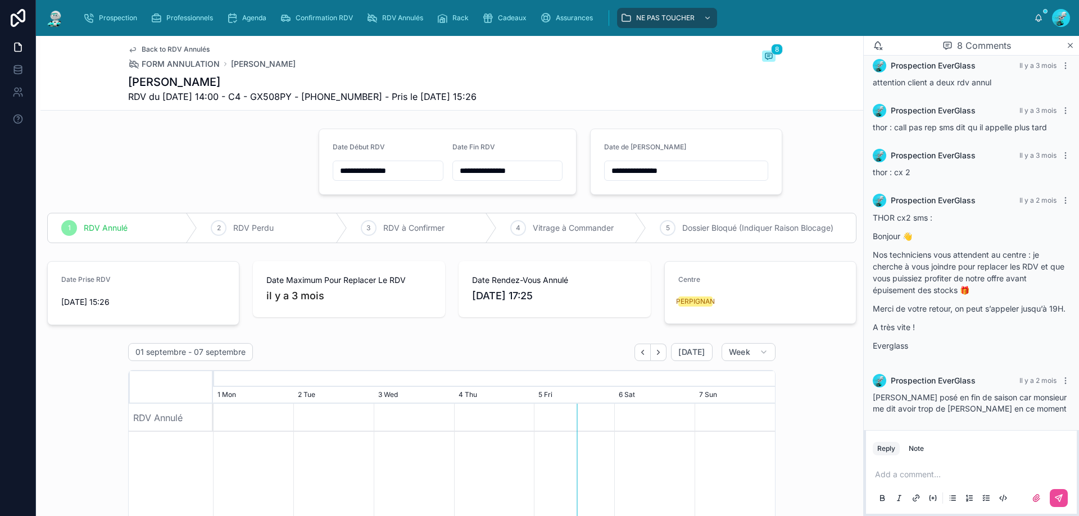
click at [947, 479] on p at bounding box center [973, 474] width 197 height 11
click at [933, 477] on span "**********" at bounding box center [906, 475] width 63 height 8
click at [1062, 498] on icon at bounding box center [1058, 498] width 9 height 9
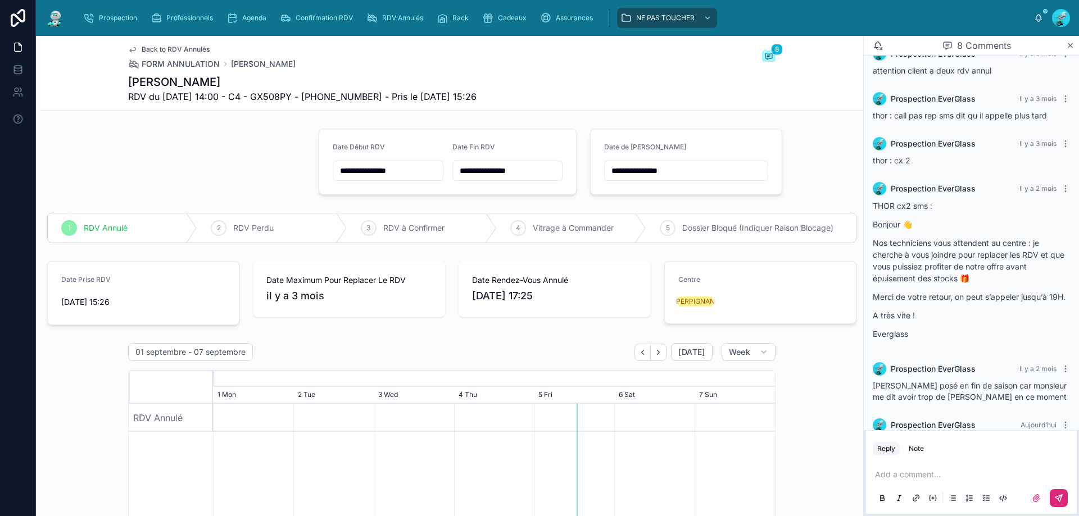
click at [651, 167] on input "**********" at bounding box center [686, 171] width 163 height 16
click at [633, 281] on button "9" at bounding box center [639, 289] width 20 height 20
type input "**********"
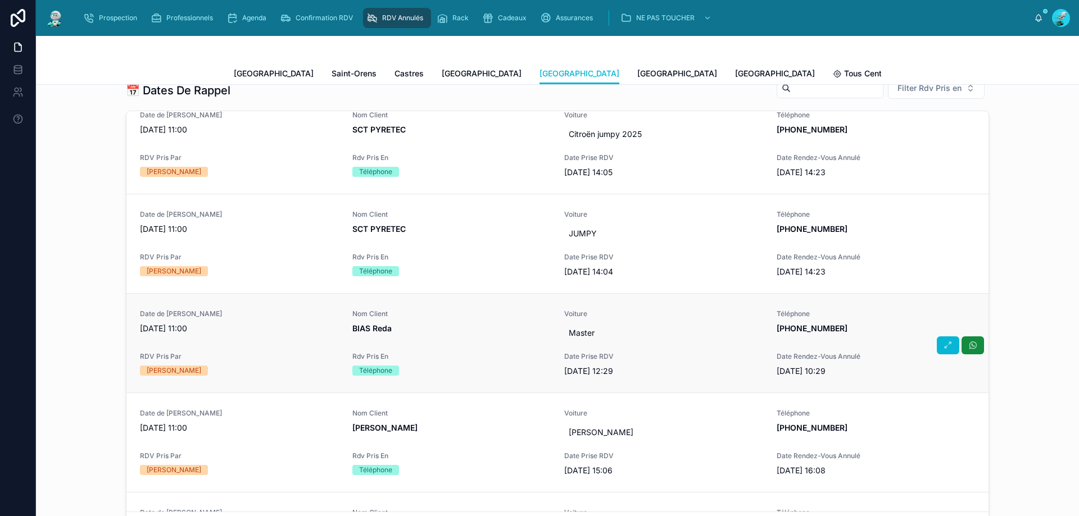
scroll to position [19, 0]
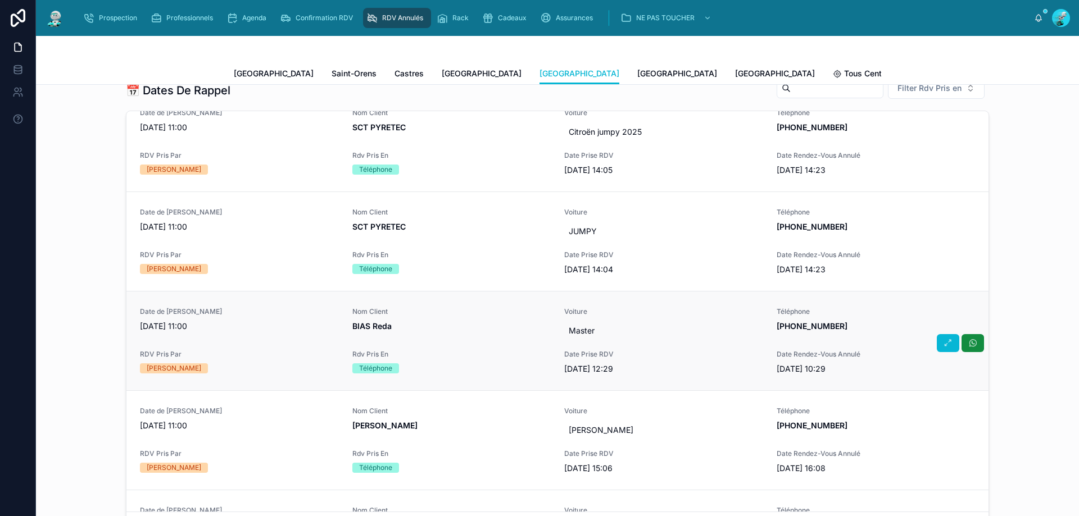
click at [445, 327] on span "BIAS Reda" at bounding box center [451, 326] width 199 height 11
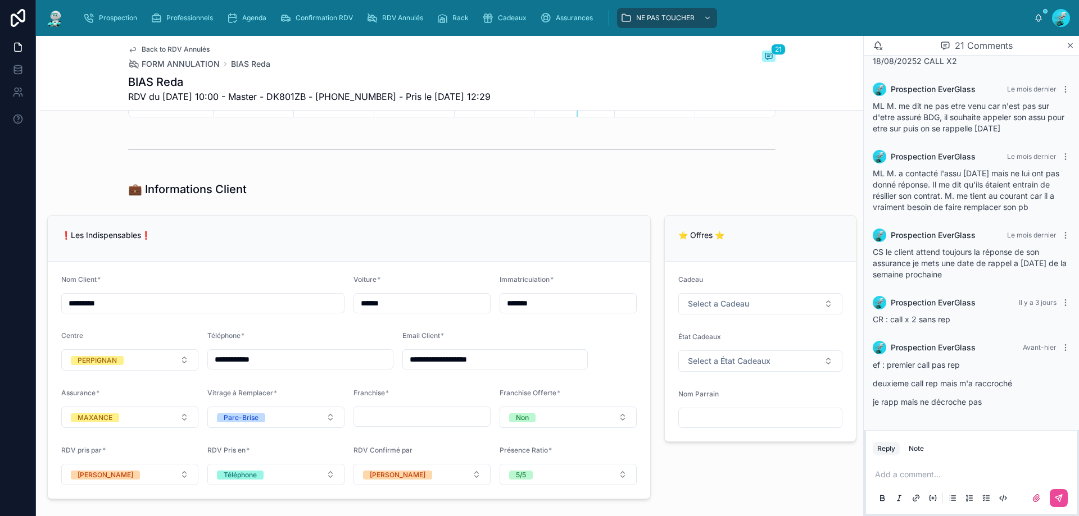
scroll to position [562, 0]
drag, startPoint x: 336, startPoint y: 91, endPoint x: 394, endPoint y: 92, distance: 58.4
click at [394, 92] on span "RDV du [DATE] 10:00 - Master - DK801ZB - [PHONE_NUMBER] - Pris le [DATE] 12:29" at bounding box center [309, 96] width 362 height 13
copy span "33695531091"
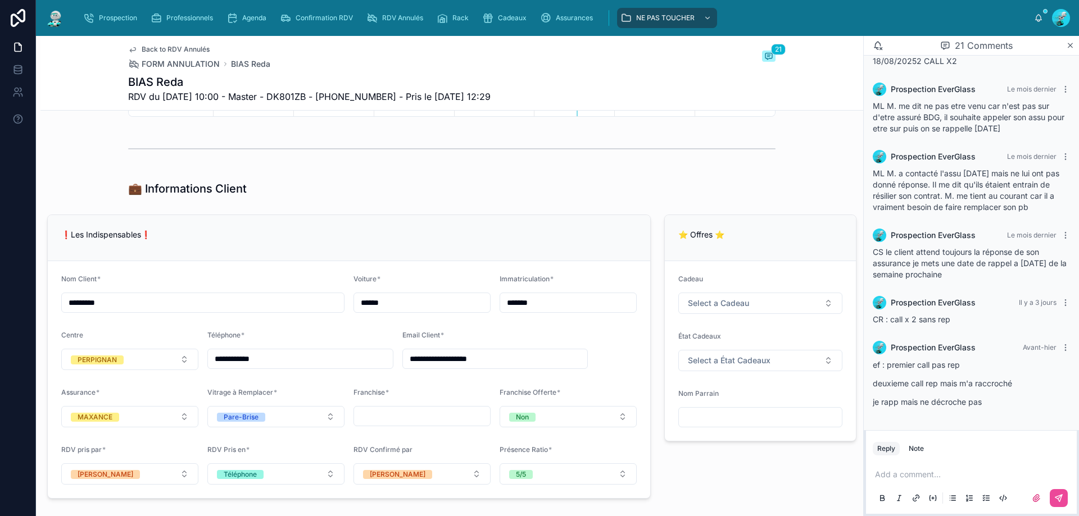
click at [928, 476] on p at bounding box center [973, 474] width 197 height 11
click at [1055, 496] on icon at bounding box center [1058, 498] width 9 height 9
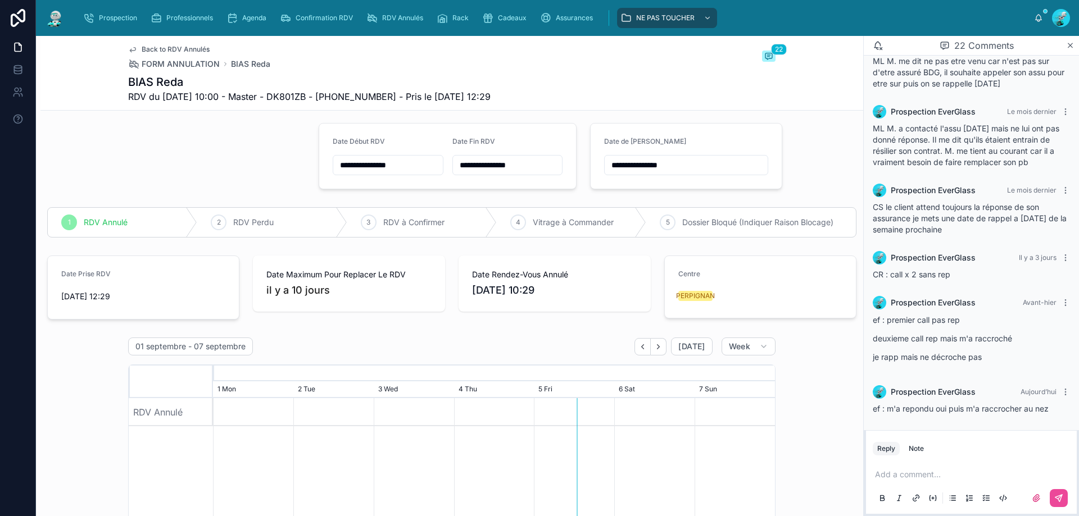
scroll to position [0, 0]
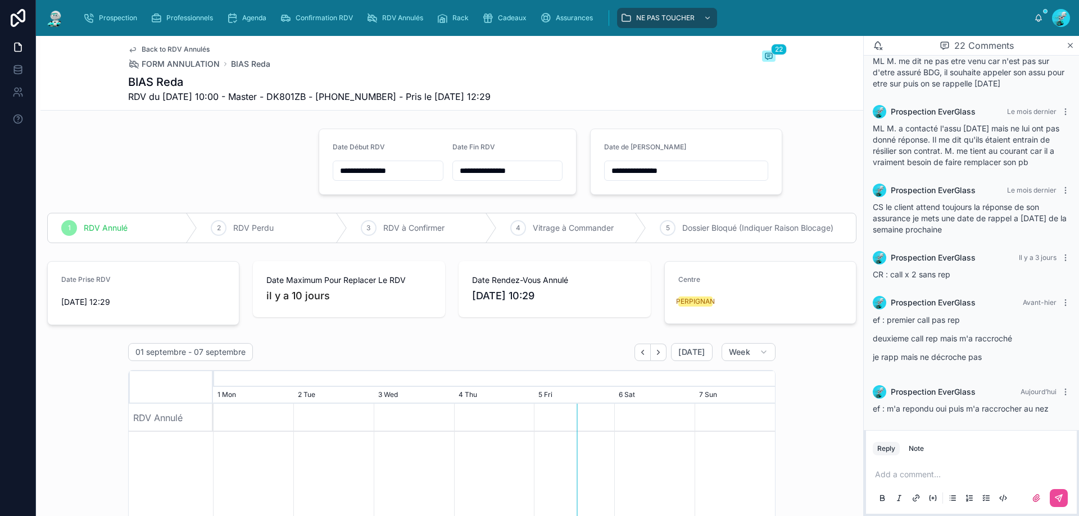
click at [718, 166] on input "**********" at bounding box center [686, 171] width 163 height 16
click at [703, 292] on button "12" at bounding box center [699, 289] width 20 height 20
type input "**********"
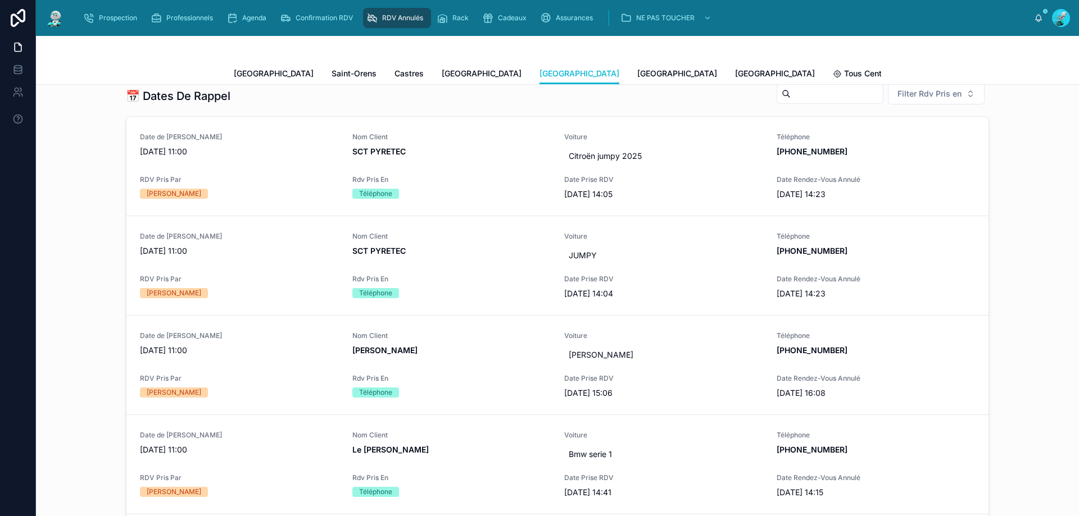
scroll to position [506, 0]
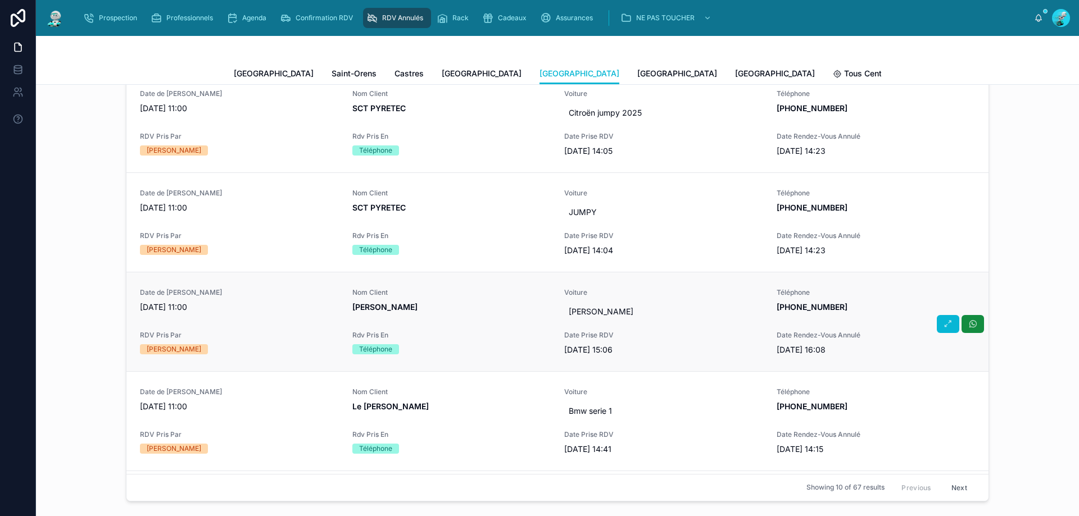
click at [461, 299] on div "Nom Client [PERSON_NAME][GEOGRAPHIC_DATA]" at bounding box center [451, 300] width 199 height 25
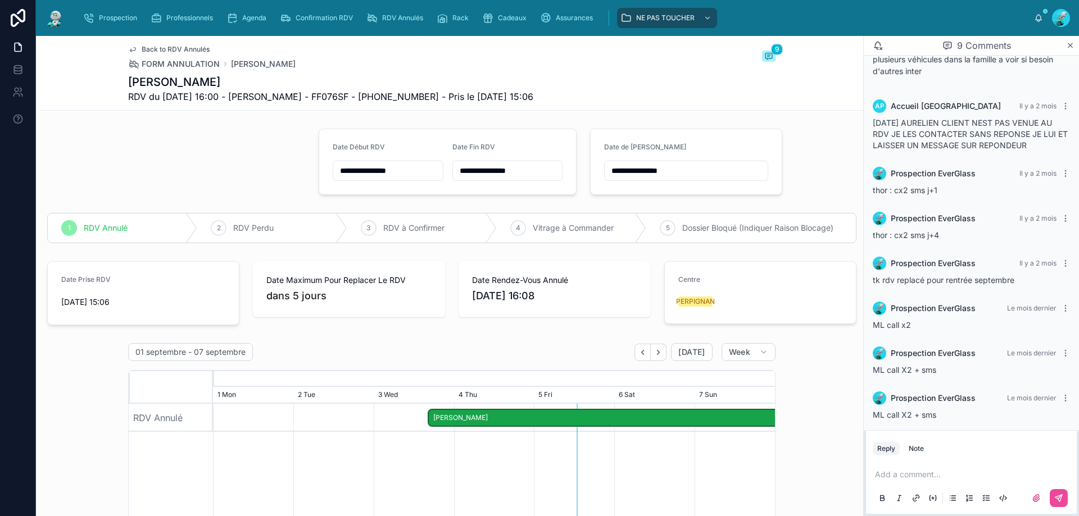
scroll to position [124, 0]
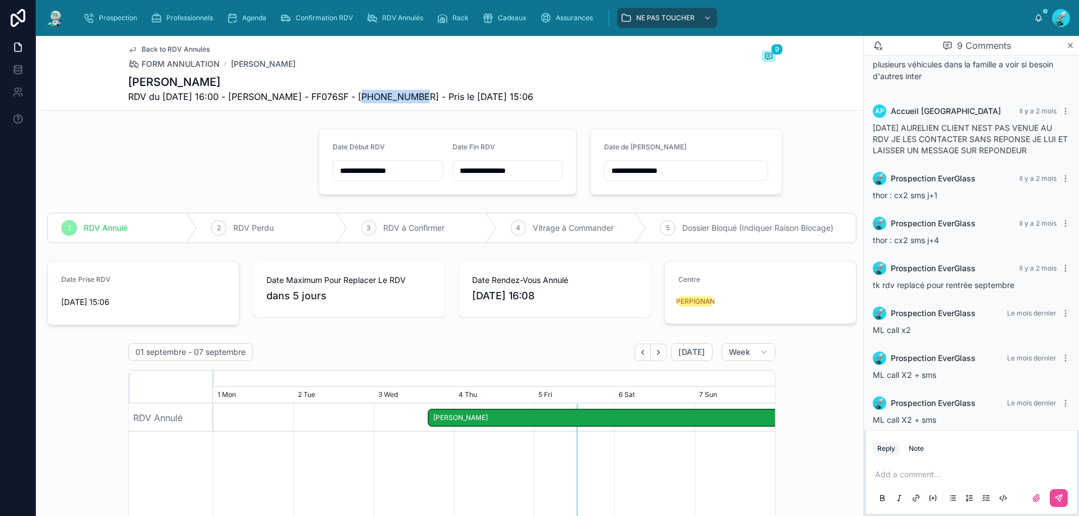
drag, startPoint x: 349, startPoint y: 95, endPoint x: 408, endPoint y: 98, distance: 59.1
click at [408, 98] on span "RDV du [DATE] 16:00 - [PERSON_NAME] - FF076SF - [PHONE_NUMBER] - Pris le [DATE]…" at bounding box center [330, 96] width 405 height 13
copy span "33695050010"
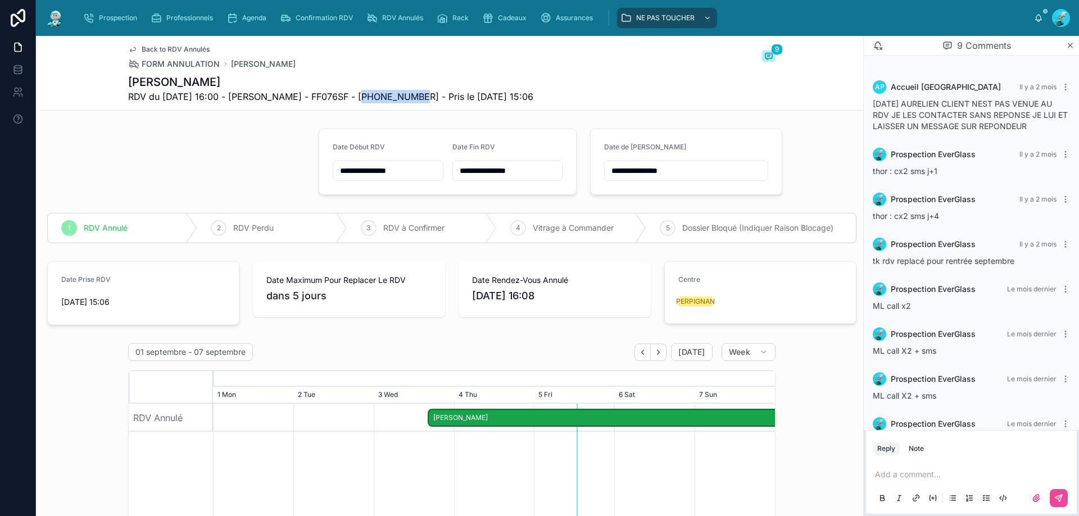
scroll to position [180, 0]
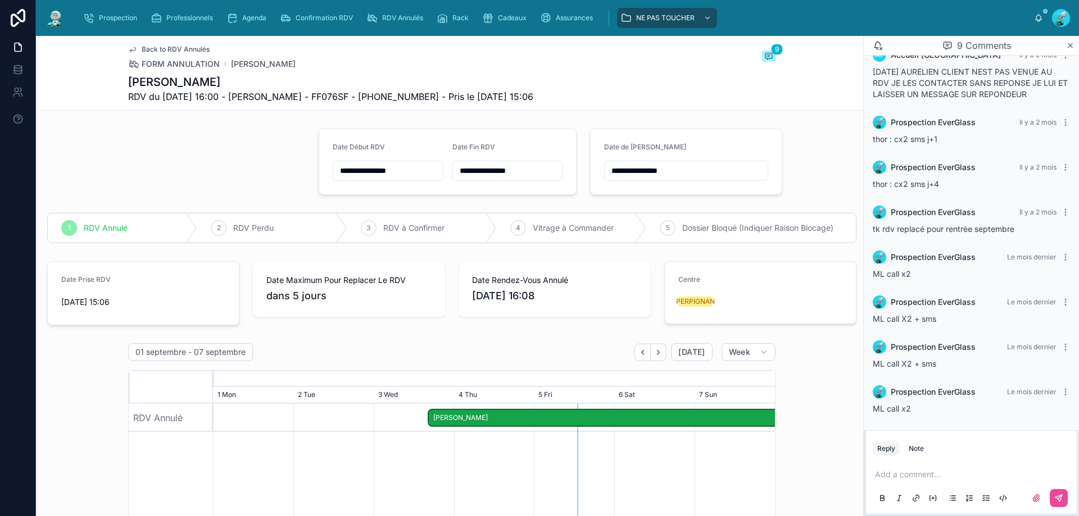
click at [950, 465] on div "Add a comment..." at bounding box center [970, 485] width 197 height 47
click at [942, 476] on p at bounding box center [973, 474] width 197 height 11
click at [903, 463] on span "**********" at bounding box center [973, 457] width 197 height 19
click at [907, 464] on span "**********" at bounding box center [973, 457] width 197 height 19
click at [899, 479] on p "**********" at bounding box center [973, 474] width 197 height 11
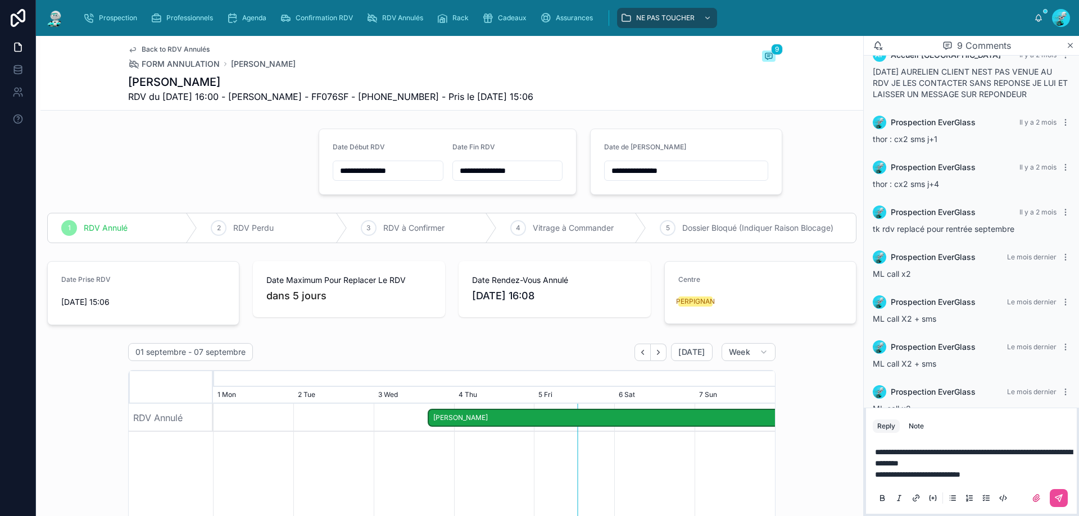
click at [950, 472] on span "**********" at bounding box center [917, 475] width 85 height 8
click at [1052, 496] on button at bounding box center [1058, 498] width 18 height 18
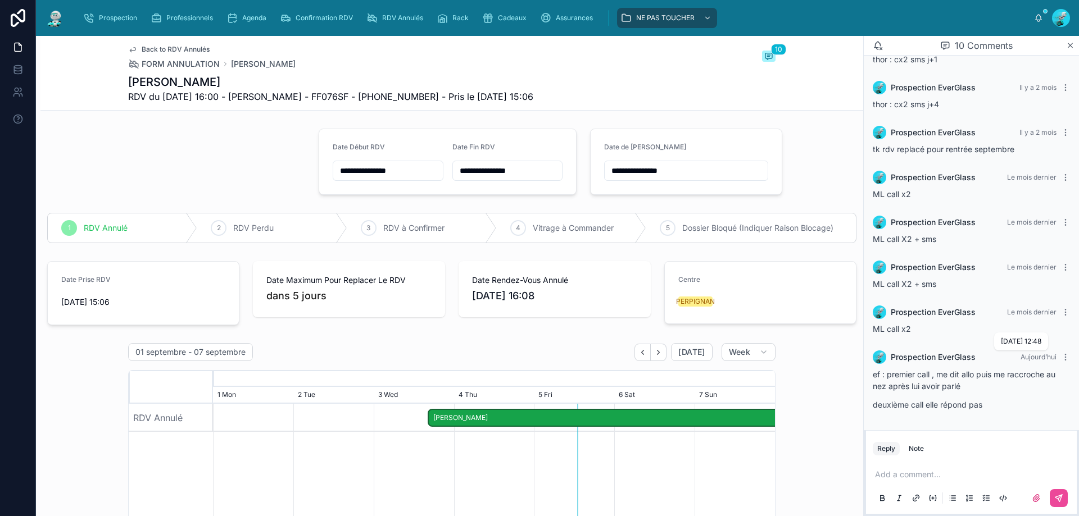
scroll to position [262, 0]
click at [877, 471] on span "*****" at bounding box center [882, 475] width 15 height 8
click at [1057, 492] on button at bounding box center [1058, 498] width 18 height 18
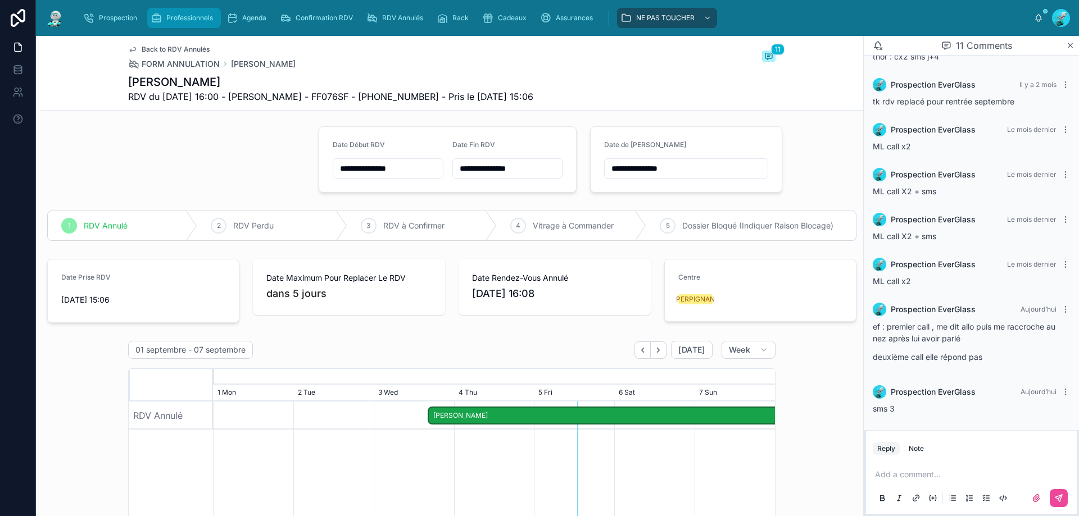
scroll to position [0, 0]
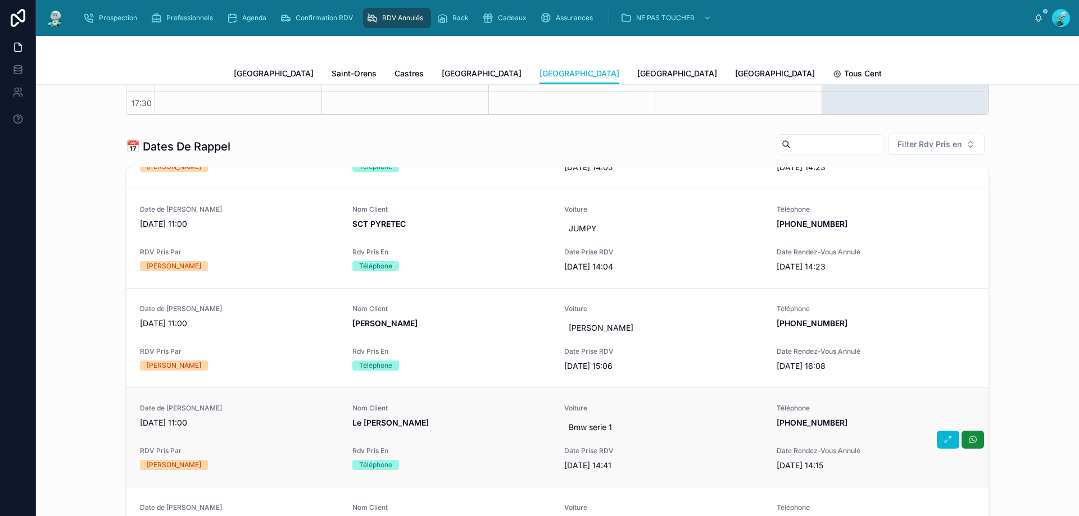
scroll to position [112, 0]
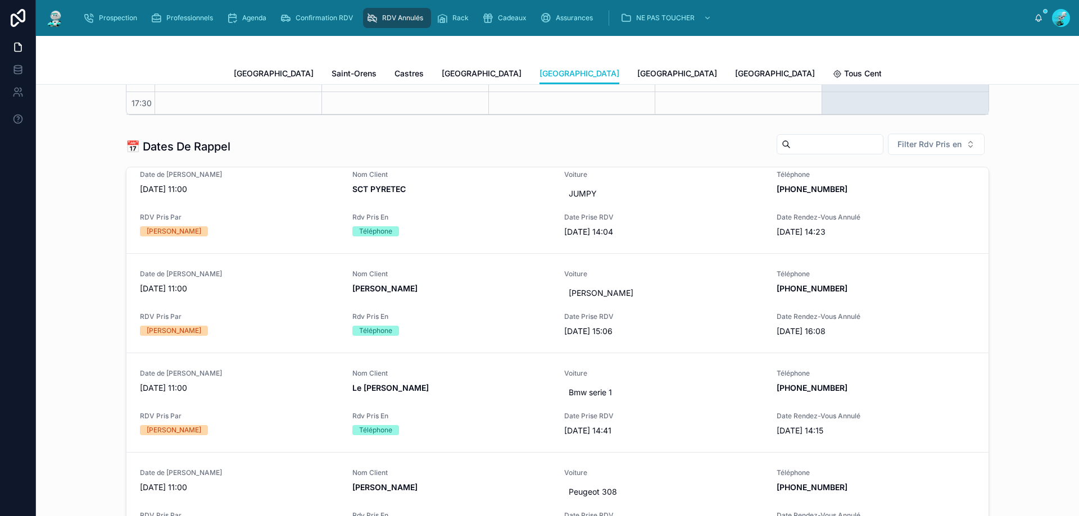
click at [433, 301] on div "Nom Client [PERSON_NAME][GEOGRAPHIC_DATA]" at bounding box center [451, 287] width 199 height 34
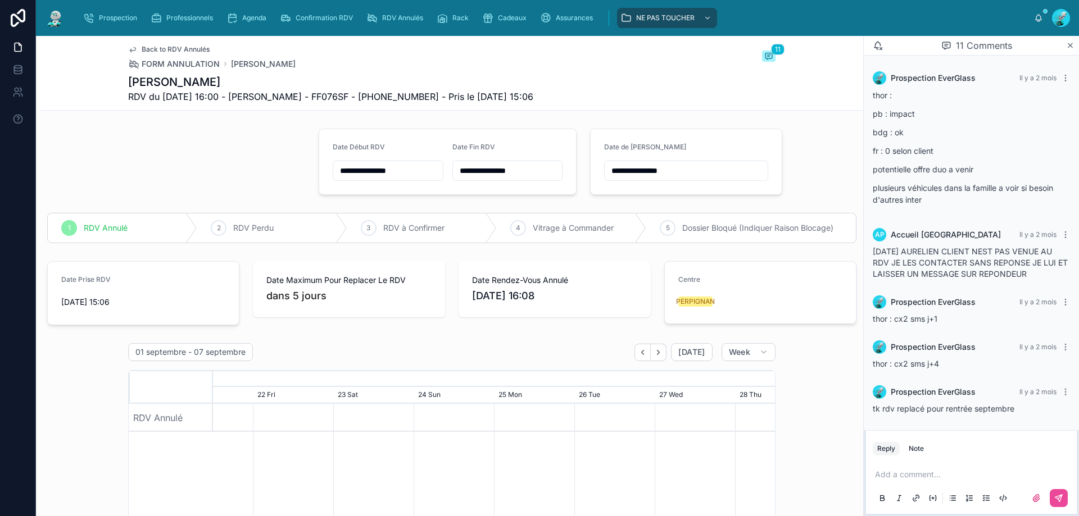
scroll to position [307, 0]
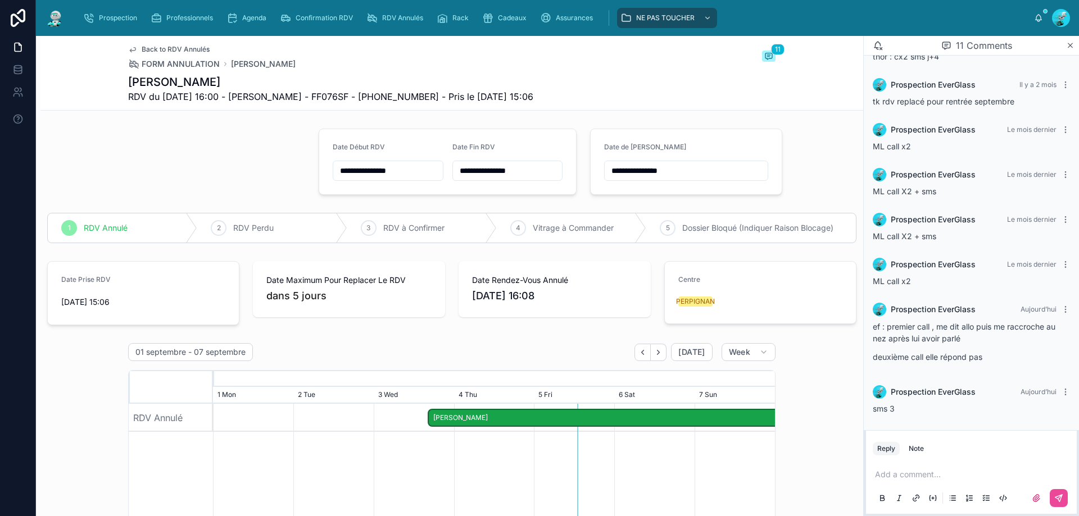
click at [666, 173] on input "**********" at bounding box center [686, 171] width 163 height 16
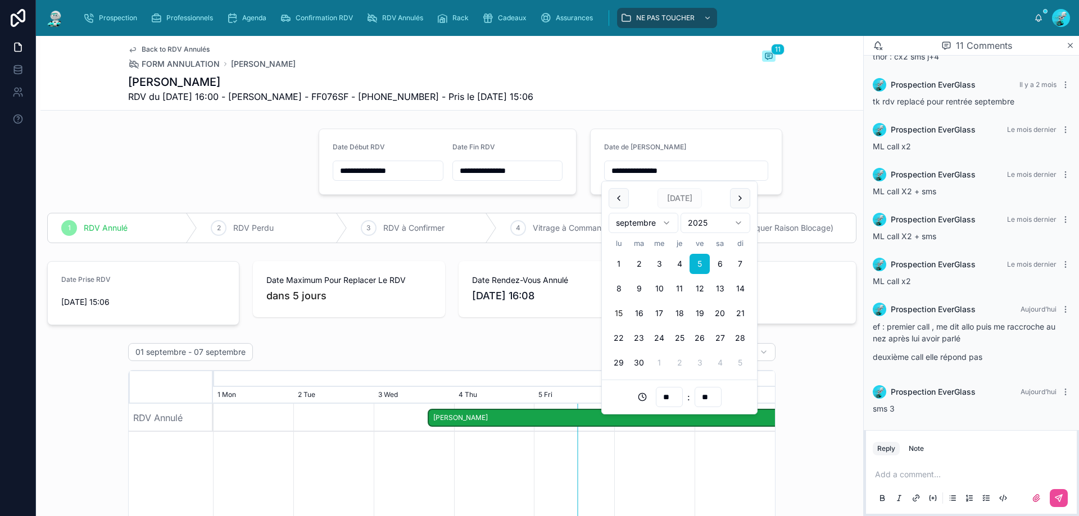
click at [624, 311] on button "15" at bounding box center [618, 313] width 20 height 20
type input "**********"
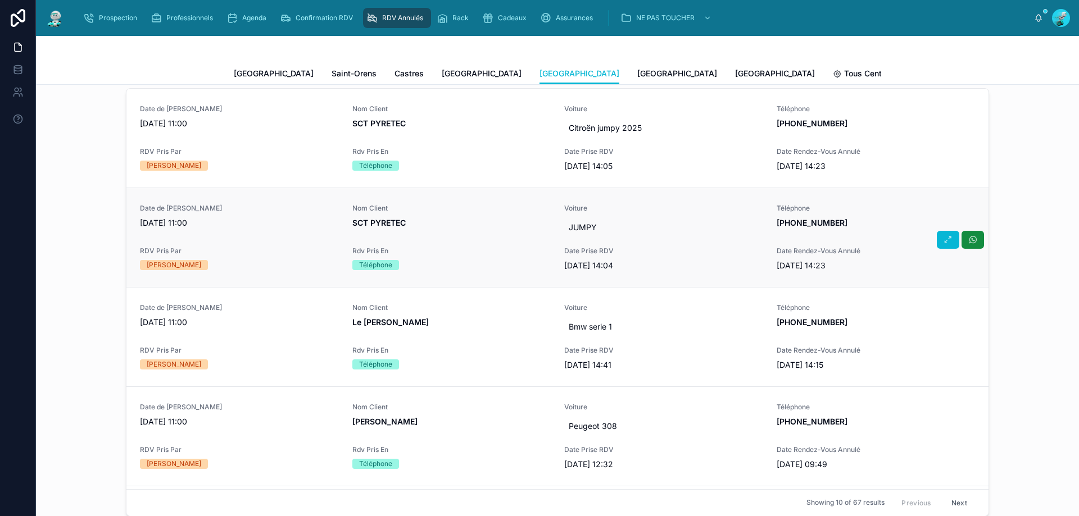
scroll to position [524, 0]
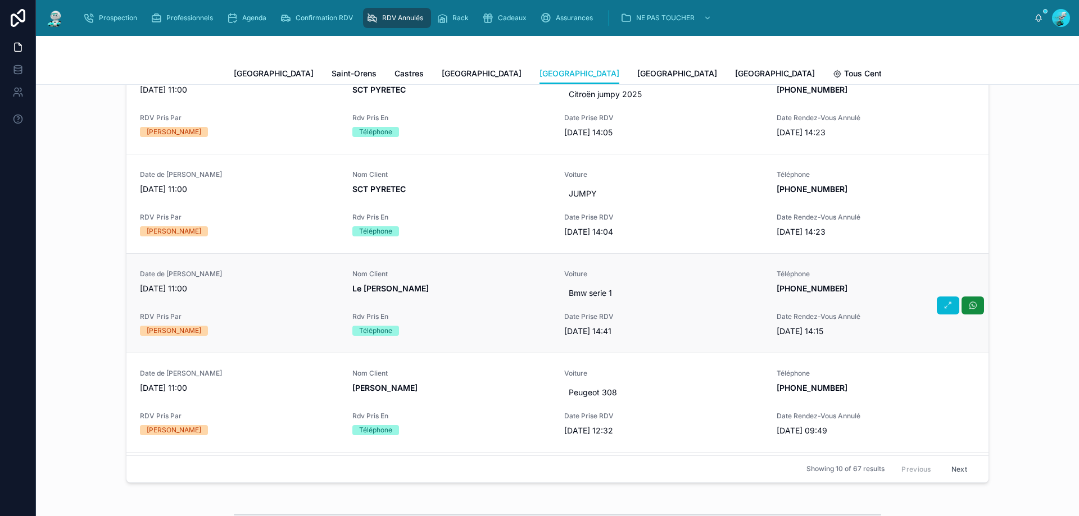
click at [431, 299] on div "Nom Client Le Coze Adeline" at bounding box center [451, 287] width 199 height 34
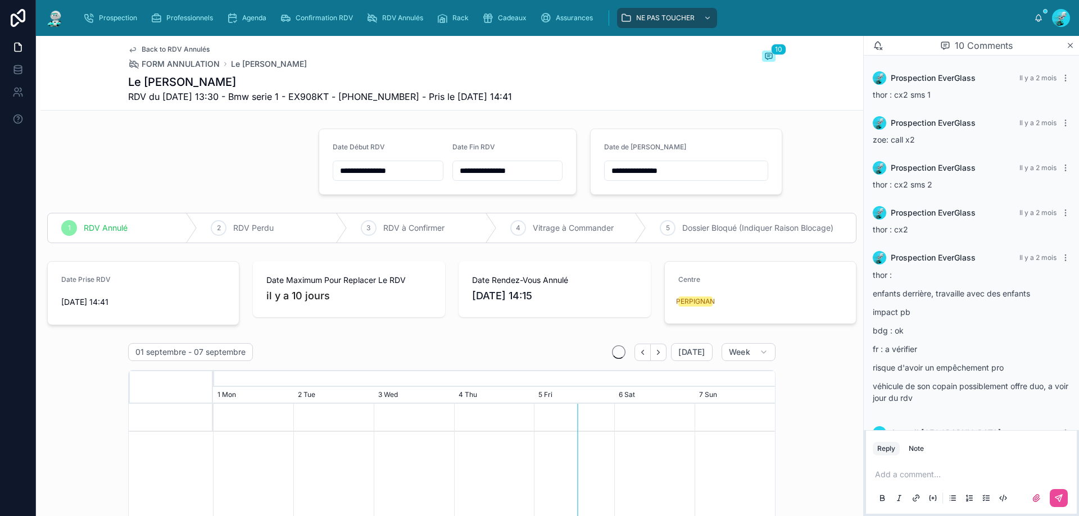
scroll to position [347, 0]
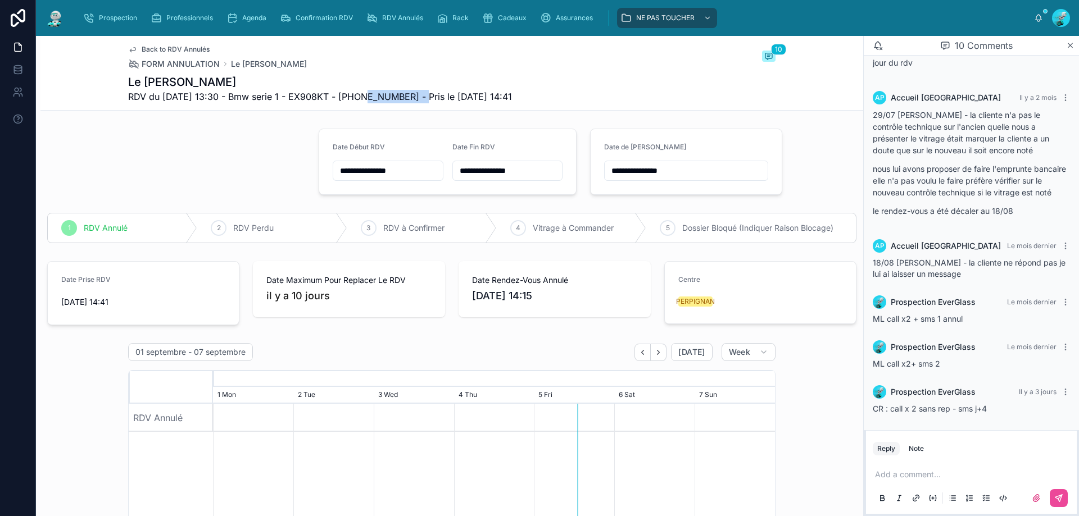
drag, startPoint x: 360, startPoint y: 95, endPoint x: 416, endPoint y: 94, distance: 56.2
click at [417, 94] on span "RDV du 18/08/2025 13:30 - Bmw serie 1 - EX908KT - +33788694105 - Pris le 25/07/…" at bounding box center [320, 96] width 384 height 13
drag, startPoint x: 407, startPoint y: 94, endPoint x: 413, endPoint y: 94, distance: 6.2
copy span "33788694105"
click at [900, 477] on p at bounding box center [973, 474] width 197 height 11
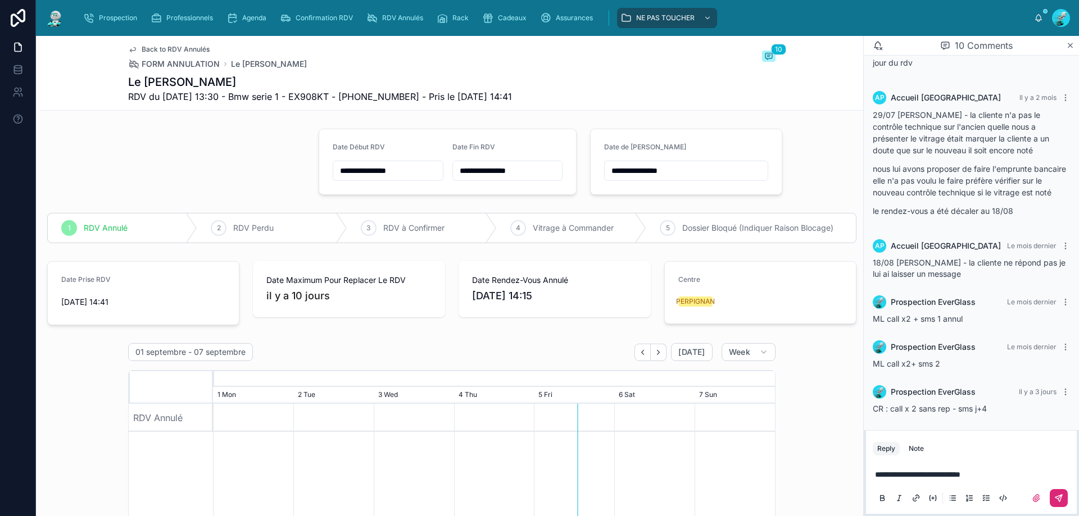
click at [1056, 498] on icon at bounding box center [1058, 498] width 9 height 9
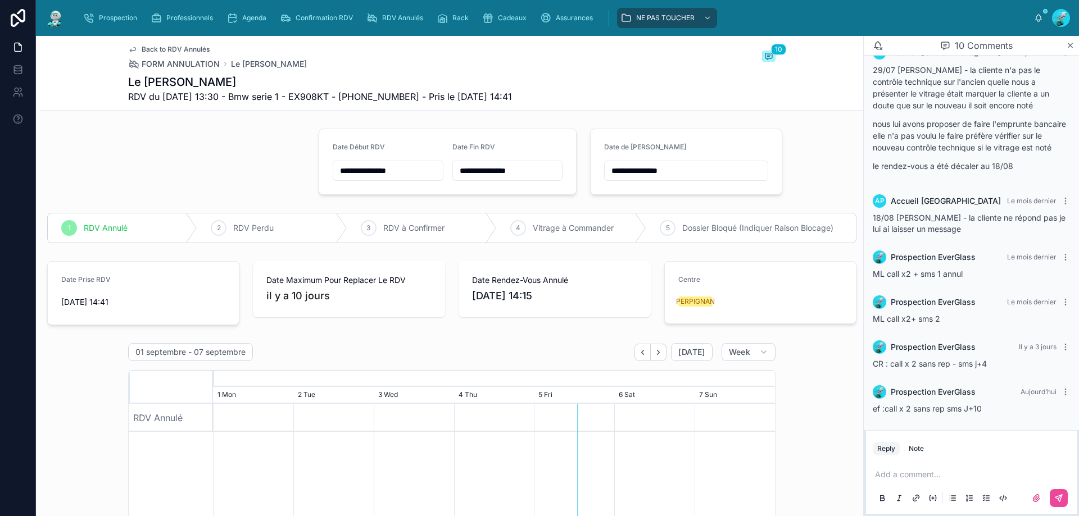
scroll to position [392, 0]
click at [705, 178] on div "**********" at bounding box center [686, 171] width 164 height 20
click at [689, 178] on input "**********" at bounding box center [686, 171] width 163 height 16
click at [621, 315] on button "15" at bounding box center [618, 313] width 20 height 20
type input "**********"
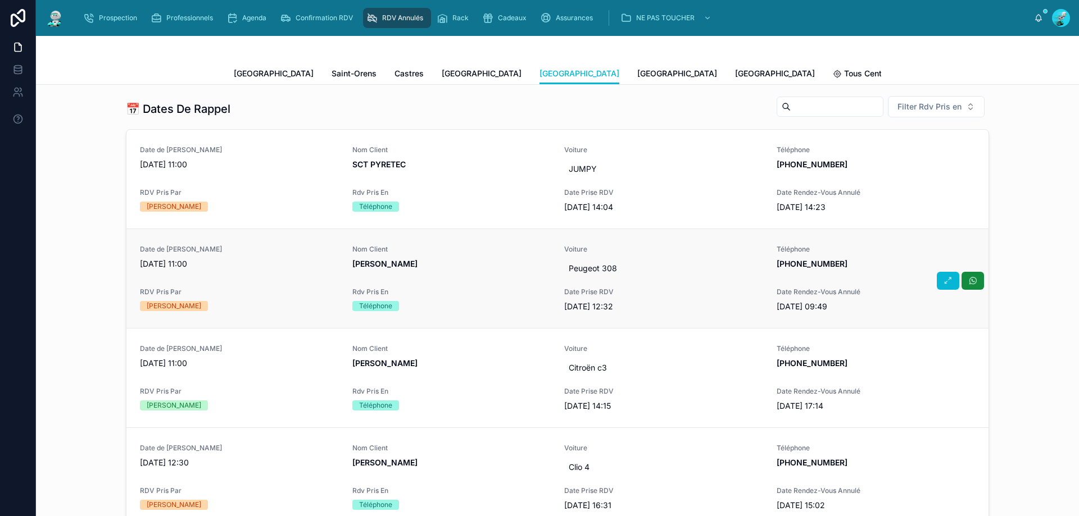
scroll to position [61, 0]
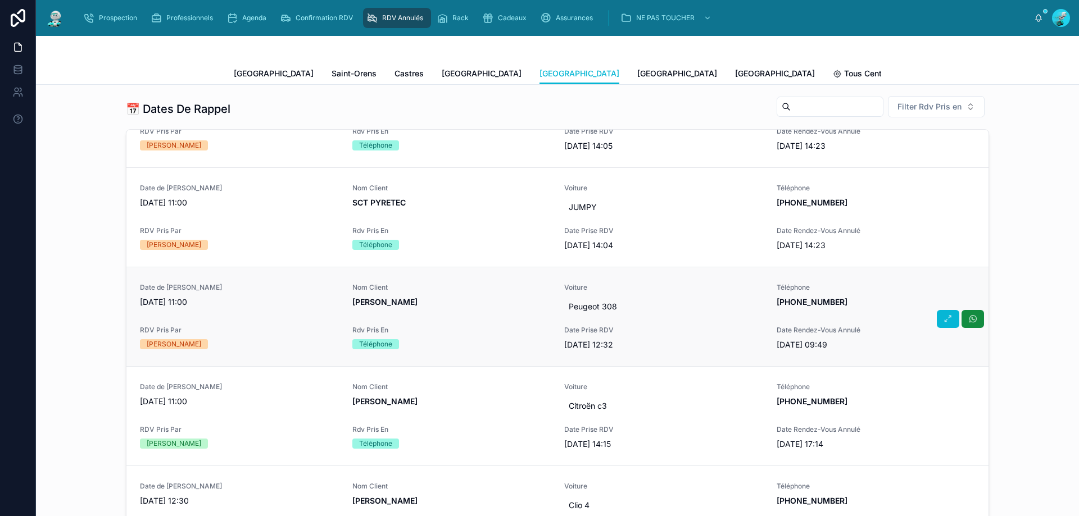
click at [438, 301] on span "[PERSON_NAME]" at bounding box center [451, 302] width 199 height 11
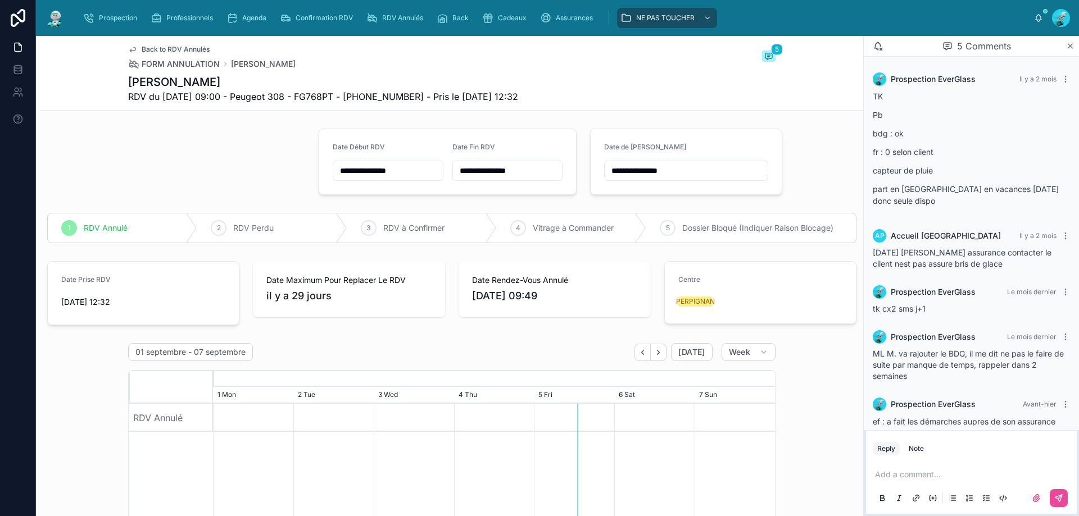
scroll to position [99, 0]
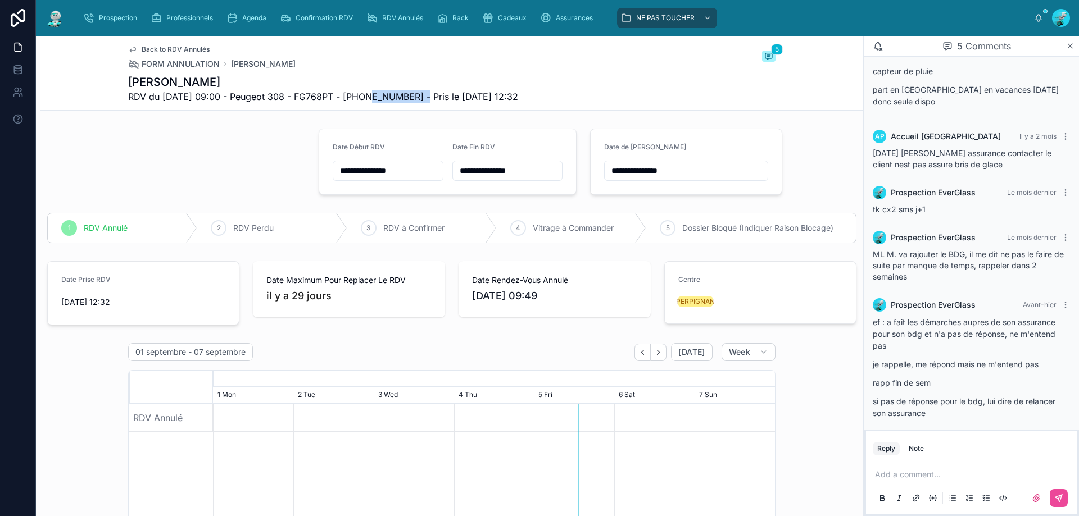
drag, startPoint x: 362, startPoint y: 96, endPoint x: 419, endPoint y: 105, distance: 57.4
click at [419, 105] on div "Back to RDV Annulés FORM ANNULATION Mauretta Giovanni 5 Mauretta Giovanni RDV d…" at bounding box center [451, 73] width 647 height 74
copy span "33603611737"
drag, startPoint x: 905, startPoint y: 472, endPoint x: 900, endPoint y: 463, distance: 9.6
click at [905, 468] on div "Add a comment..." at bounding box center [970, 485] width 197 height 47
